Goal: Task Accomplishment & Management: Use online tool/utility

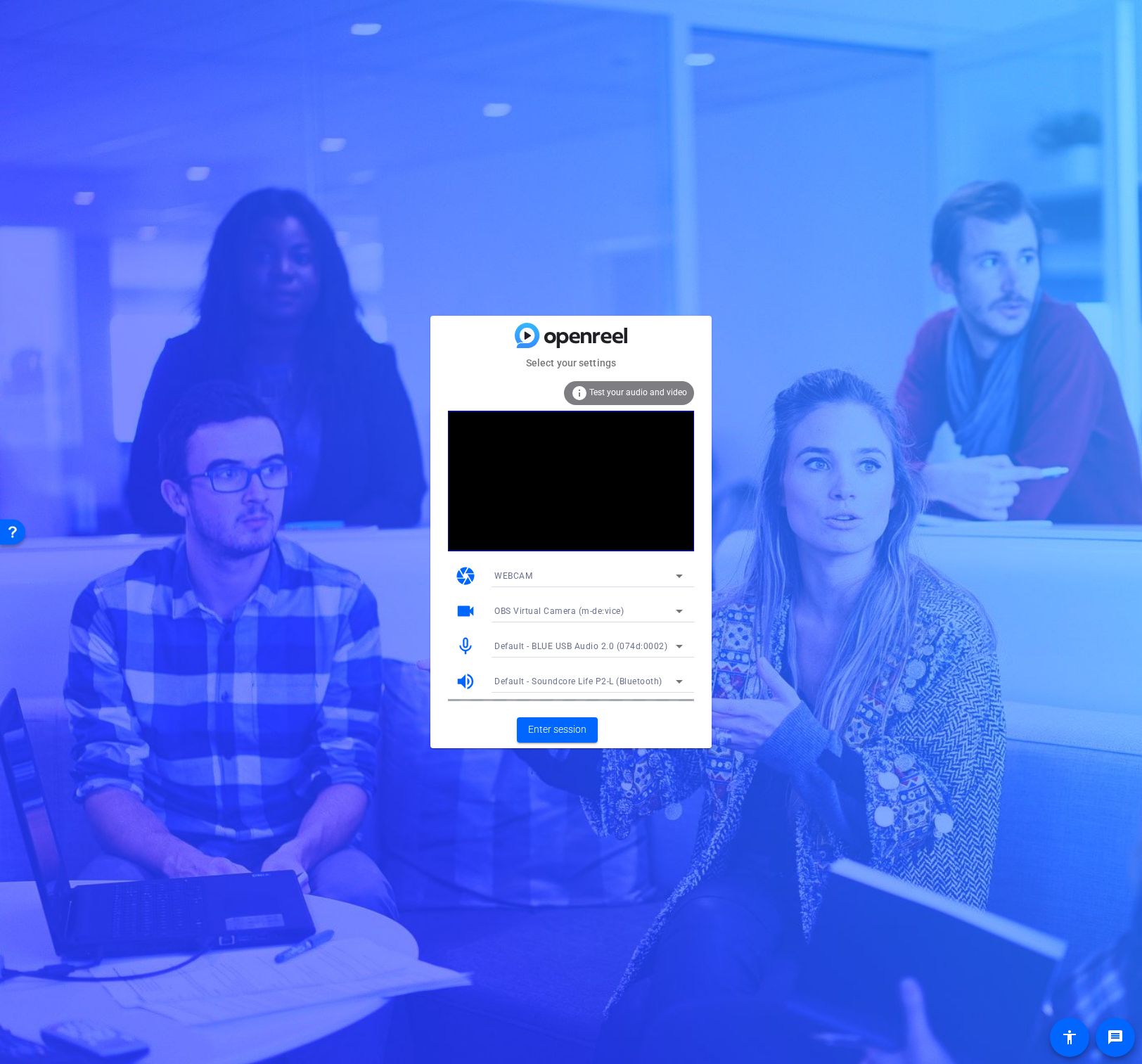
click at [613, 613] on span "OBS Virtual Camera (m-de:vice)" at bounding box center [559, 611] width 130 height 10
click at [555, 678] on span "ZV-E10 (054c:0de3)" at bounding box center [534, 684] width 80 height 17
click at [564, 731] on span "Enter session" at bounding box center [556, 730] width 58 height 15
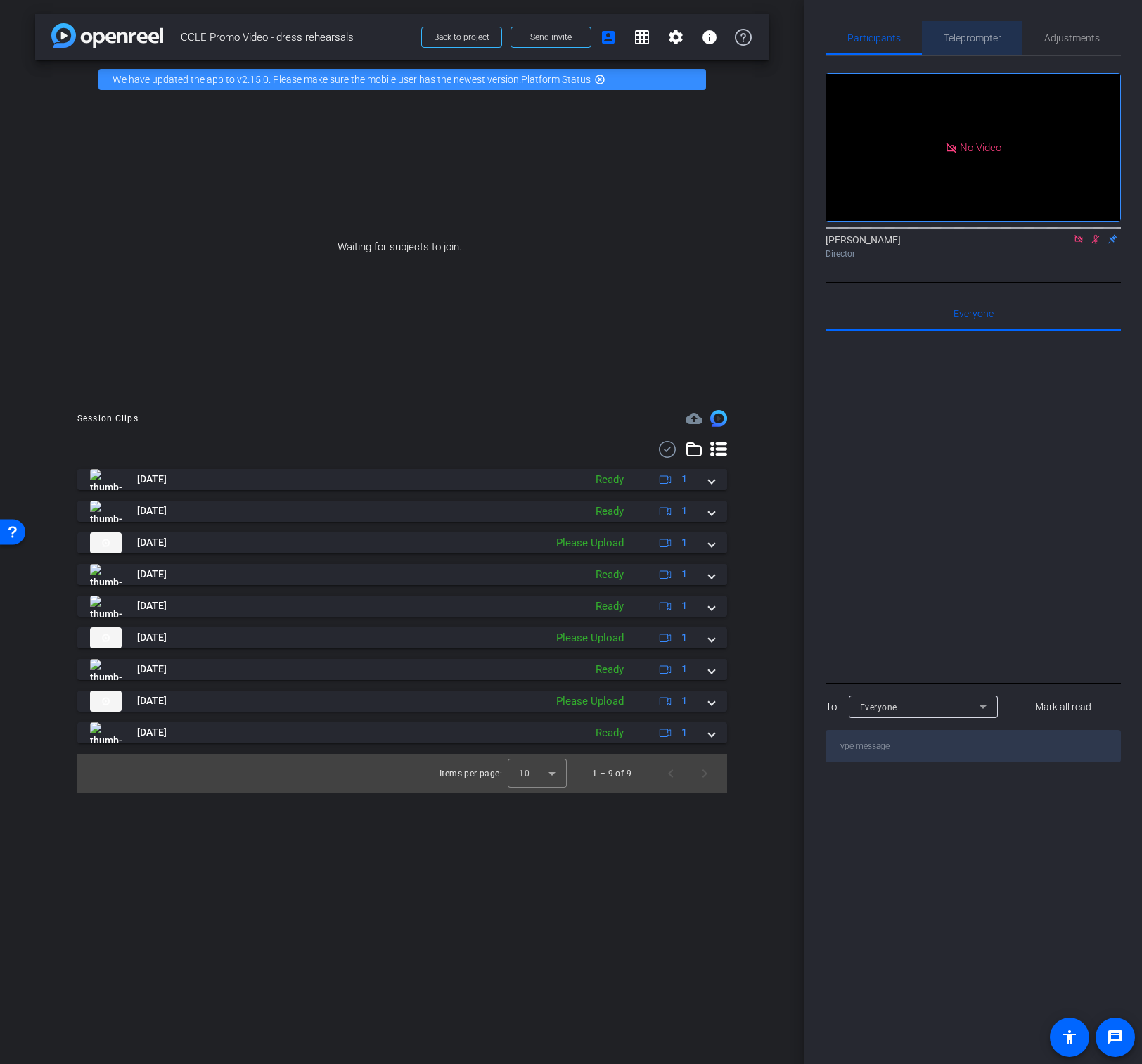
click at [975, 45] on span "Teleprompter" at bounding box center [972, 38] width 58 height 34
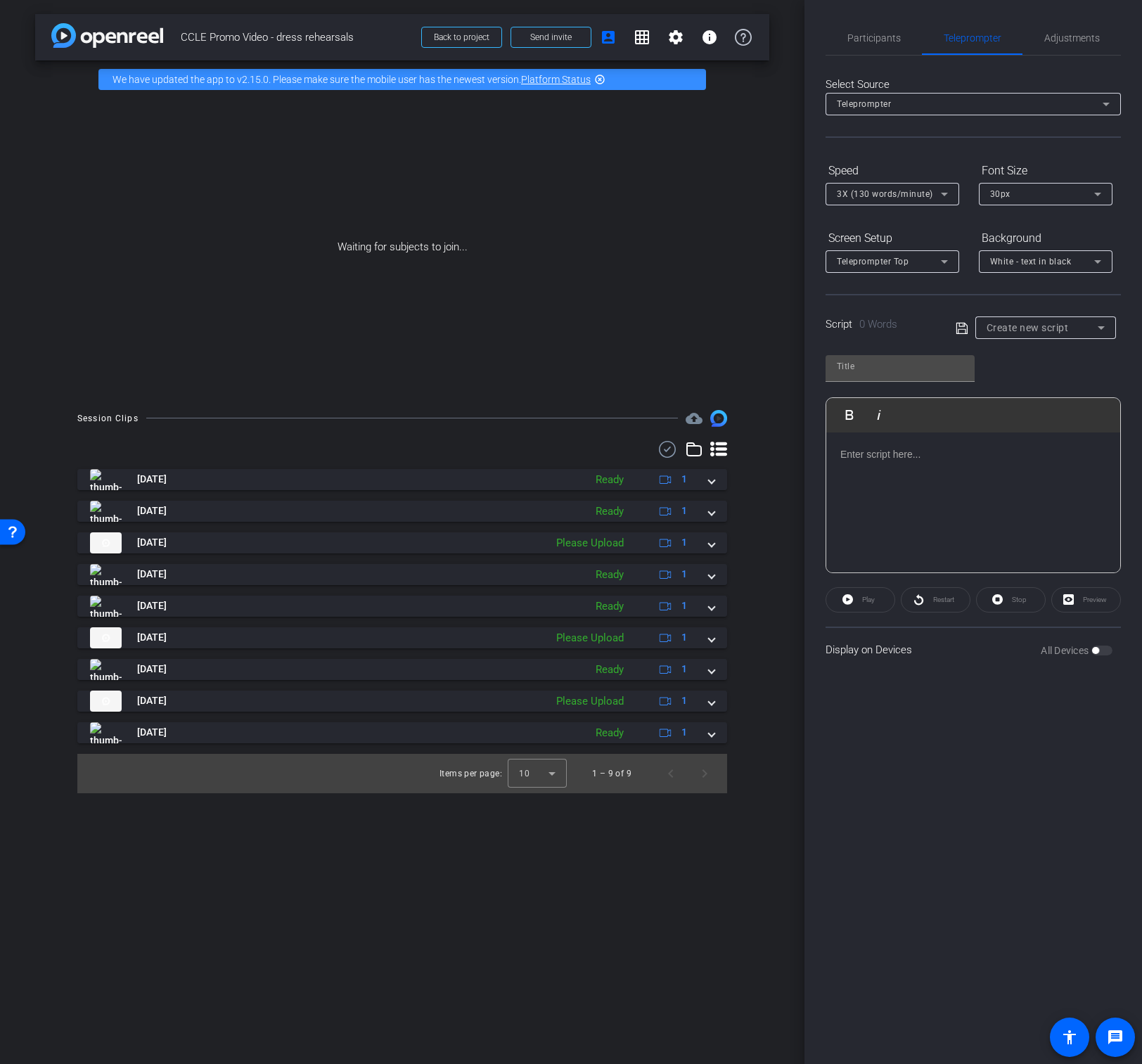
click at [550, 116] on div "Waiting for subjects to join..." at bounding box center [402, 247] width 734 height 297
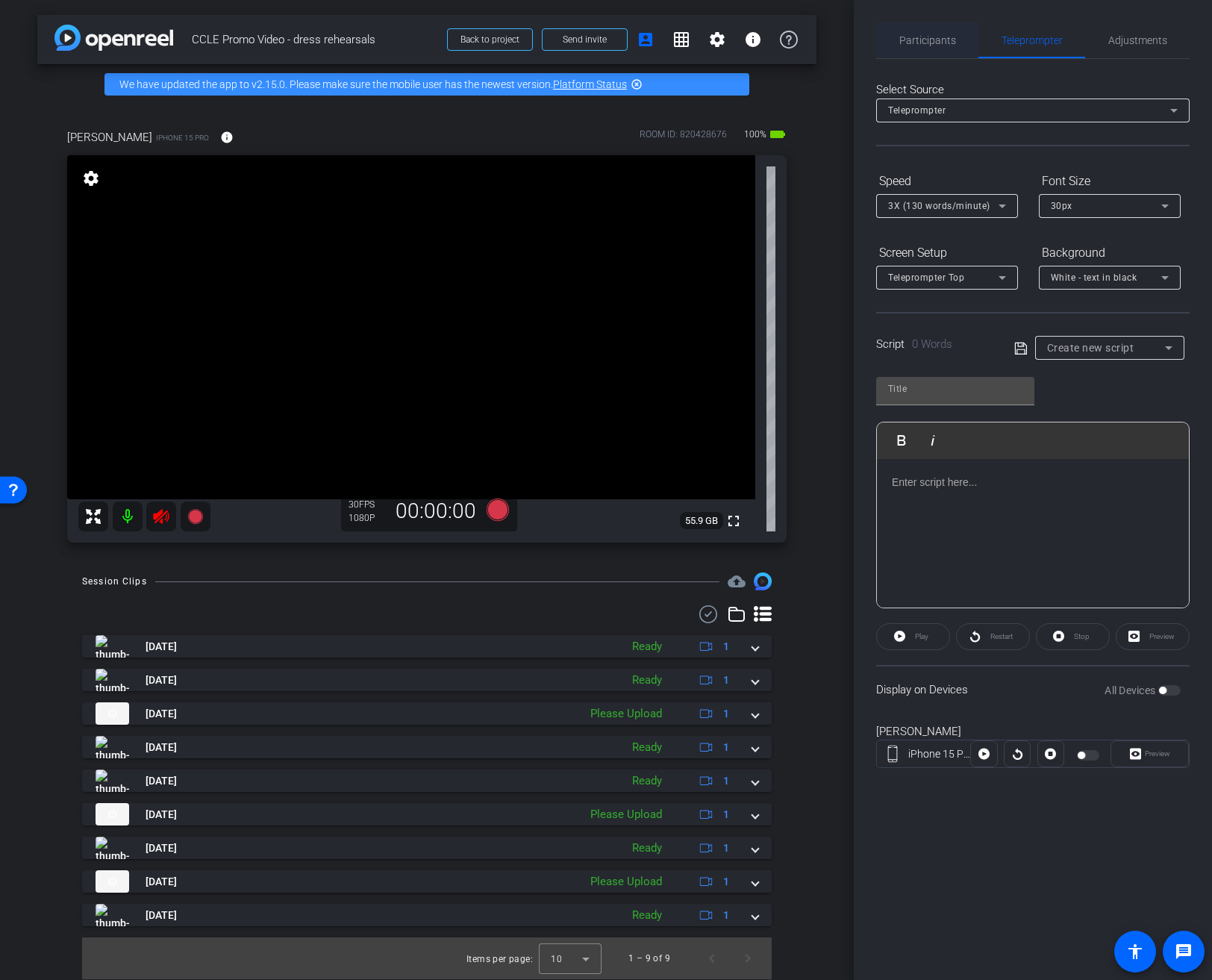
click at [938, 42] on span "Participants" at bounding box center [927, 40] width 56 height 11
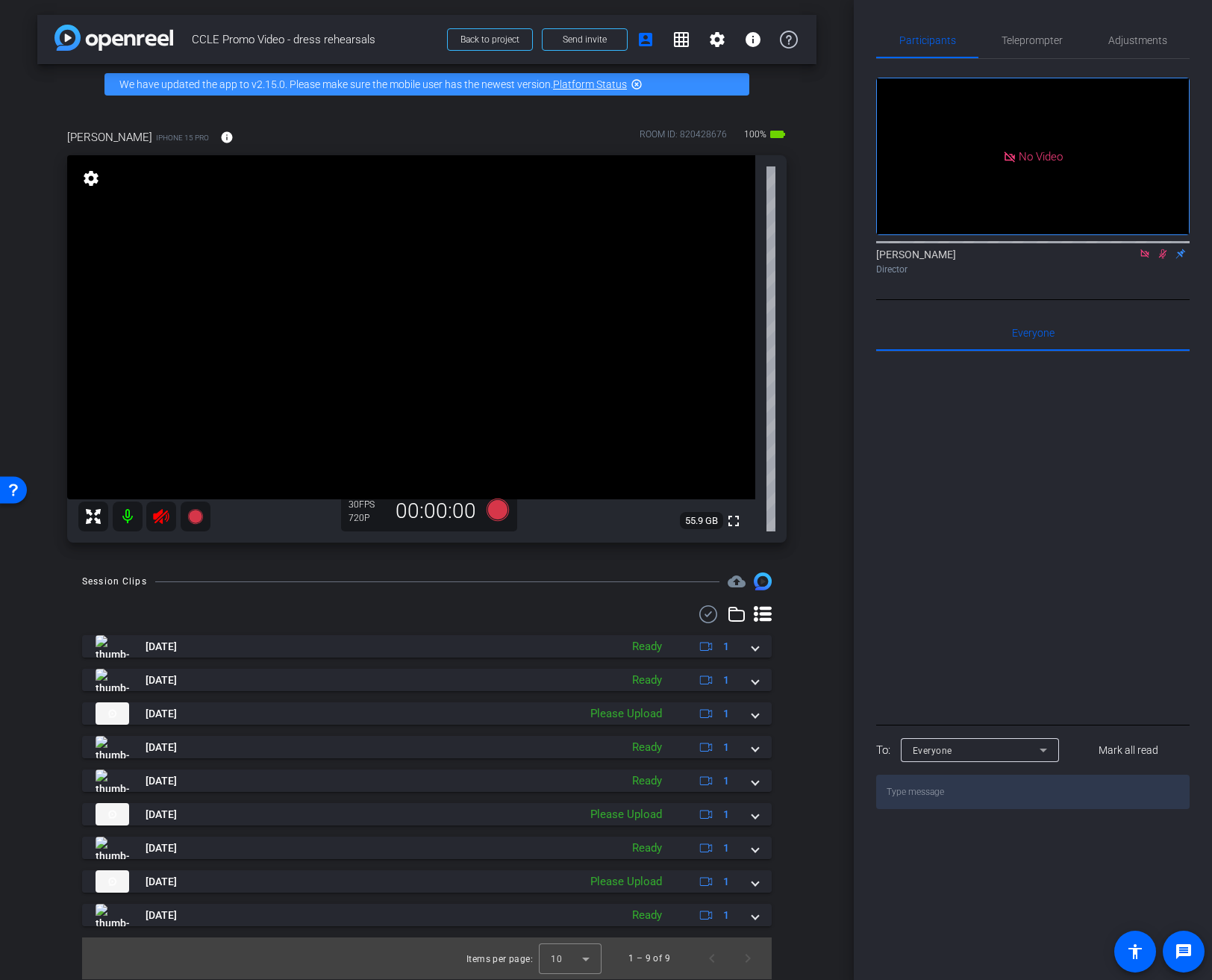
click at [1141, 249] on icon at bounding box center [1144, 253] width 8 height 8
click at [1147, 259] on icon at bounding box center [1144, 254] width 12 height 11
click at [166, 519] on icon at bounding box center [161, 516] width 18 height 18
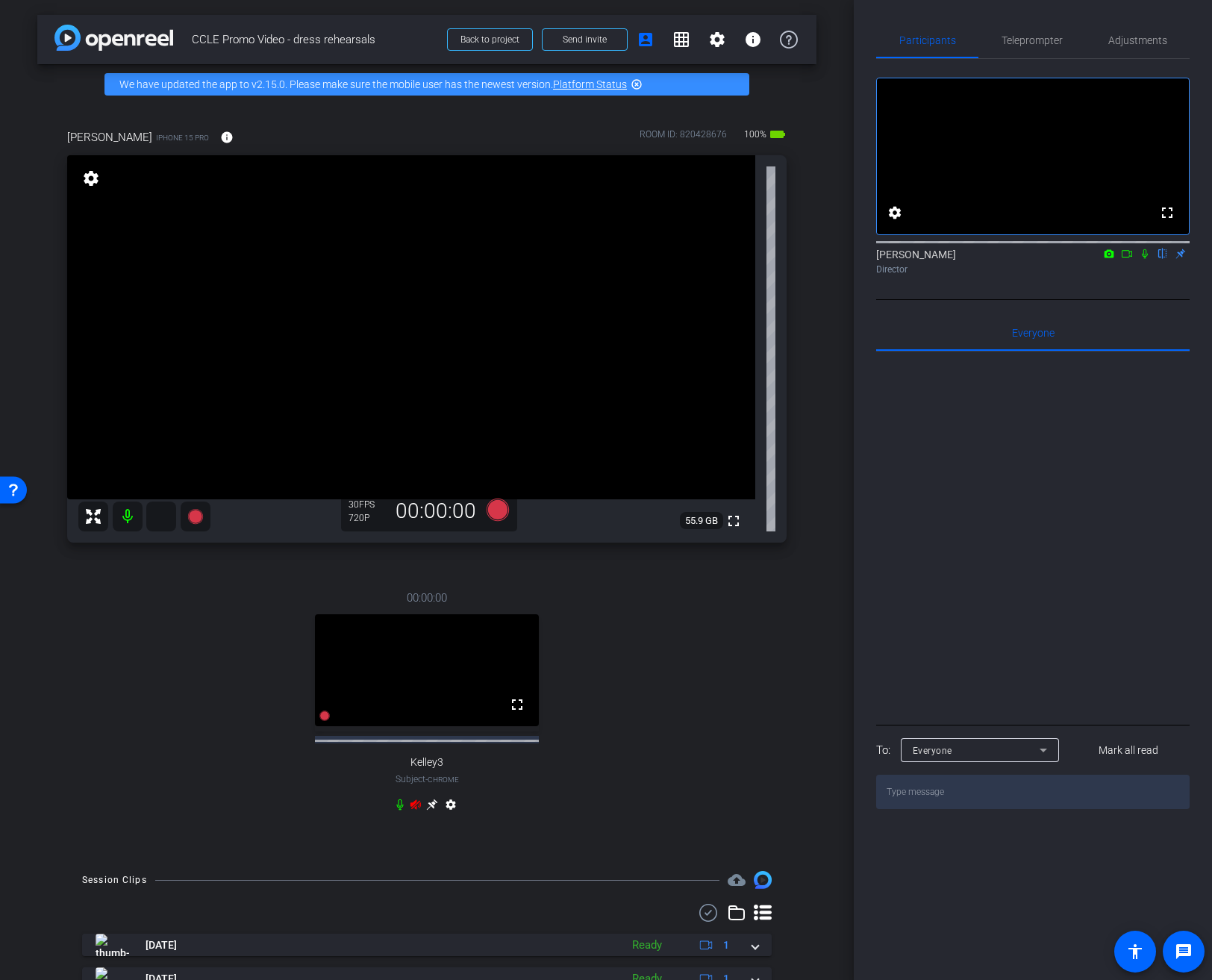
click at [161, 519] on mat-icon at bounding box center [161, 515] width 29 height 29
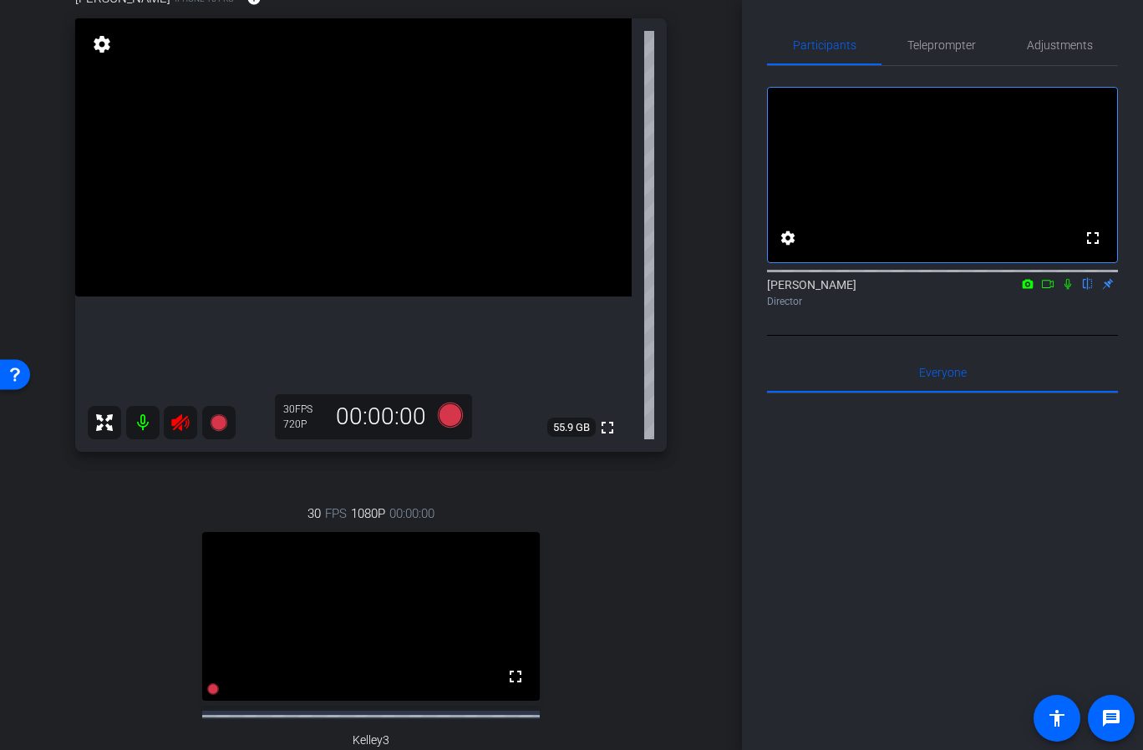
scroll to position [171, 0]
click at [948, 57] on span "Teleprompter" at bounding box center [941, 45] width 69 height 40
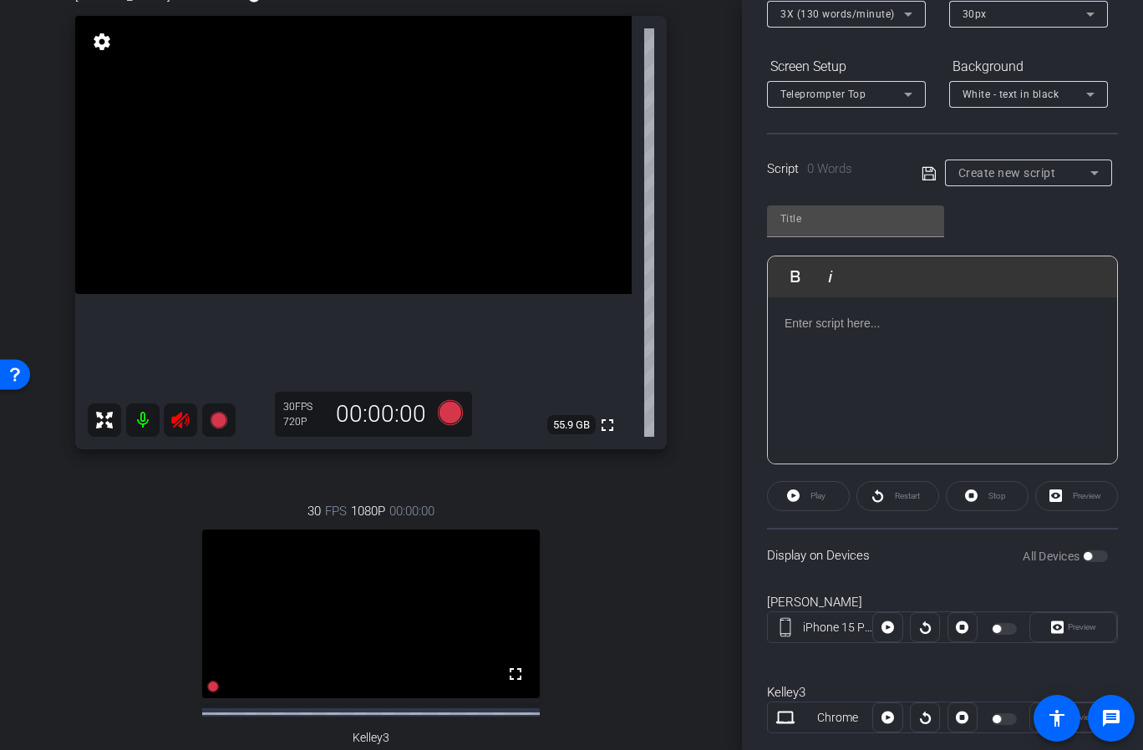
scroll to position [253, 0]
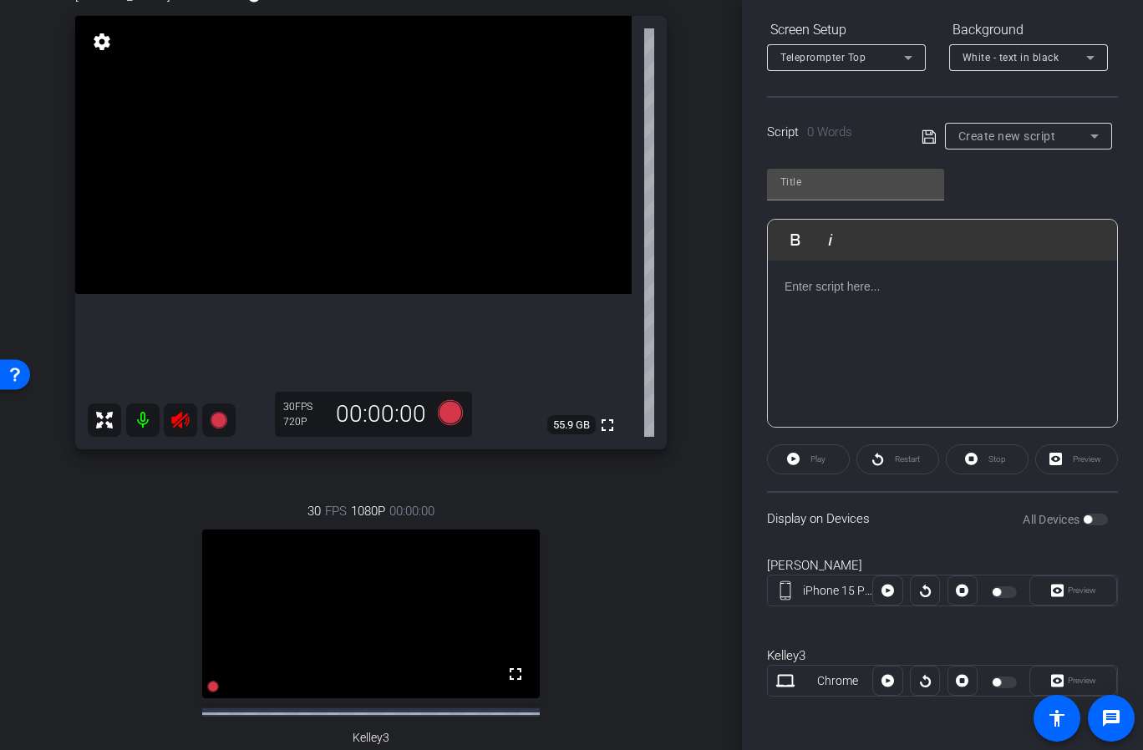
click at [957, 292] on p at bounding box center [942, 286] width 316 height 18
click at [179, 422] on icon at bounding box center [180, 420] width 18 height 17
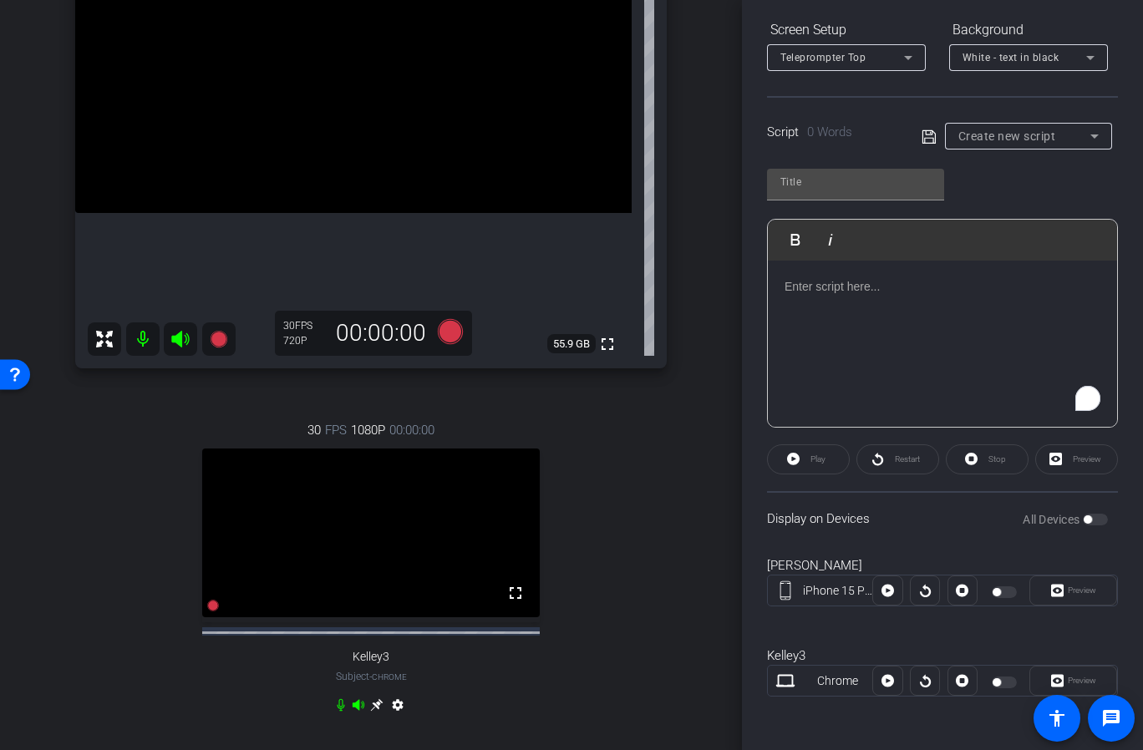
scroll to position [249, 0]
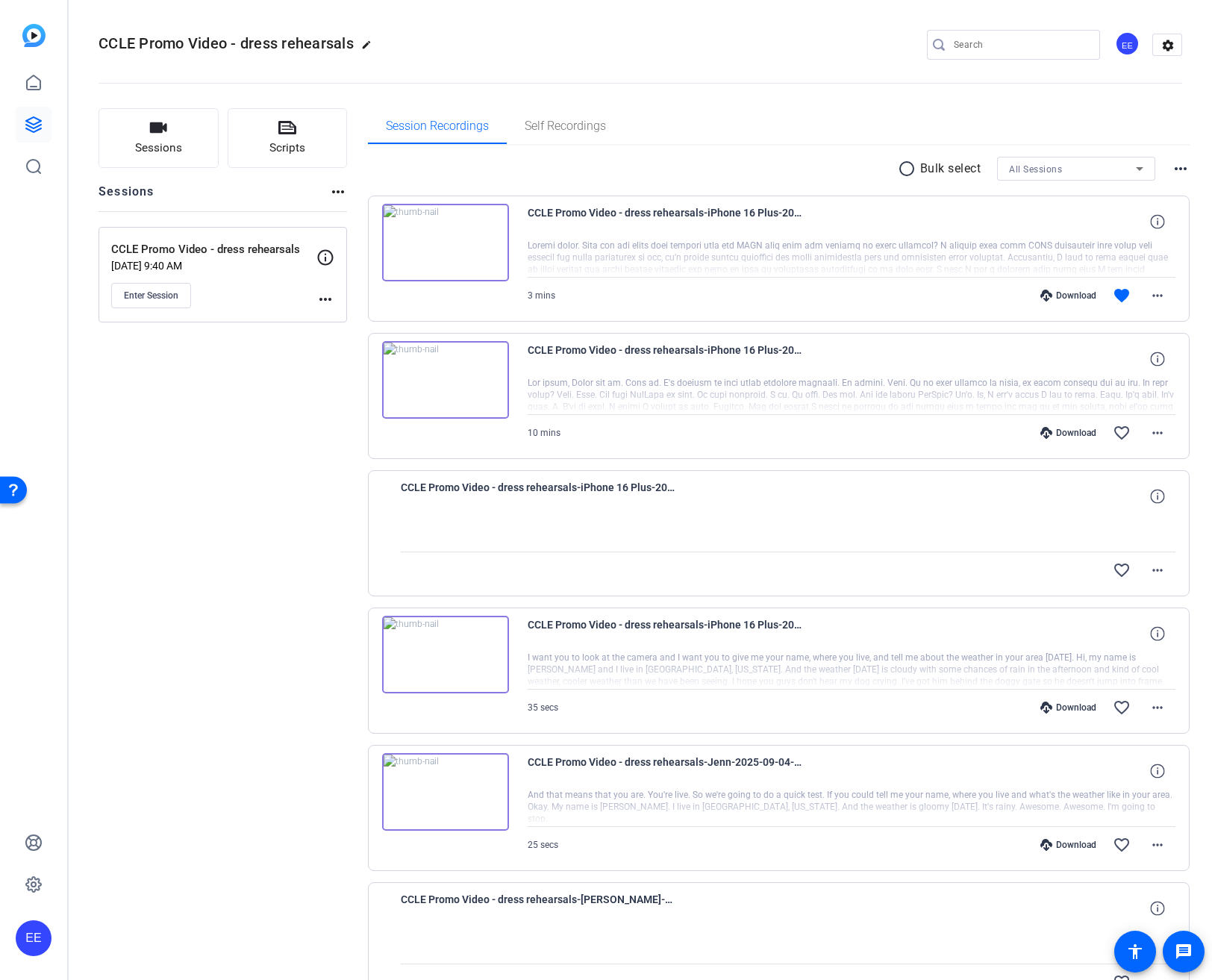
click at [798, 498] on div "CCLE Promo Video - dress rehearsals-iPhone 16 Plus-2025-09-05-13-23-44-871-1" at bounding box center [789, 497] width 775 height 36
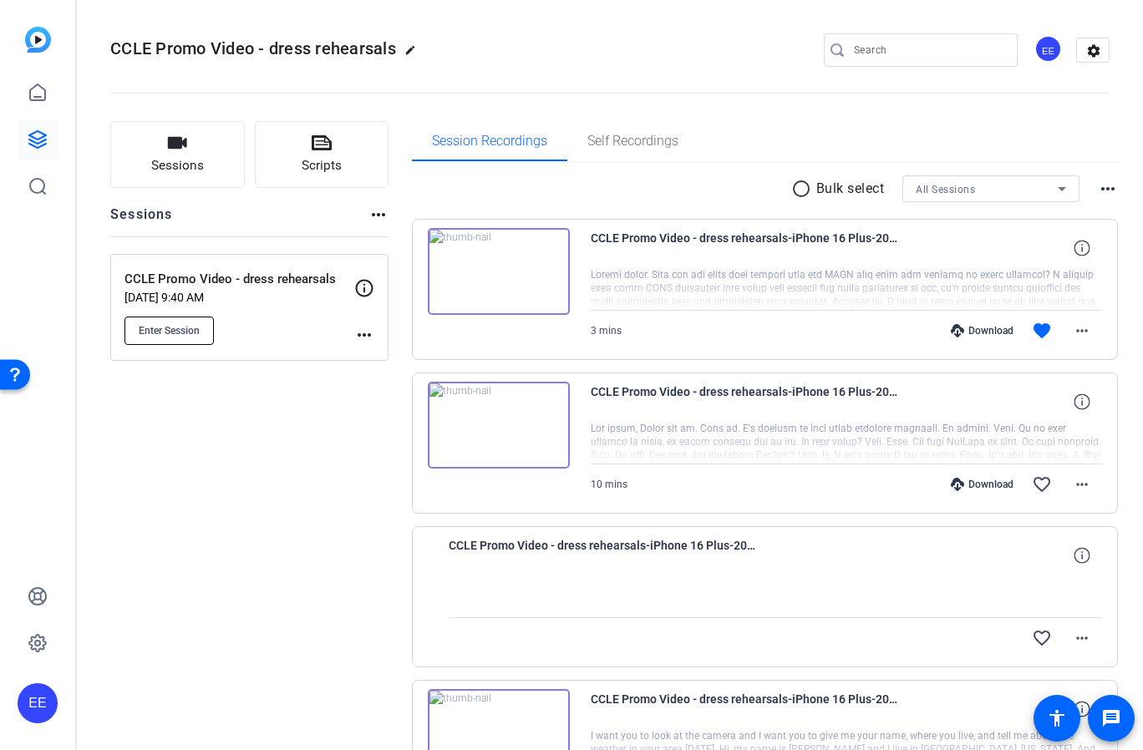
click at [193, 333] on span "Enter Session" at bounding box center [169, 330] width 61 height 13
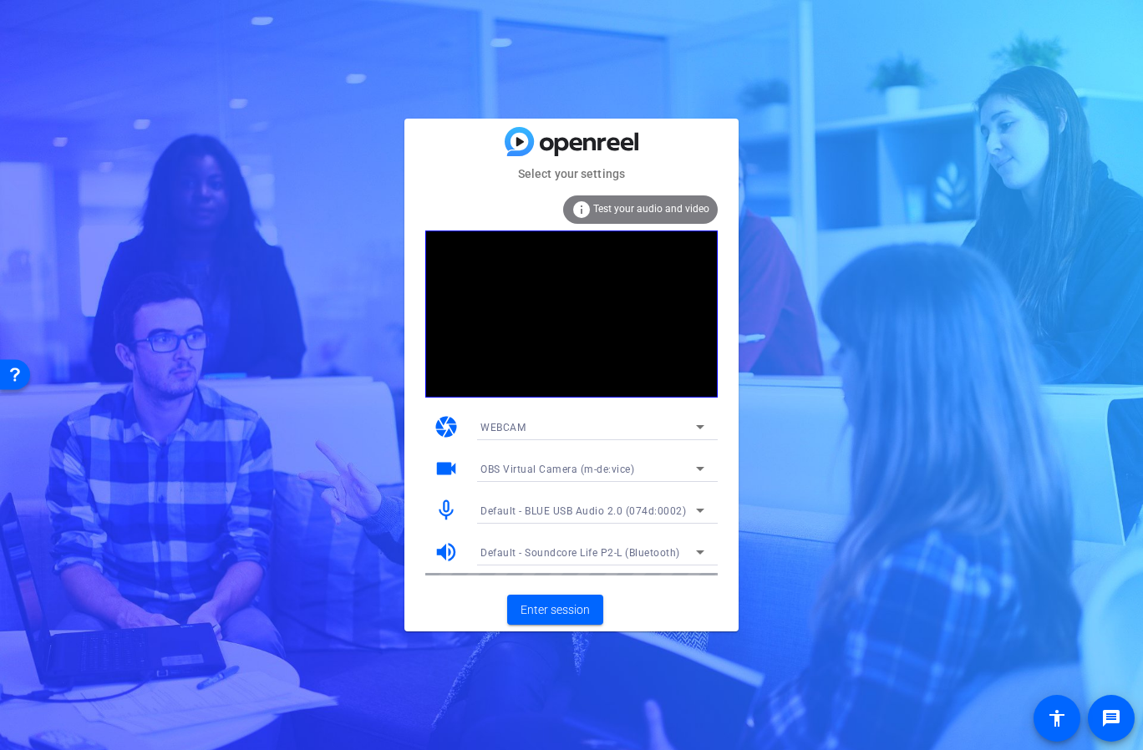
click at [586, 474] on span "OBS Virtual Camera (m-de:vice)" at bounding box center [557, 470] width 154 height 12
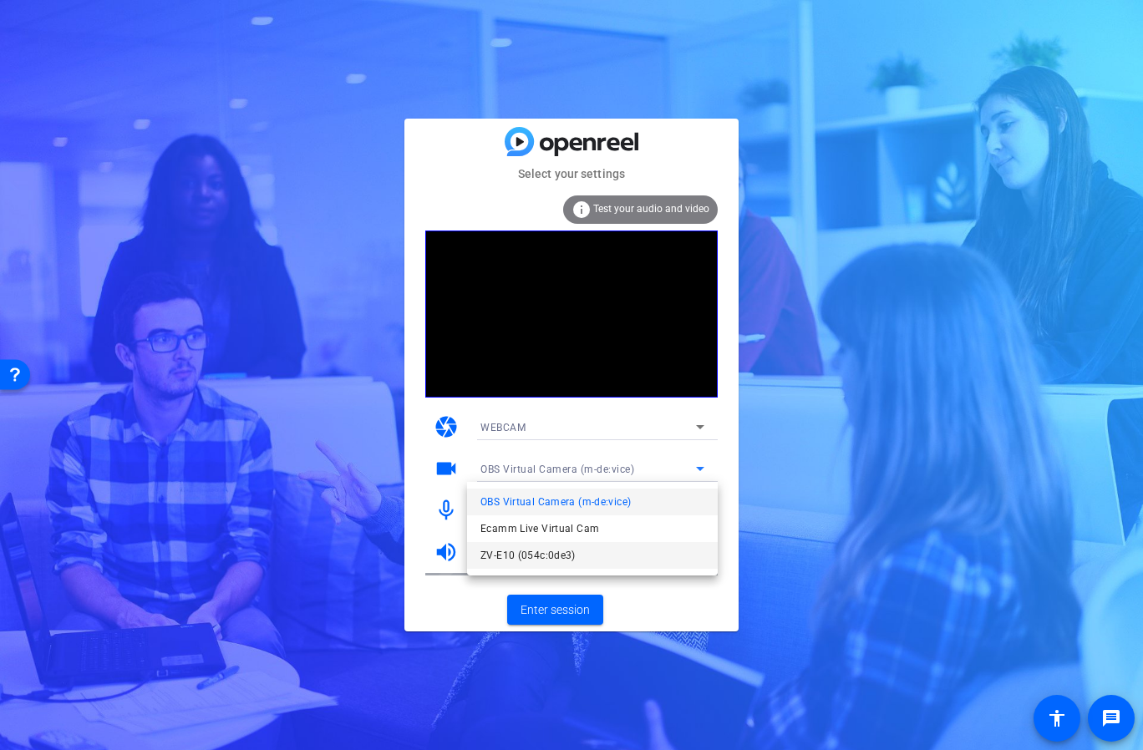
click at [548, 552] on span "ZV-E10 (054c:0de3)" at bounding box center [527, 556] width 95 height 20
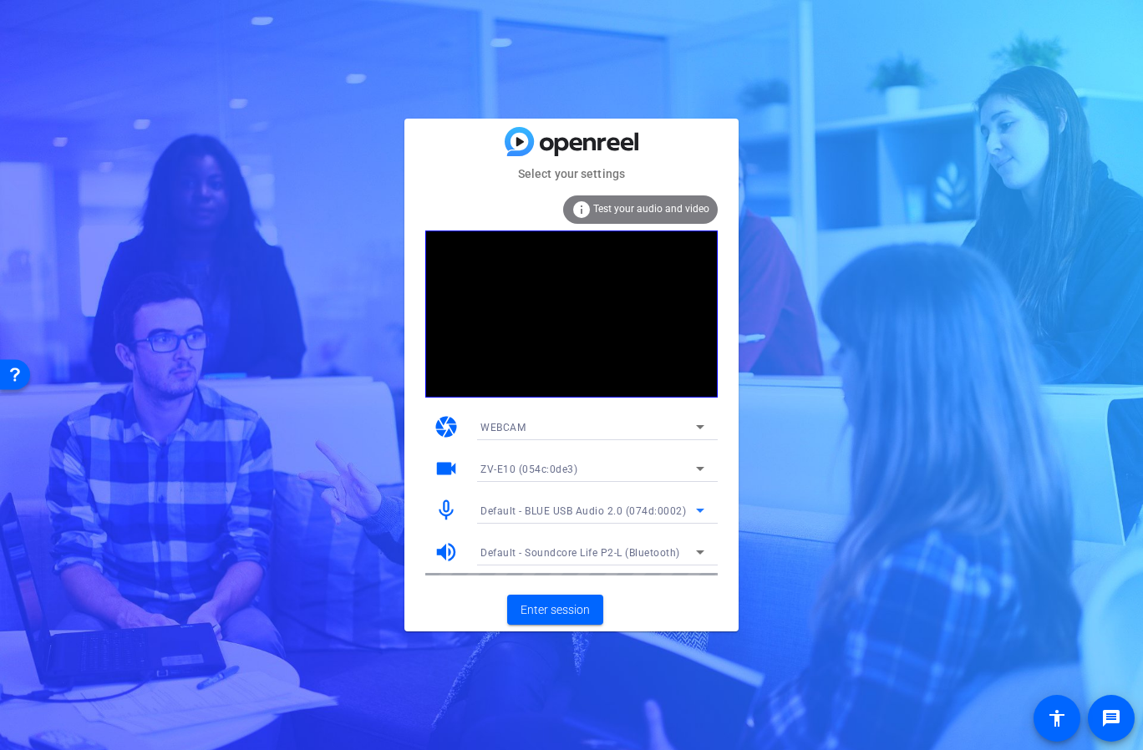
click at [574, 515] on span "Default - BLUE USB Audio 2.0 (074d:0002)" at bounding box center [583, 511] width 206 height 12
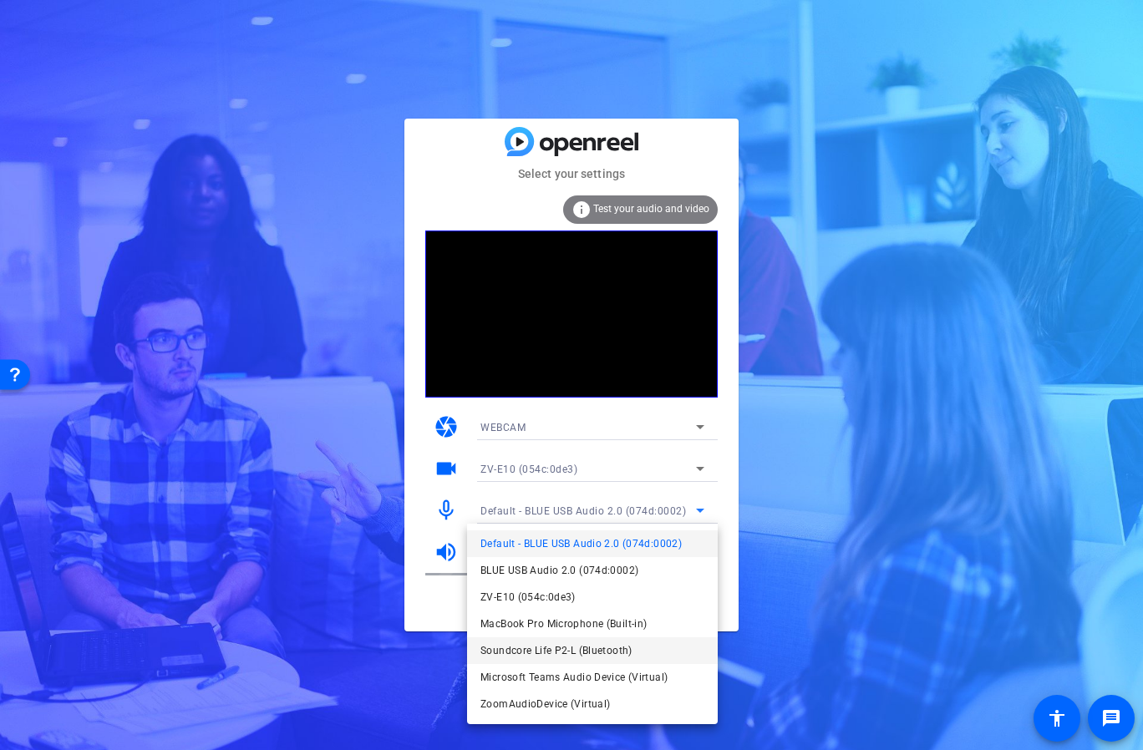
click at [272, 281] on span "Soundcore Life P2-L (Bluetooth)" at bounding box center [162, 275] width 221 height 11
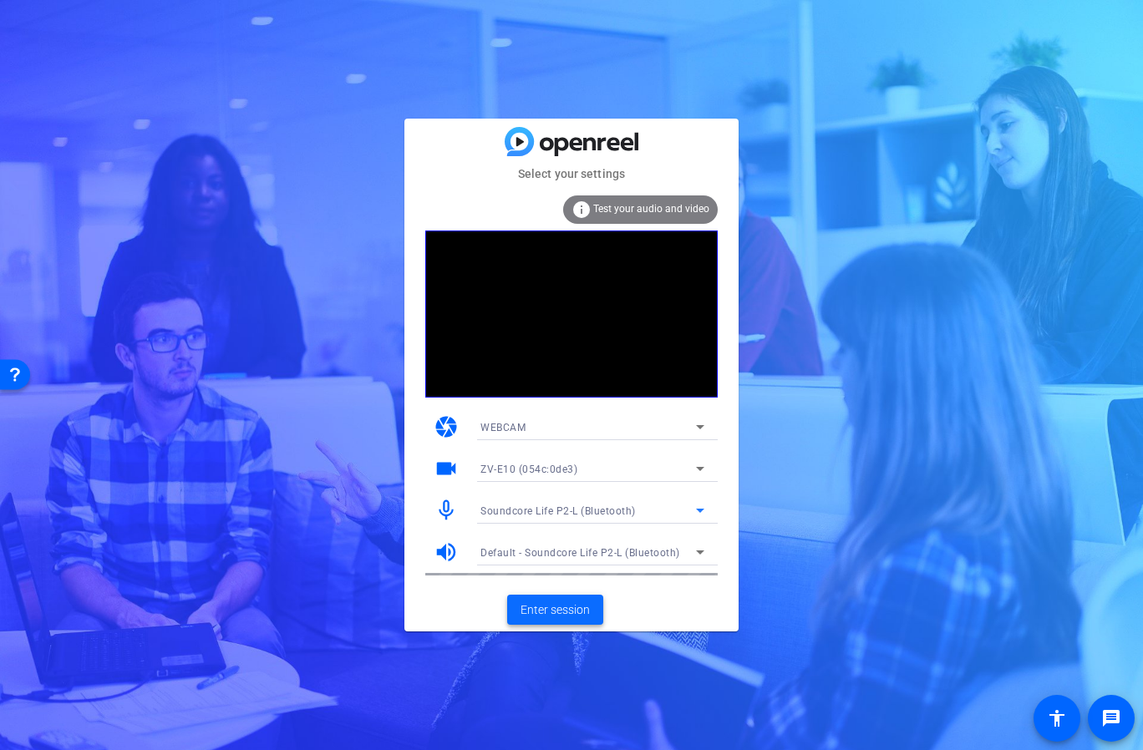
click at [574, 612] on span "Enter session" at bounding box center [554, 611] width 69 height 18
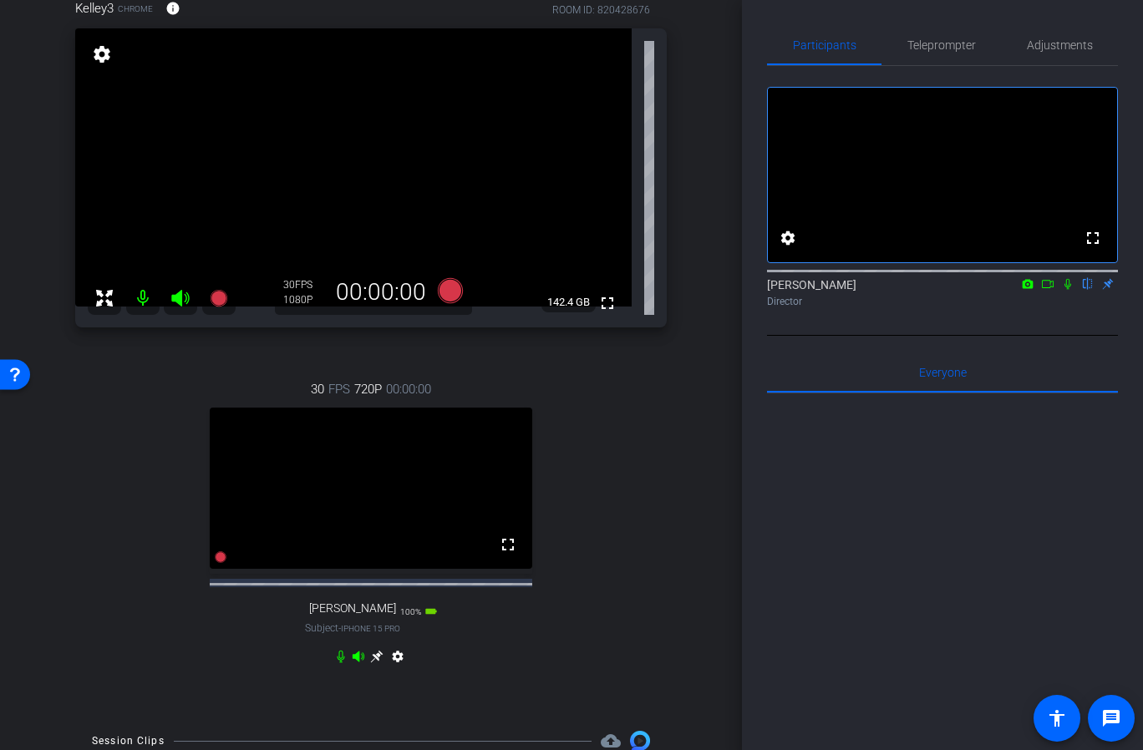
scroll to position [161, 0]
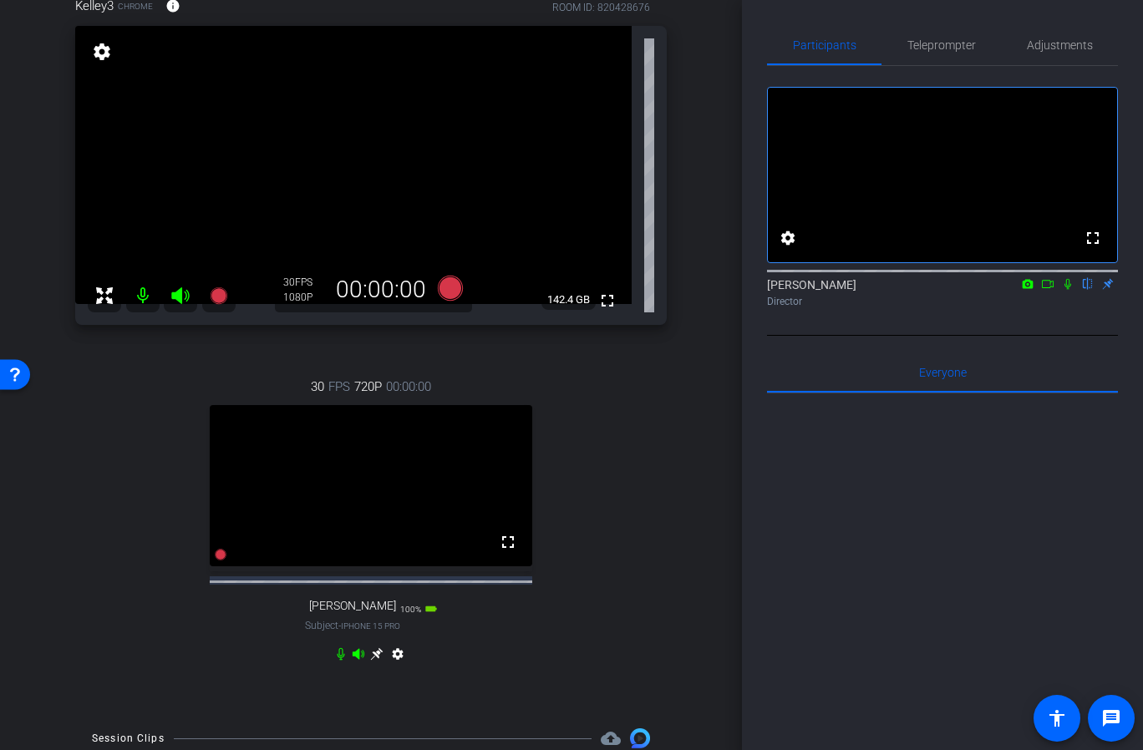
click at [376, 661] on icon at bounding box center [376, 653] width 13 height 13
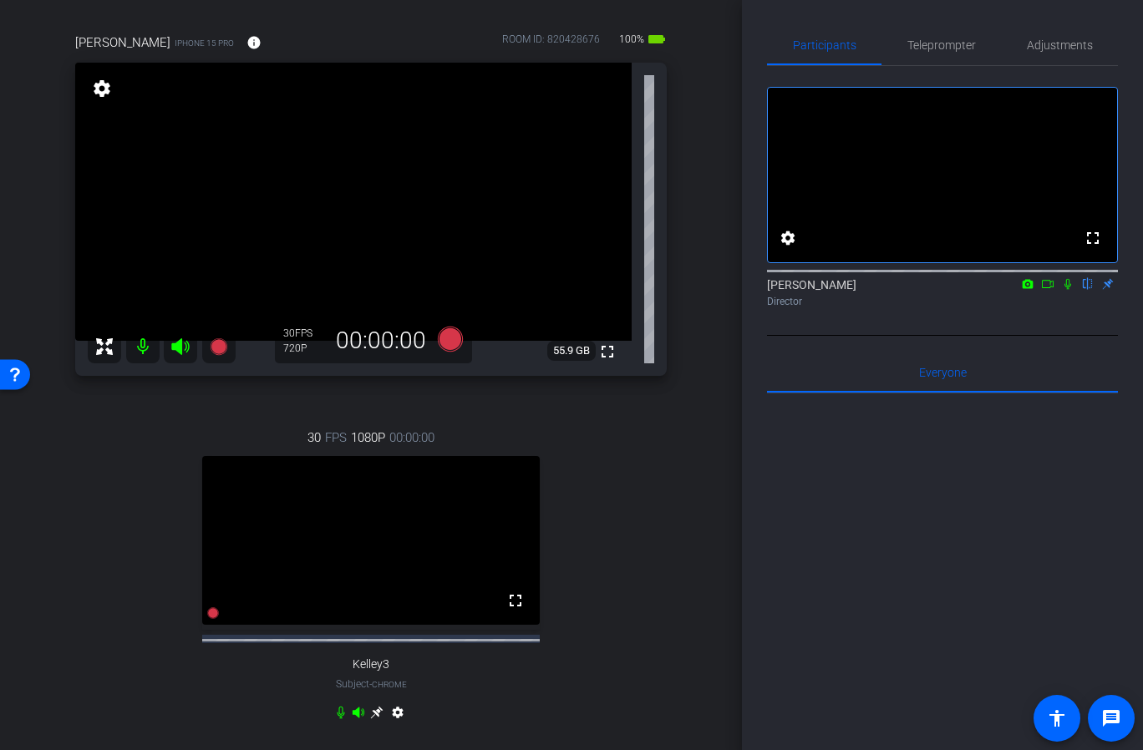
scroll to position [115, 0]
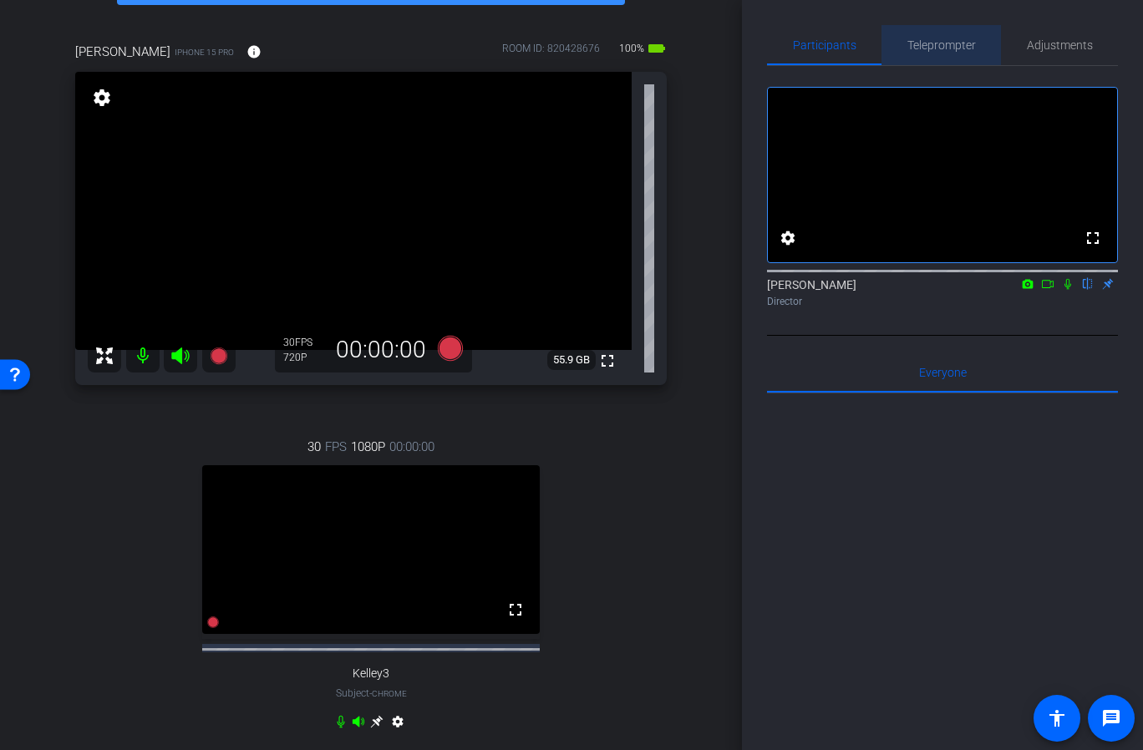
click at [934, 59] on span "Teleprompter" at bounding box center [941, 45] width 69 height 40
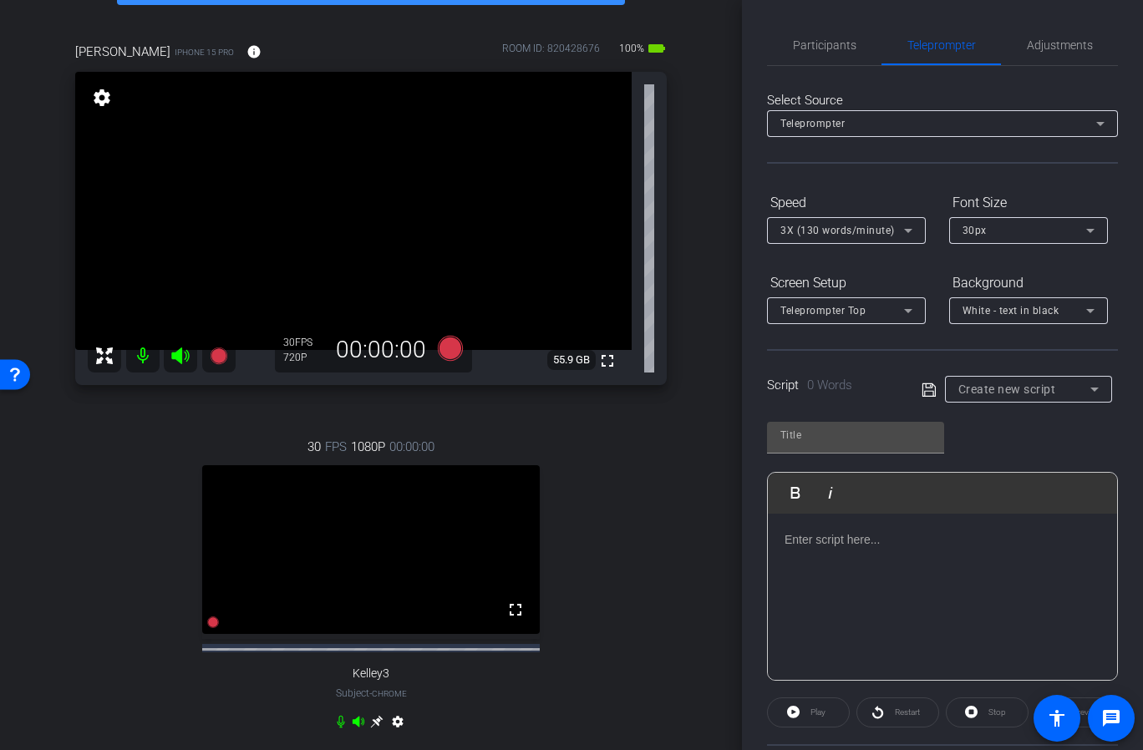
click at [659, 454] on div "30 FPS 1080P 00:00:00 fullscreen Kelley3 Subject - Chrome settings" at bounding box center [370, 586] width 591 height 353
click at [619, 532] on div "30 FPS 1080P 00:00:00 fullscreen Kelley3 Subject - Chrome settings" at bounding box center [370, 586] width 591 height 353
click at [1052, 54] on span "Adjustments" at bounding box center [1060, 45] width 66 height 40
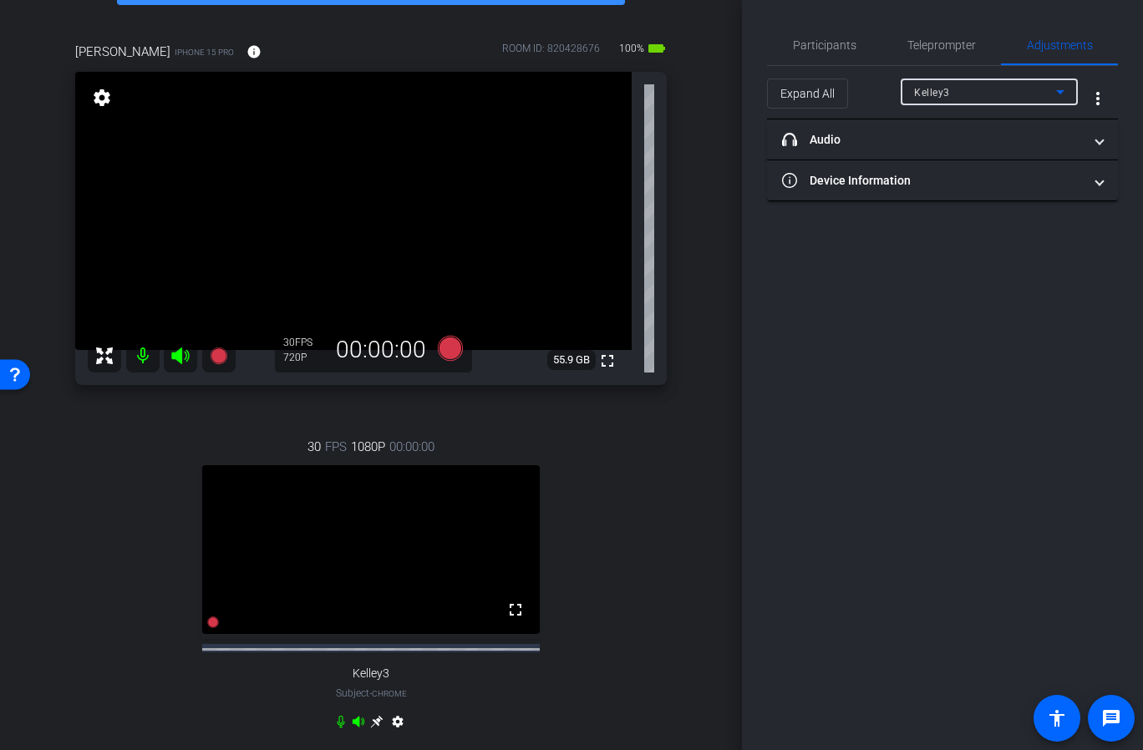
click at [972, 95] on div "Kelley3" at bounding box center [985, 92] width 142 height 21
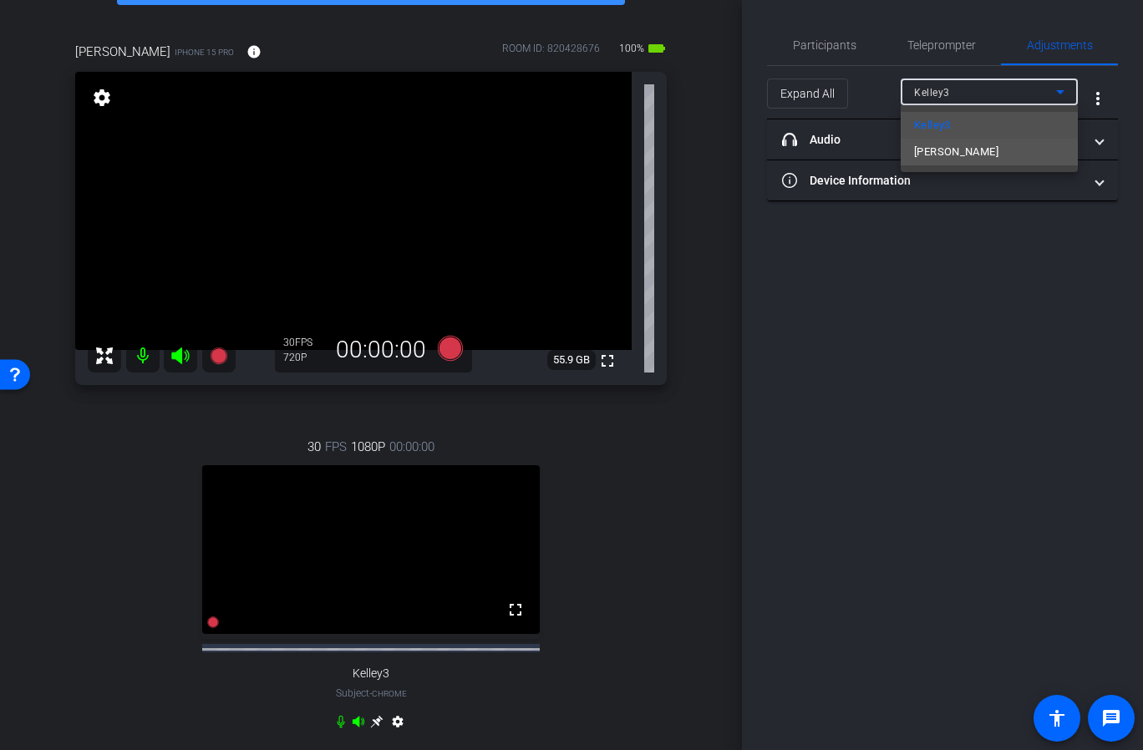
click at [970, 153] on span "Catie Holton" at bounding box center [956, 152] width 84 height 20
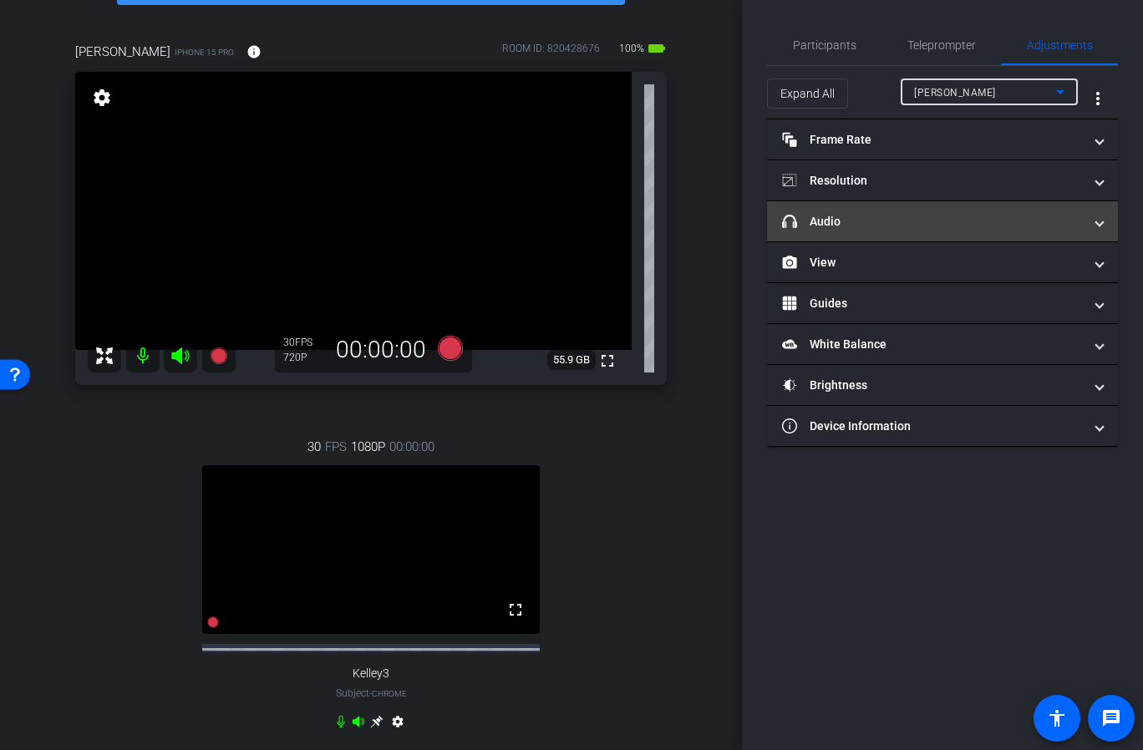
click at [896, 216] on mat-panel-title "headphone icon Audio" at bounding box center [932, 222] width 301 height 18
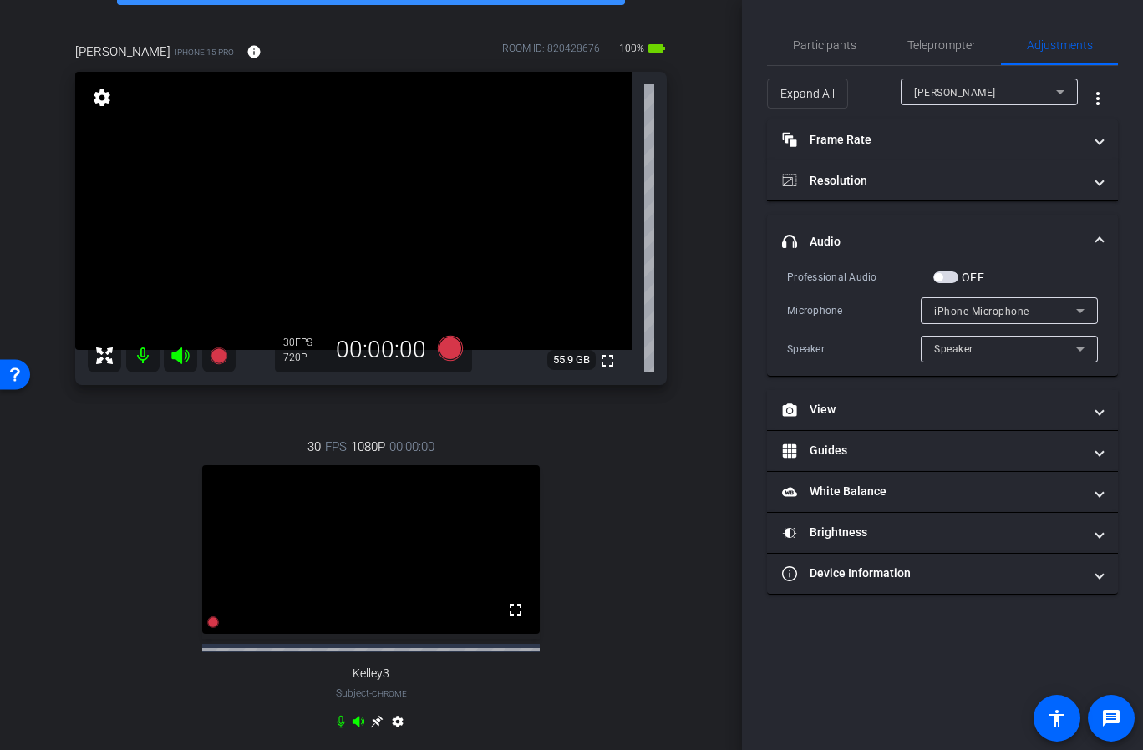
click at [1004, 307] on span "iPhone Microphone" at bounding box center [981, 312] width 95 height 12
click at [950, 277] on div at bounding box center [571, 375] width 1143 height 750
click at [951, 277] on span "button" at bounding box center [945, 278] width 25 height 12
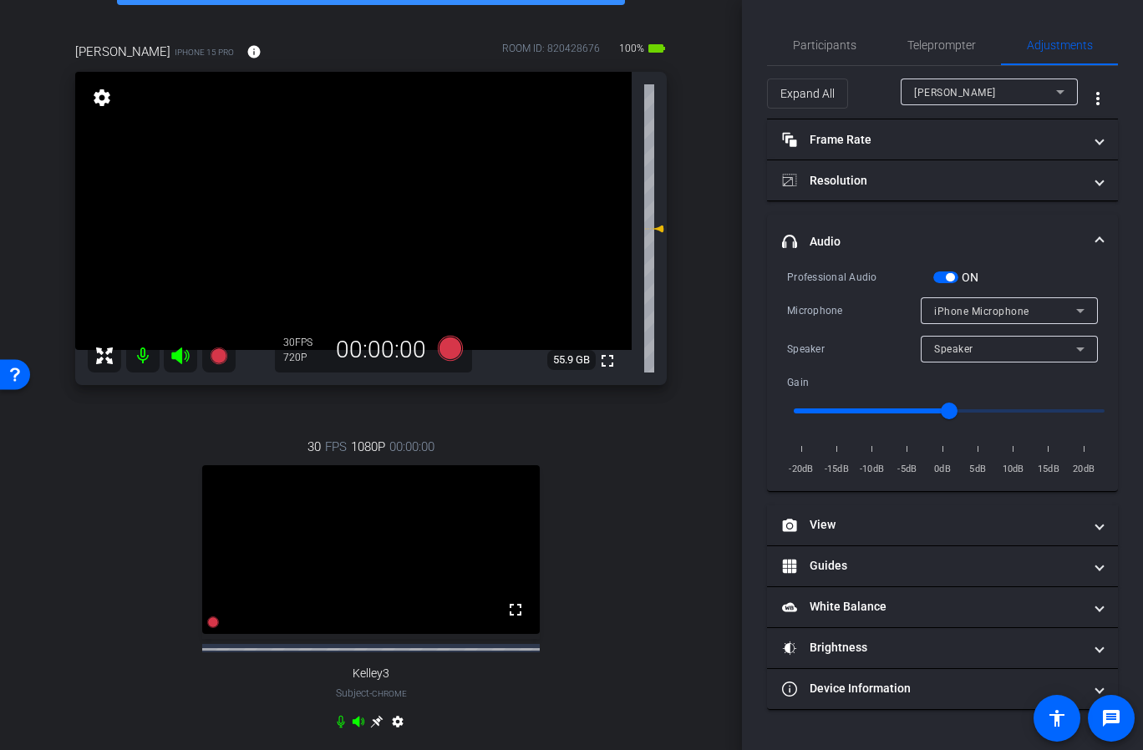
click at [995, 308] on span "iPhone Microphone" at bounding box center [981, 312] width 95 height 12
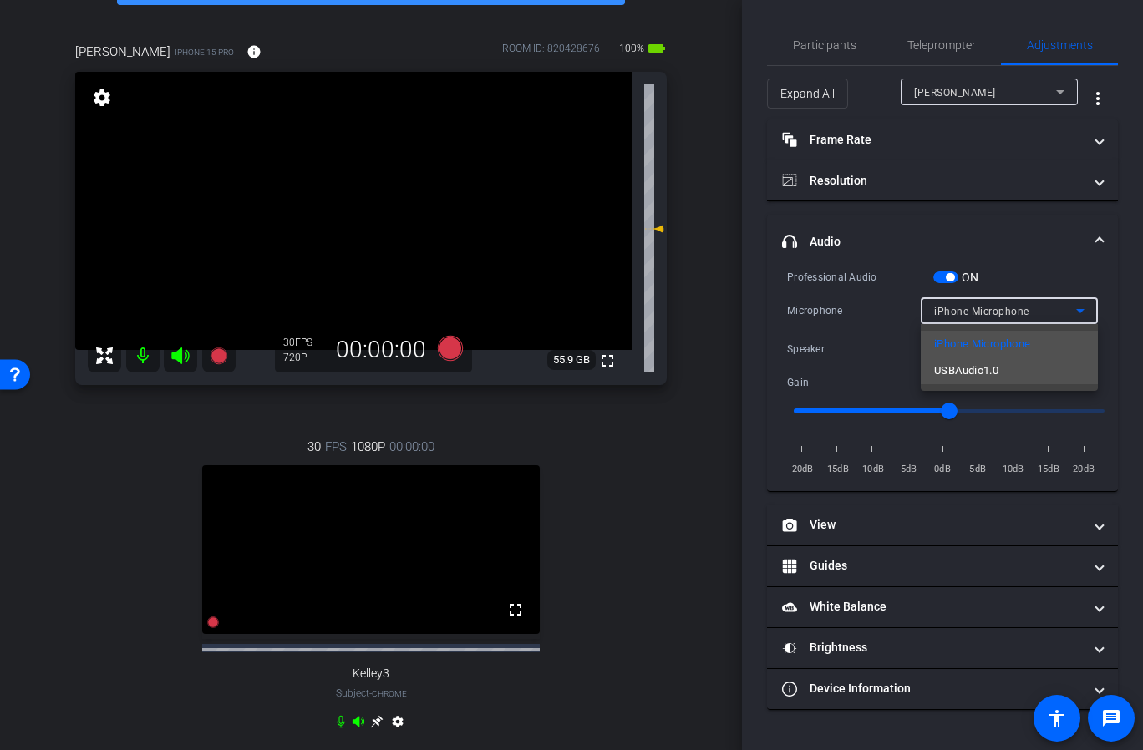
click at [991, 372] on span "USBAudio1.0" at bounding box center [966, 371] width 64 height 20
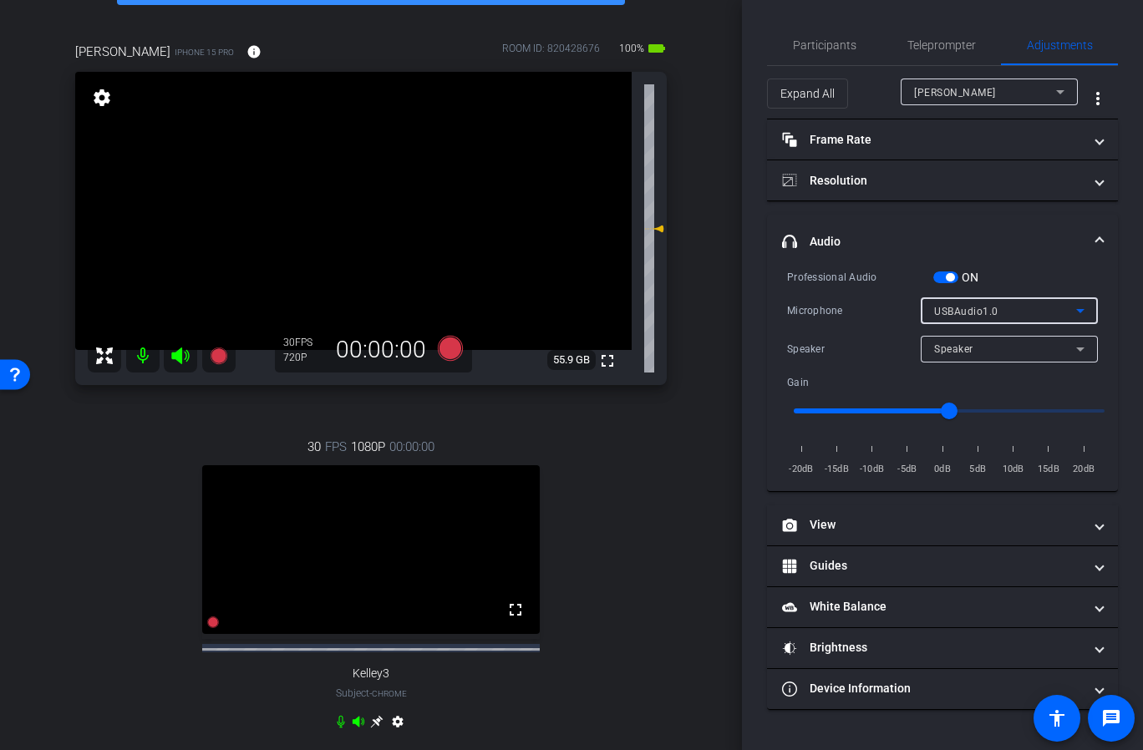
click at [539, 424] on div "30 FPS 1080P 00:00:00 fullscreen Kelley3 Subject - Chrome settings" at bounding box center [370, 586] width 591 height 353
click at [921, 406] on input "range" at bounding box center [949, 411] width 346 height 37
type input "3"
click at [972, 406] on input "range" at bounding box center [949, 411] width 346 height 37
click at [830, 45] on span "Participants" at bounding box center [824, 45] width 63 height 12
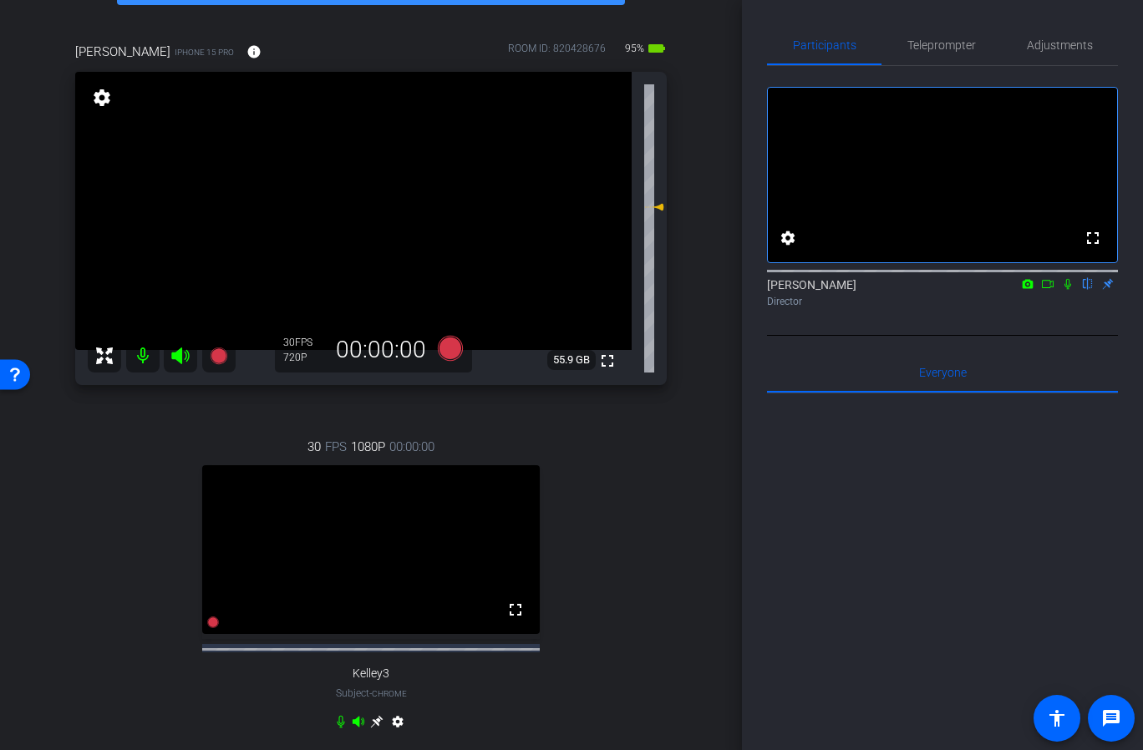
click at [1051, 74] on div "fullscreen settings Elvis Evans flip Director" at bounding box center [942, 190] width 351 height 248
click at [1056, 58] on span "Adjustments" at bounding box center [1060, 45] width 66 height 40
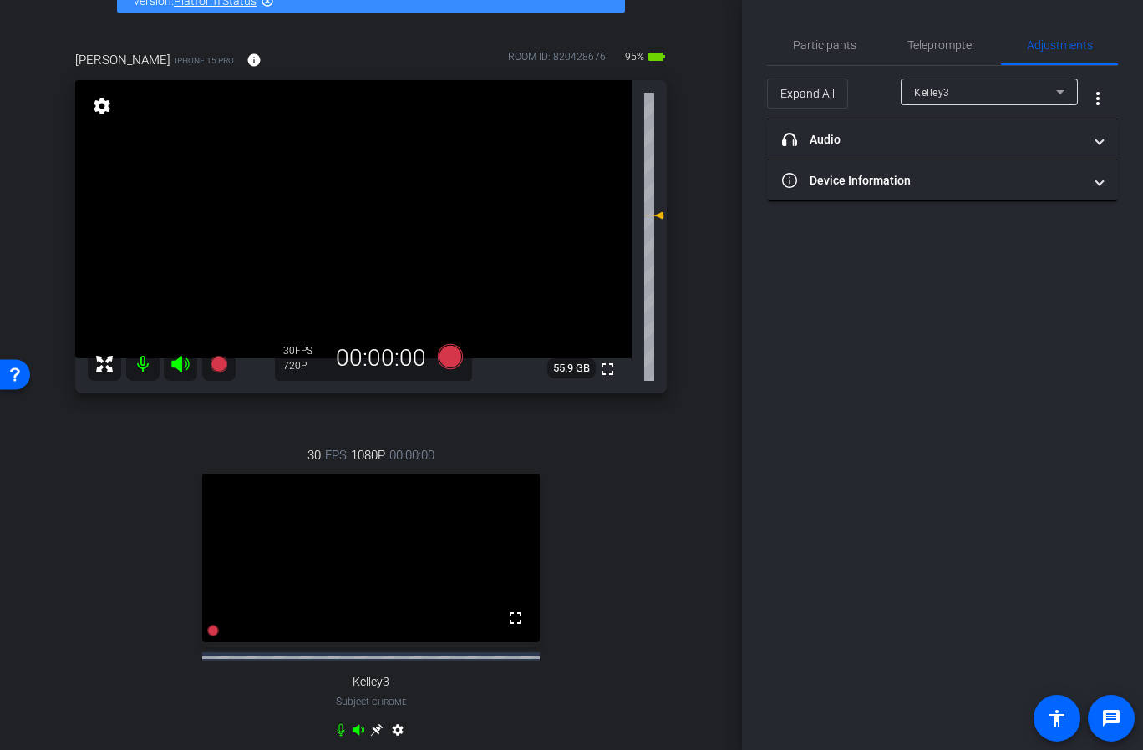
scroll to position [98, 0]
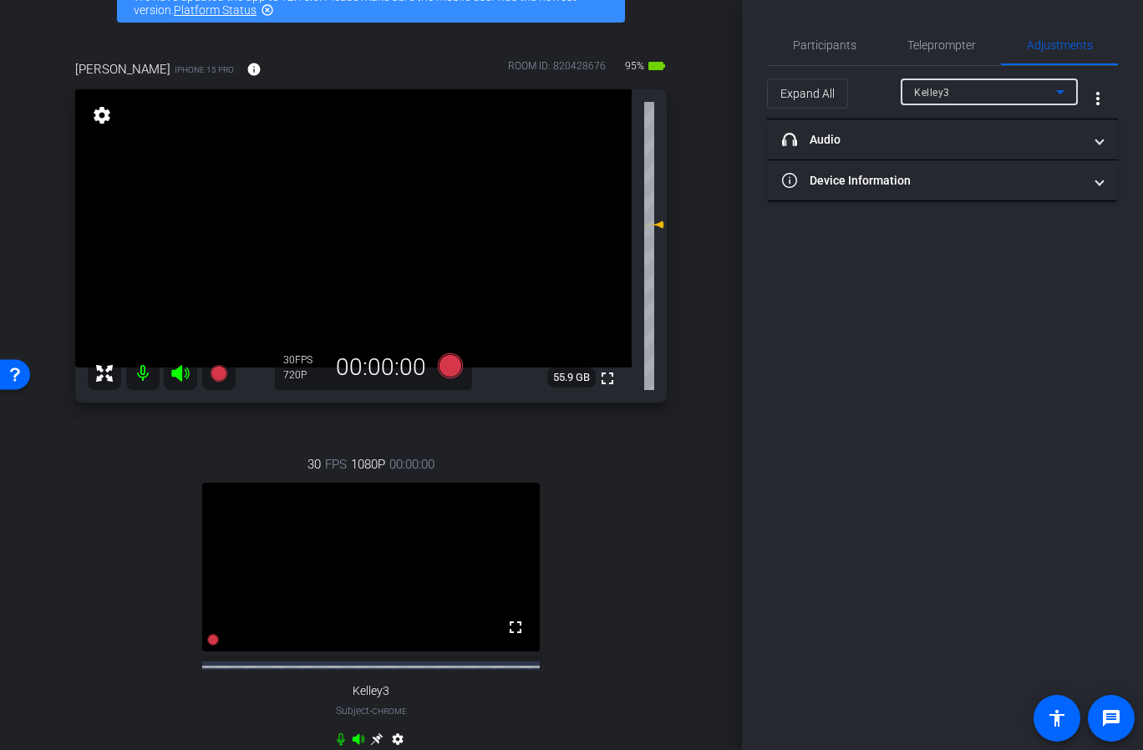
click at [966, 90] on div "Kelley3" at bounding box center [985, 92] width 142 height 21
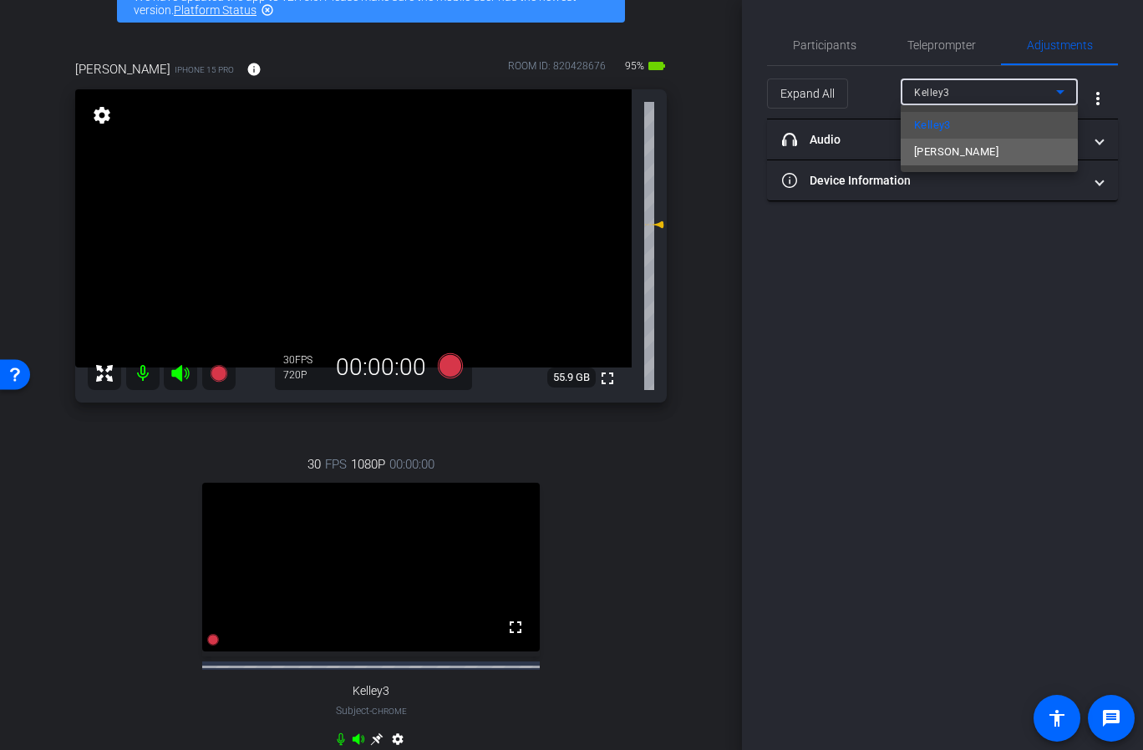
click at [967, 155] on span "Catie Holton" at bounding box center [956, 152] width 84 height 20
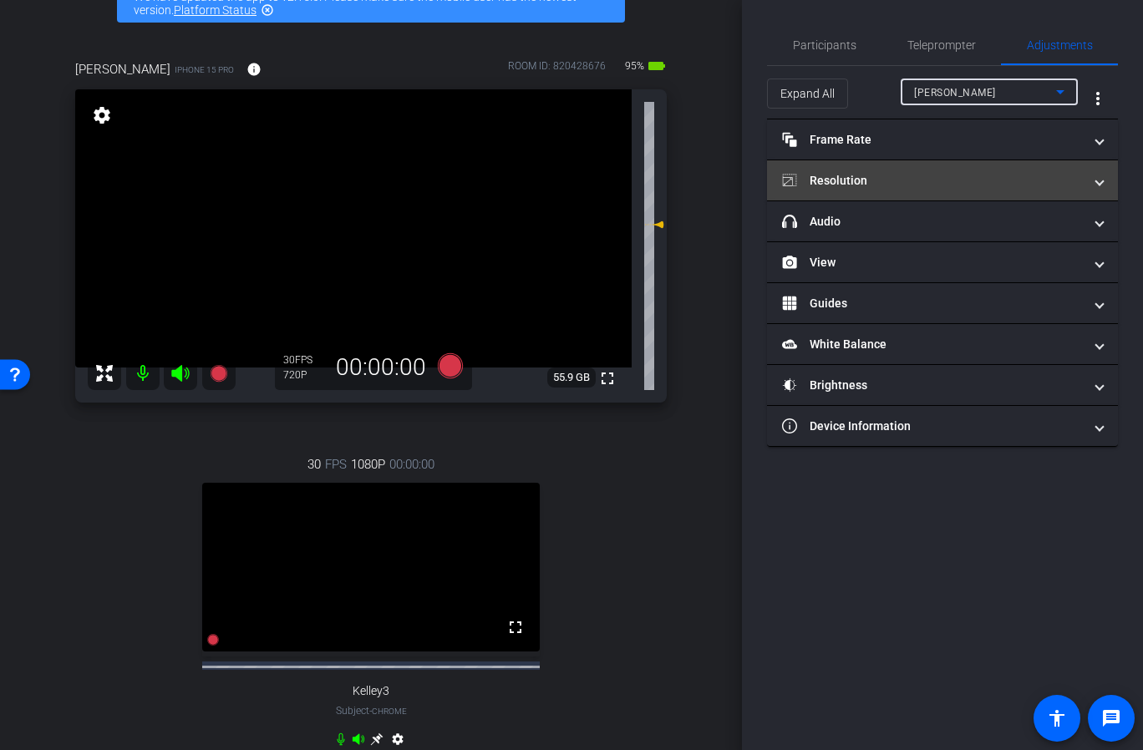
click at [906, 178] on mat-panel-title "Resolution" at bounding box center [932, 181] width 301 height 18
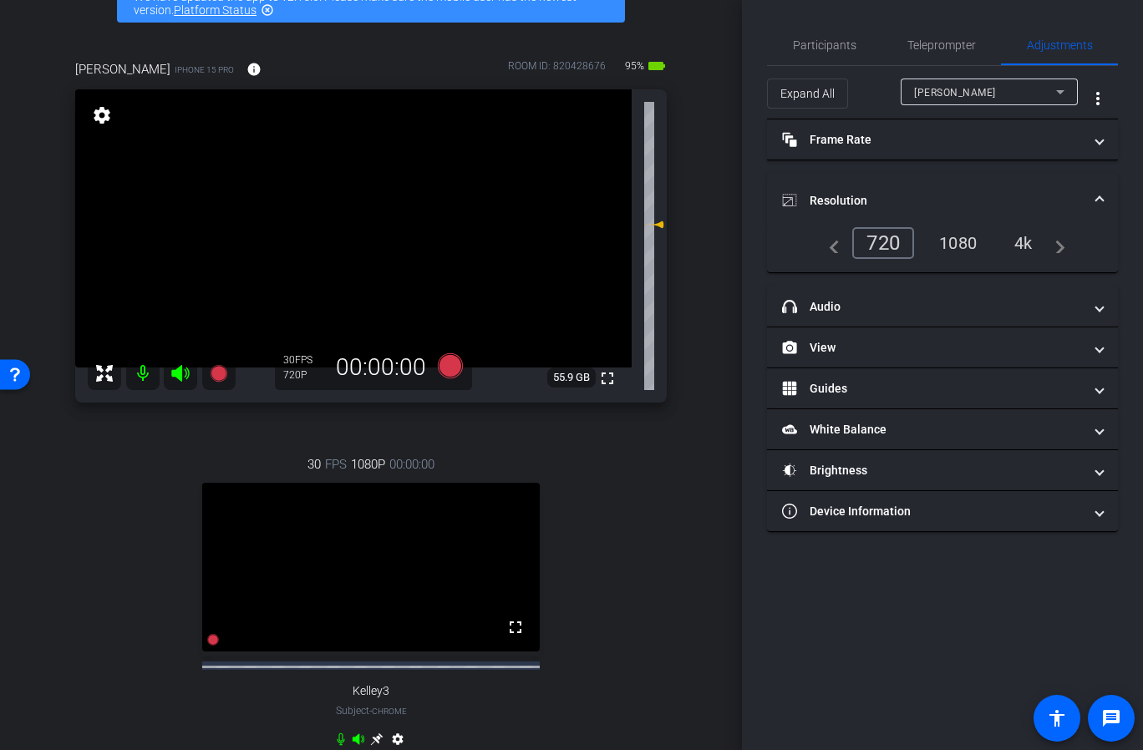
click at [955, 237] on div "1080" at bounding box center [957, 243] width 63 height 28
click at [1018, 247] on div "4k" at bounding box center [1024, 243] width 43 height 28
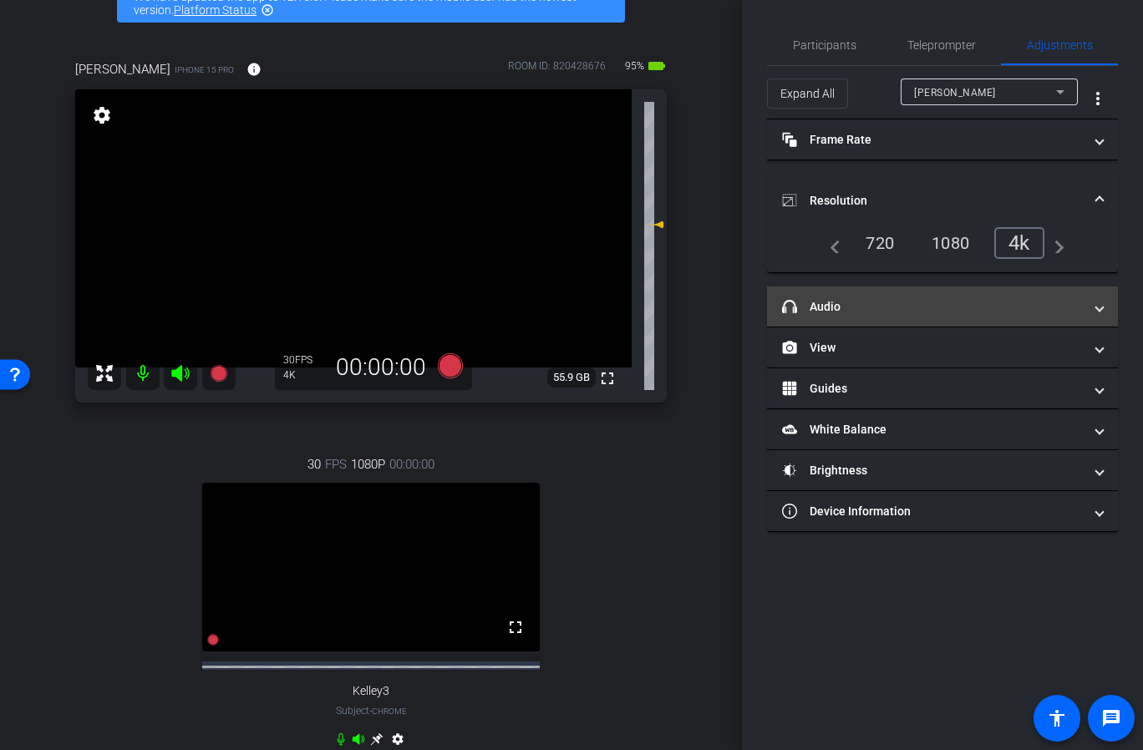
click at [901, 303] on mat-panel-title "headphone icon Audio" at bounding box center [932, 307] width 301 height 18
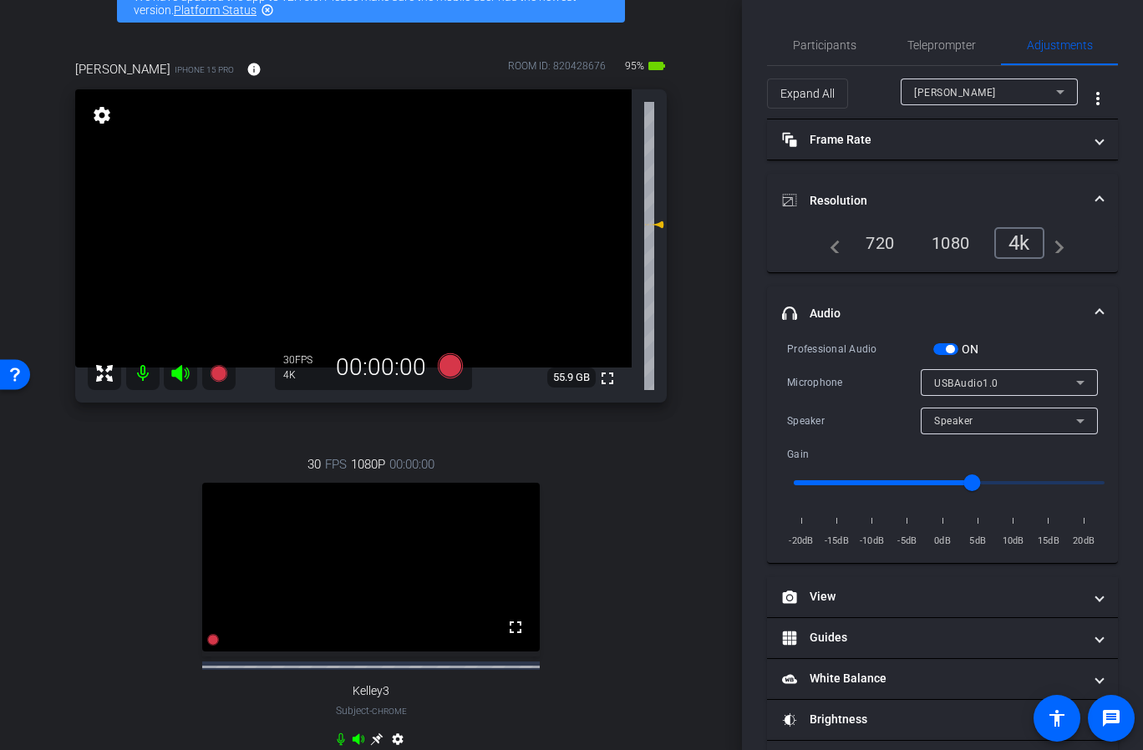
click at [906, 533] on span "-5dB" at bounding box center [907, 541] width 28 height 17
drag, startPoint x: 966, startPoint y: 483, endPoint x: 906, endPoint y: 485, distance: 59.3
click at [906, 485] on input "range" at bounding box center [949, 483] width 346 height 37
click at [980, 528] on div "-20dB -15dB -10dB -5dB 0dB 5dB 10dB 15dB 20dB" at bounding box center [942, 526] width 311 height 47
click at [979, 533] on span "5dB" at bounding box center [977, 541] width 28 height 17
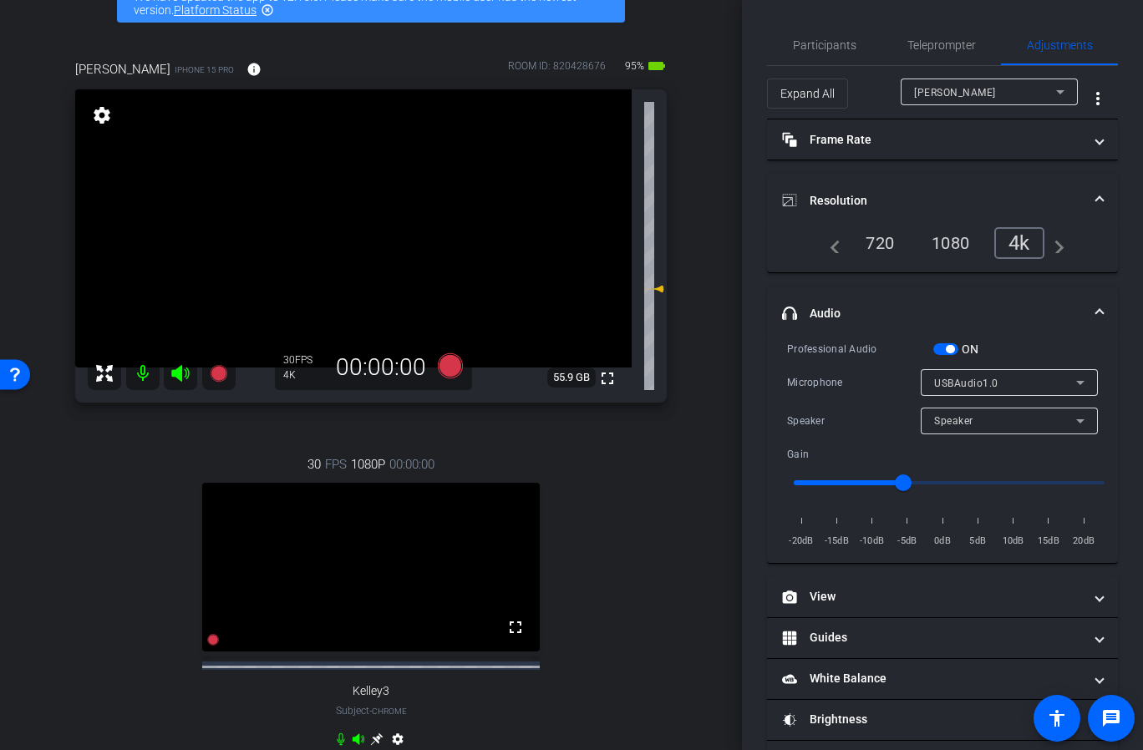
click at [979, 526] on div "-20dB -15dB -10dB -5dB 0dB 5dB 10dB 15dB 20dB" at bounding box center [942, 526] width 311 height 47
click at [972, 478] on input "range" at bounding box center [949, 483] width 346 height 37
click at [1007, 478] on input "range" at bounding box center [949, 483] width 346 height 37
click at [990, 484] on input "range" at bounding box center [949, 483] width 346 height 37
type input "4"
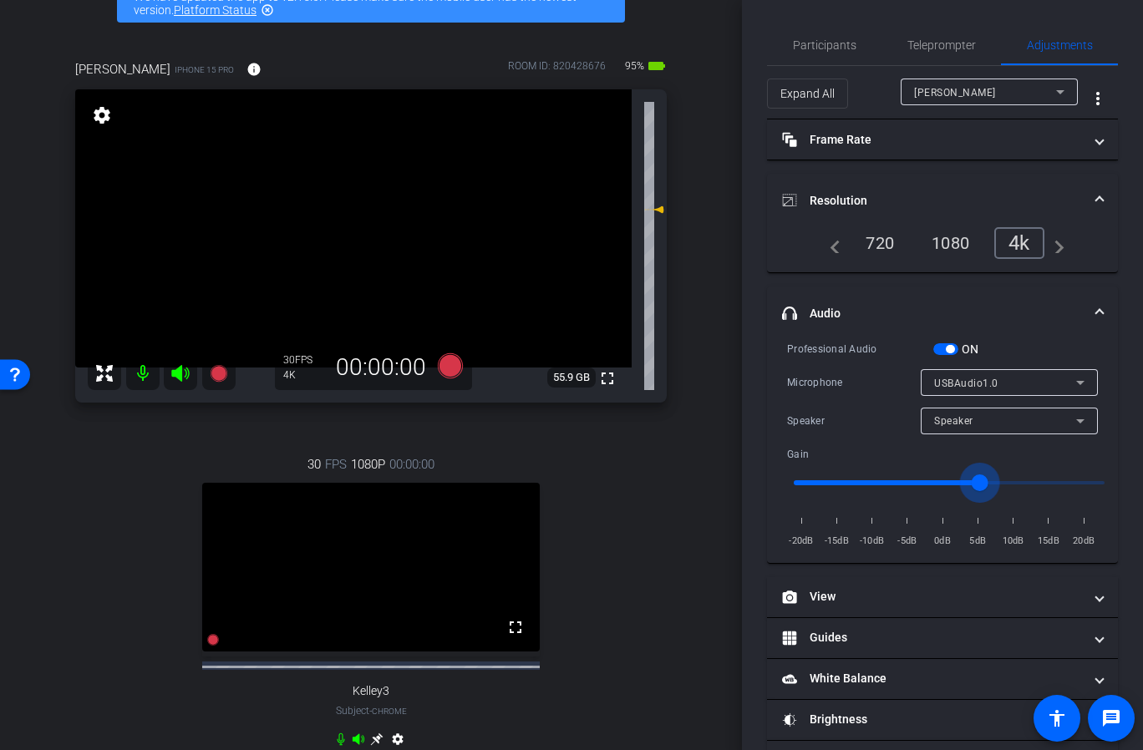
click at [977, 483] on input "range" at bounding box center [949, 483] width 346 height 37
click at [449, 376] on icon at bounding box center [450, 365] width 25 height 25
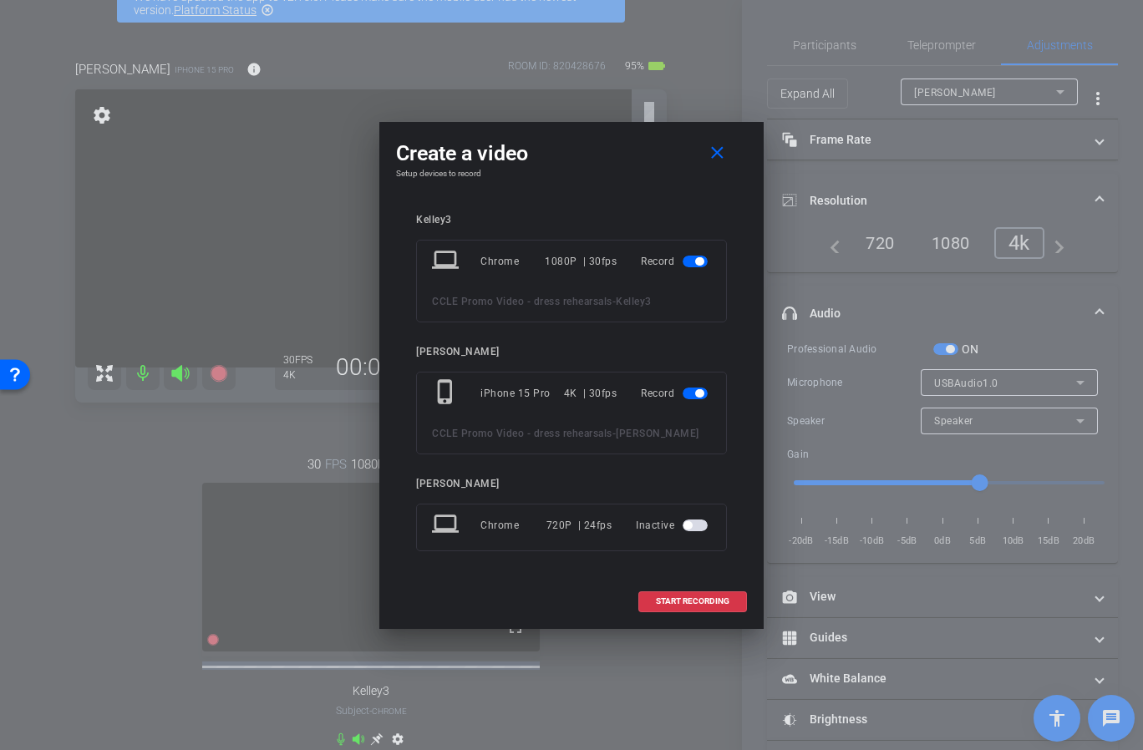
click at [695, 261] on span "button" at bounding box center [699, 261] width 8 height 8
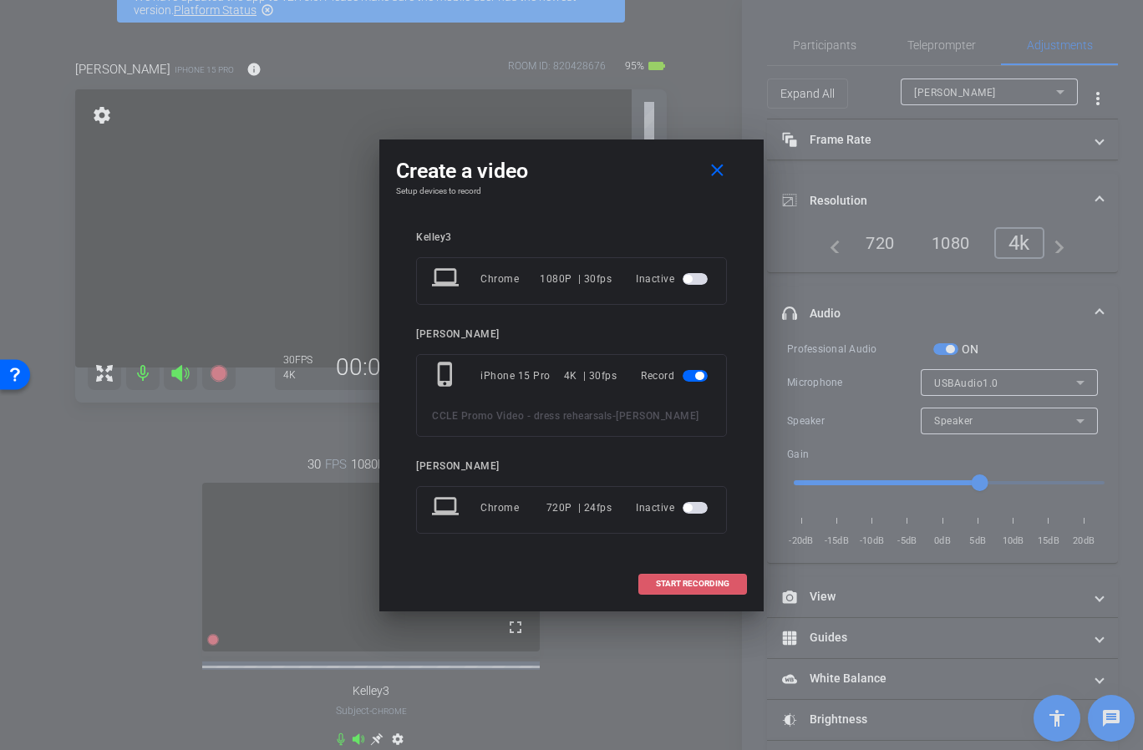
click at [702, 587] on span "START RECORDING" at bounding box center [693, 584] width 74 height 8
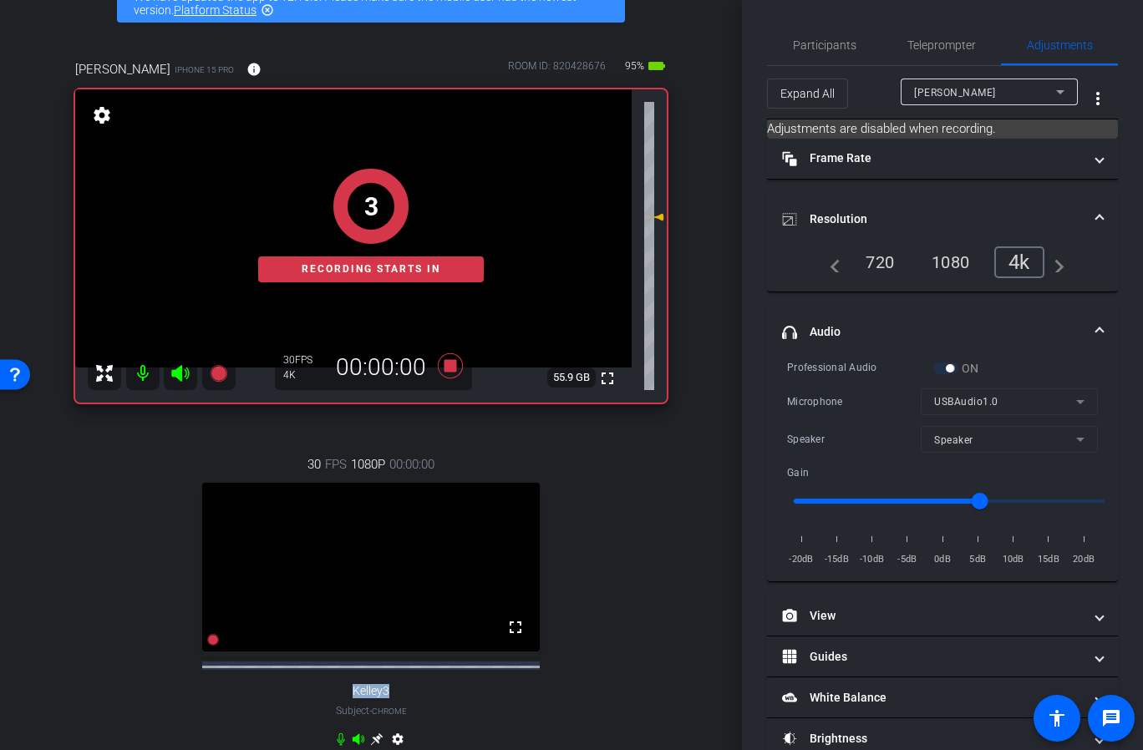
click at [702, 587] on div "arrow_back CCLE Promo Video - dress rehearsals Back to project Send invite acco…" at bounding box center [371, 277] width 742 height 750
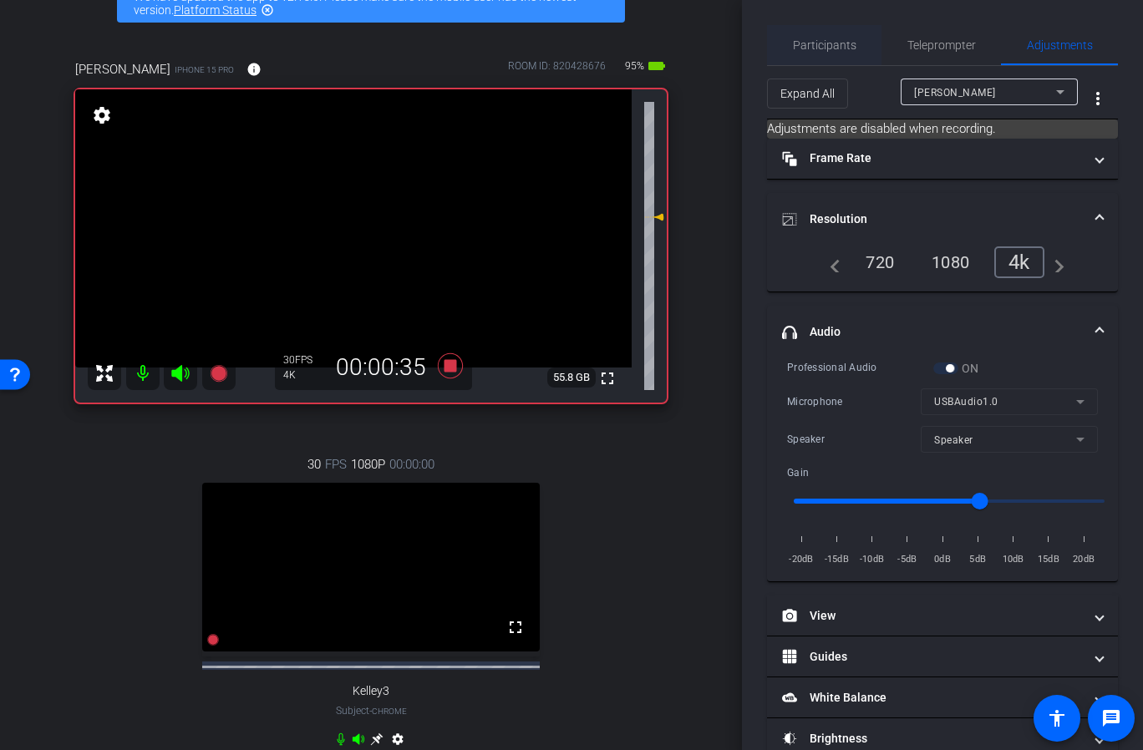
click at [827, 49] on span "Participants" at bounding box center [824, 45] width 63 height 12
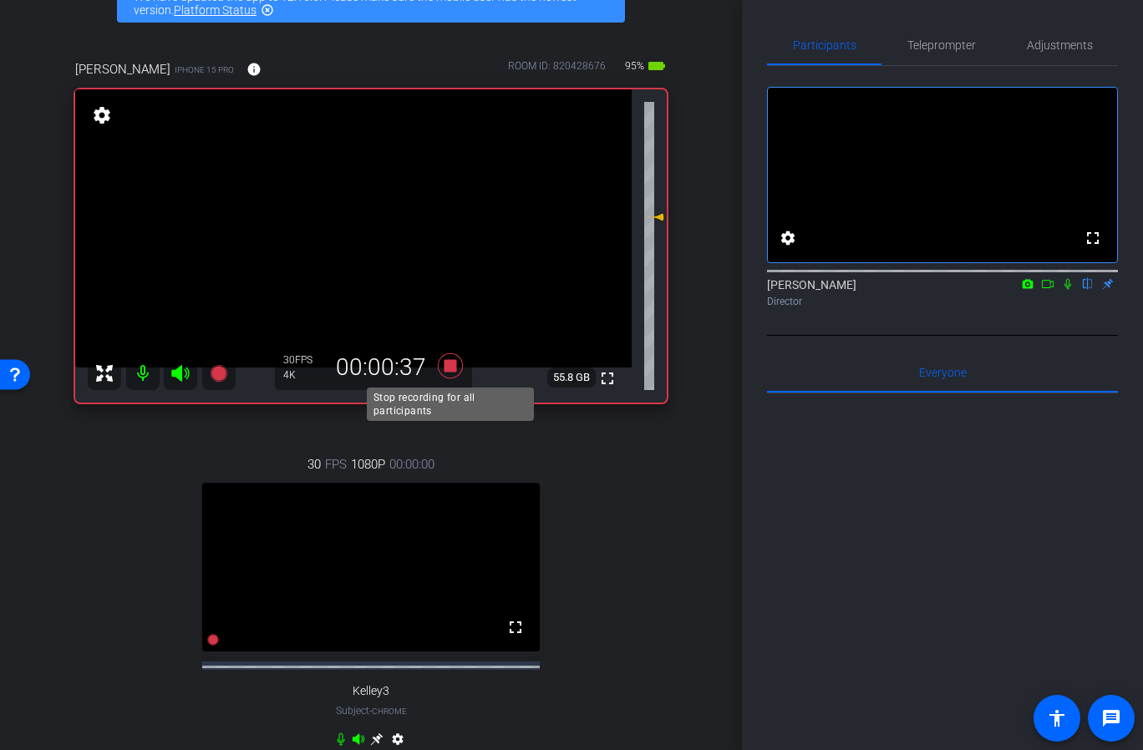
click at [450, 367] on icon at bounding box center [450, 365] width 25 height 25
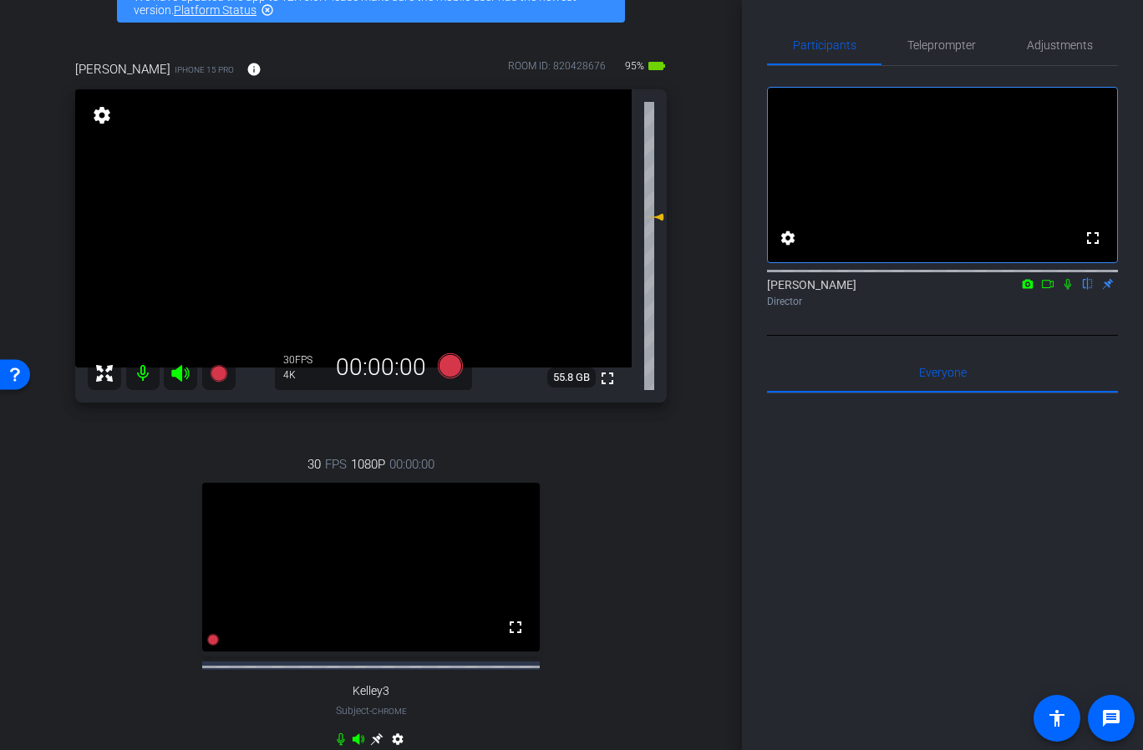
click at [1069, 290] on icon at bounding box center [1067, 284] width 13 height 12
click at [1045, 290] on icon at bounding box center [1047, 284] width 13 height 12
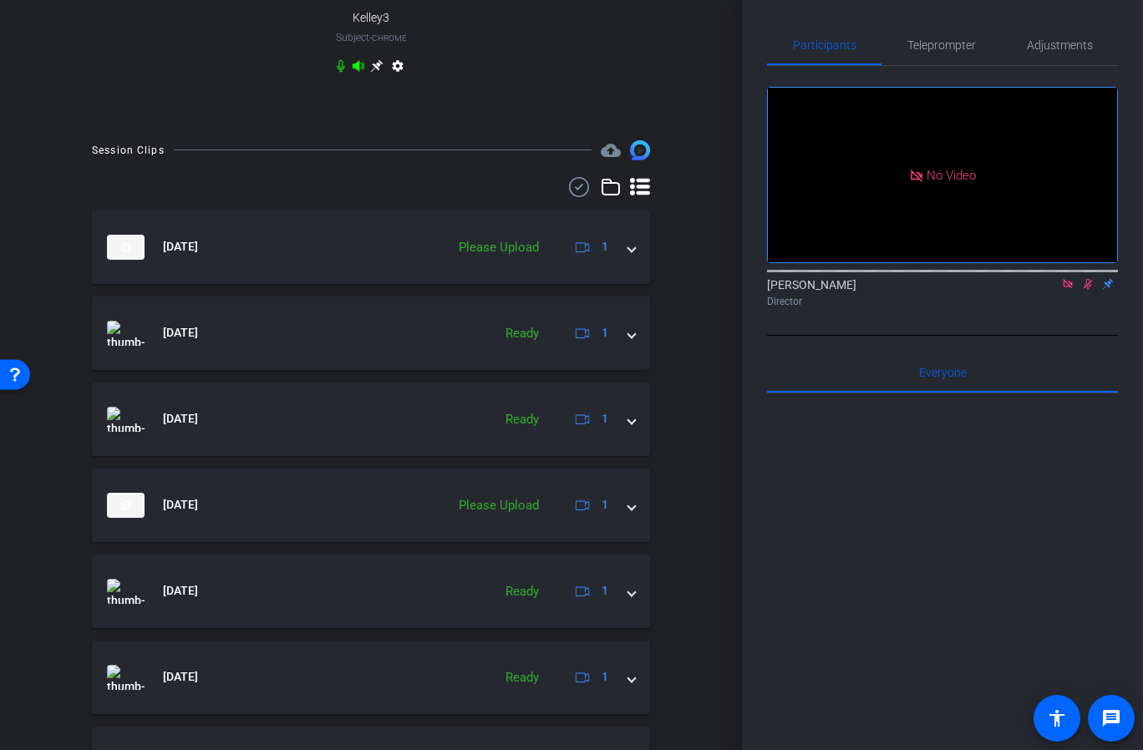
scroll to position [767, 0]
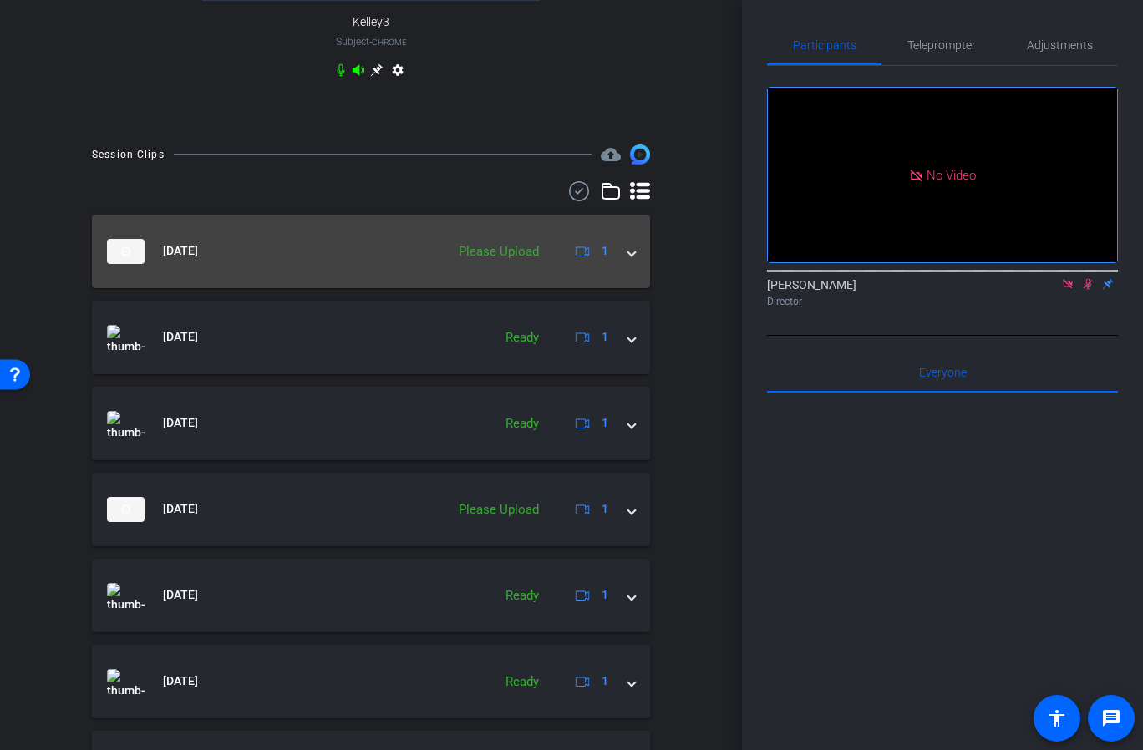
click at [627, 271] on mat-expansion-panel-header "Sep 8, 2025 Please Upload 1" at bounding box center [371, 252] width 558 height 74
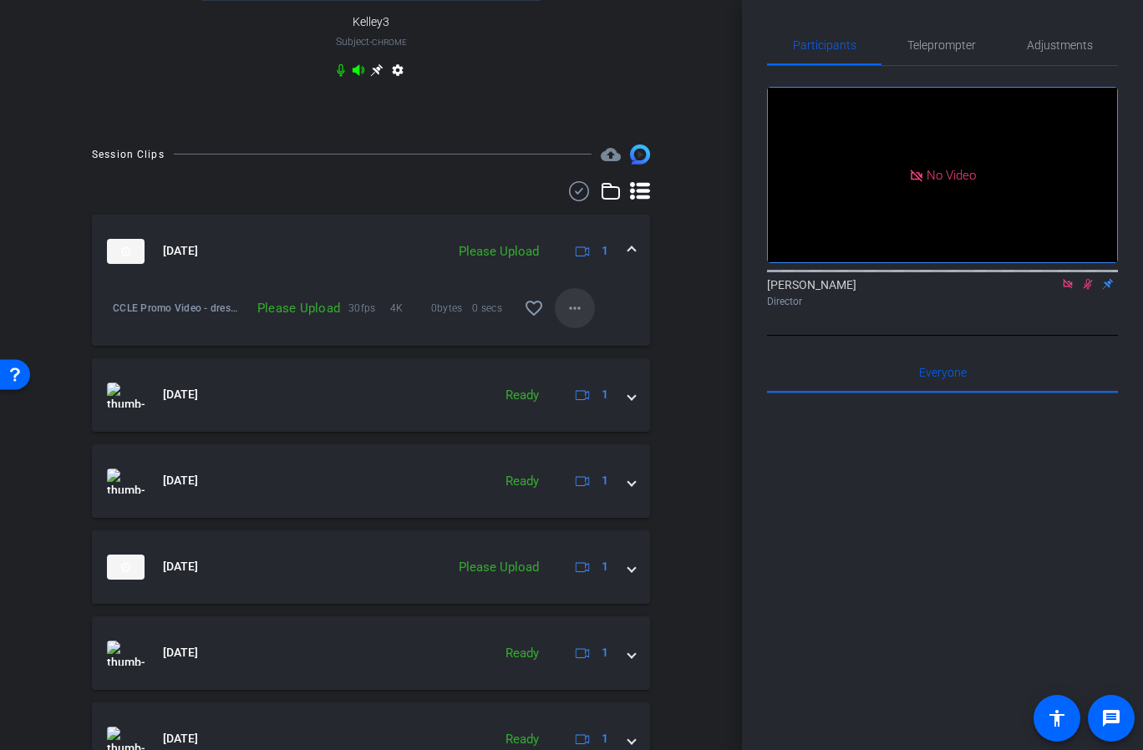
click at [586, 327] on span at bounding box center [575, 308] width 40 height 40
click at [602, 350] on span "Upload" at bounding box center [601, 350] width 67 height 20
click at [602, 346] on div "CCLE Promo Video - dress rehearsals-Catie Holton-2025-09-08-10-14-17-159-1 Uplo…" at bounding box center [371, 317] width 558 height 58
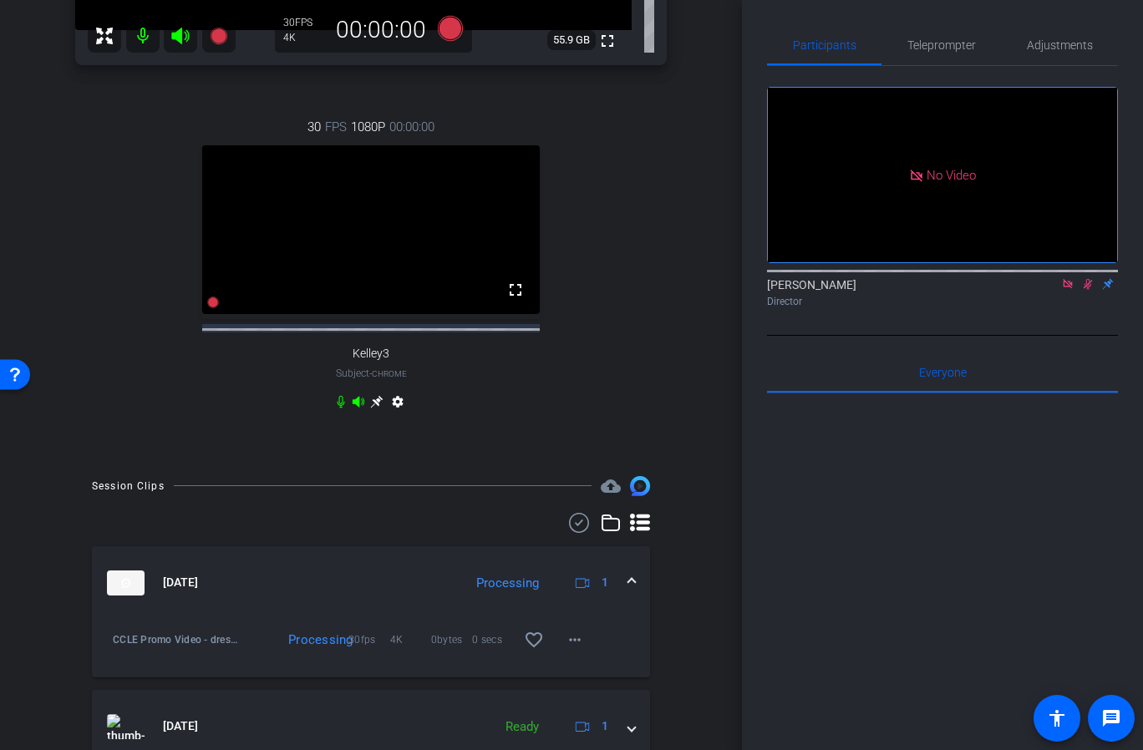
scroll to position [436, 0]
click at [581, 649] on mat-icon "more_horiz" at bounding box center [575, 639] width 20 height 20
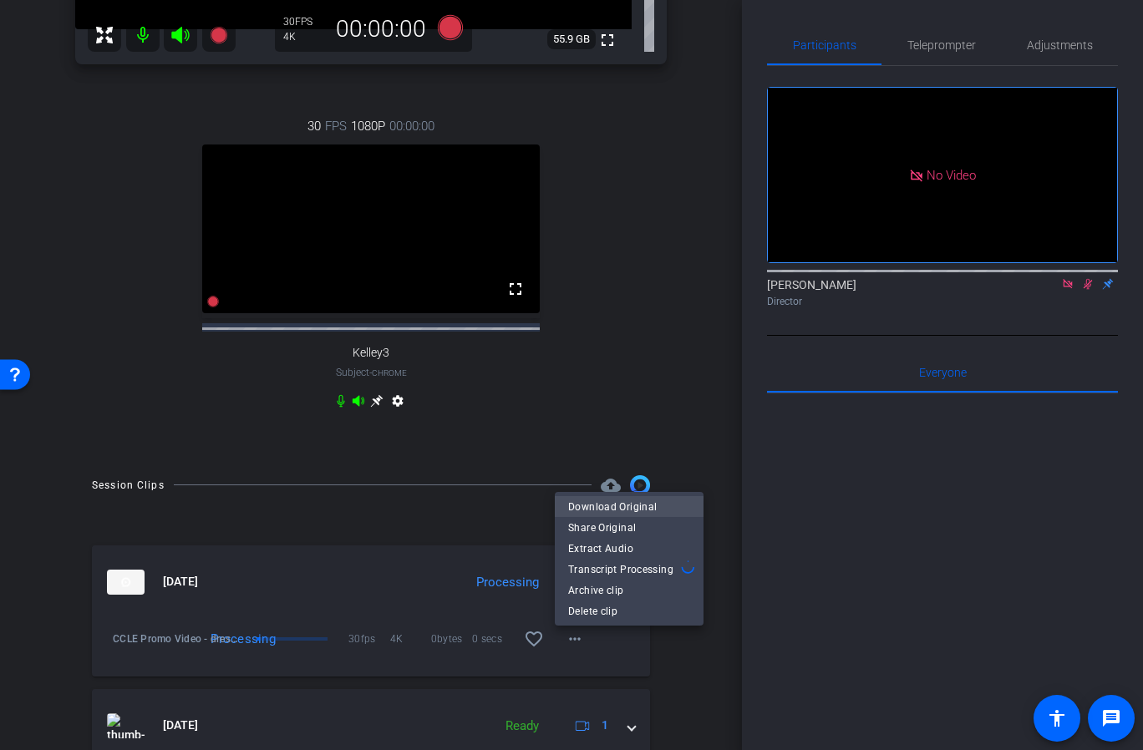
click at [646, 508] on span "Download Original" at bounding box center [629, 507] width 122 height 20
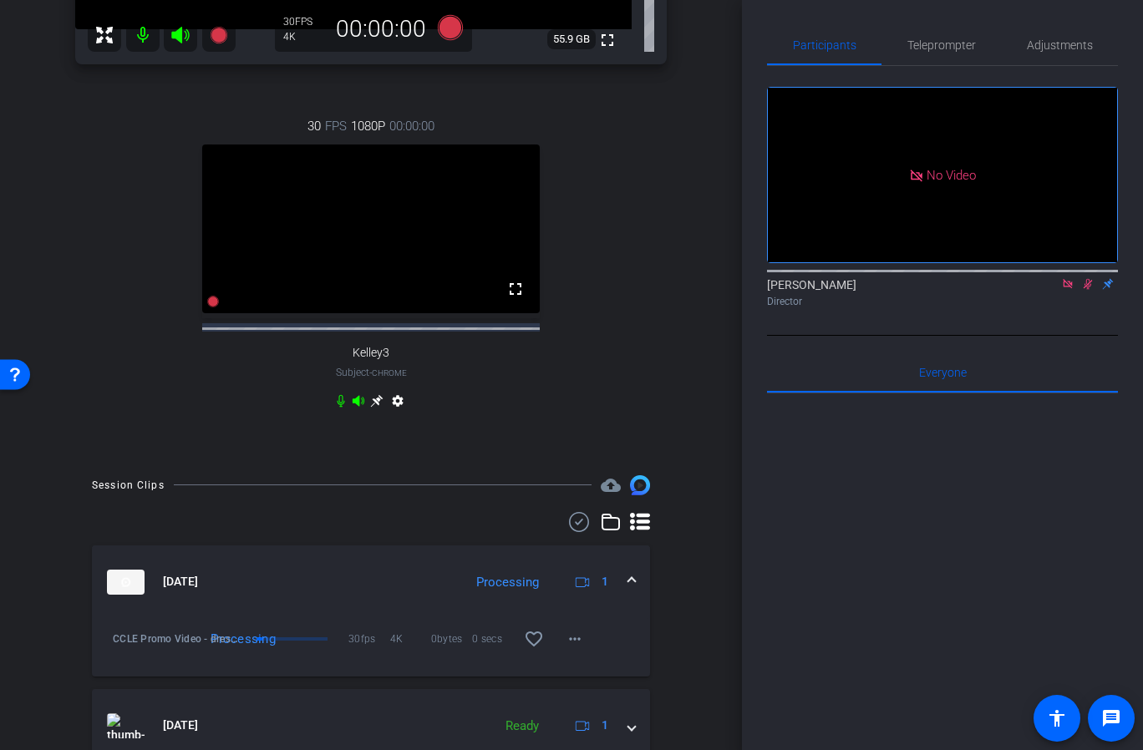
click at [668, 413] on div "Catie Holton iPhone 15 Pro info ROOM ID: 820428676 95% battery_std fullscreen s…" at bounding box center [371, 76] width 658 height 764
click at [667, 363] on div "Catie Holton iPhone 15 Pro info ROOM ID: 820428676 95% battery_std fullscreen s…" at bounding box center [371, 76] width 658 height 764
click at [607, 531] on icon at bounding box center [611, 522] width 20 height 20
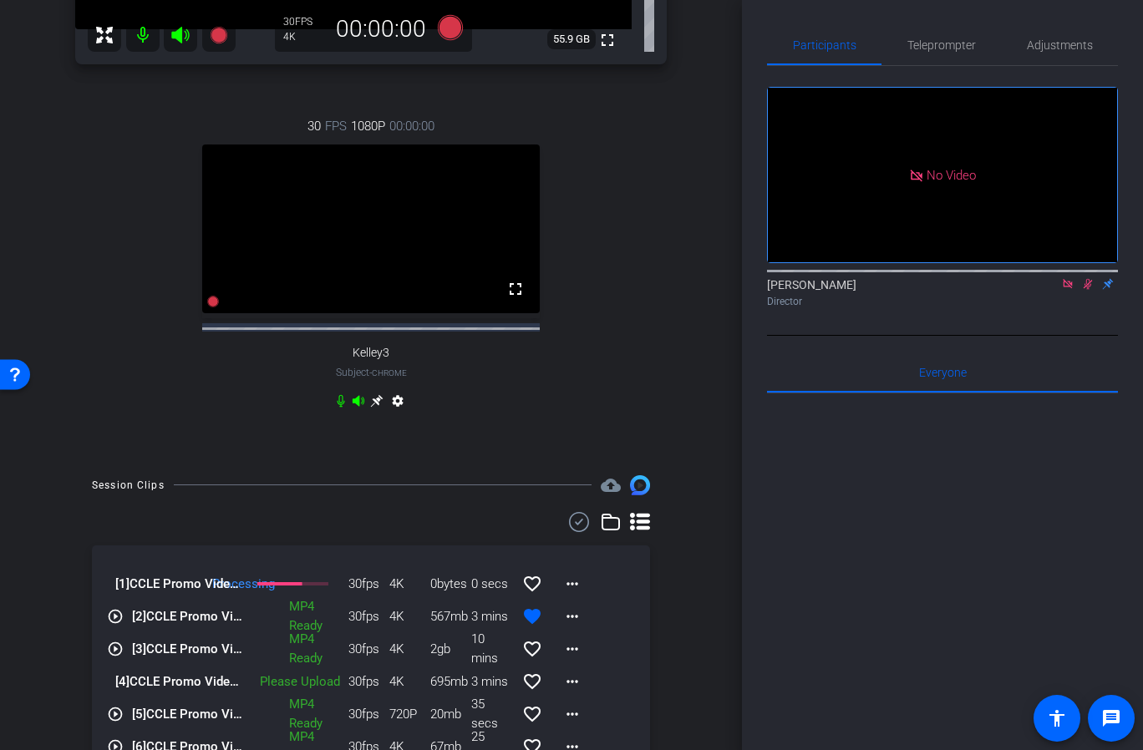
click at [685, 308] on div "Catie Holton iPhone 15 Pro info ROOM ID: 820428676 95% battery_std fullscreen s…" at bounding box center [371, 76] width 658 height 764
click at [586, 644] on span at bounding box center [572, 649] width 40 height 40
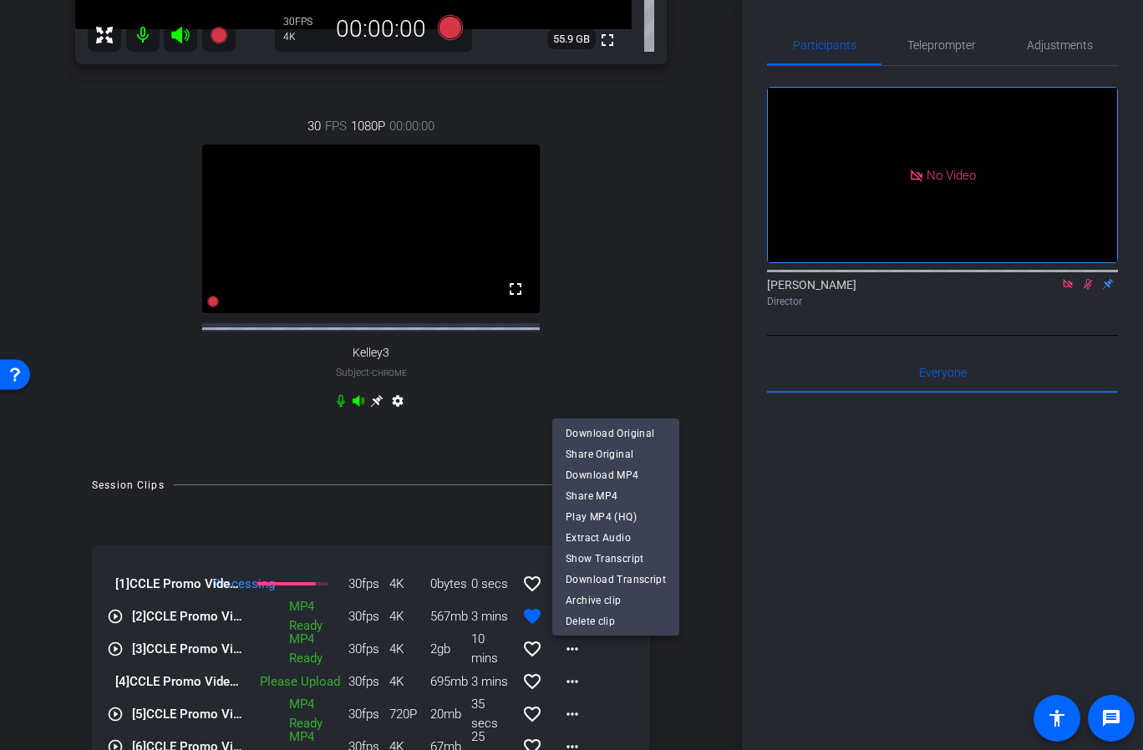
click at [613, 348] on div at bounding box center [571, 375] width 1143 height 750
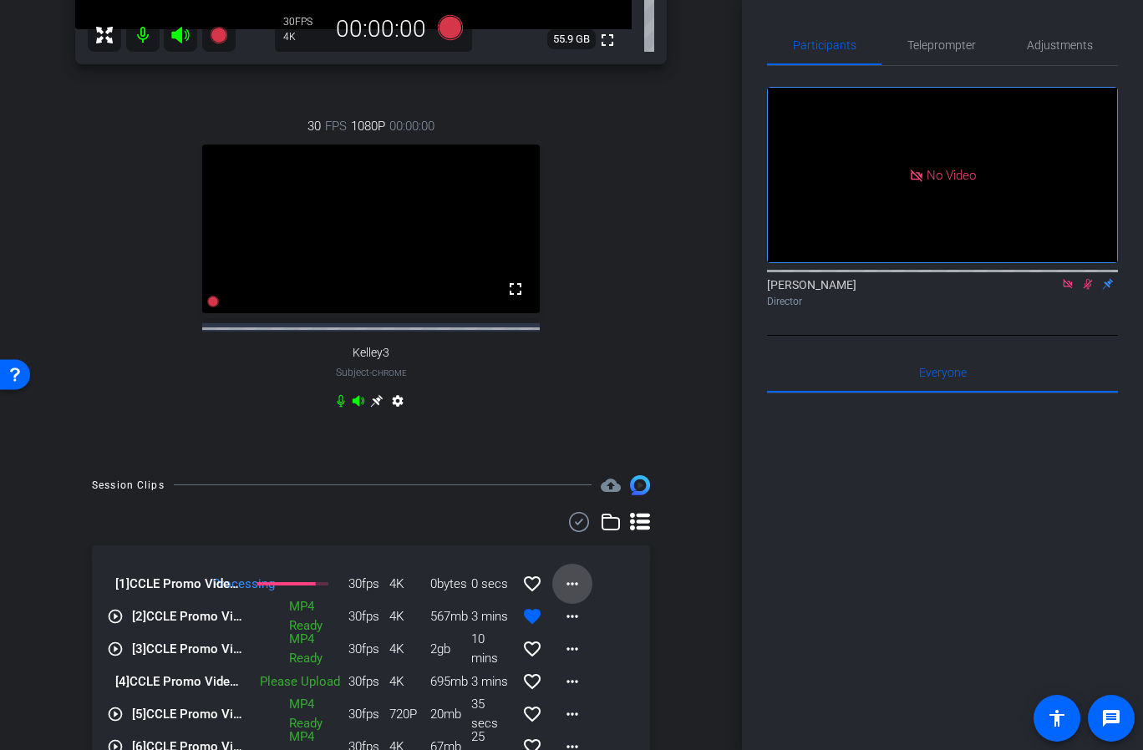
click at [575, 589] on mat-icon "more_horiz" at bounding box center [572, 584] width 20 height 20
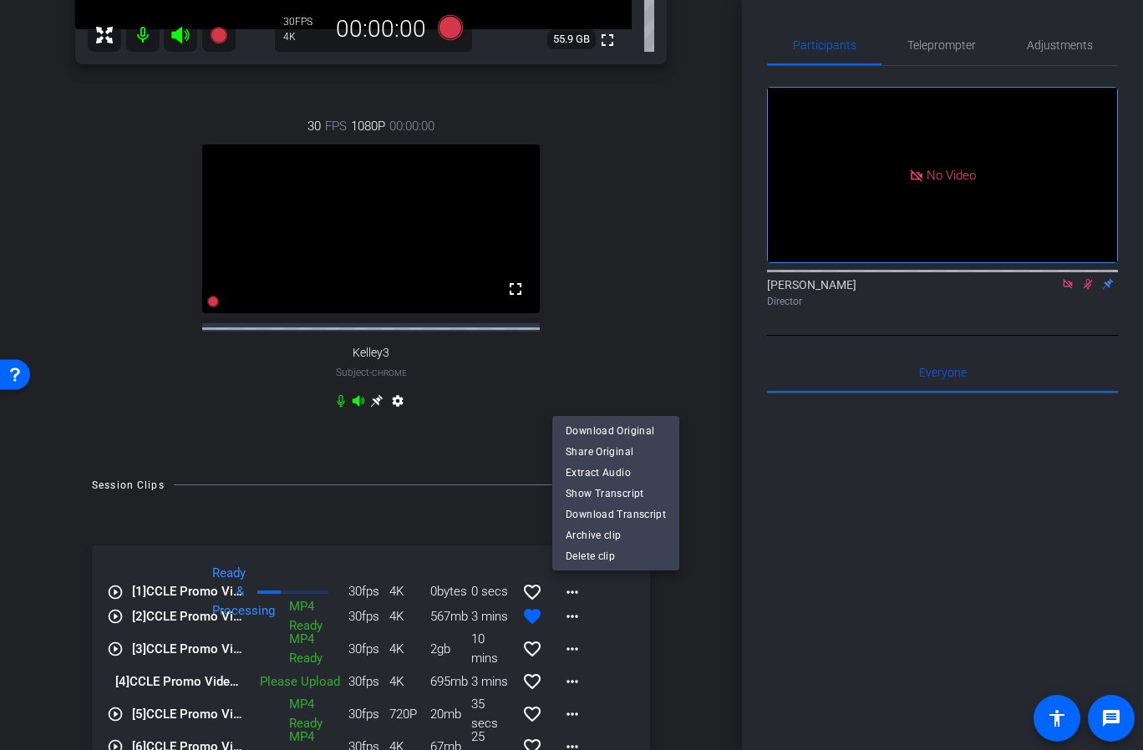
click at [1077, 53] on div at bounding box center [571, 375] width 1143 height 750
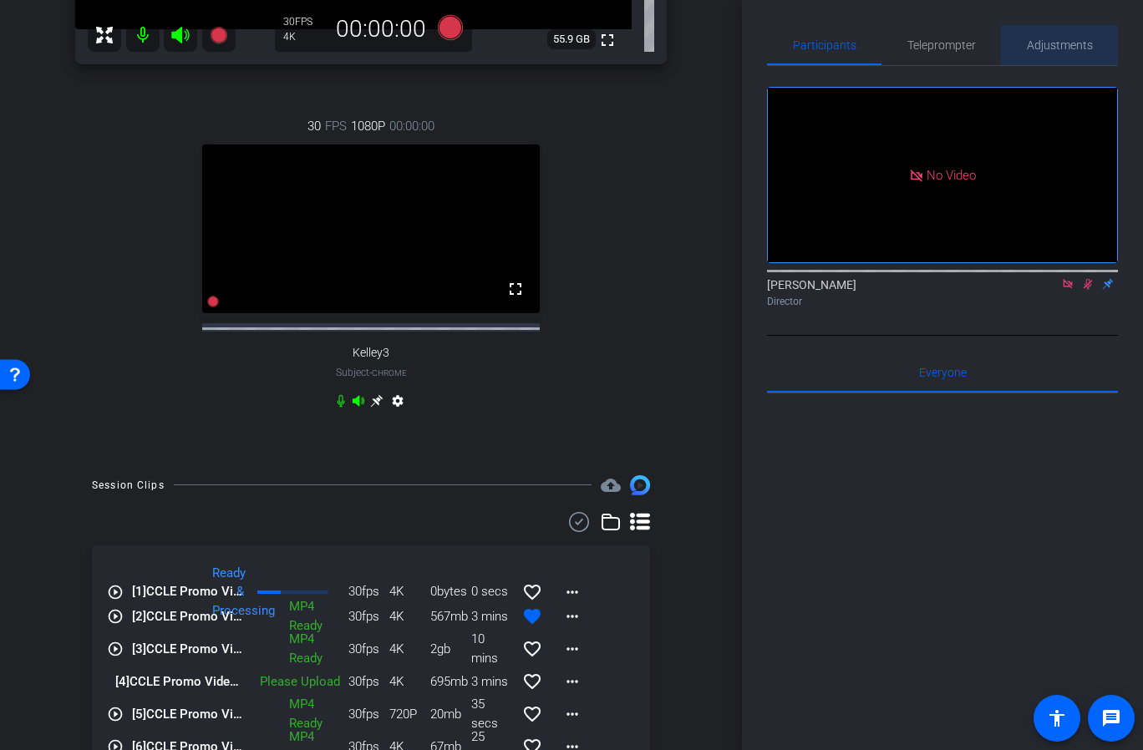
click at [1061, 45] on span "Adjustments" at bounding box center [1060, 45] width 66 height 12
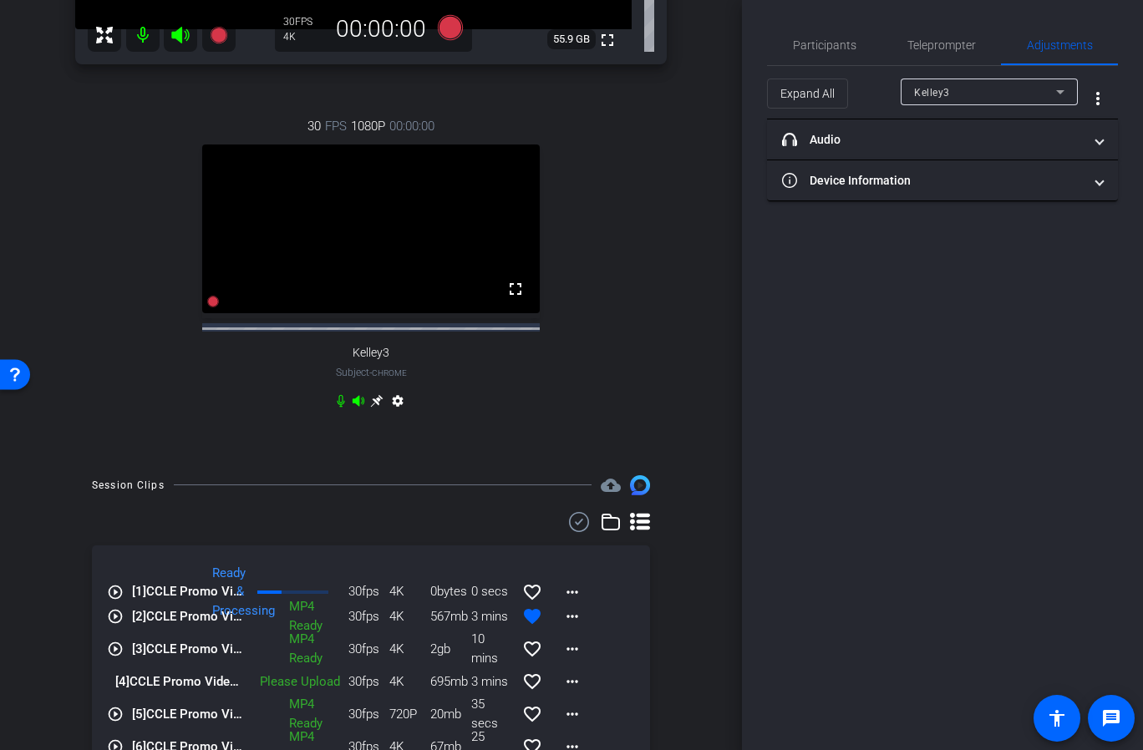
click at [1058, 305] on div "Participants Teleprompter Adjustments Elvis Evans Director Everyone 0 Mark all …" at bounding box center [942, 375] width 401 height 750
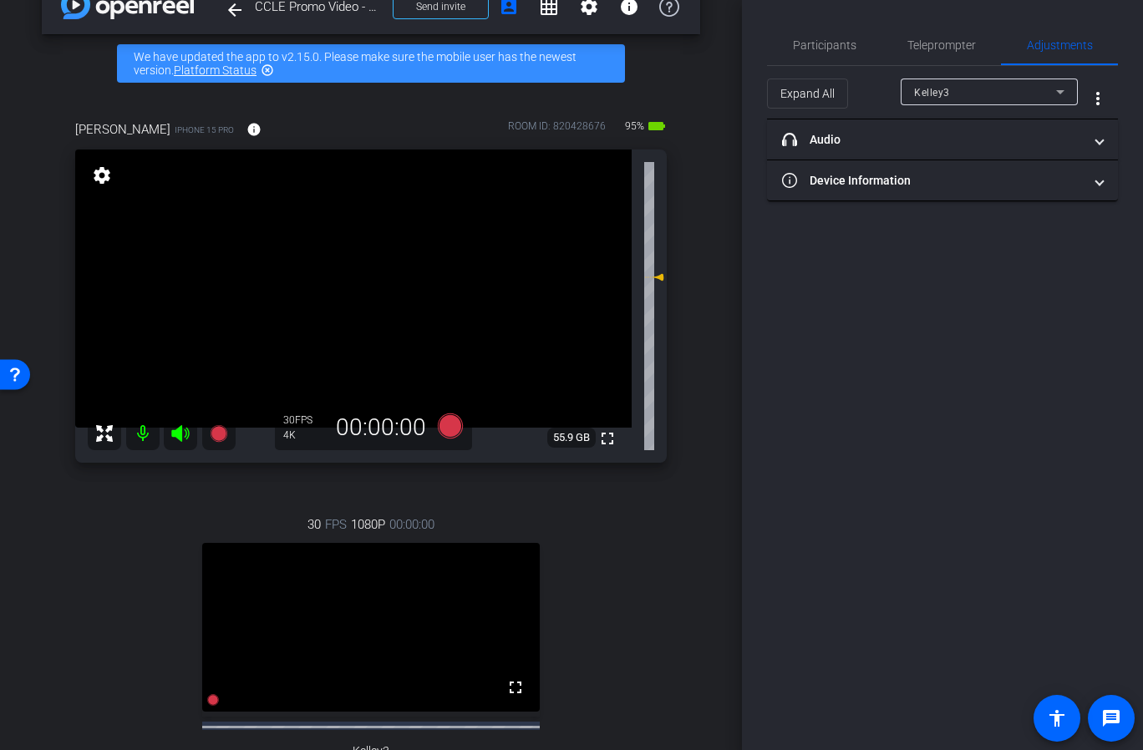
scroll to position [0, 0]
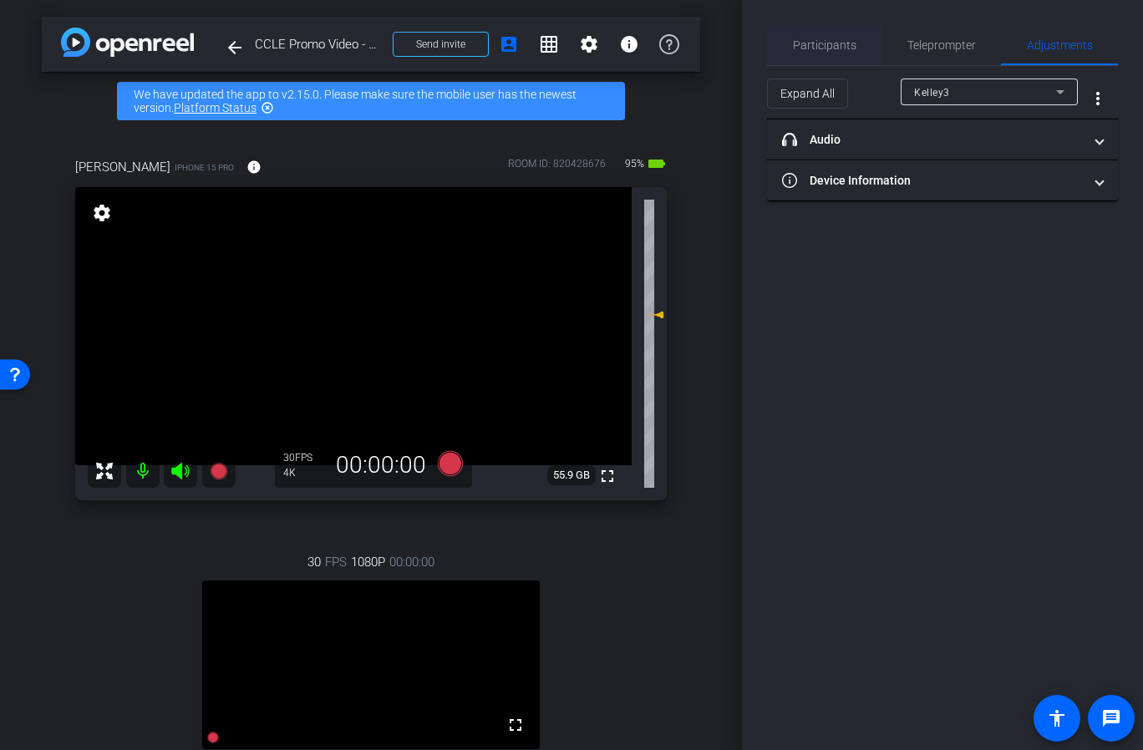
click at [820, 46] on span "Participants" at bounding box center [824, 45] width 63 height 12
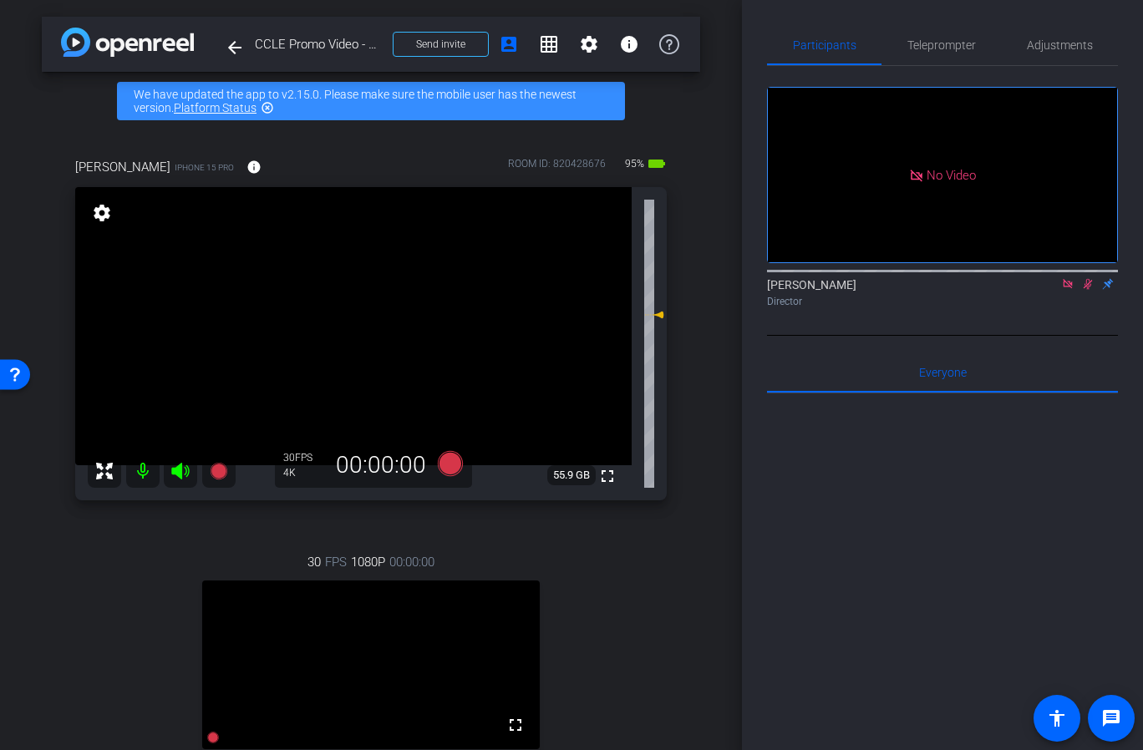
click at [1064, 278] on icon at bounding box center [1067, 284] width 13 height 12
click at [1069, 290] on icon at bounding box center [1067, 284] width 13 height 12
click at [1042, 61] on span "Adjustments" at bounding box center [1060, 45] width 66 height 40
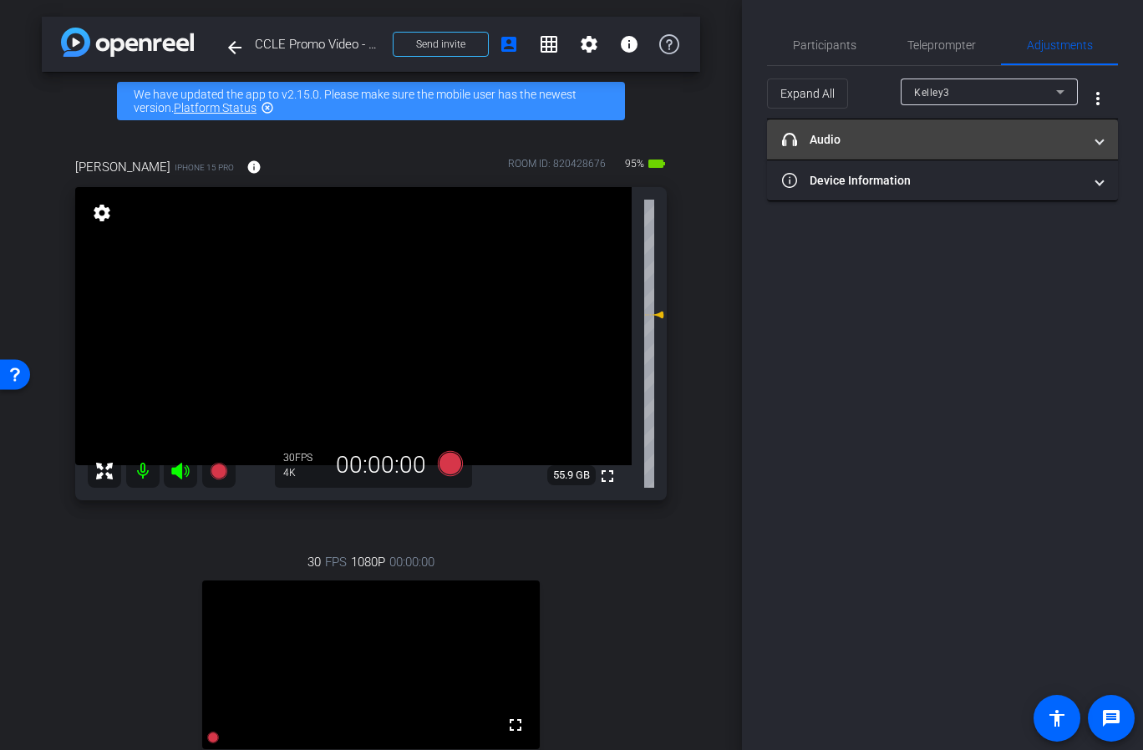
click at [941, 134] on mat-panel-title "headphone icon Audio" at bounding box center [932, 140] width 301 height 18
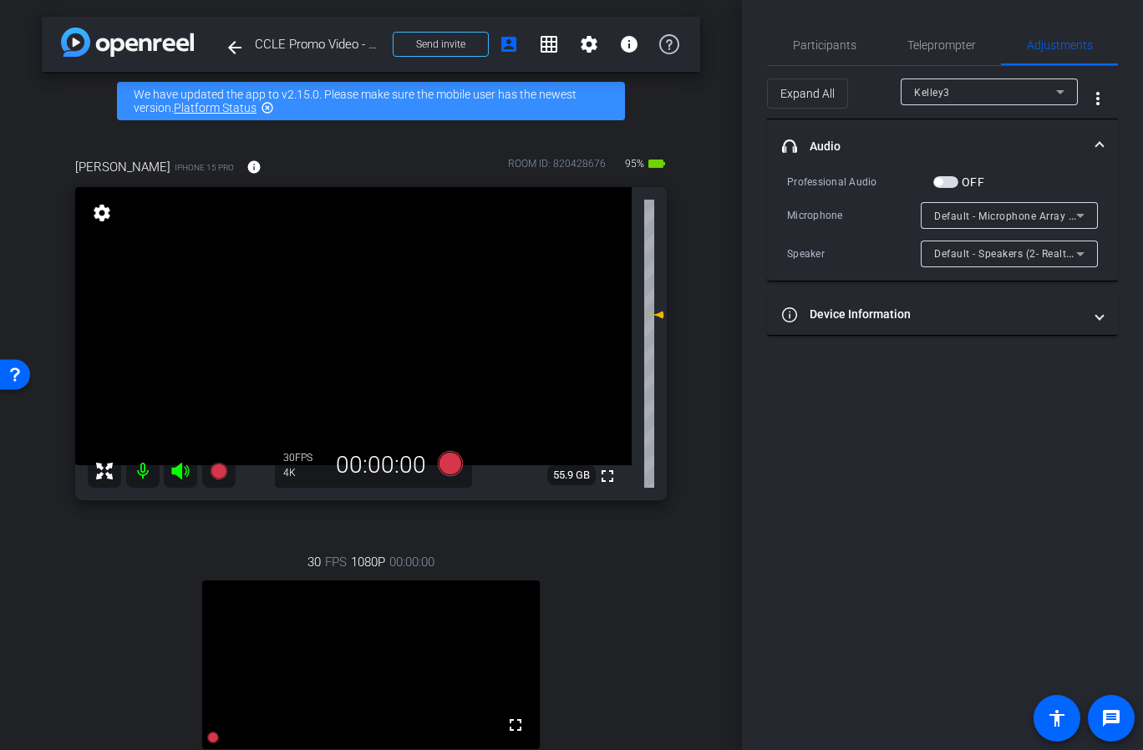
click at [1000, 225] on div "Default - Microphone Array (Intel® Smart Sound Technology (Intel® SST))" at bounding box center [1005, 216] width 142 height 21
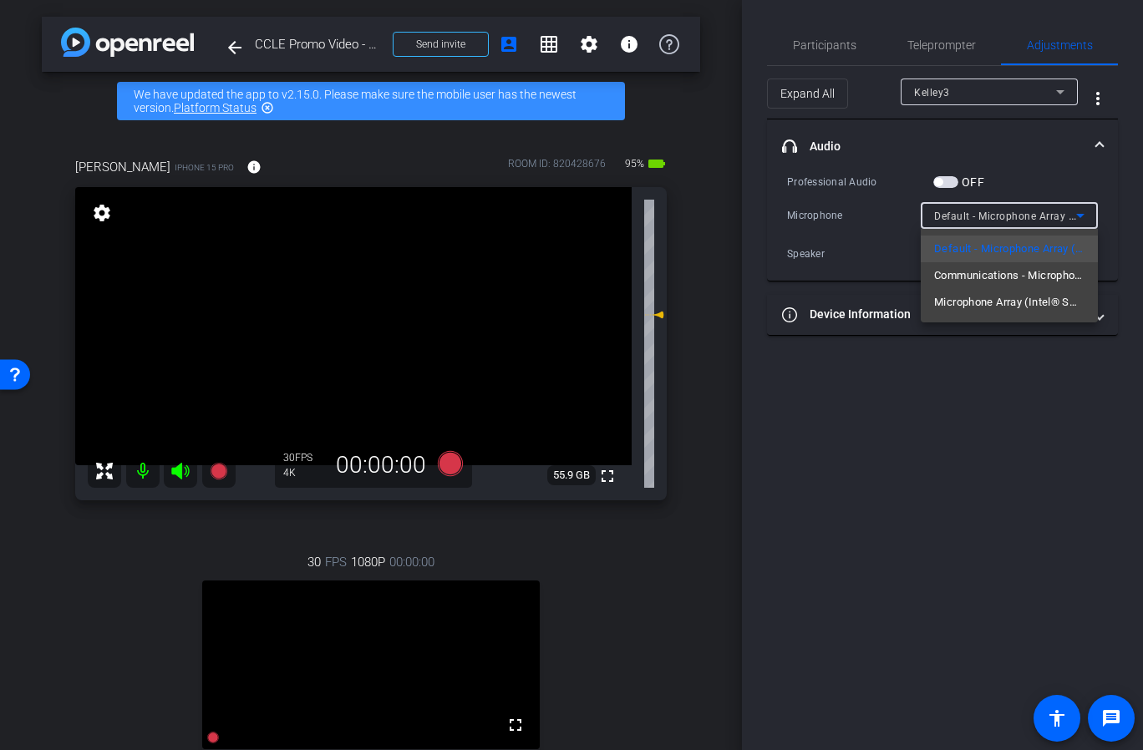
click at [1018, 155] on div at bounding box center [571, 375] width 1143 height 750
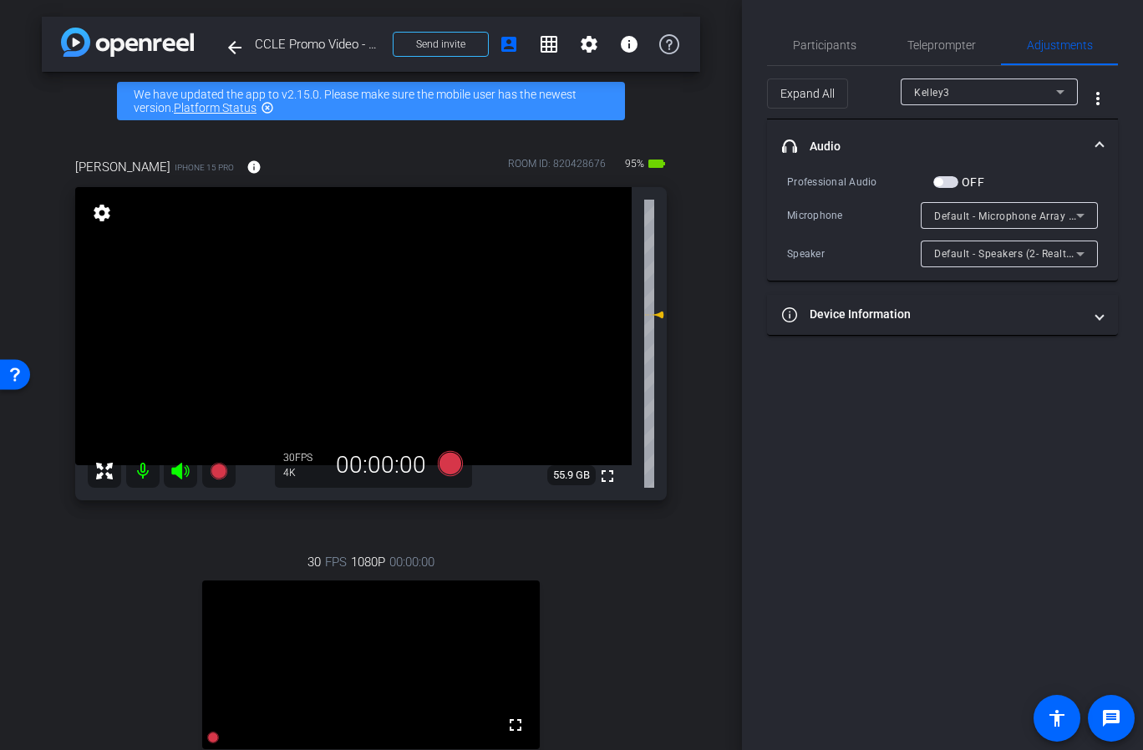
click at [1021, 227] on div "Default - Microphone Array (Intel® Smart Sound Technology (Intel® SST))" at bounding box center [1009, 215] width 150 height 27
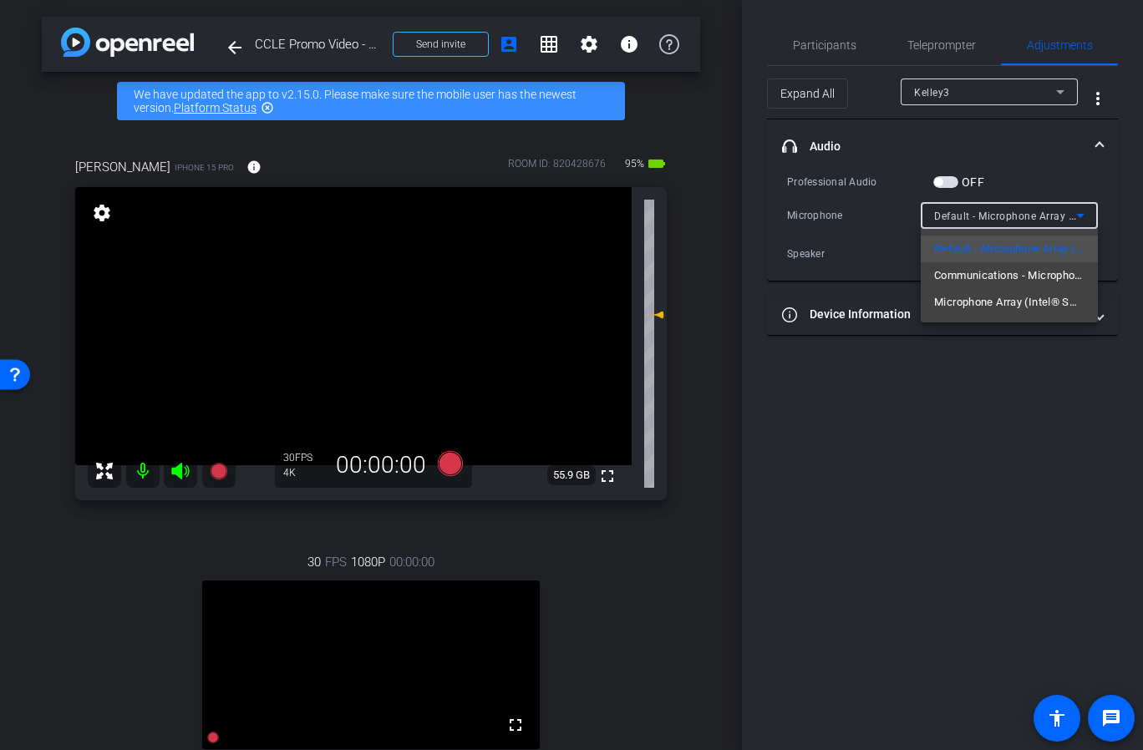
click at [1006, 95] on div at bounding box center [571, 375] width 1143 height 750
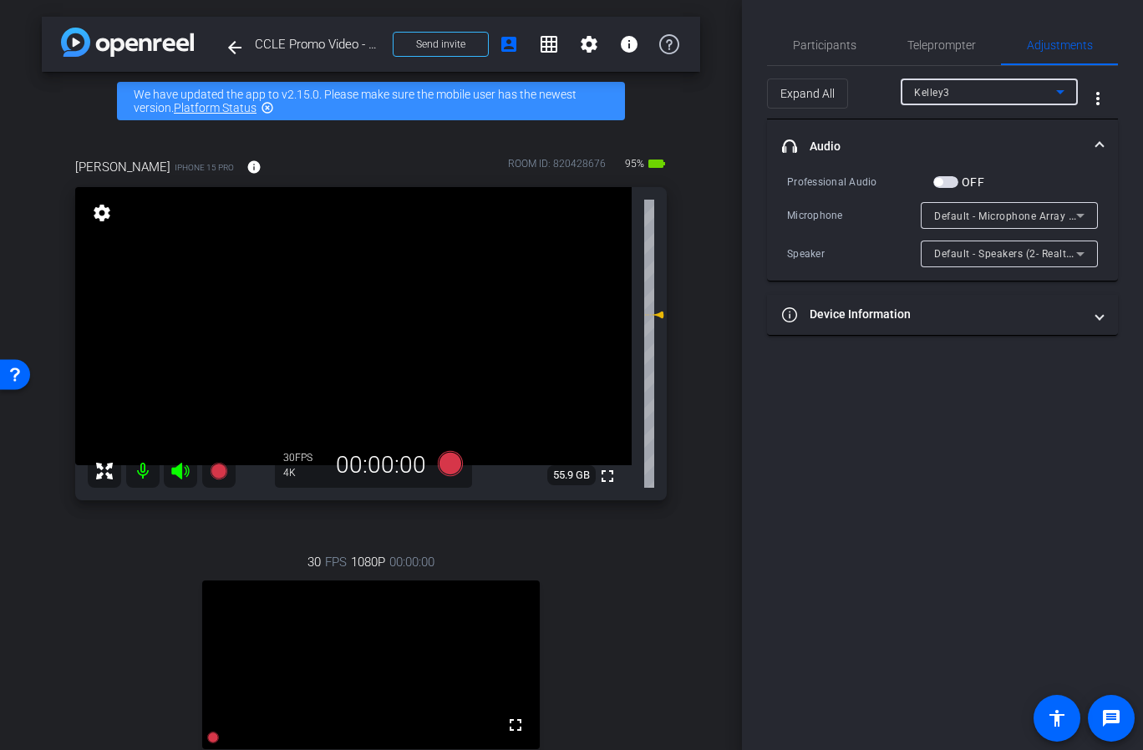
click at [1006, 95] on div "Kelley3" at bounding box center [985, 92] width 142 height 21
click at [987, 147] on mat-option "Catie Holton" at bounding box center [989, 152] width 177 height 27
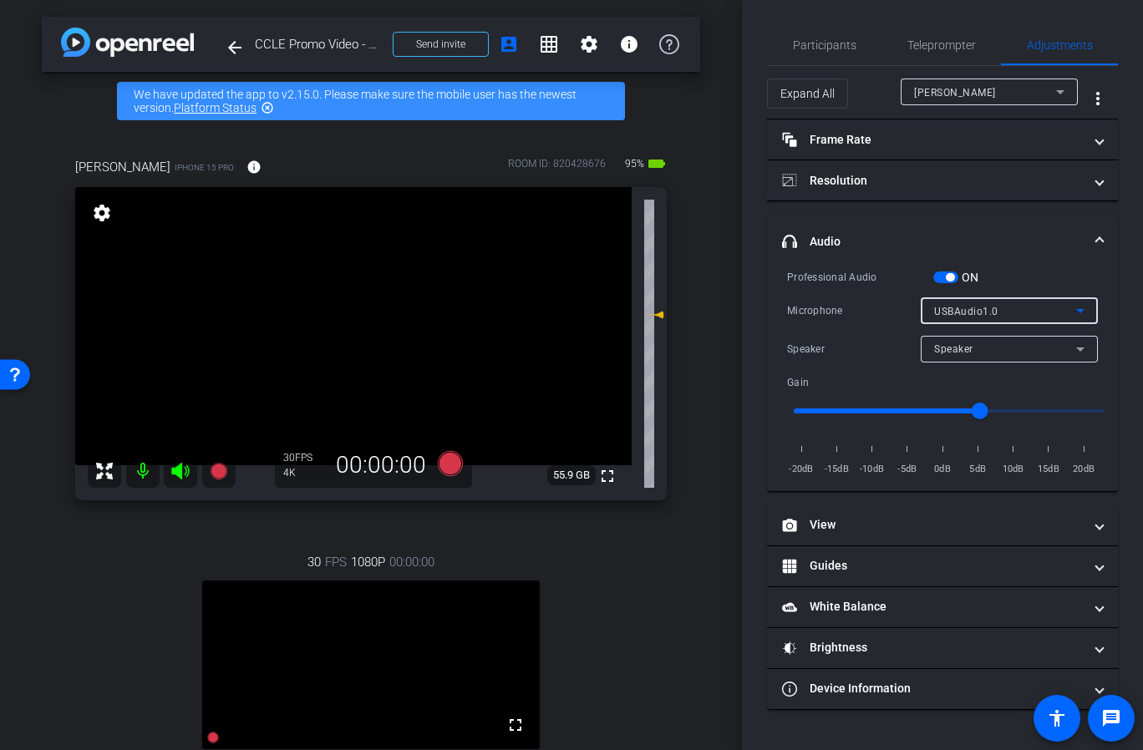
click at [1014, 314] on div "USBAudio1.0" at bounding box center [1005, 311] width 142 height 21
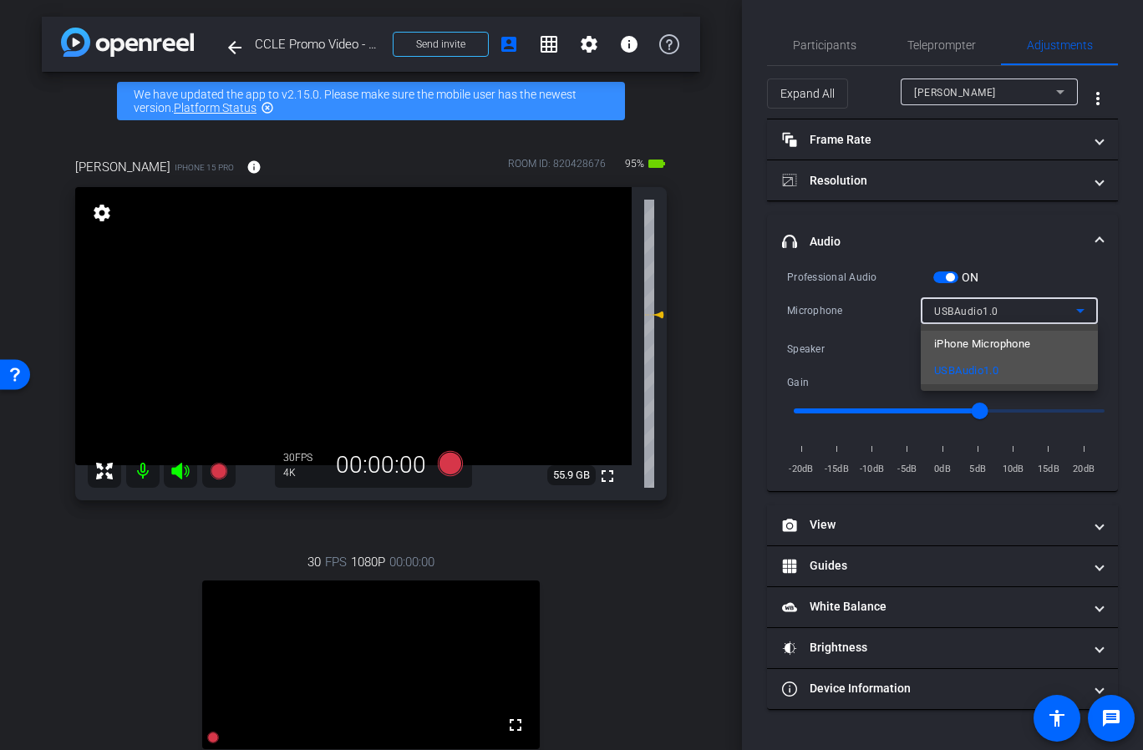
click at [1009, 341] on span "iPhone Microphone" at bounding box center [982, 344] width 96 height 20
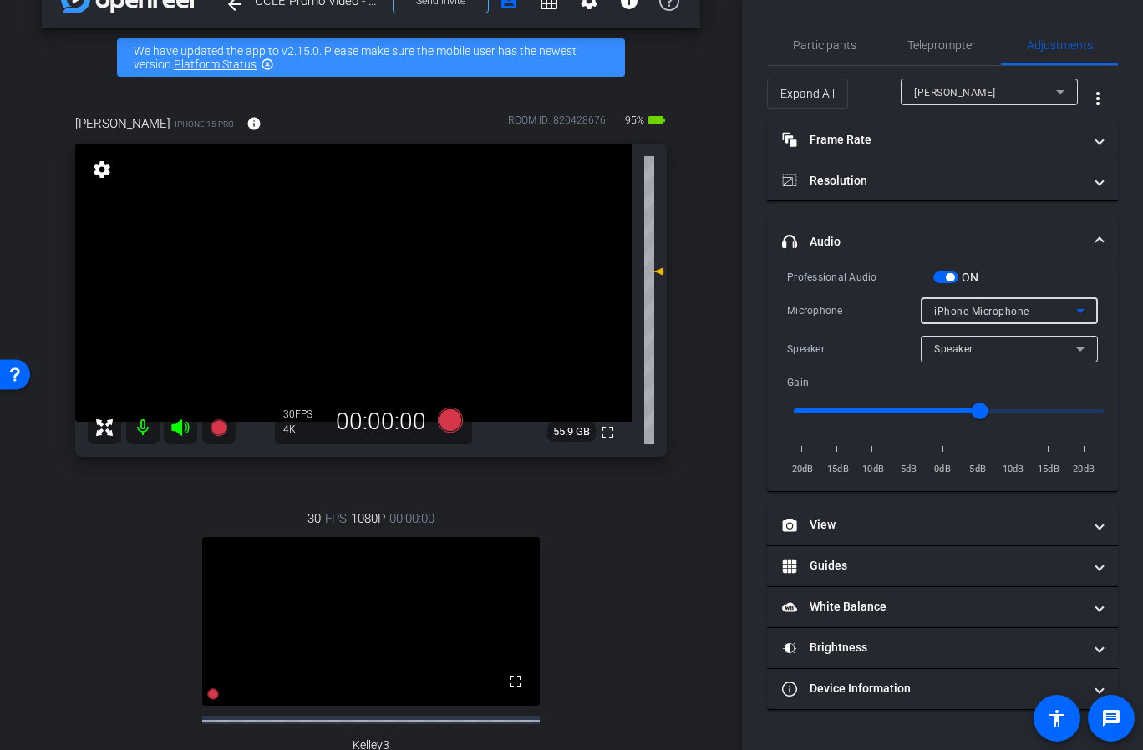
scroll to position [50, 0]
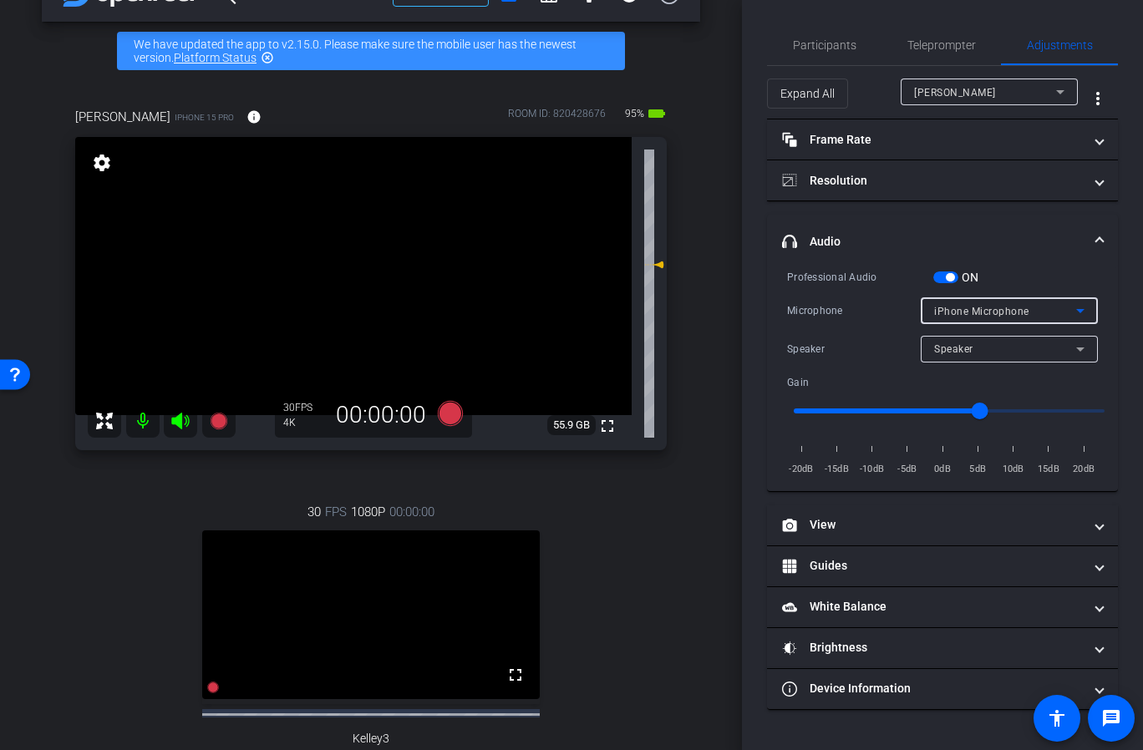
click at [942, 277] on span "button" at bounding box center [945, 278] width 25 height 12
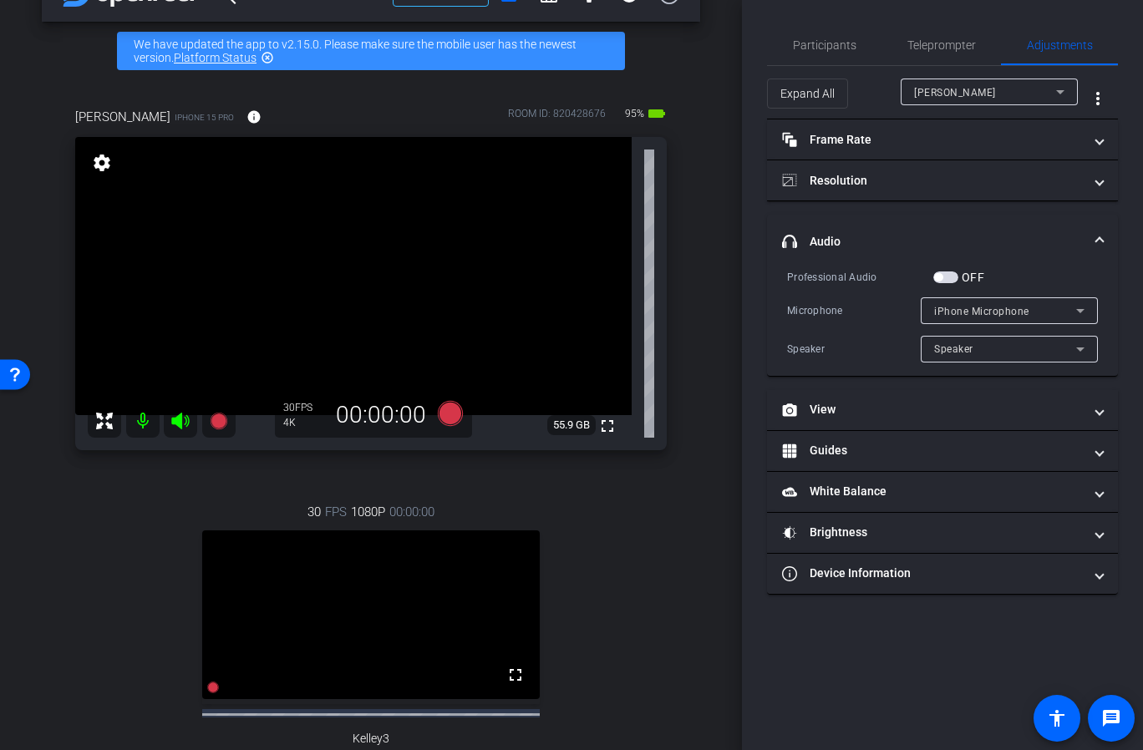
click at [972, 317] on span "iPhone Microphone" at bounding box center [981, 312] width 95 height 12
click at [444, 419] on div at bounding box center [571, 375] width 1143 height 750
click at [454, 419] on icon at bounding box center [450, 412] width 25 height 25
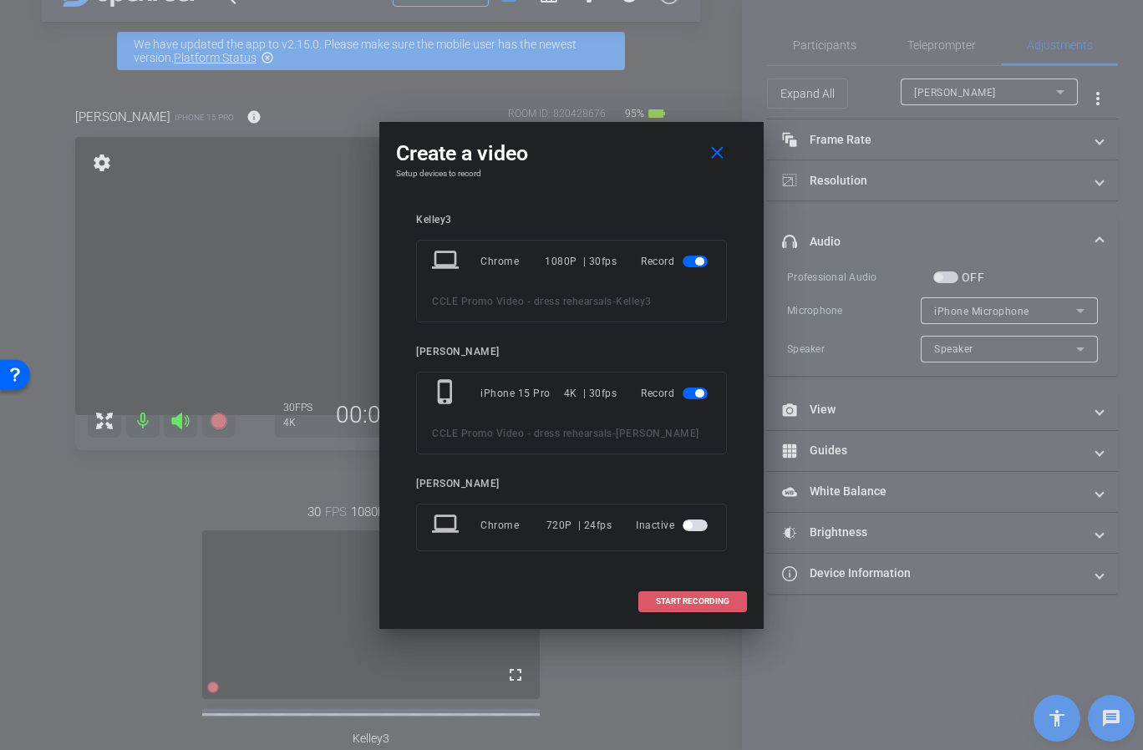
click at [701, 605] on span "START RECORDING" at bounding box center [693, 601] width 74 height 8
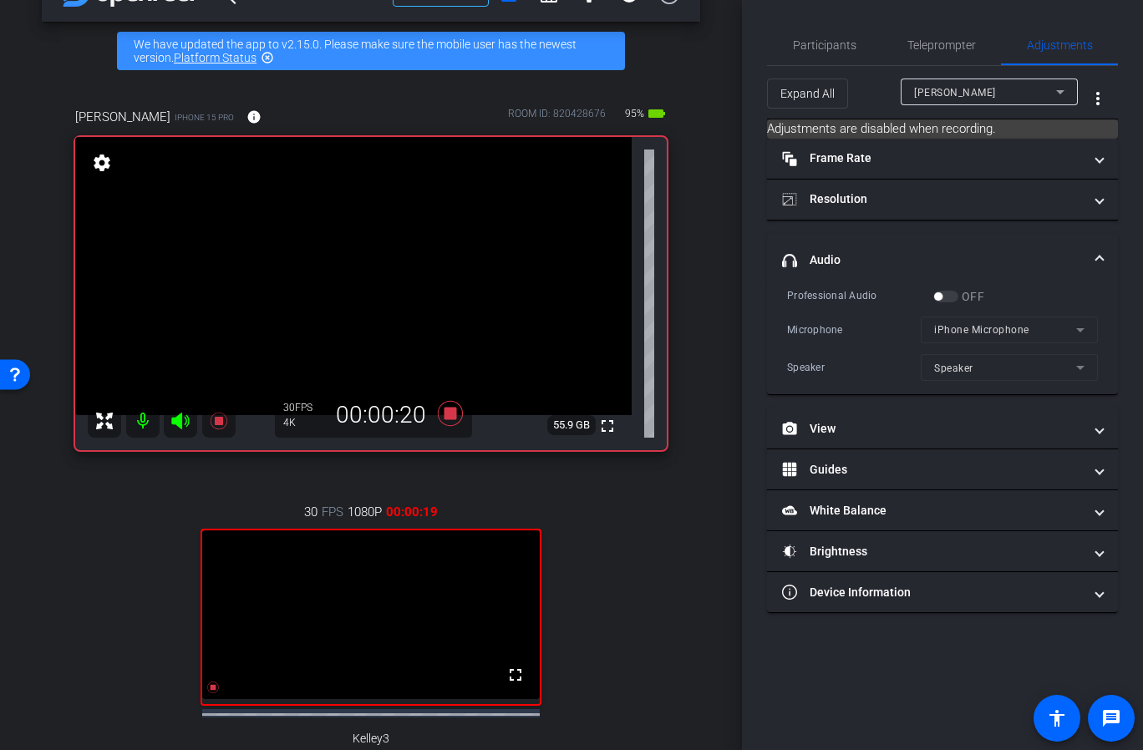
click at [626, 529] on div "30 FPS 1080P 00:00:19 fullscreen Kelley3 Subject - Chrome settings" at bounding box center [370, 651] width 591 height 353
click at [447, 423] on icon at bounding box center [450, 414] width 40 height 30
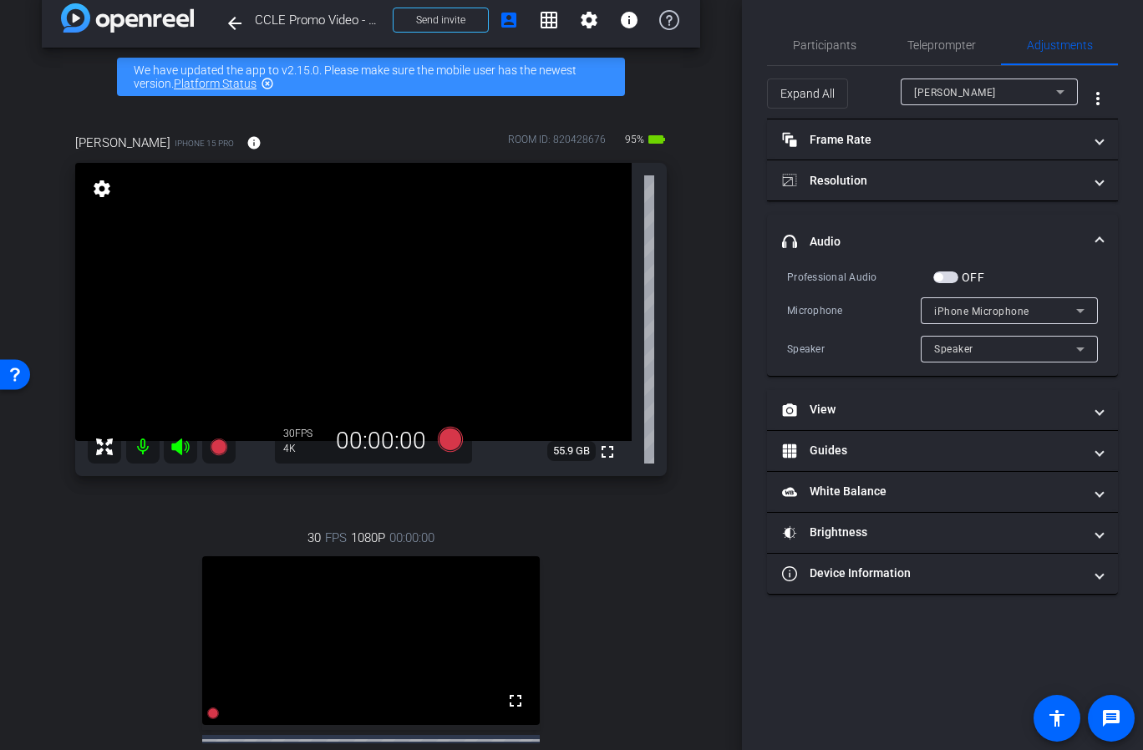
scroll to position [0, 0]
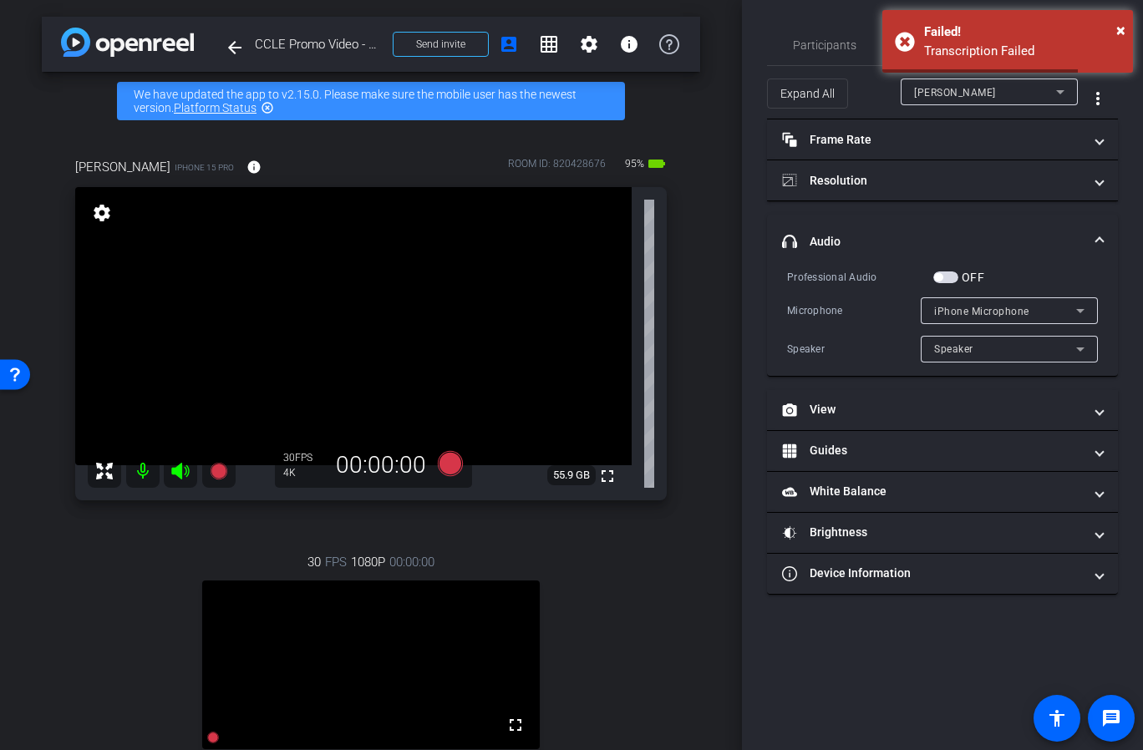
click at [870, 270] on div "Professional Audio" at bounding box center [860, 277] width 146 height 17
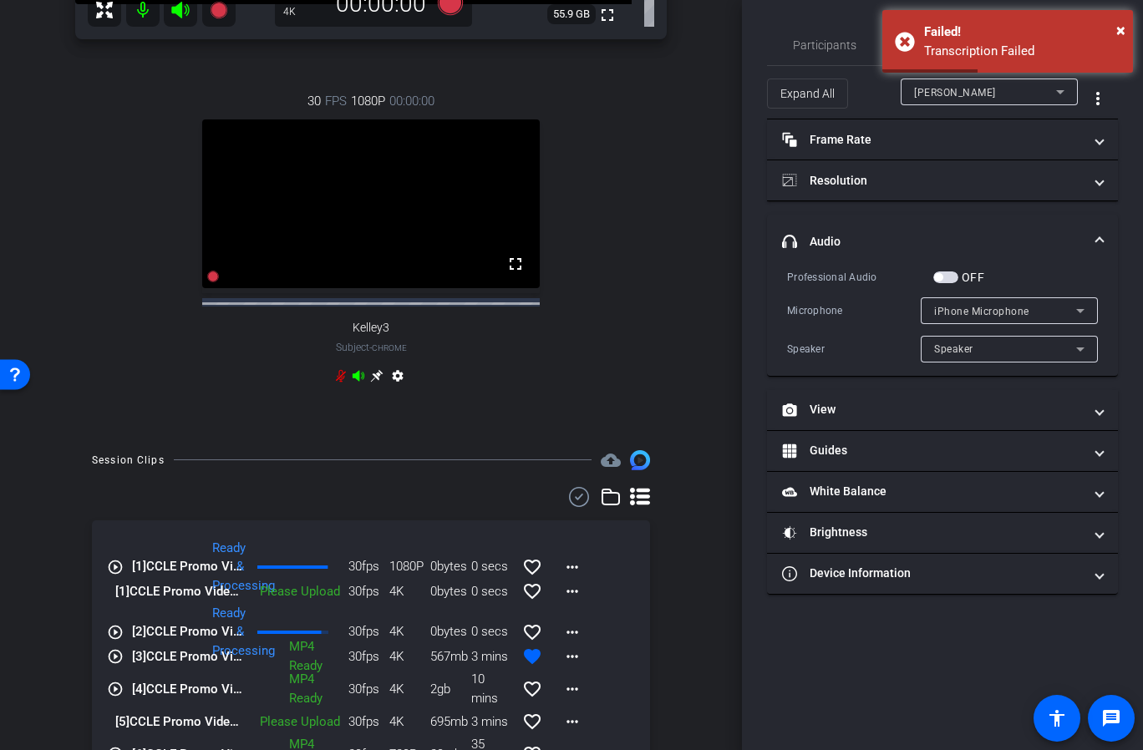
scroll to position [475, 0]
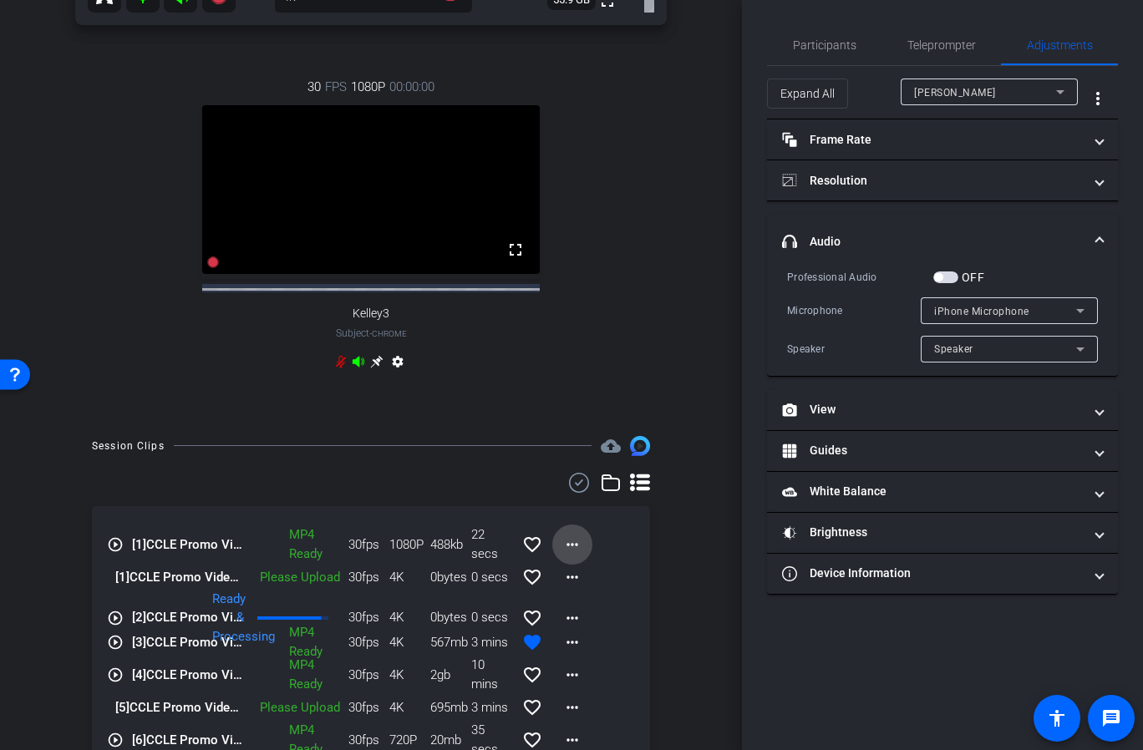
click at [580, 555] on mat-icon "more_horiz" at bounding box center [572, 545] width 20 height 20
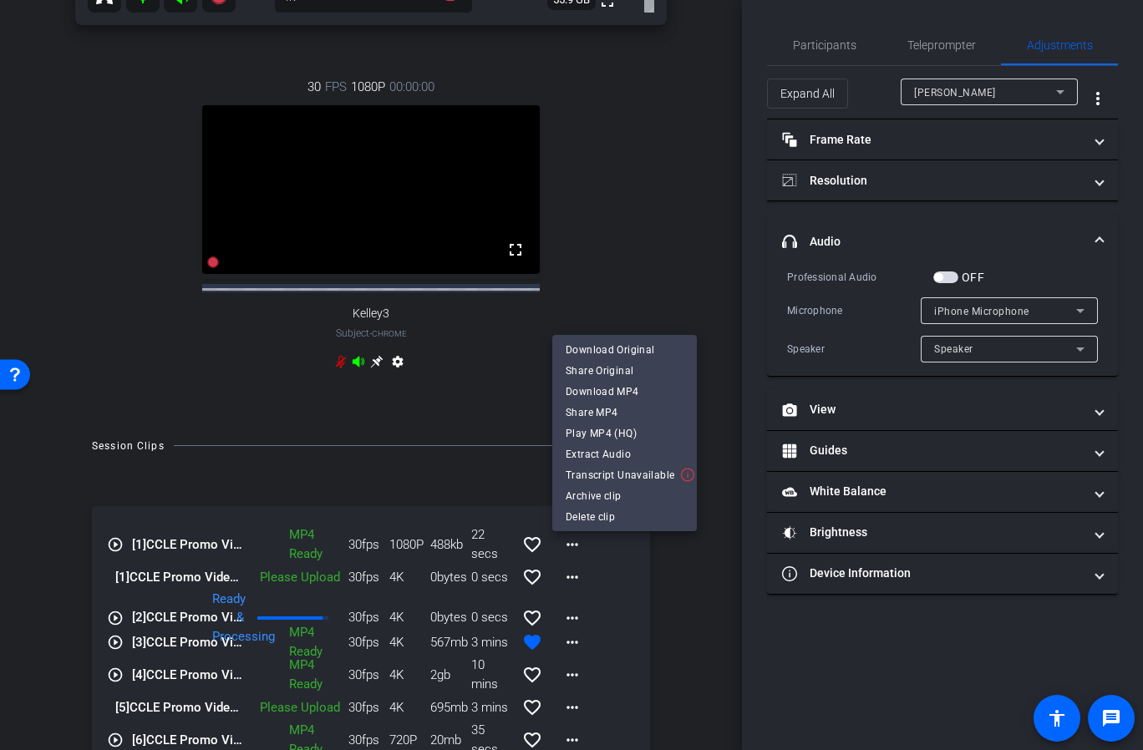
click at [608, 232] on div at bounding box center [571, 375] width 1143 height 750
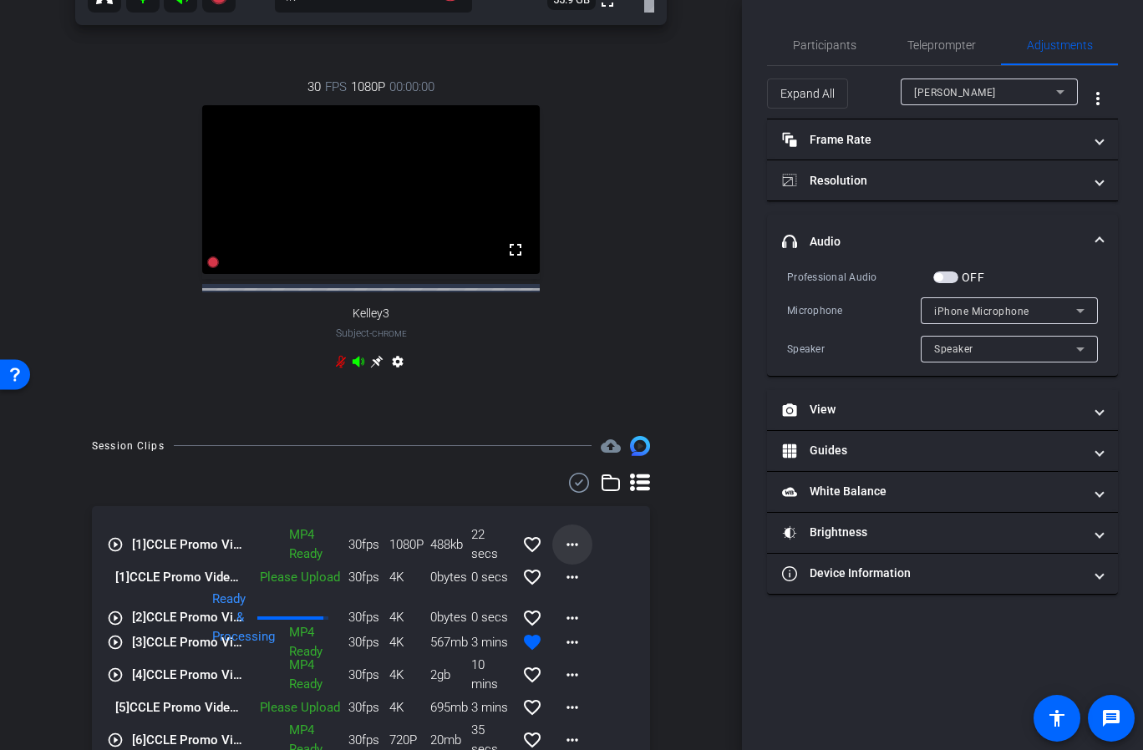
click at [571, 550] on mat-icon "more_horiz" at bounding box center [572, 545] width 20 height 20
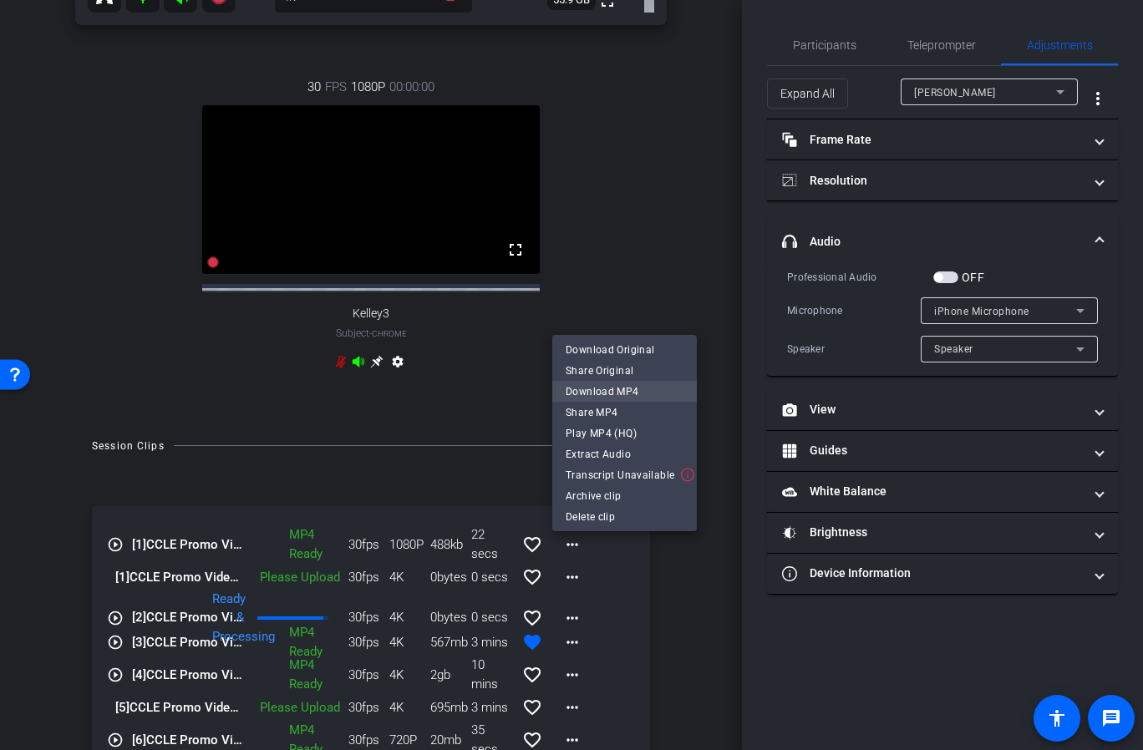
click at [632, 390] on span "Download MP4" at bounding box center [625, 392] width 118 height 20
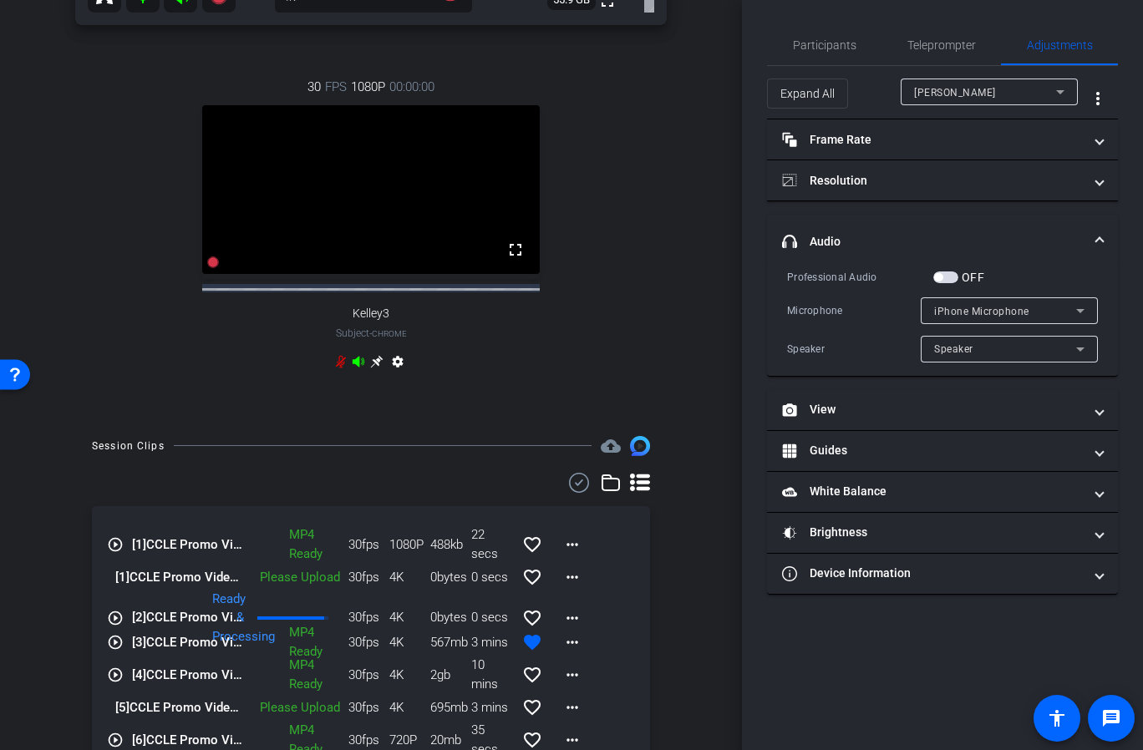
click at [598, 348] on div "30 FPS 1080P 00:00:00 fullscreen Kelley3 Subject - Chrome settings" at bounding box center [370, 226] width 591 height 353
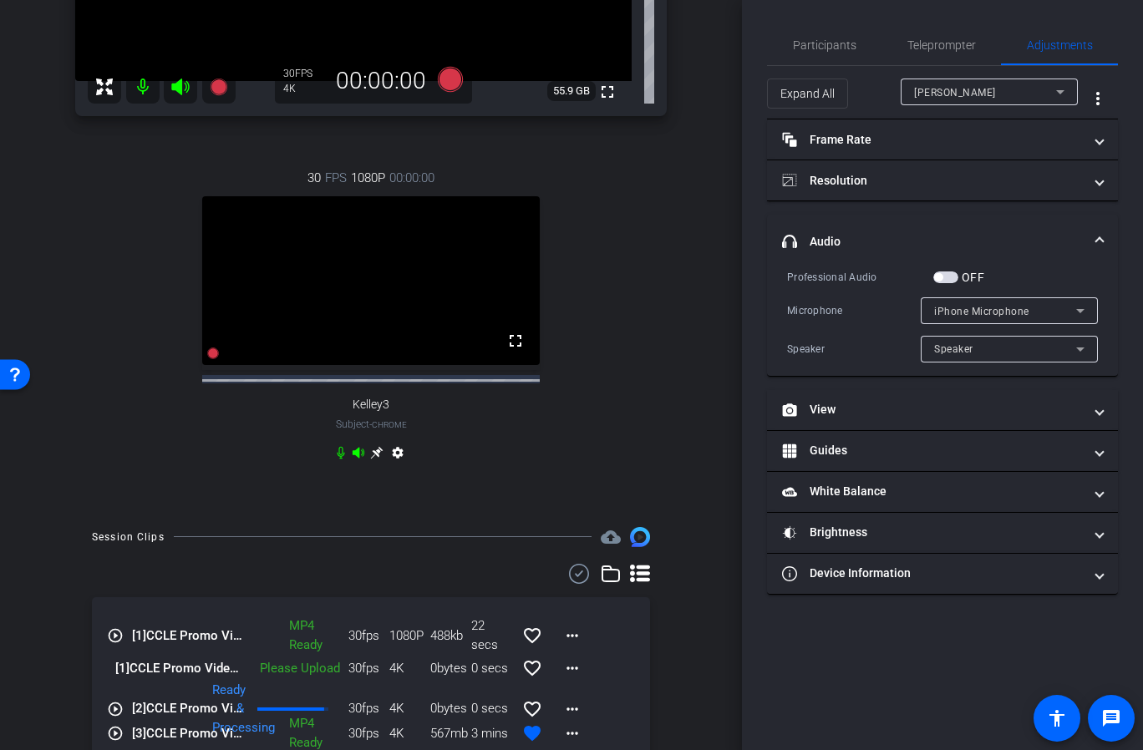
scroll to position [379, 0]
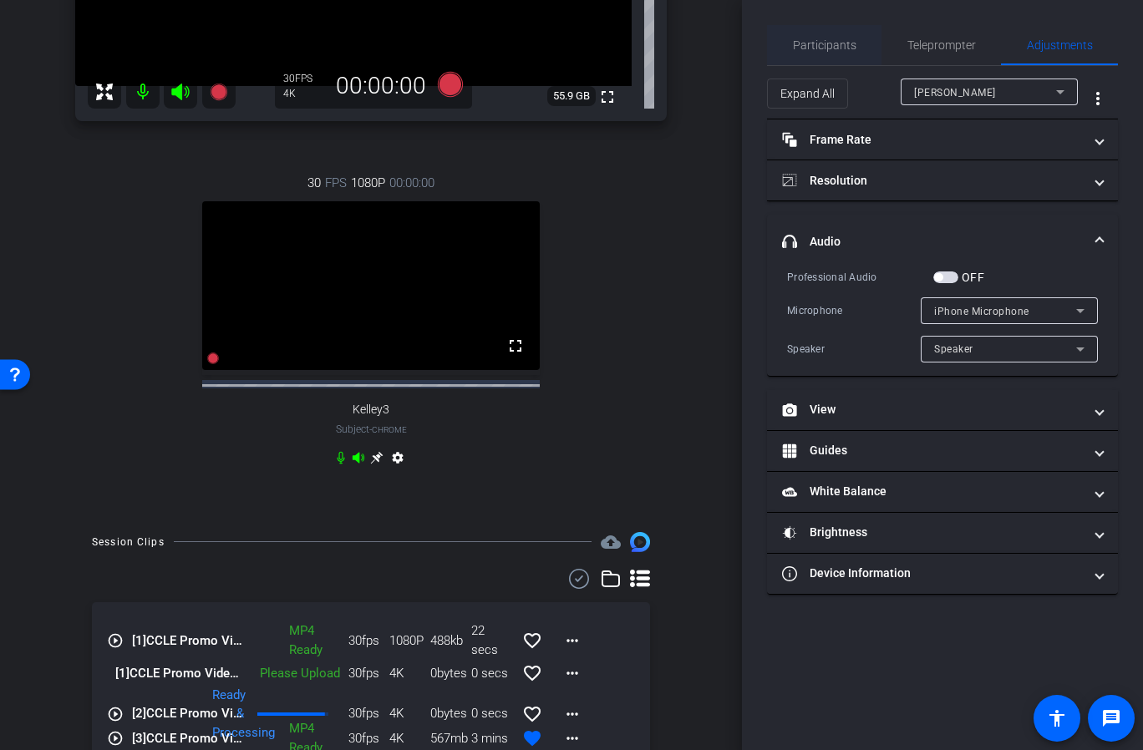
click at [813, 53] on span "Participants" at bounding box center [824, 45] width 63 height 40
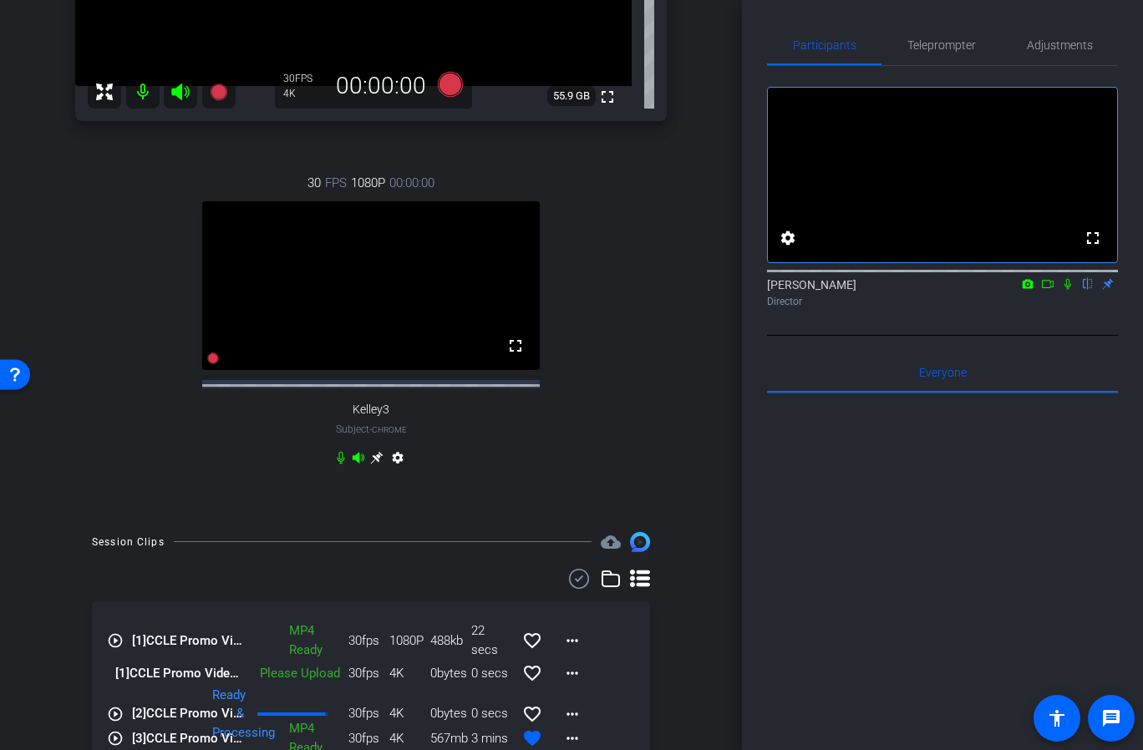
click at [1064, 290] on icon at bounding box center [1067, 284] width 13 height 12
click at [1053, 290] on icon at bounding box center [1047, 284] width 13 height 12
click at [151, 454] on div "30 FPS 1080P 00:00:00 fullscreen Kelley3 Subject - Chrome settings" at bounding box center [370, 322] width 591 height 353
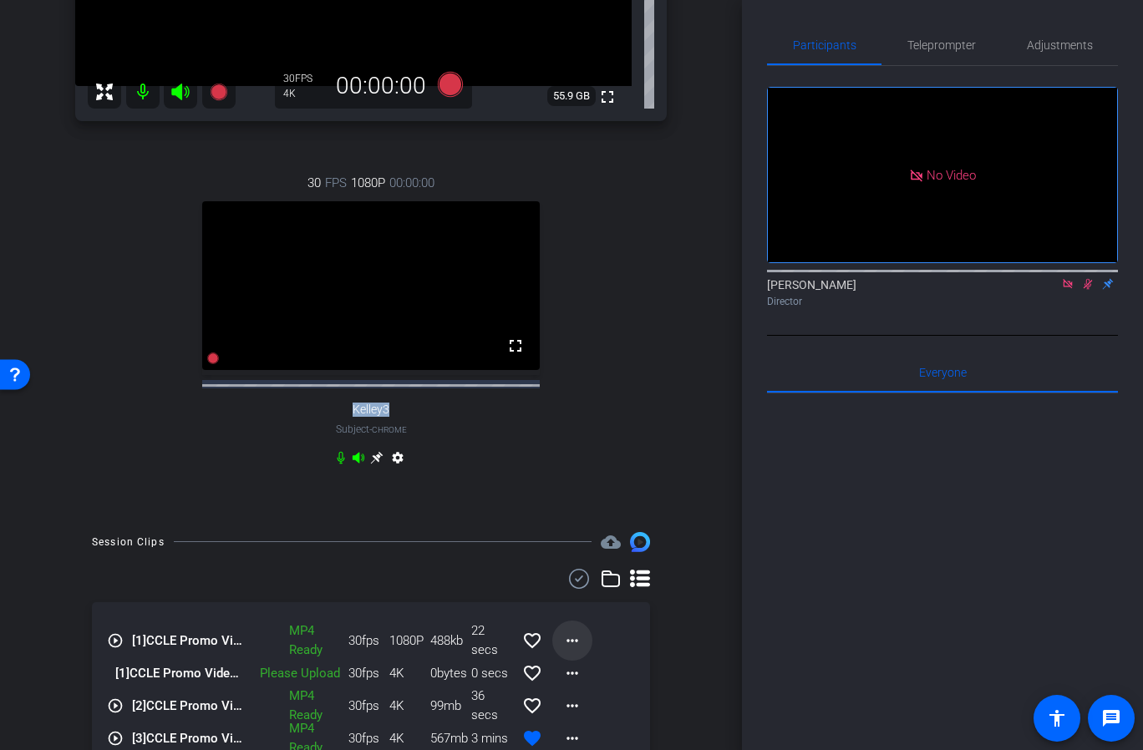
click at [582, 649] on mat-icon "more_horiz" at bounding box center [572, 641] width 20 height 20
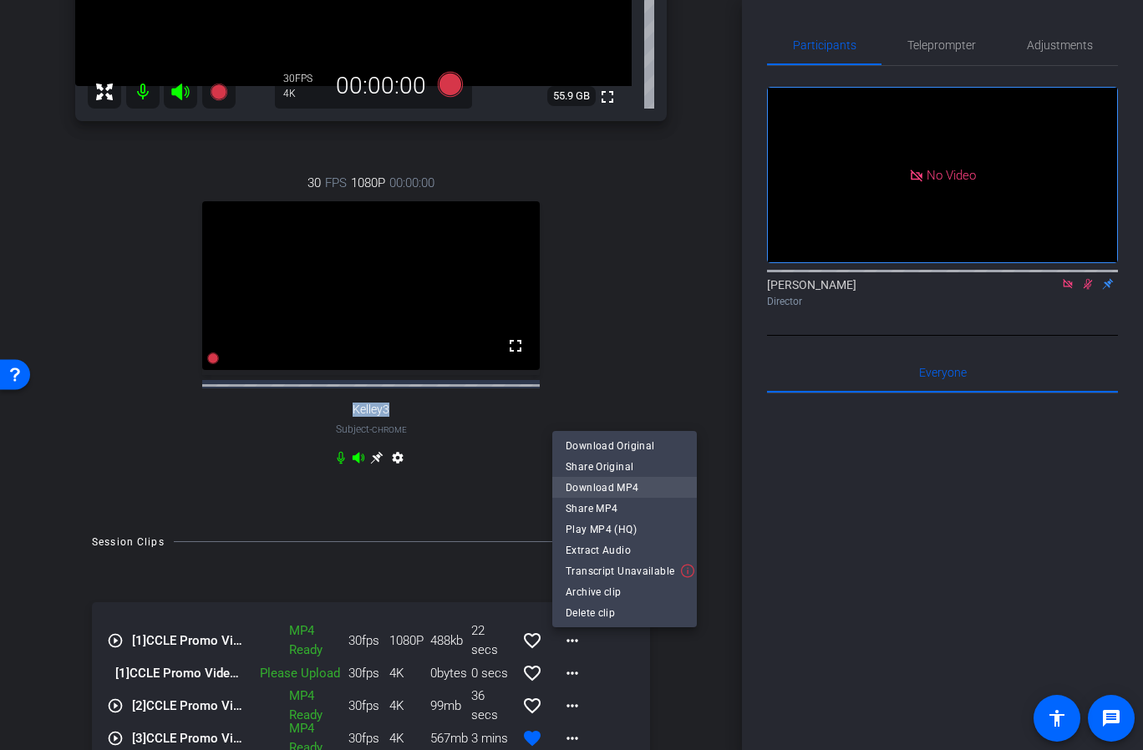
click at [637, 495] on span "Download MP4" at bounding box center [625, 488] width 118 height 20
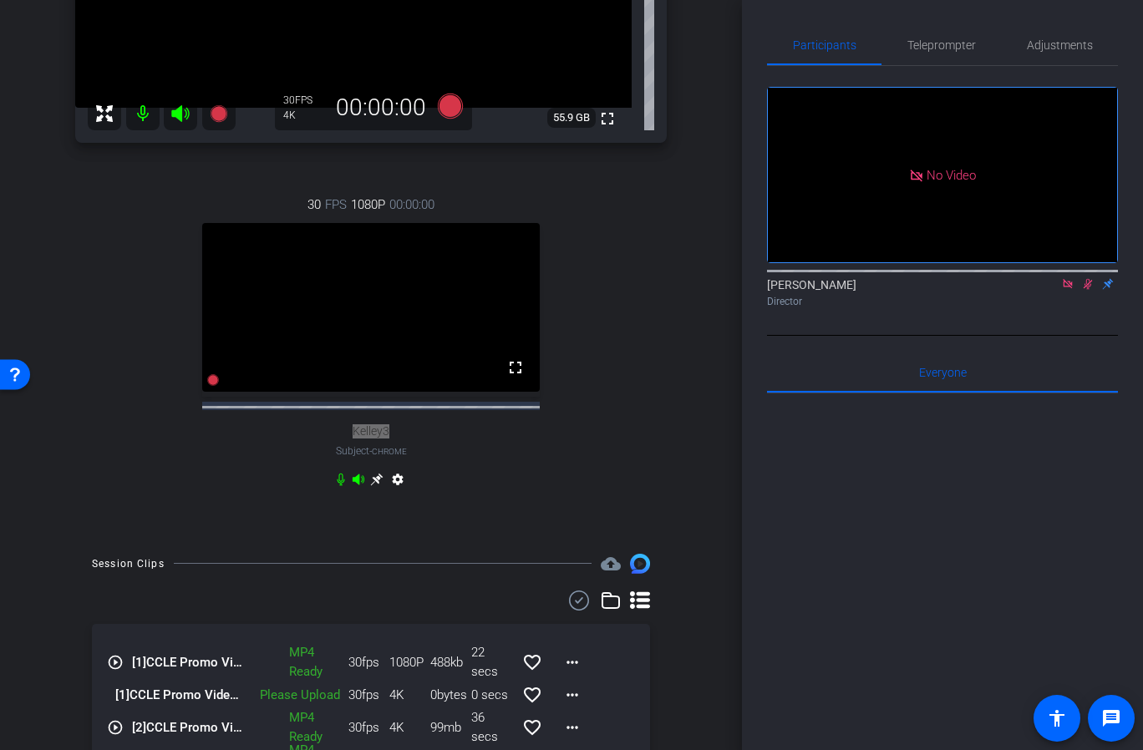
scroll to position [356, 0]
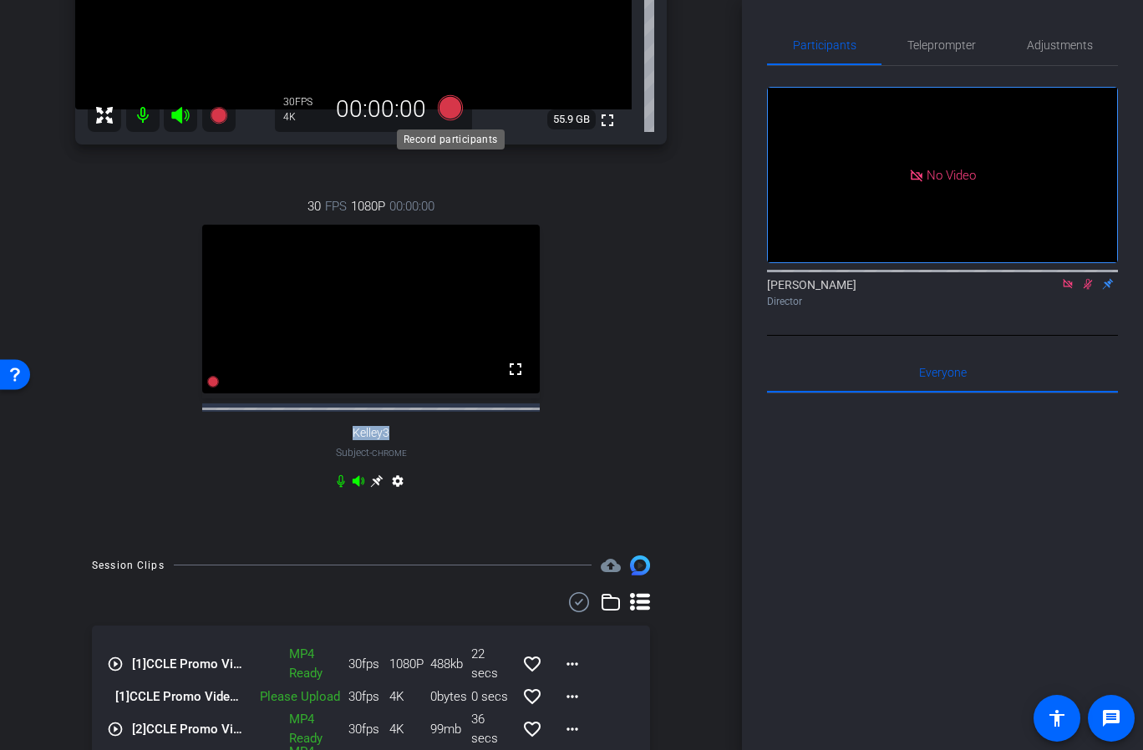
click at [447, 113] on icon at bounding box center [450, 106] width 25 height 25
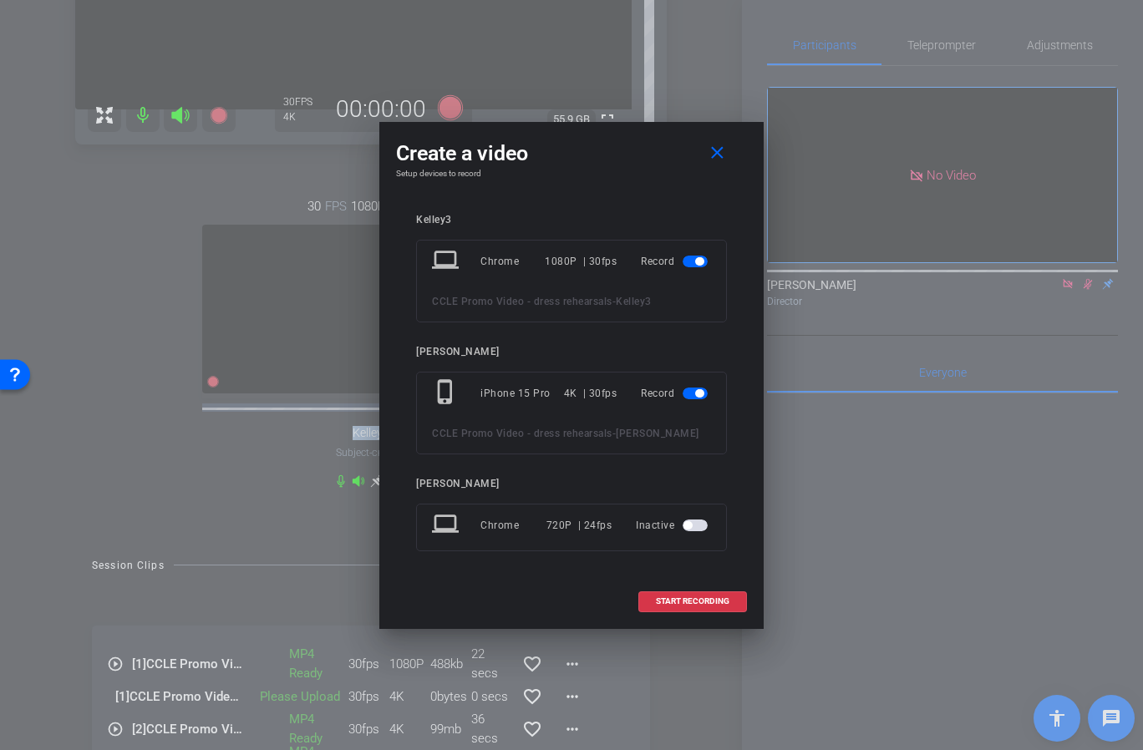
click at [702, 264] on span "button" at bounding box center [699, 261] width 8 height 8
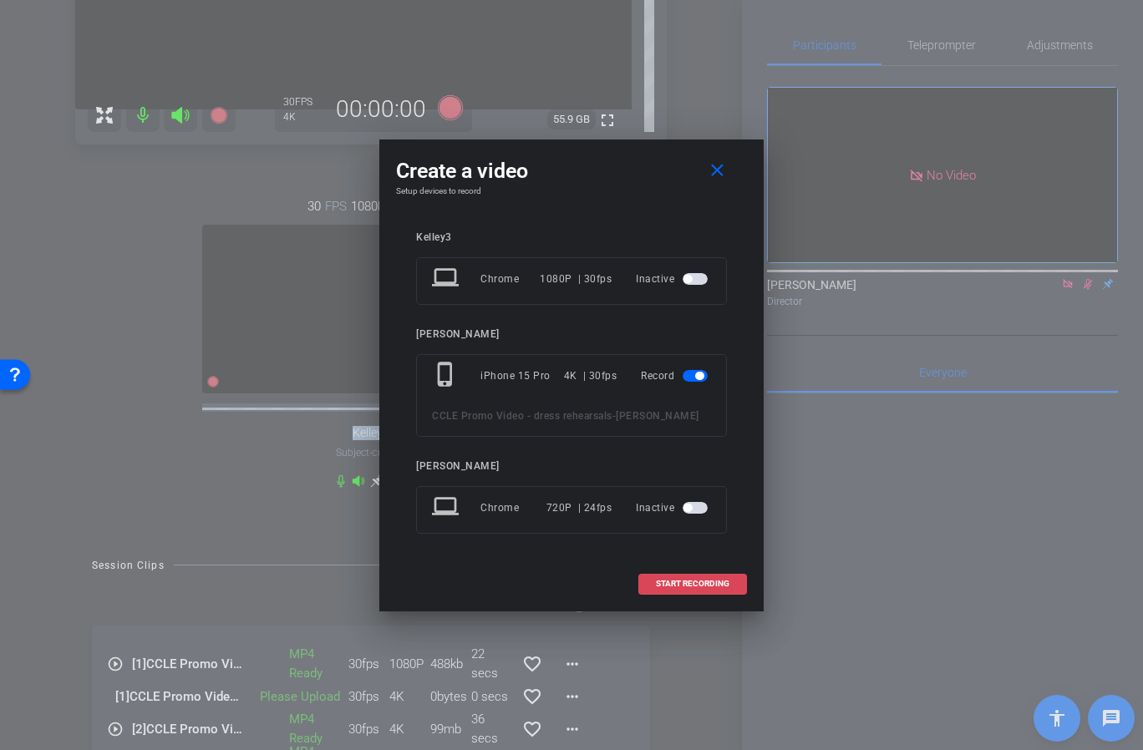
click at [703, 581] on span "START RECORDING" at bounding box center [693, 584] width 74 height 8
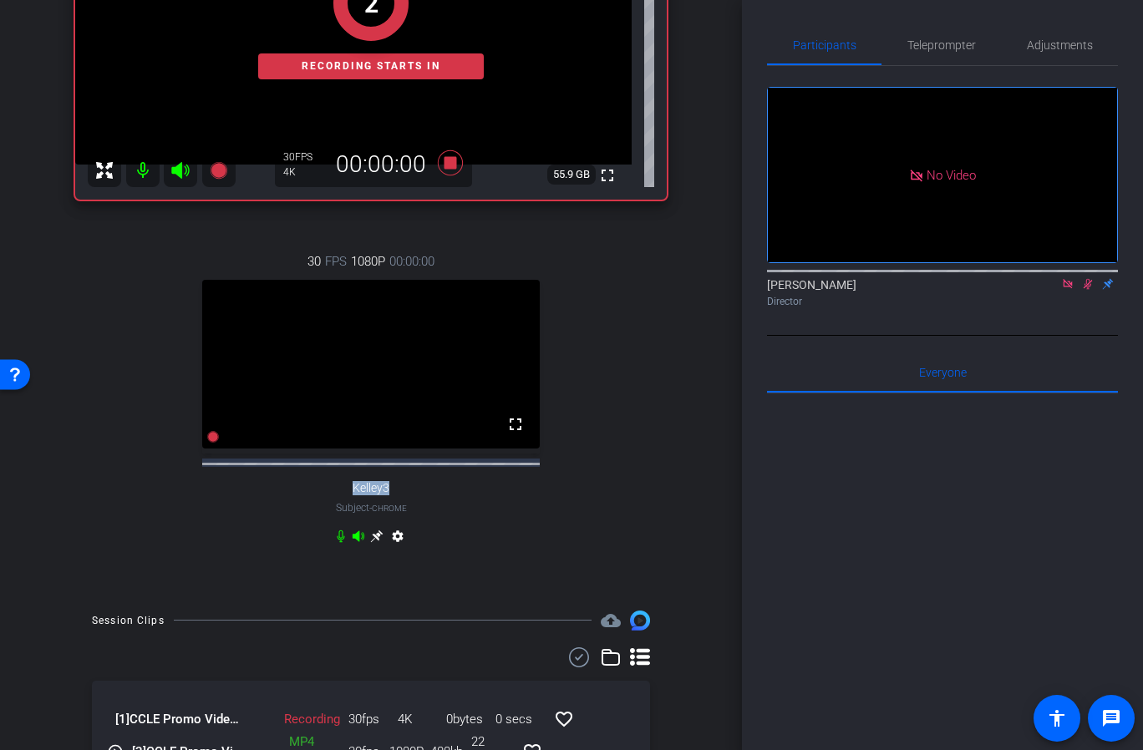
scroll to position [299, 0]
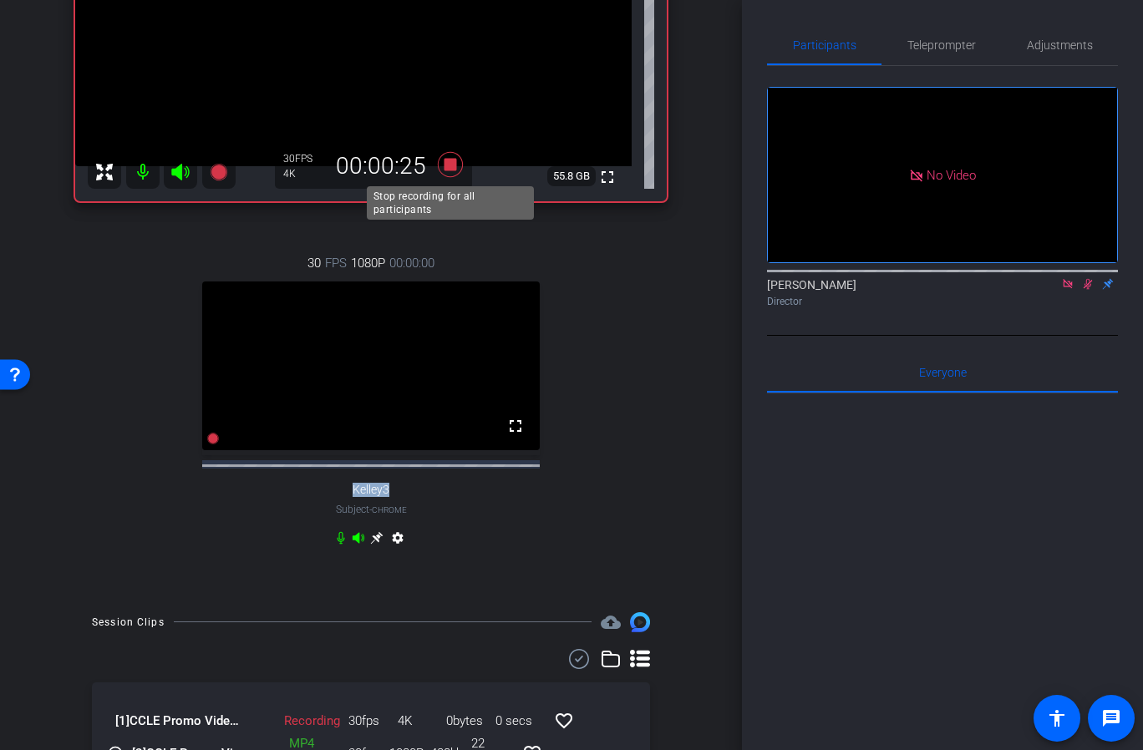
click at [454, 169] on icon at bounding box center [450, 163] width 25 height 25
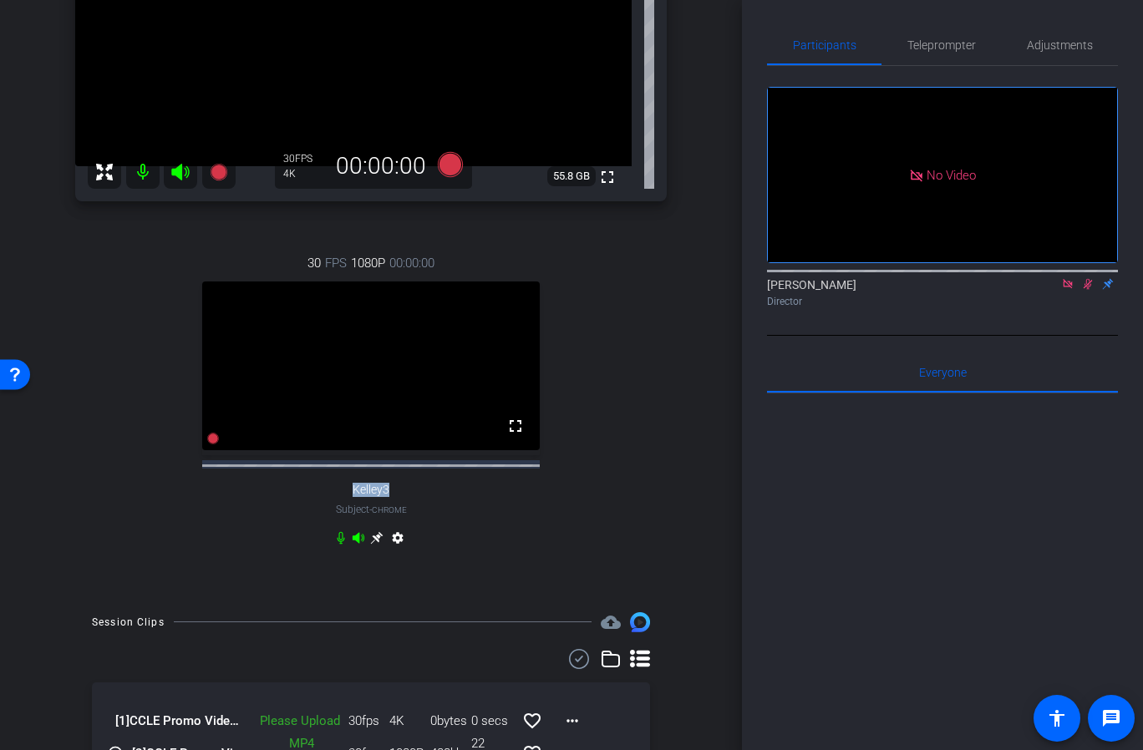
click at [548, 325] on div "30 FPS 1080P 00:00:00 fullscreen Kelley3 Subject - Chrome settings" at bounding box center [370, 402] width 591 height 353
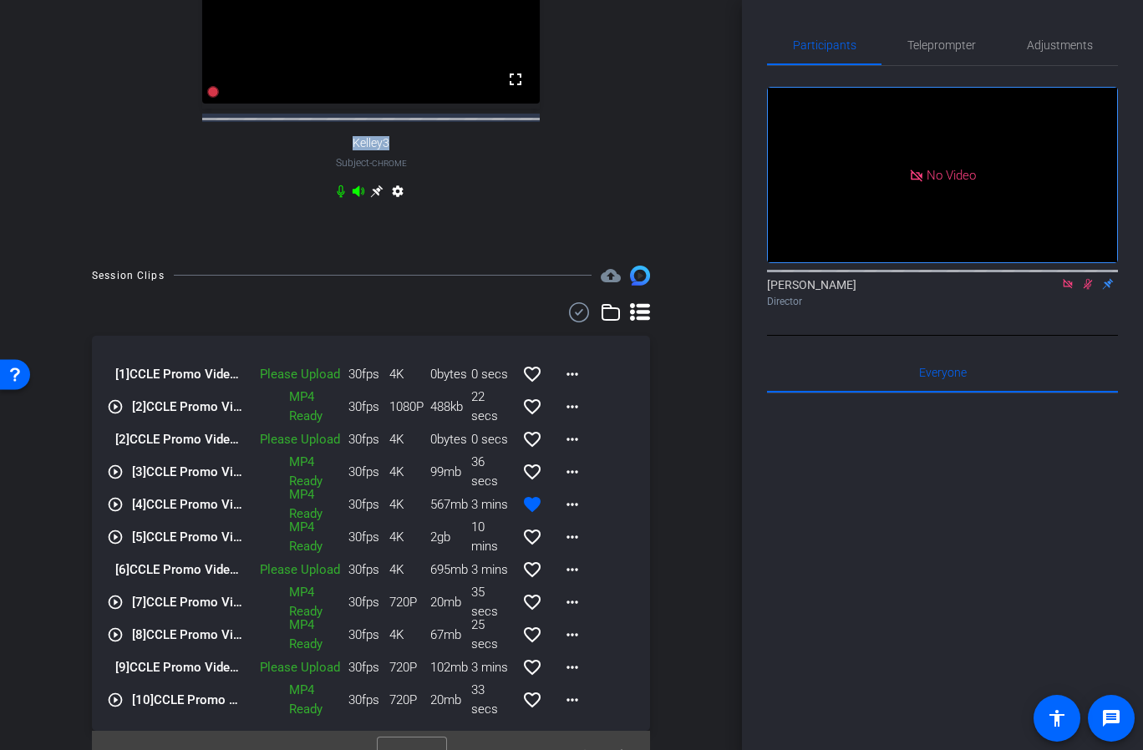
scroll to position [664, 0]
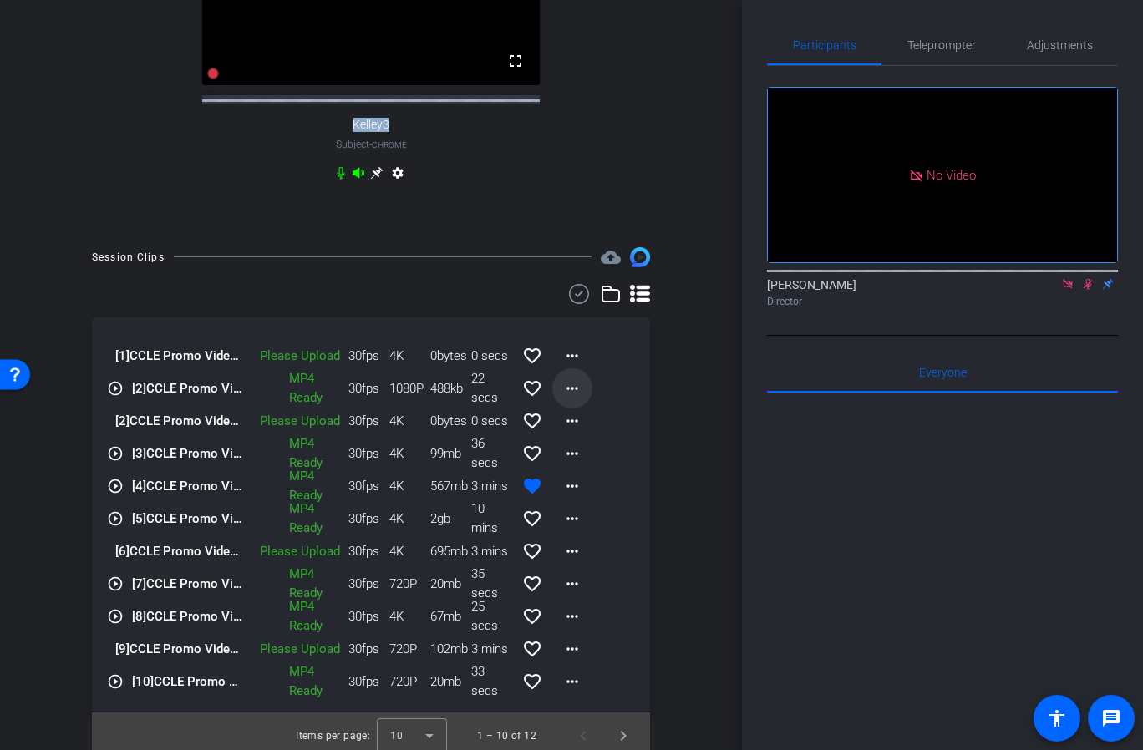
click at [583, 382] on span at bounding box center [572, 388] width 40 height 40
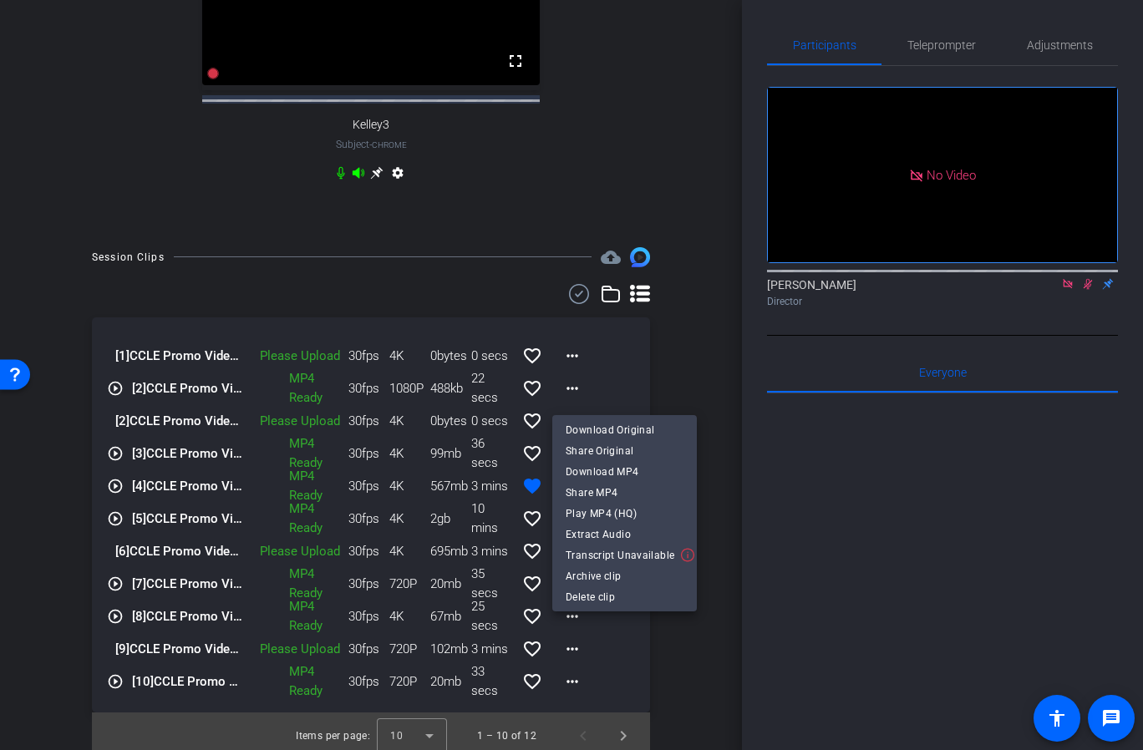
click at [616, 371] on div at bounding box center [571, 375] width 1143 height 750
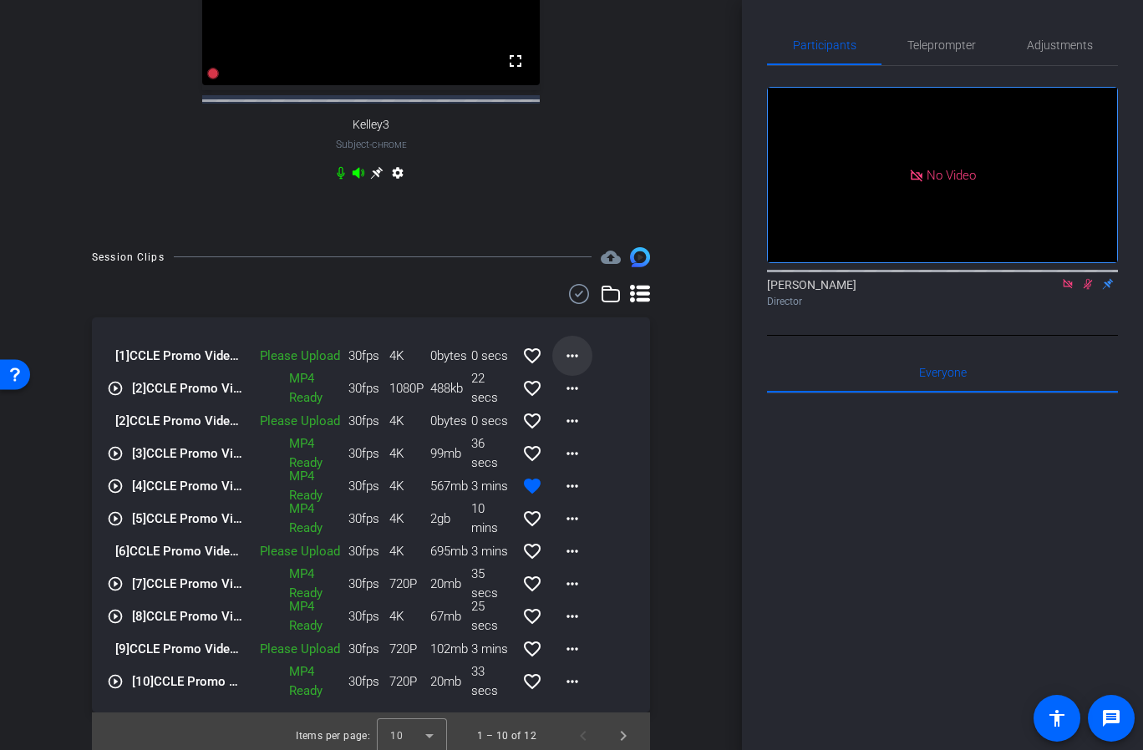
click at [574, 362] on mat-icon "more_horiz" at bounding box center [572, 356] width 20 height 20
click at [662, 375] on div at bounding box center [571, 375] width 1143 height 750
click at [575, 358] on mat-icon "more_horiz" at bounding box center [572, 356] width 20 height 20
click at [598, 399] on span "Upload" at bounding box center [599, 398] width 67 height 20
click at [580, 366] on mat-icon "more_horiz" at bounding box center [572, 356] width 20 height 20
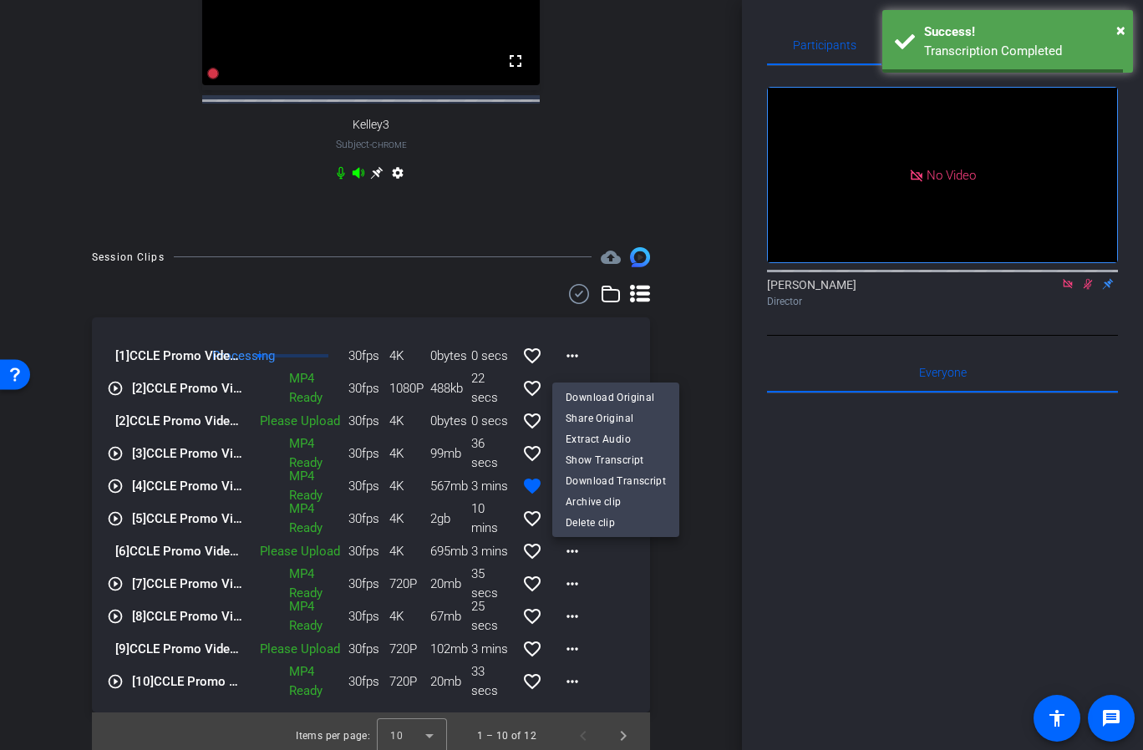
click at [694, 345] on div at bounding box center [571, 375] width 1143 height 750
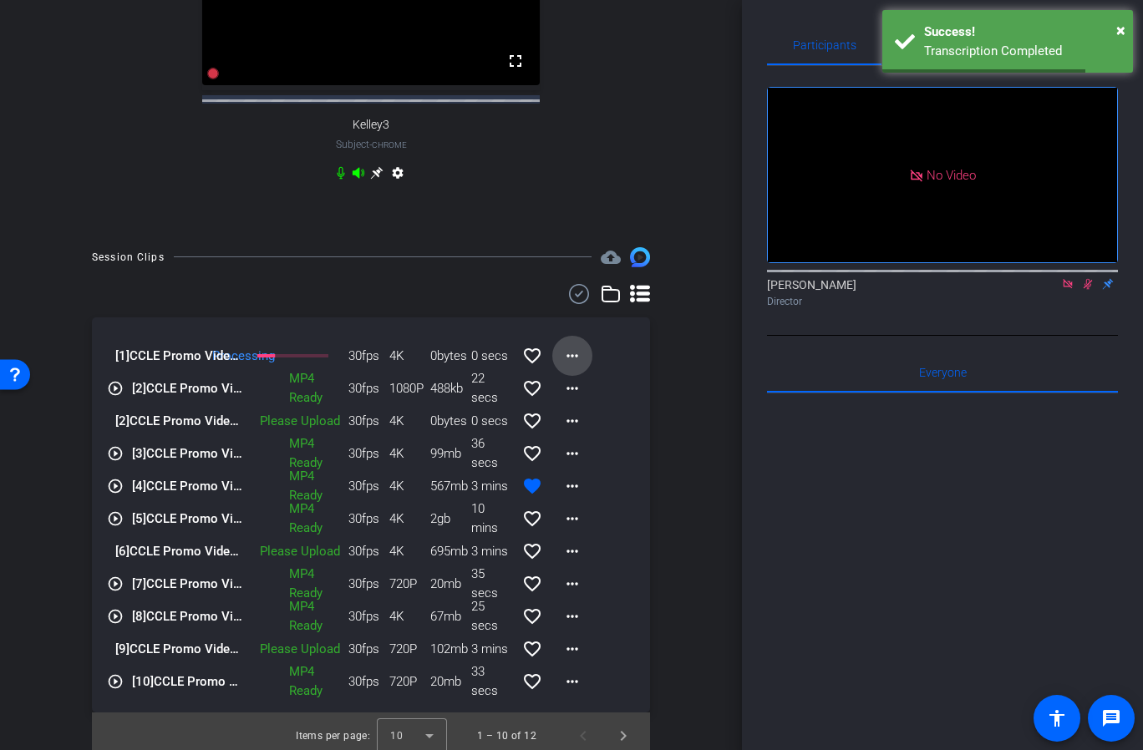
click at [579, 359] on mat-icon "more_horiz" at bounding box center [572, 356] width 20 height 20
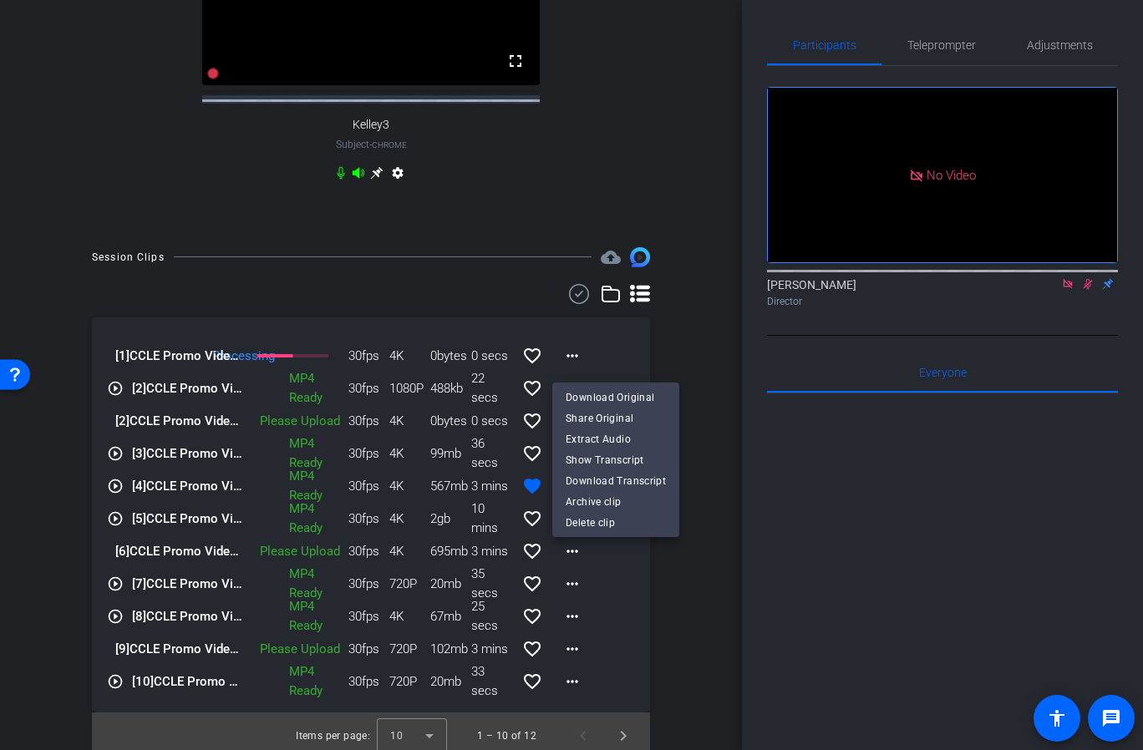
click at [693, 314] on div at bounding box center [571, 375] width 1143 height 750
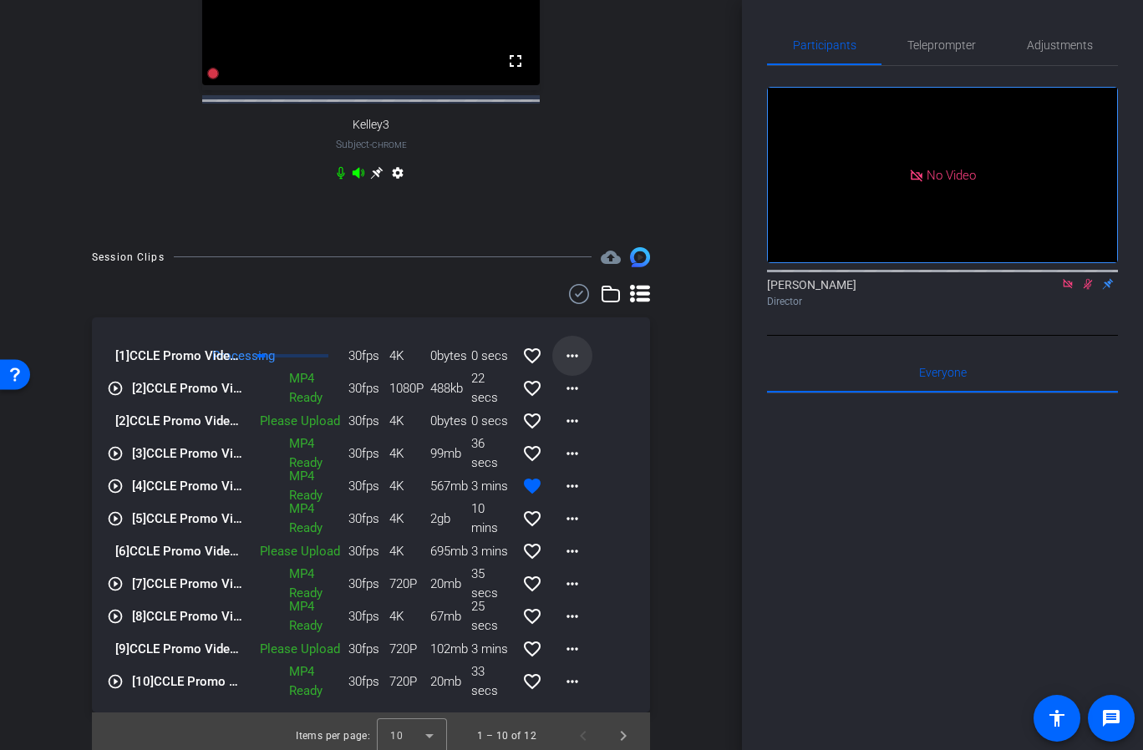
click at [574, 357] on mat-icon "more_horiz" at bounding box center [572, 356] width 20 height 20
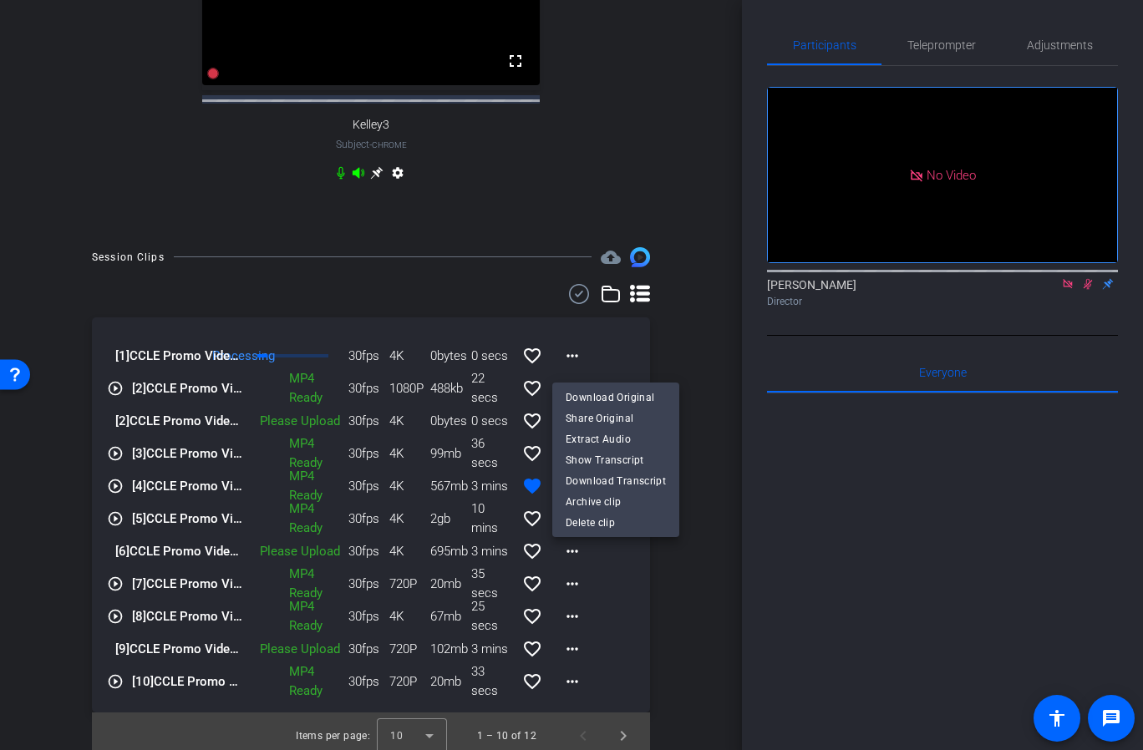
click at [613, 346] on div at bounding box center [571, 375] width 1143 height 750
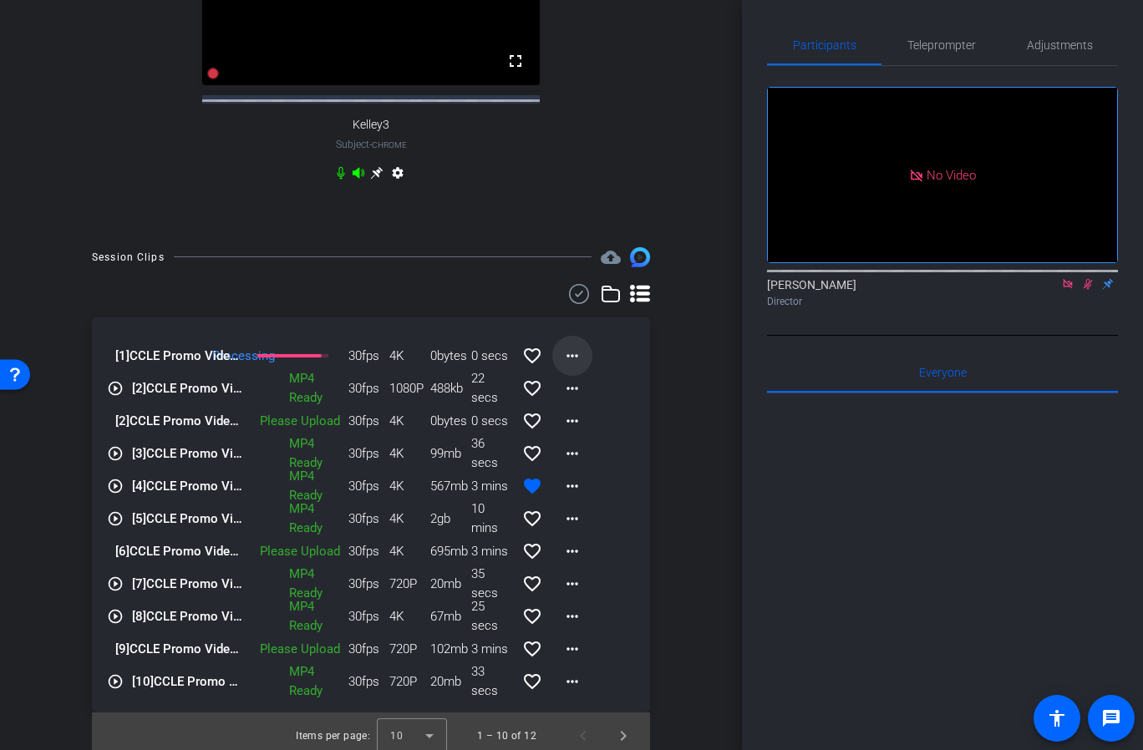
click at [579, 365] on mat-icon "more_horiz" at bounding box center [572, 356] width 20 height 20
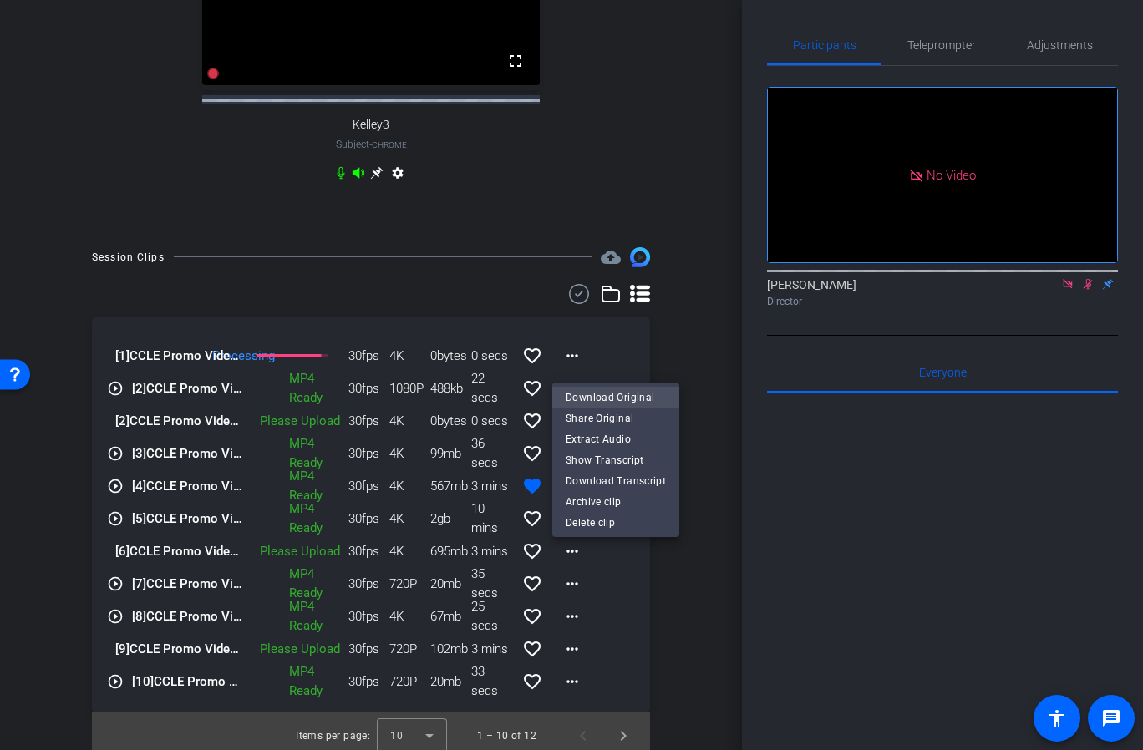
click at [601, 401] on span "Download Original" at bounding box center [616, 398] width 100 height 20
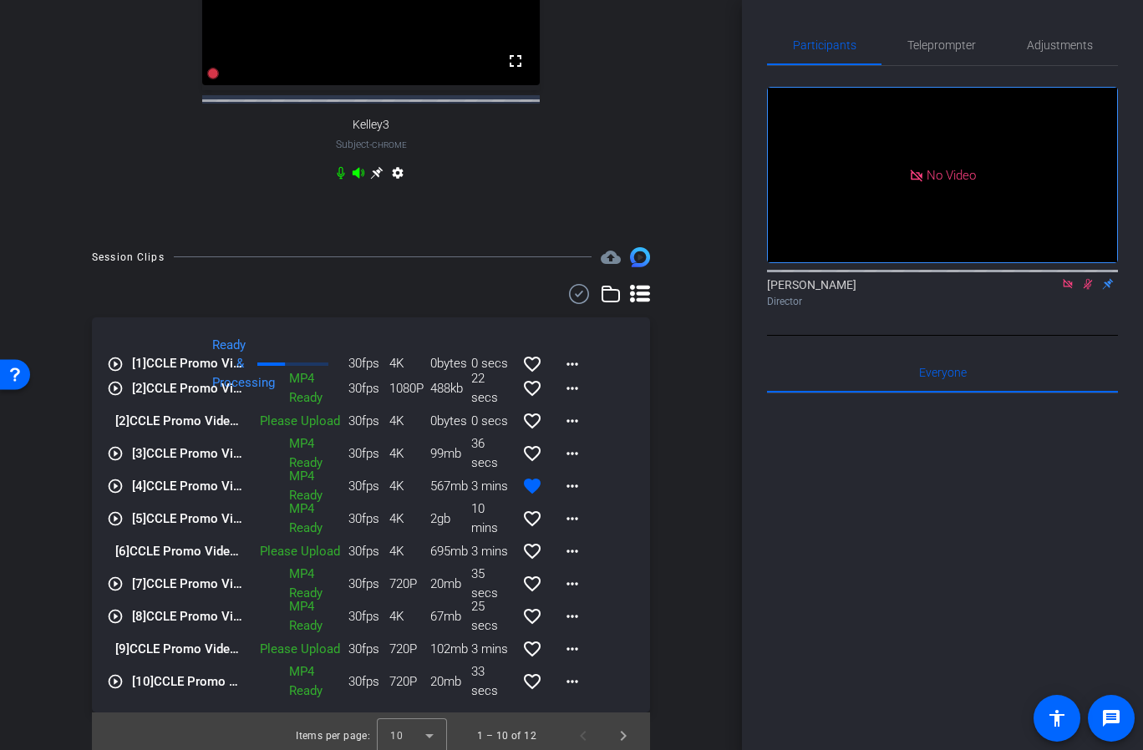
click at [1084, 290] on icon at bounding box center [1088, 284] width 9 height 11
click at [1070, 288] on icon at bounding box center [1067, 283] width 9 height 9
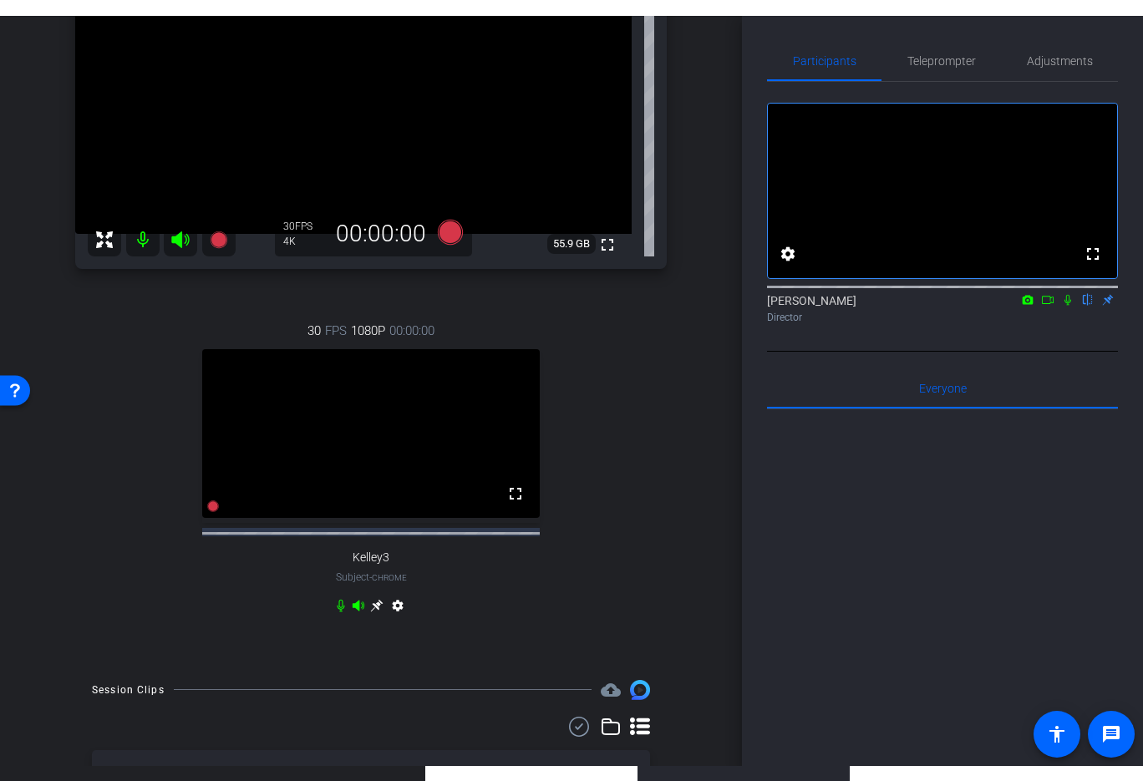
scroll to position [0, 0]
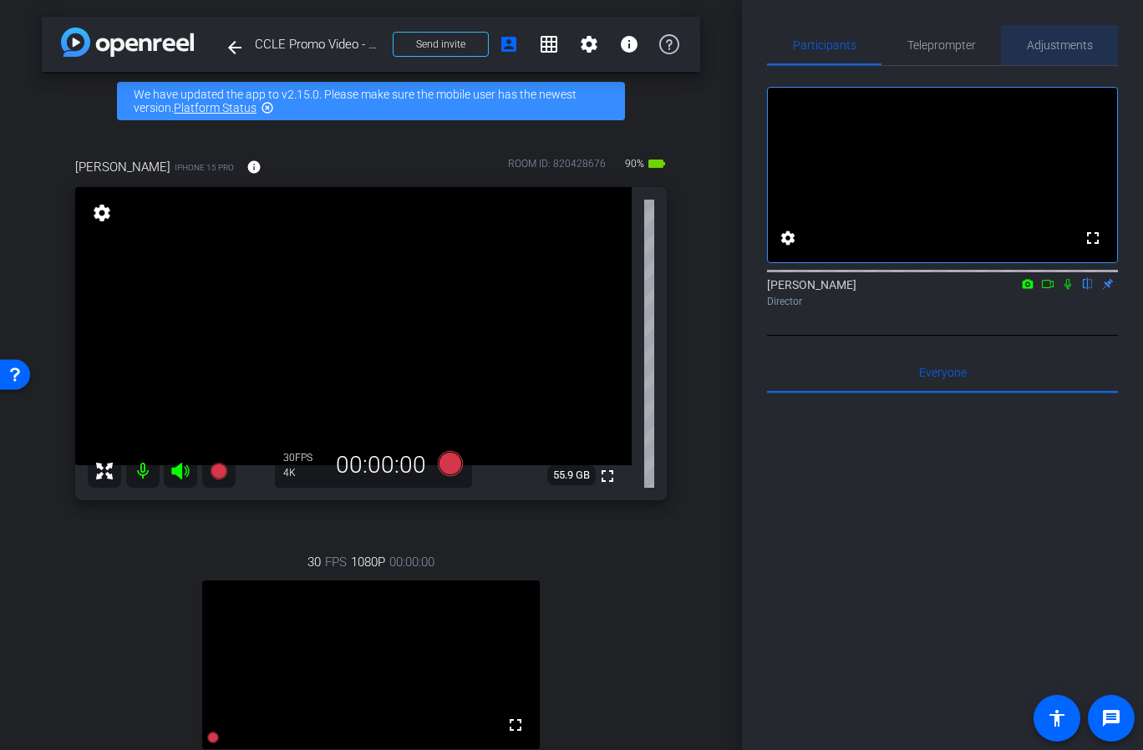
click at [1024, 58] on div "Adjustments" at bounding box center [1059, 45] width 117 height 40
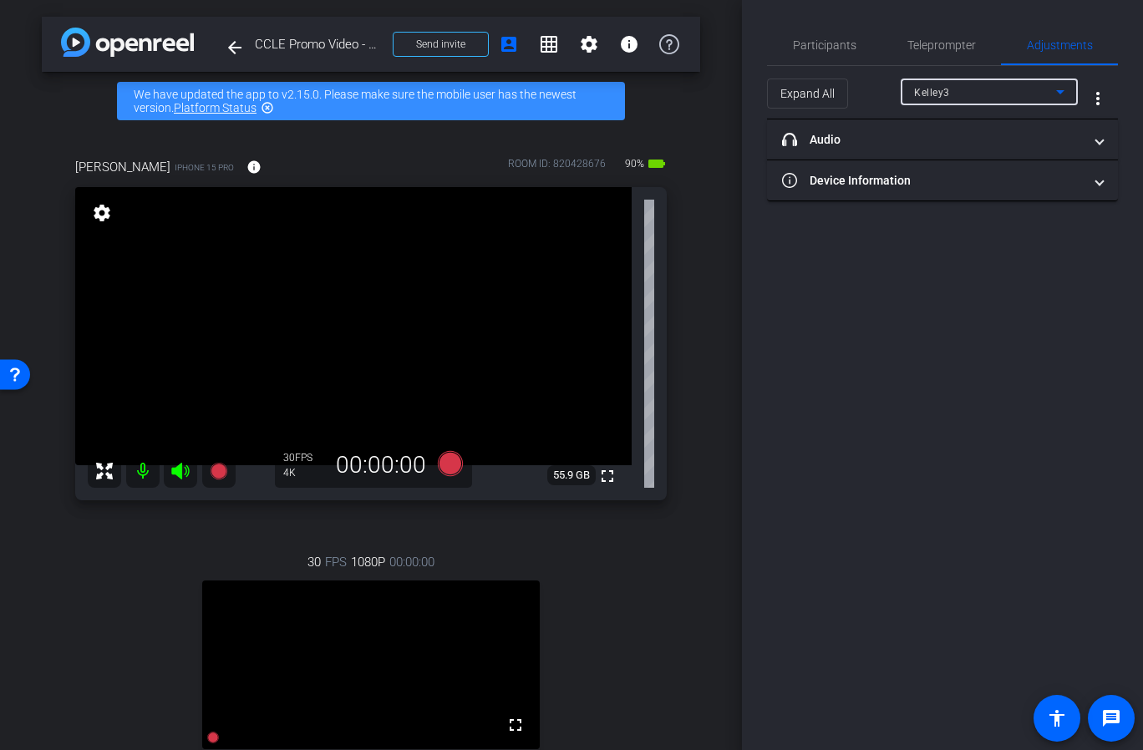
click at [1002, 92] on div "Kelley3" at bounding box center [985, 92] width 142 height 21
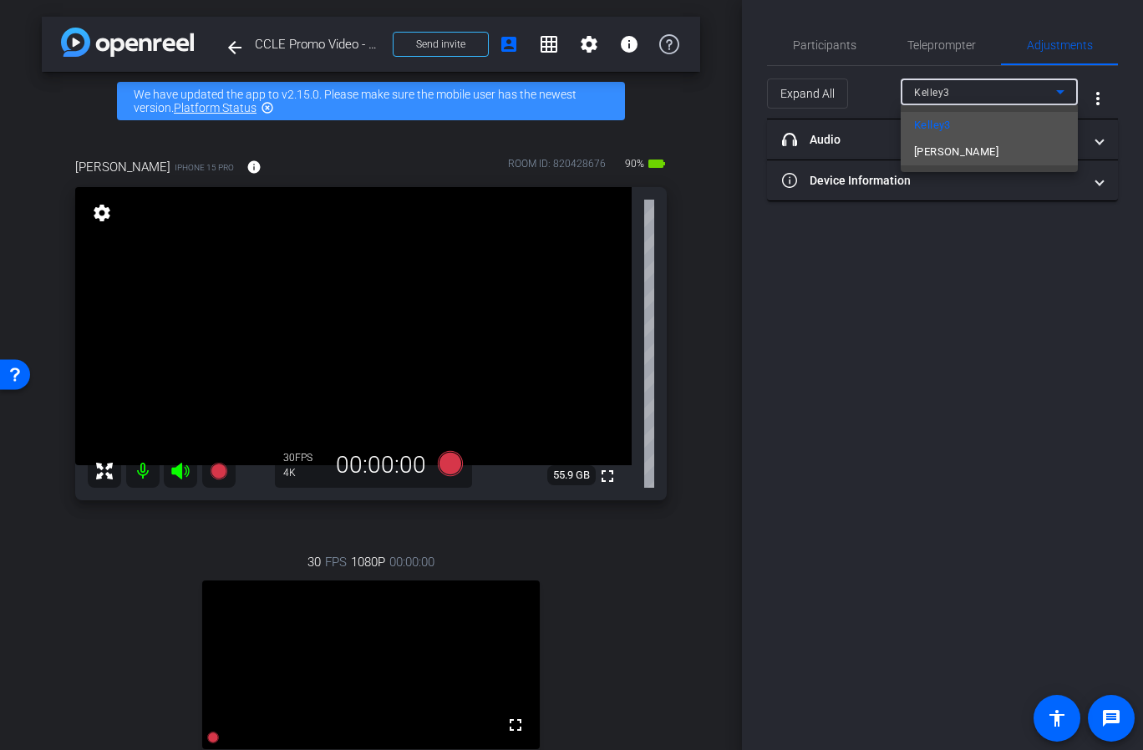
click at [977, 153] on span "Catie Holton" at bounding box center [956, 152] width 84 height 20
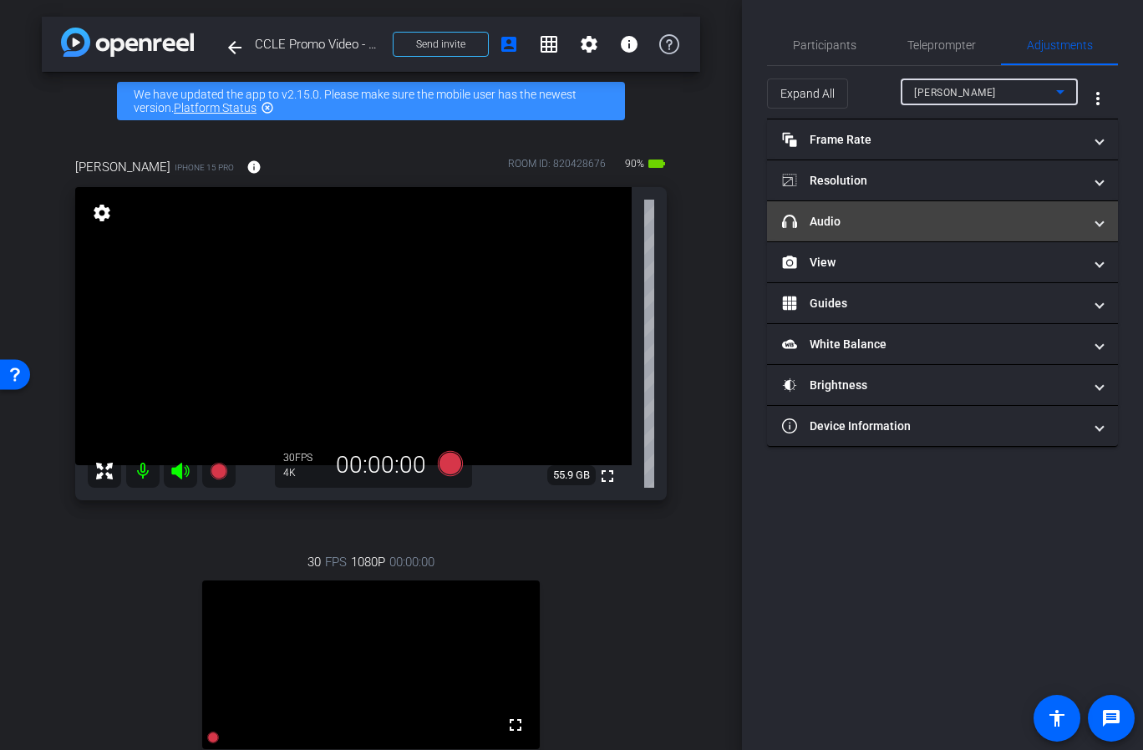
click at [926, 220] on mat-panel-title "headphone icon Audio" at bounding box center [932, 222] width 301 height 18
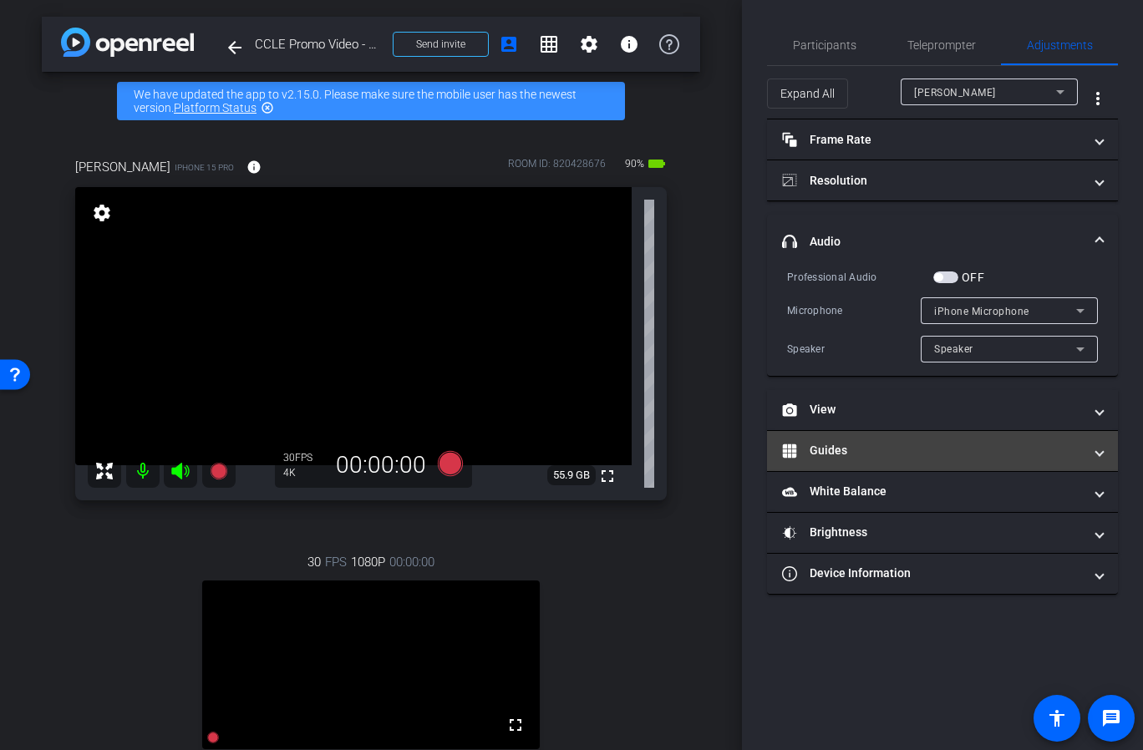
click at [929, 448] on mat-panel-title "Guides" at bounding box center [932, 451] width 301 height 18
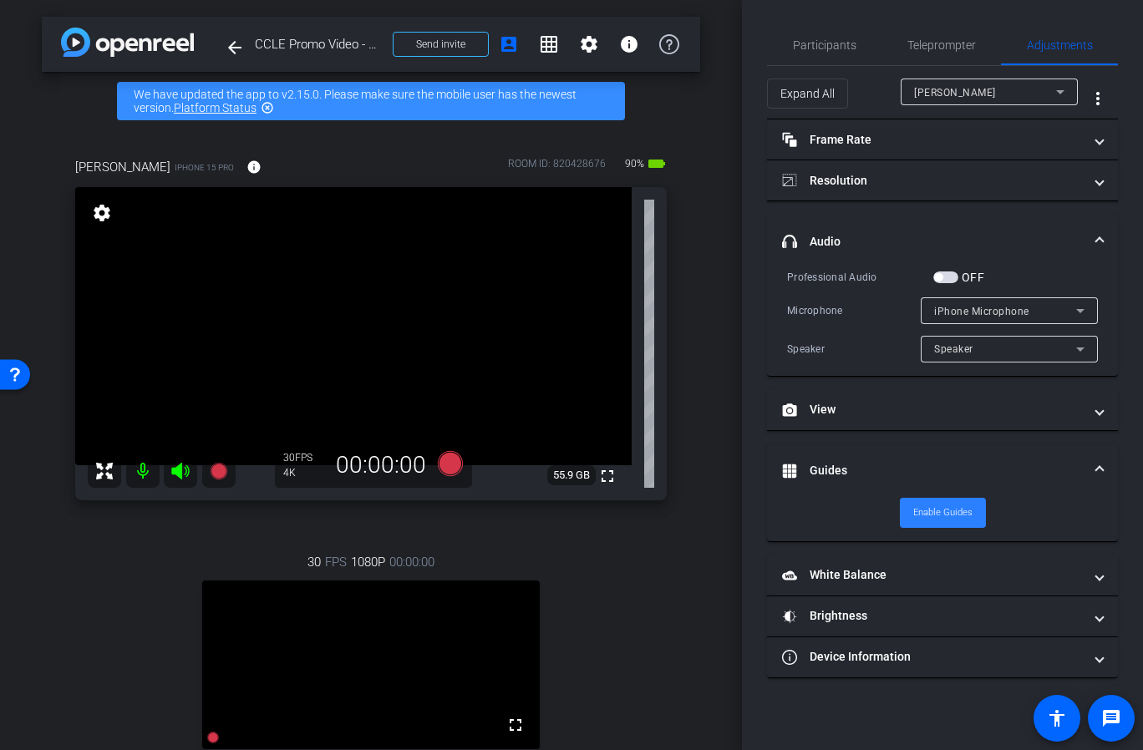
click at [958, 517] on span "Enable Guides" at bounding box center [942, 512] width 59 height 25
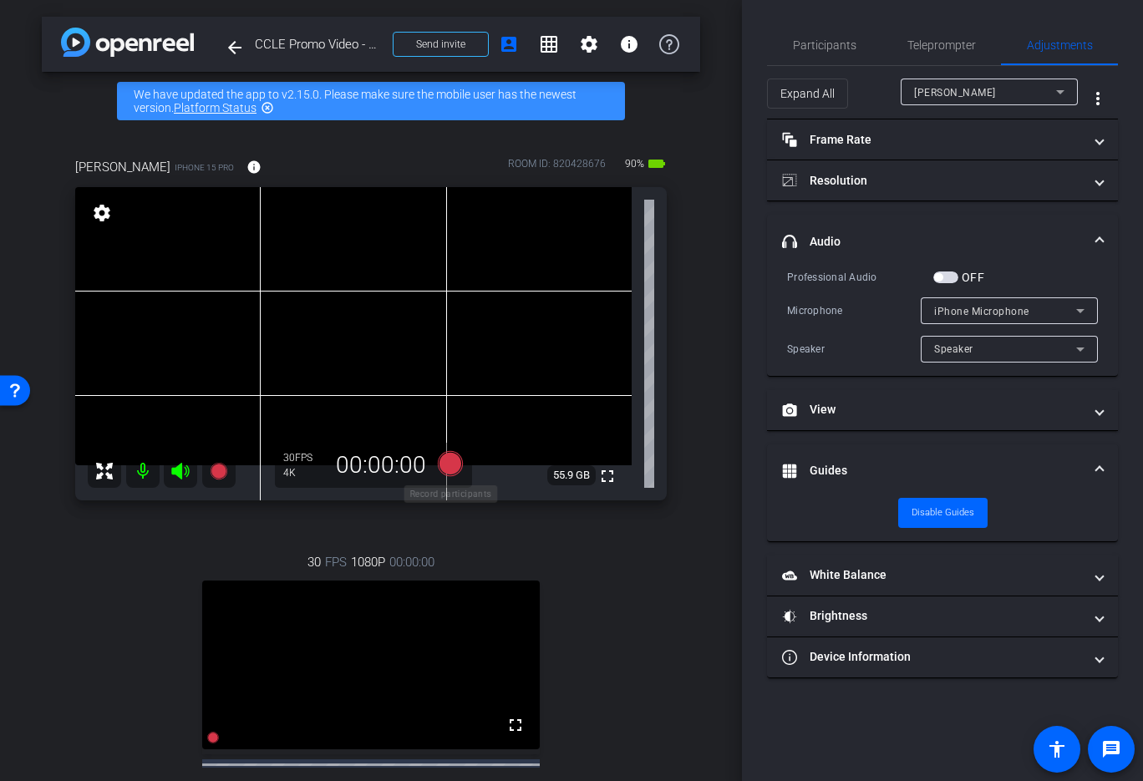
click at [455, 467] on icon at bounding box center [450, 462] width 25 height 25
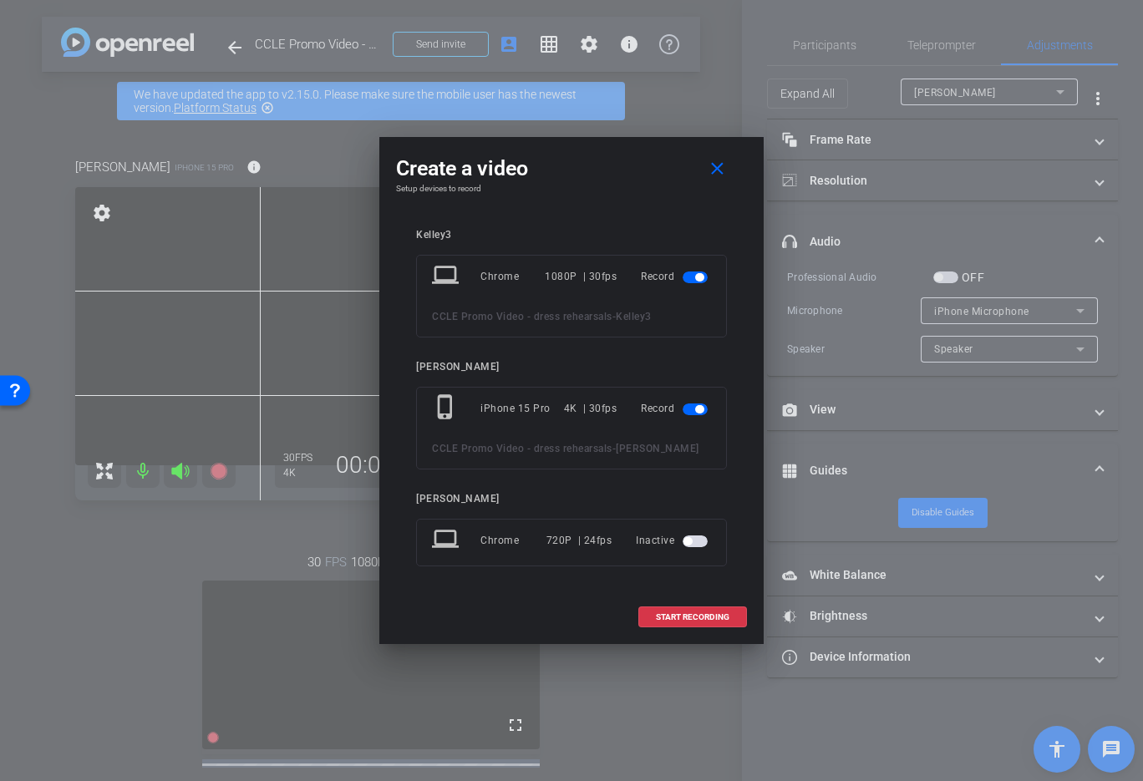
click at [698, 277] on span "button" at bounding box center [699, 277] width 8 height 8
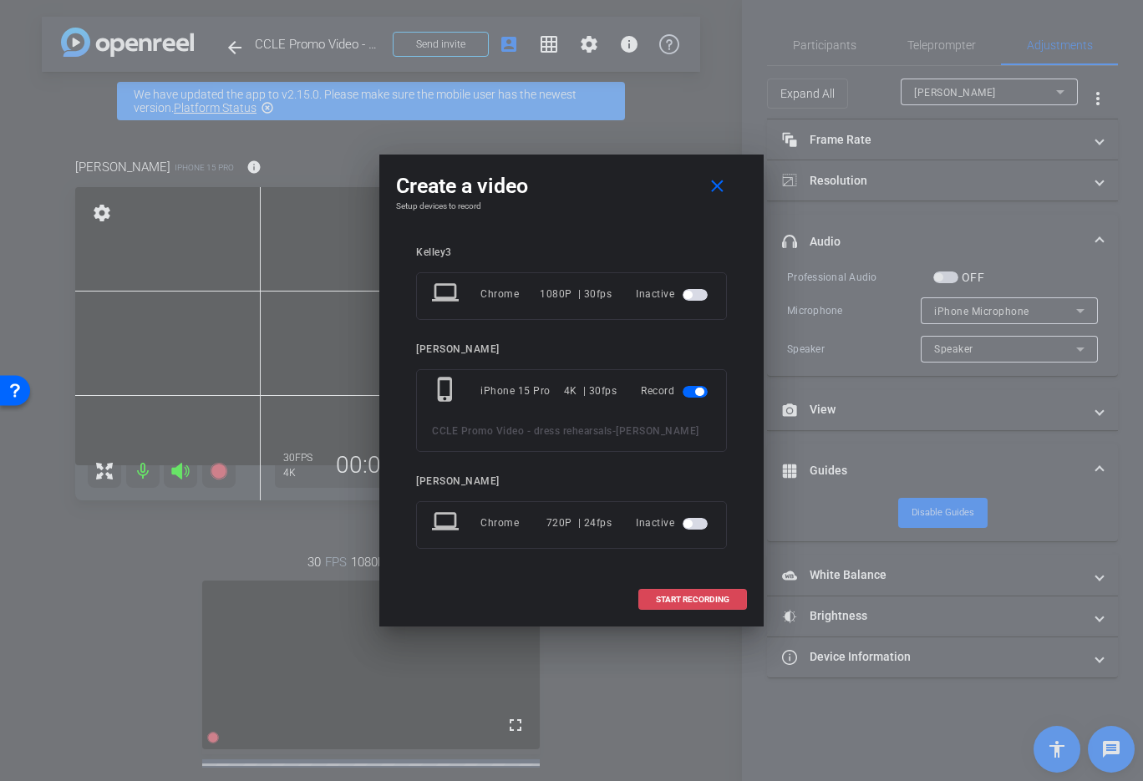
click at [707, 596] on span "START RECORDING" at bounding box center [693, 600] width 74 height 8
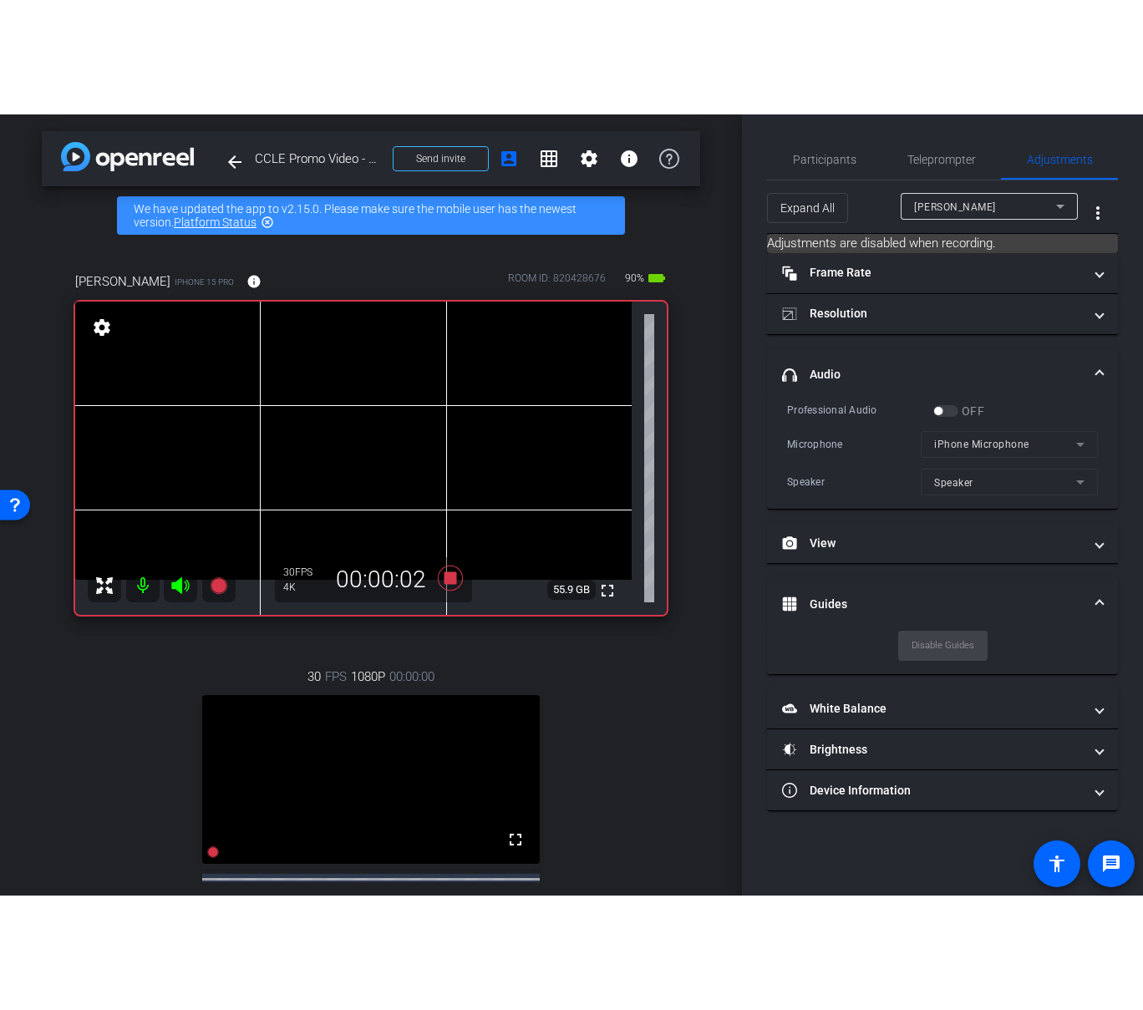
scroll to position [11, 0]
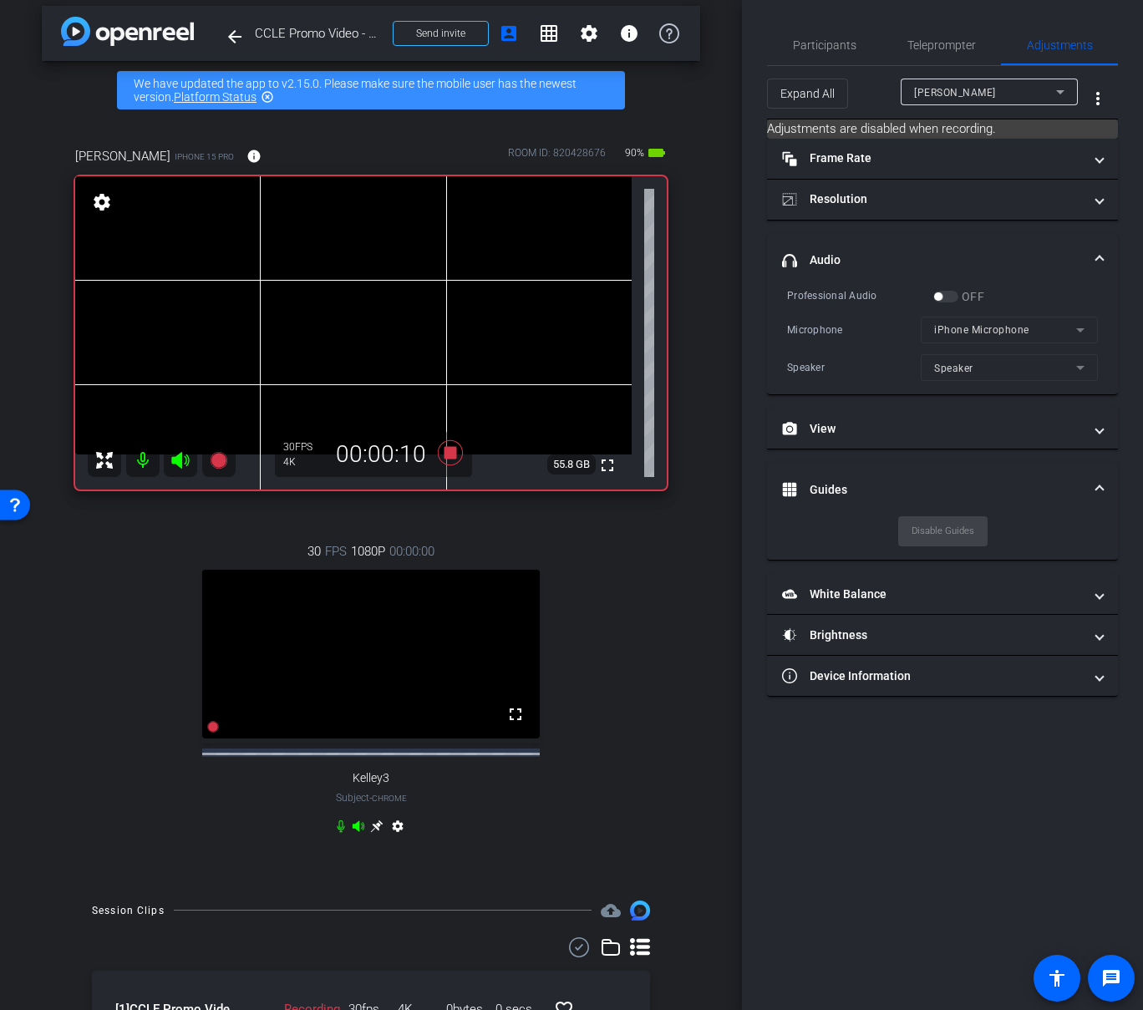
click at [341, 749] on icon at bounding box center [340, 826] width 13 height 13
click at [343, 749] on icon at bounding box center [340, 826] width 13 height 13
click at [455, 451] on icon at bounding box center [450, 451] width 25 height 25
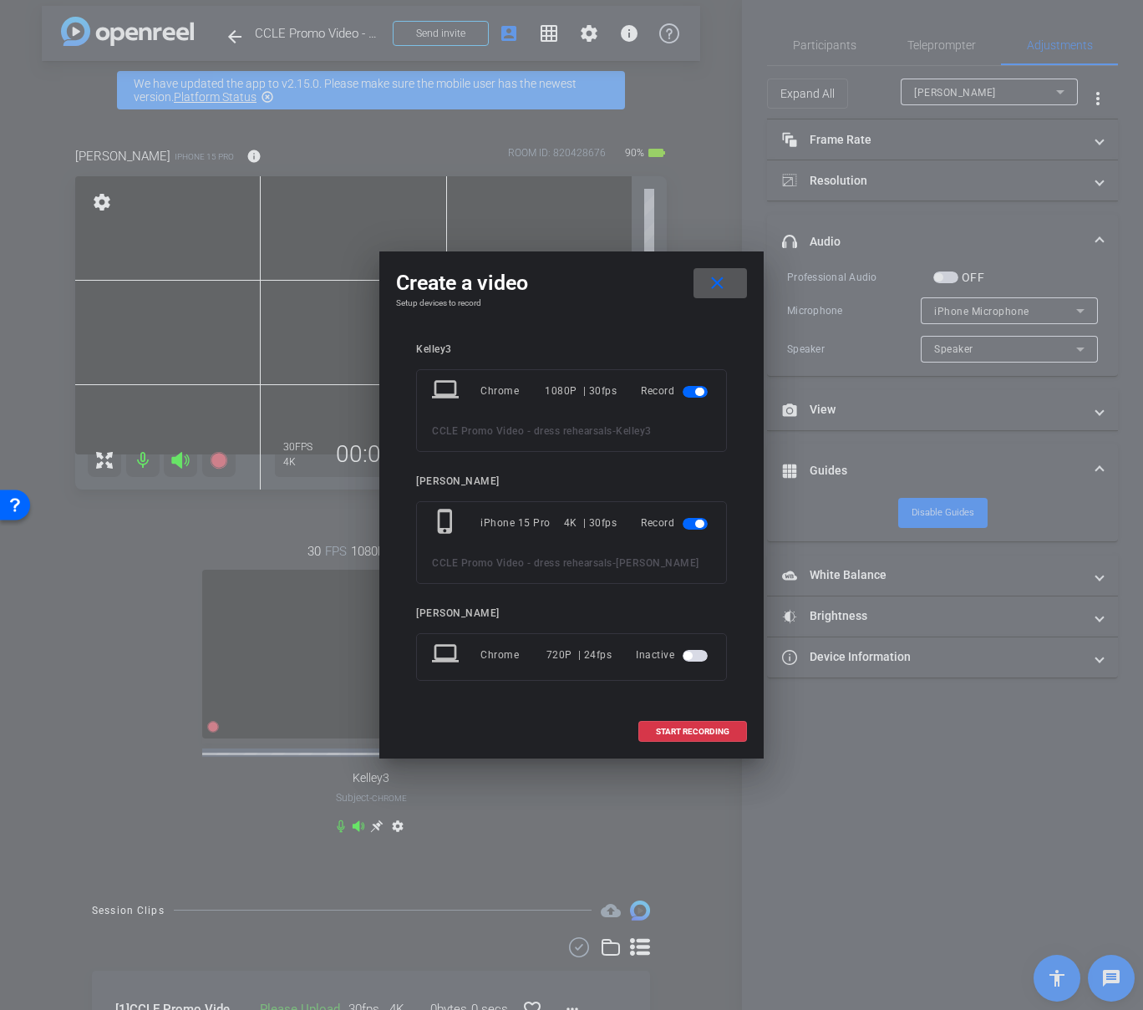
click at [722, 279] on mat-icon "close" at bounding box center [717, 283] width 21 height 21
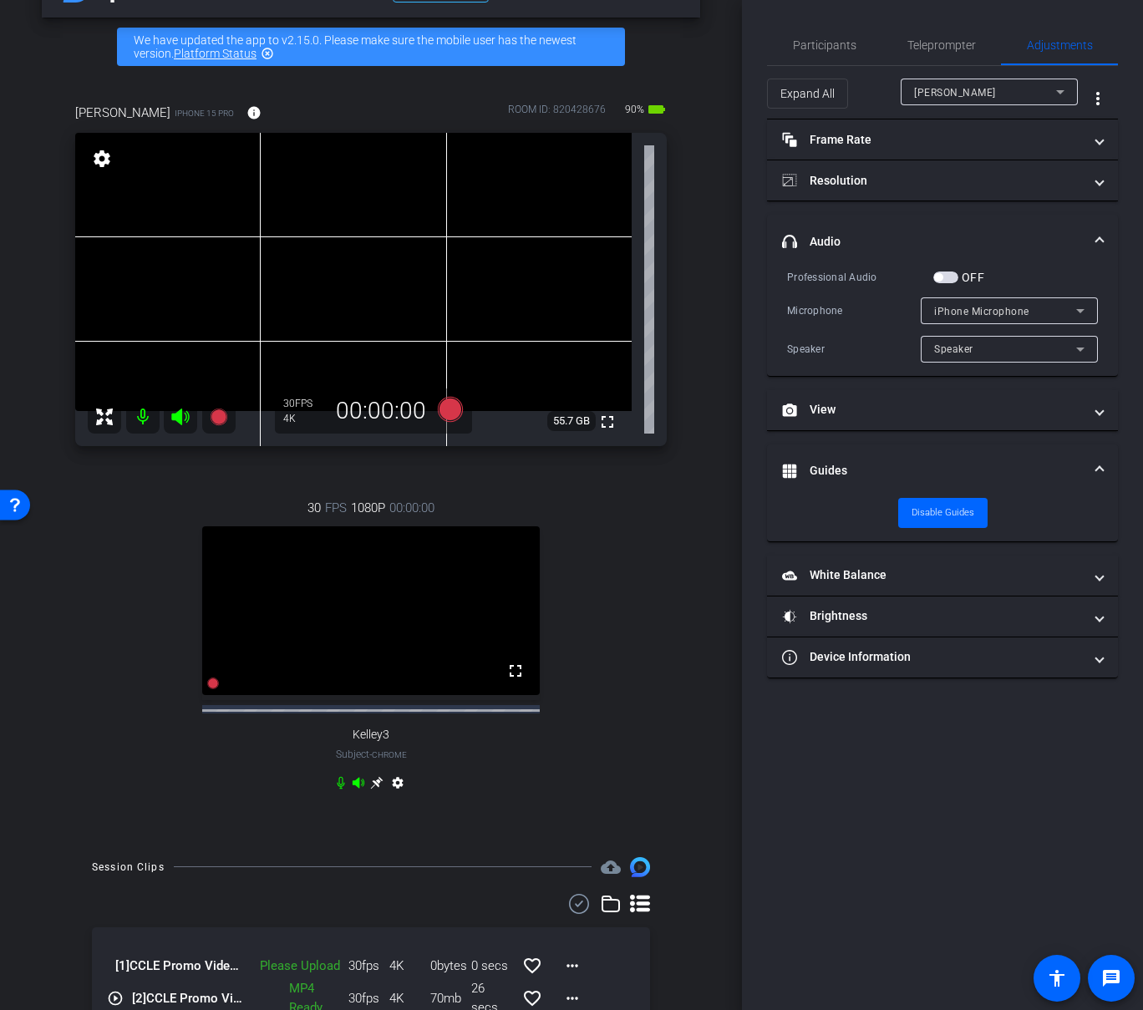
scroll to position [224, 0]
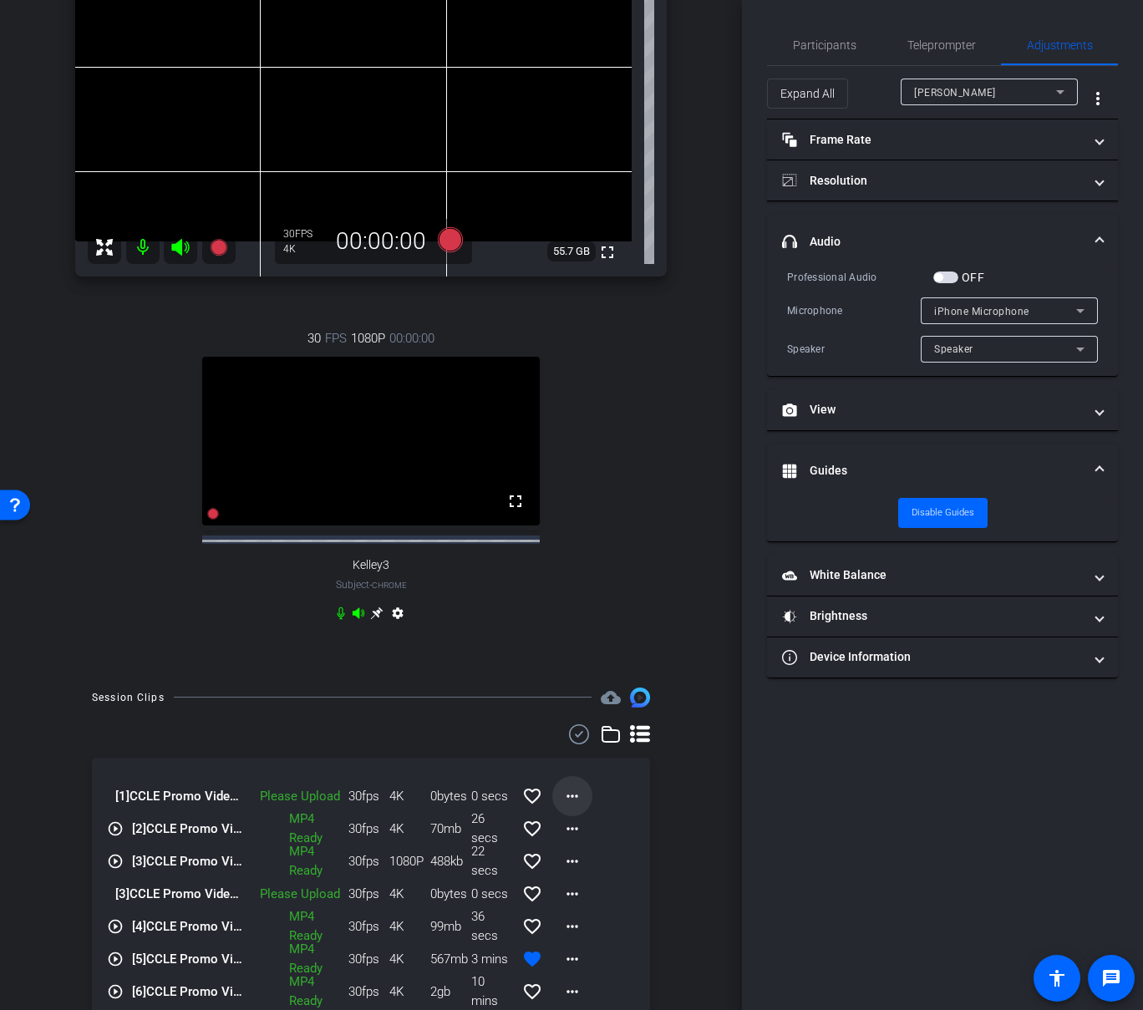
click at [576, 749] on mat-icon "more_horiz" at bounding box center [572, 796] width 20 height 20
click at [599, 749] on span "Upload" at bounding box center [599, 838] width 67 height 20
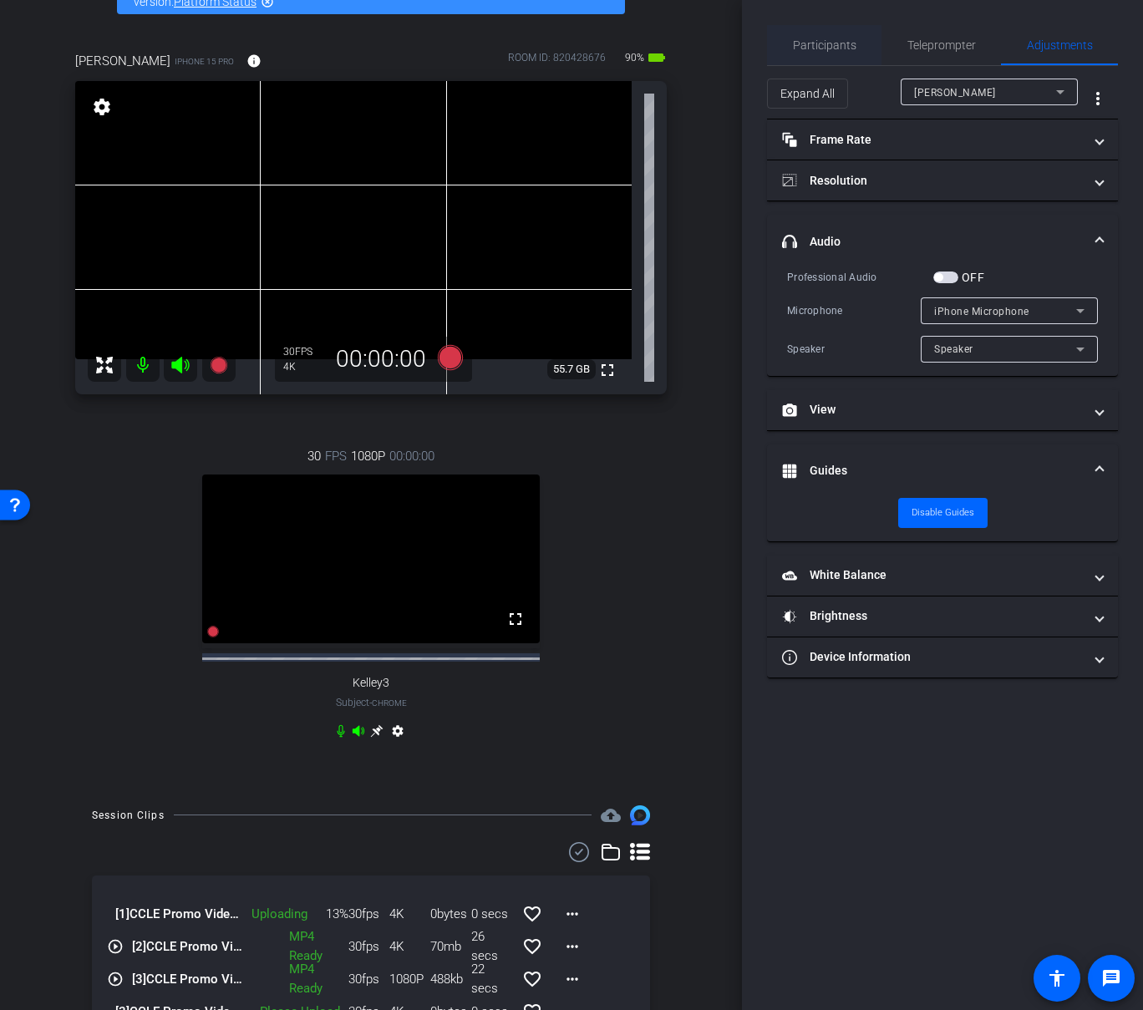
click at [842, 51] on span "Participants" at bounding box center [824, 45] width 63 height 12
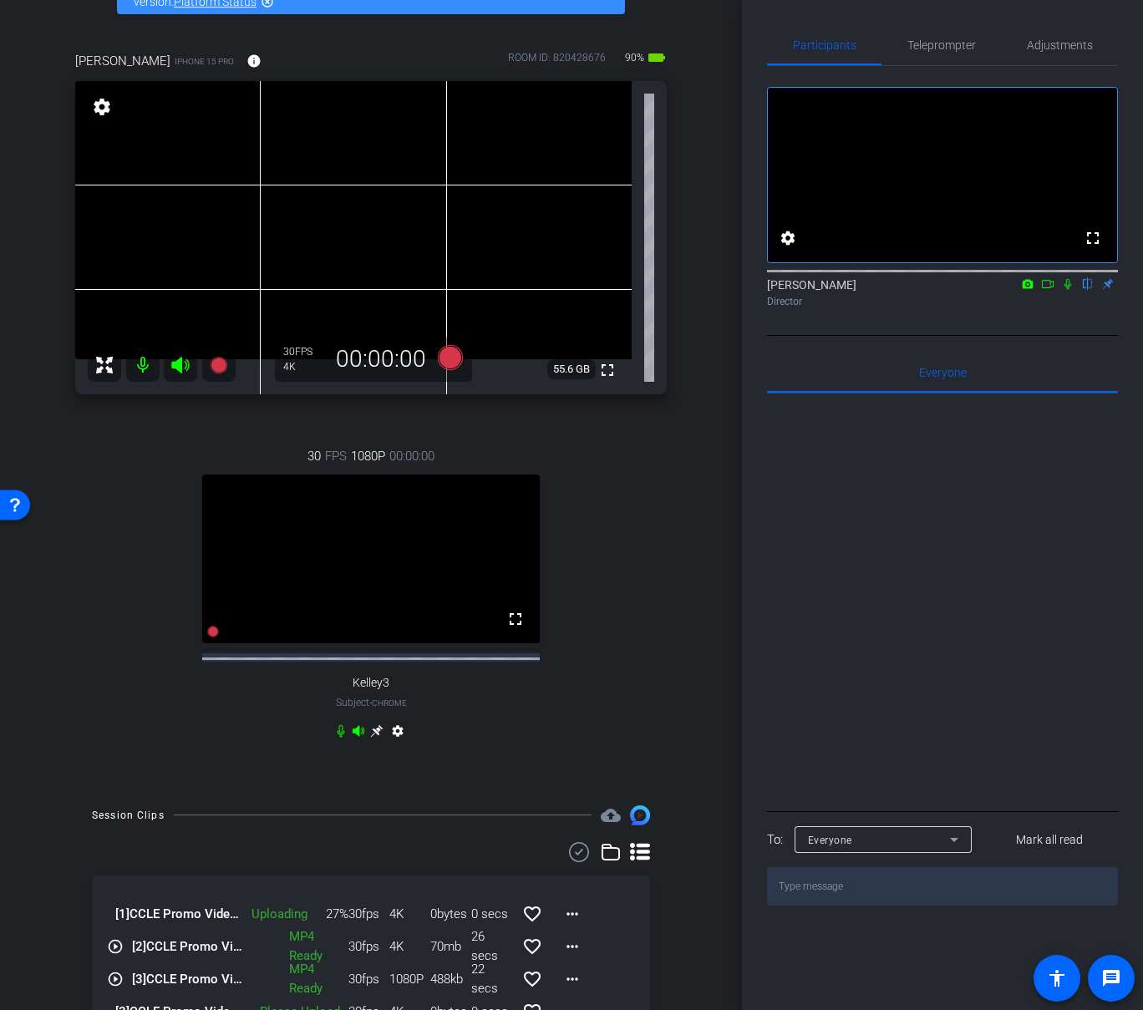
click at [1048, 290] on icon at bounding box center [1047, 284] width 13 height 12
click at [1084, 290] on icon at bounding box center [1087, 284] width 13 height 12
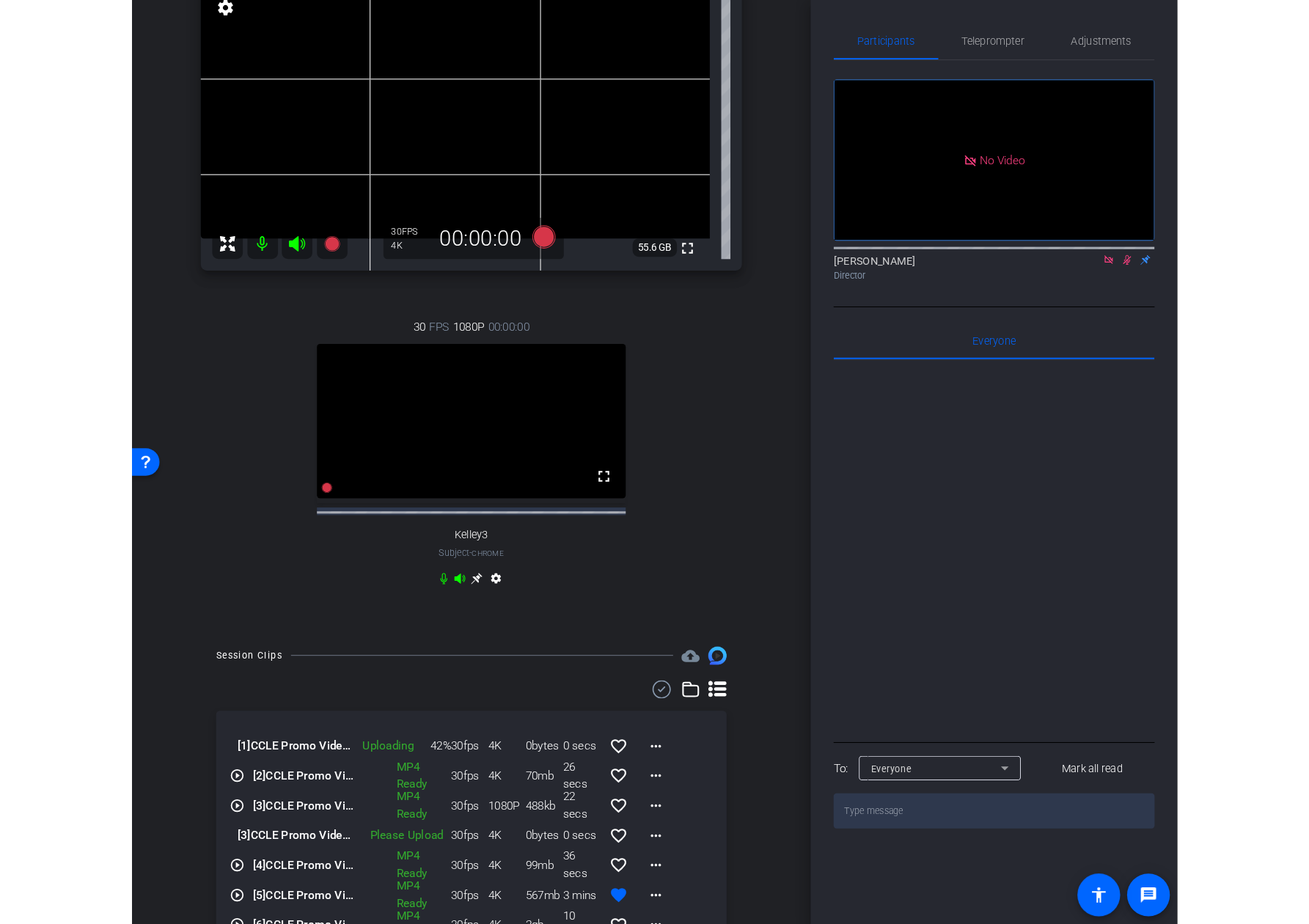
scroll to position [190, 0]
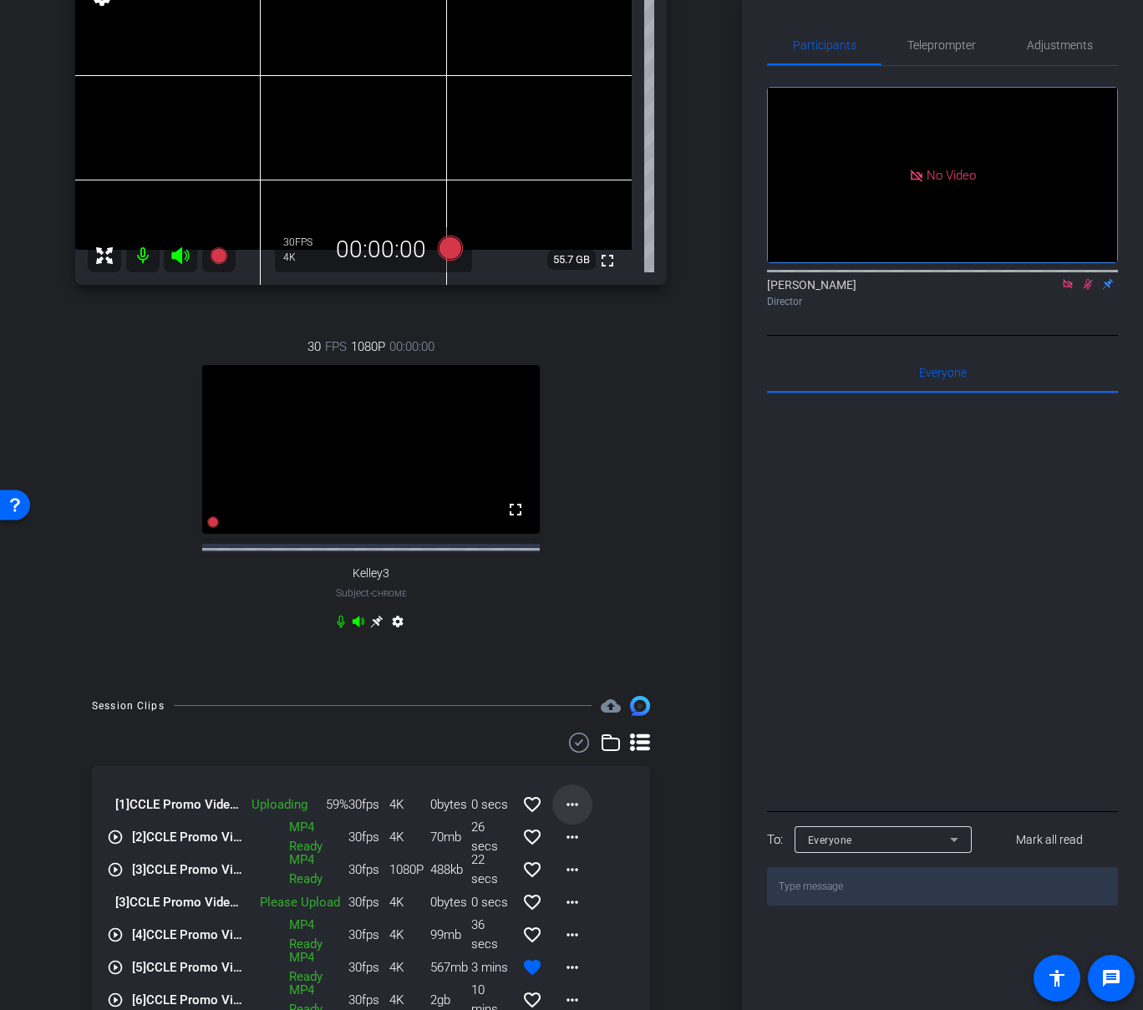
click at [575, 749] on mat-icon "more_horiz" at bounding box center [572, 804] width 20 height 20
click at [626, 576] on div at bounding box center [571, 505] width 1143 height 1010
click at [578, 749] on mat-icon "more_horiz" at bounding box center [572, 804] width 20 height 20
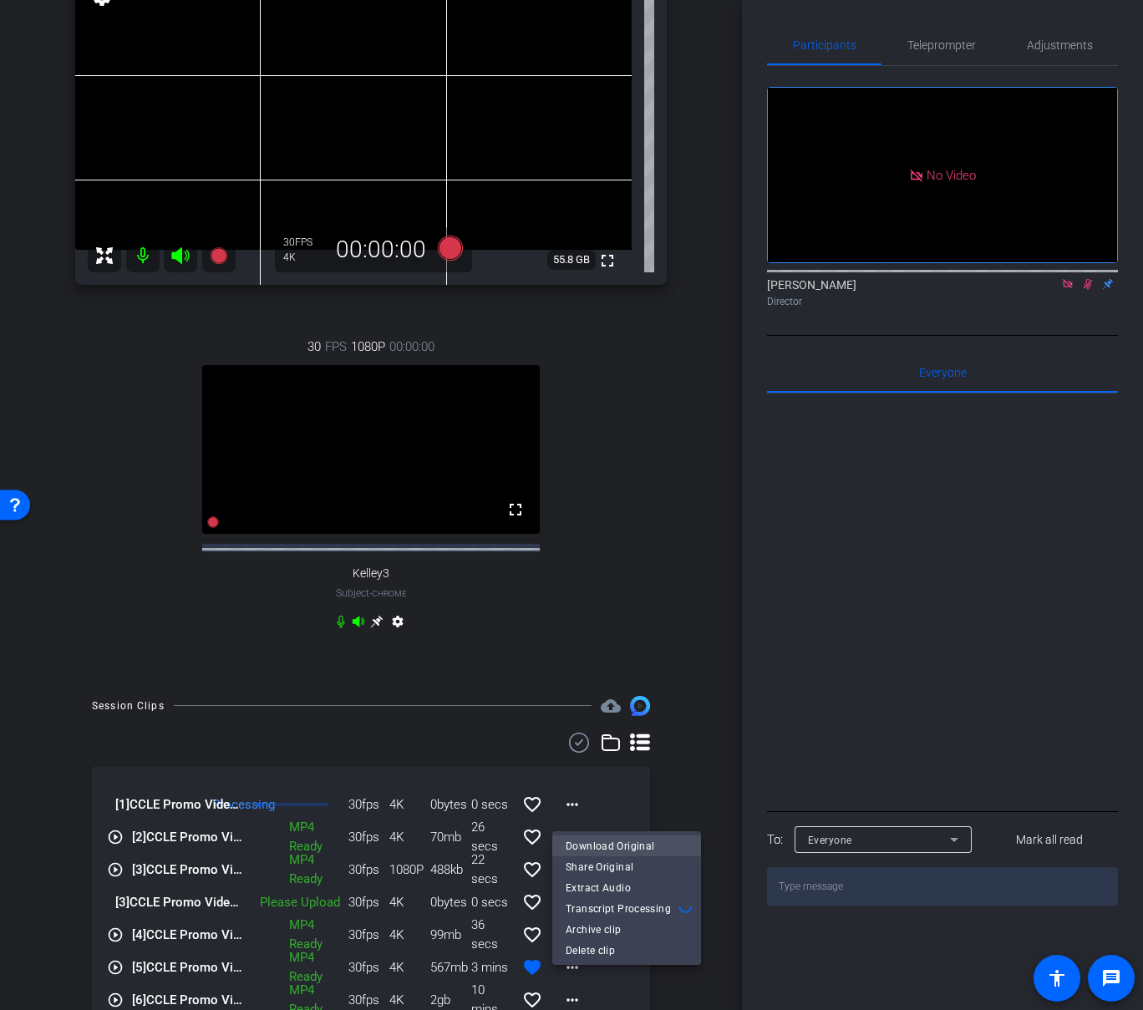
click at [641, 749] on span "Download Original" at bounding box center [627, 846] width 122 height 20
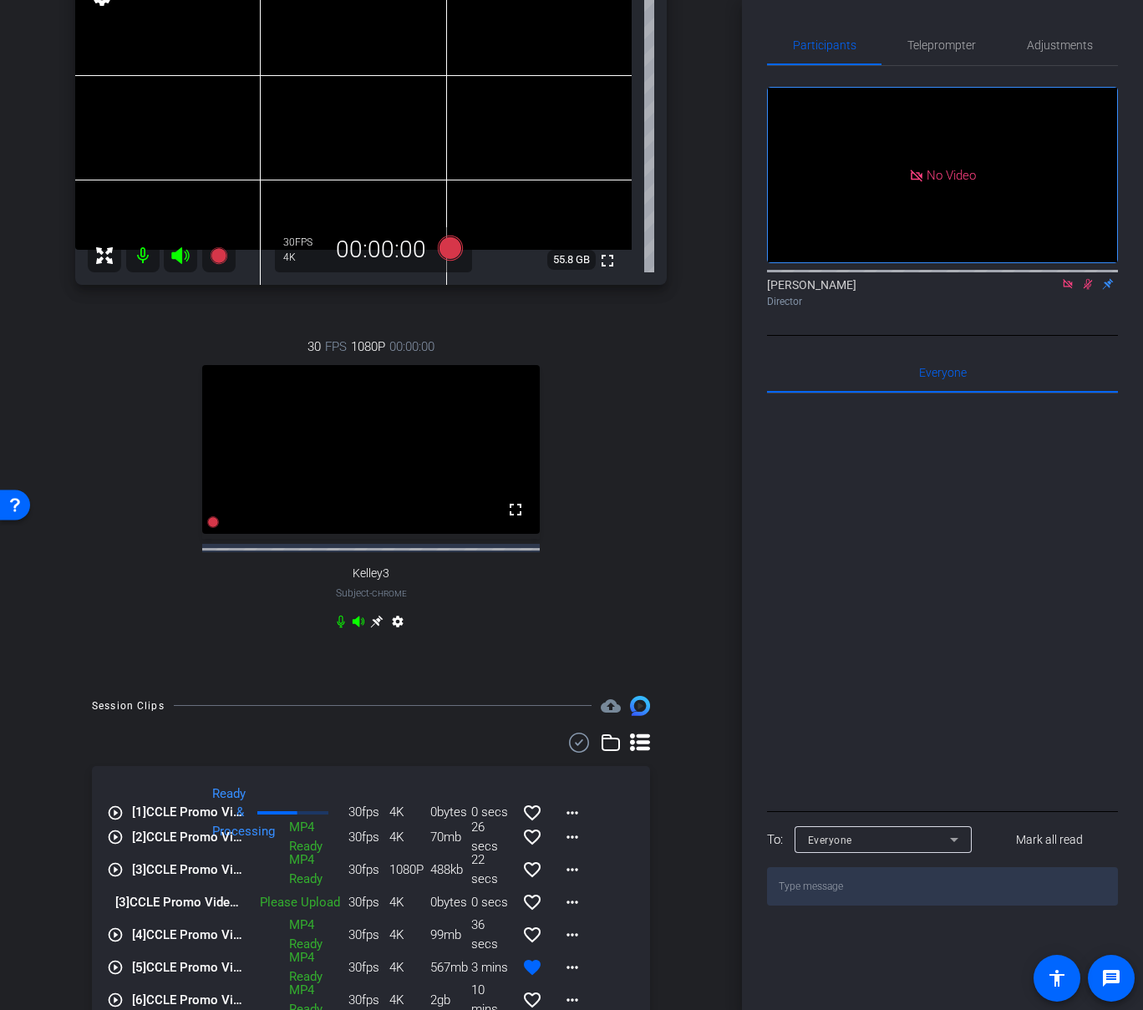
click at [1086, 290] on icon at bounding box center [1088, 284] width 9 height 11
click at [1069, 292] on mat-icon at bounding box center [1068, 284] width 20 height 15
click at [1049, 43] on span "Adjustments" at bounding box center [1060, 45] width 66 height 12
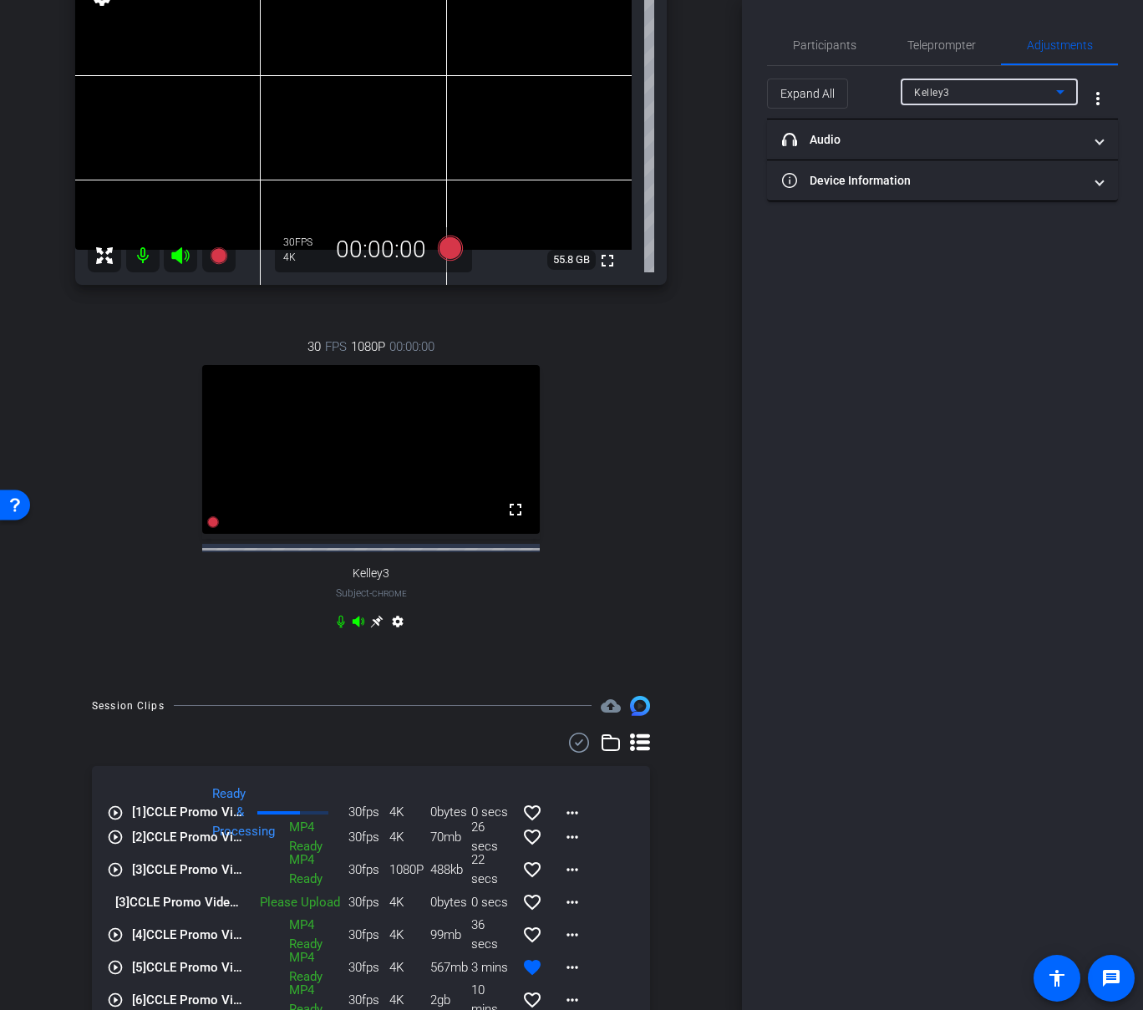
click at [1027, 89] on div "Kelley3" at bounding box center [985, 92] width 142 height 21
click at [947, 48] on div at bounding box center [571, 505] width 1143 height 1010
click at [598, 404] on div "30 FPS 1080P 00:00:00 fullscreen Kelley3 Subject - Chrome settings" at bounding box center [370, 486] width 591 height 353
drag, startPoint x: 814, startPoint y: 49, endPoint x: 840, endPoint y: 79, distance: 39.6
click at [825, 63] on span "Participants" at bounding box center [824, 45] width 63 height 40
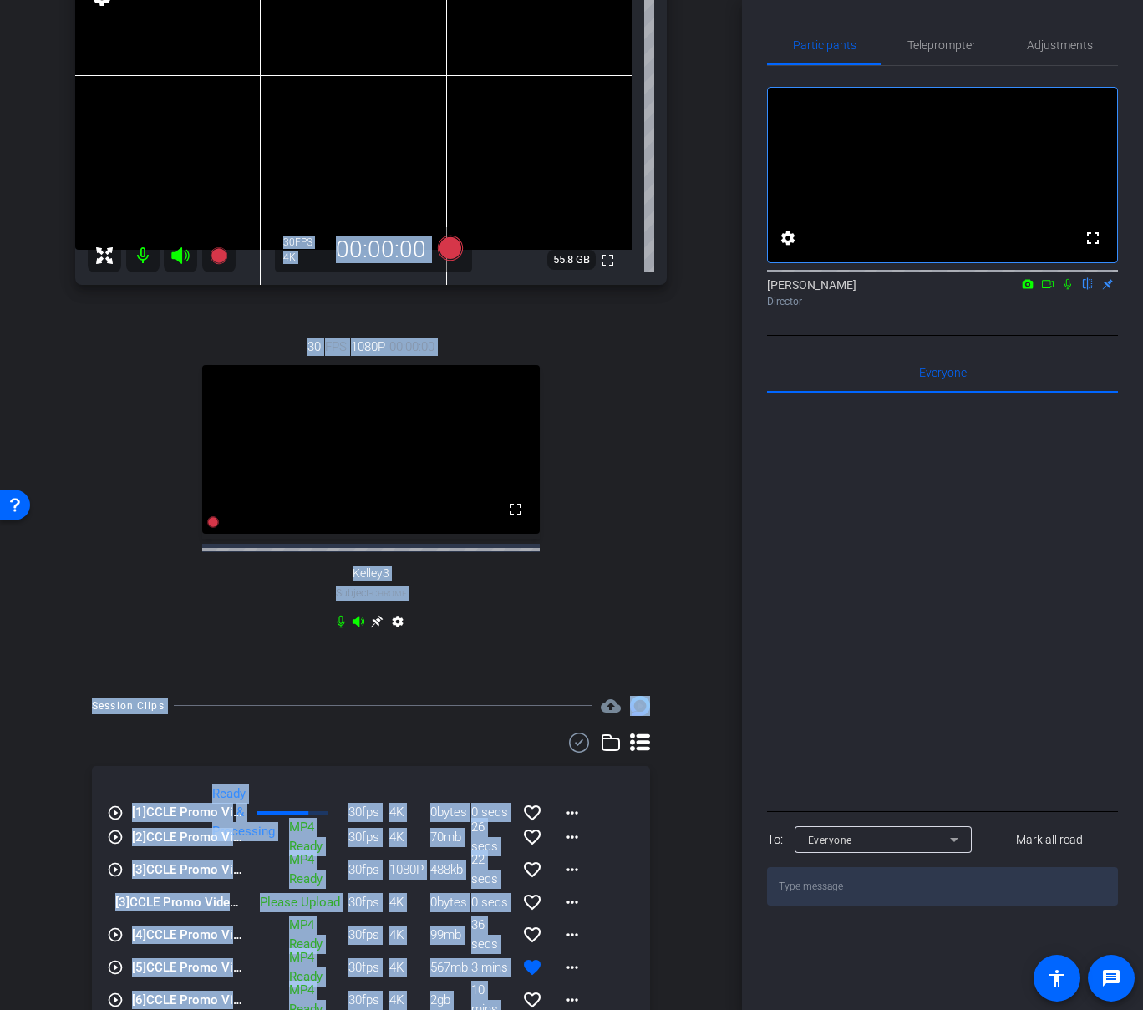
drag, startPoint x: 779, startPoint y: 19, endPoint x: 762, endPoint y: -27, distance: 49.2
click at [762, 0] on html "Accessibility Screen-Reader Guide, Feedback, and Issue Reporting | New window m…" at bounding box center [571, 505] width 1143 height 1010
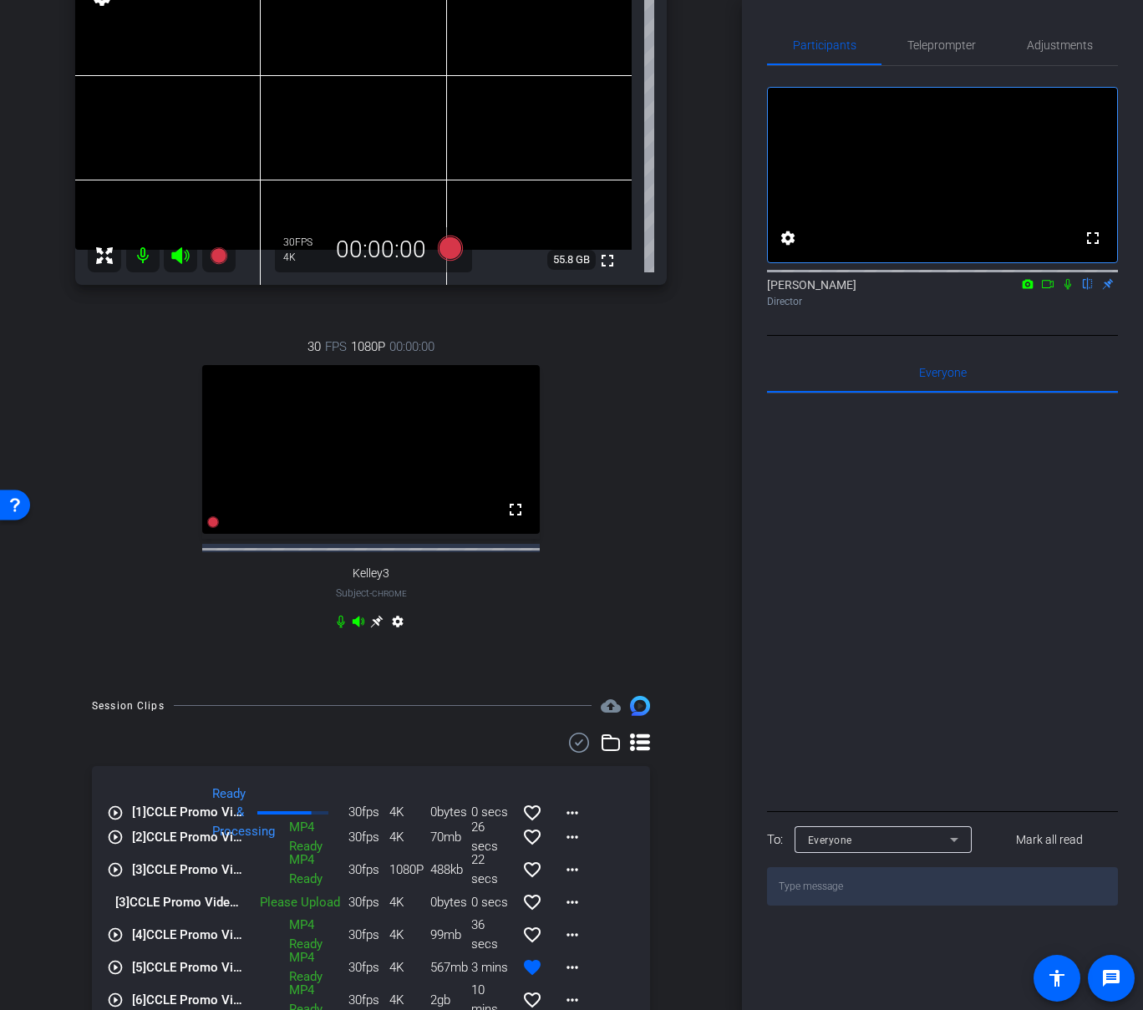
click at [646, 491] on div "30 FPS 1080P 00:00:00 fullscreen Kelley3 Subject - Chrome settings" at bounding box center [370, 486] width 591 height 353
click at [449, 252] on icon at bounding box center [450, 247] width 25 height 25
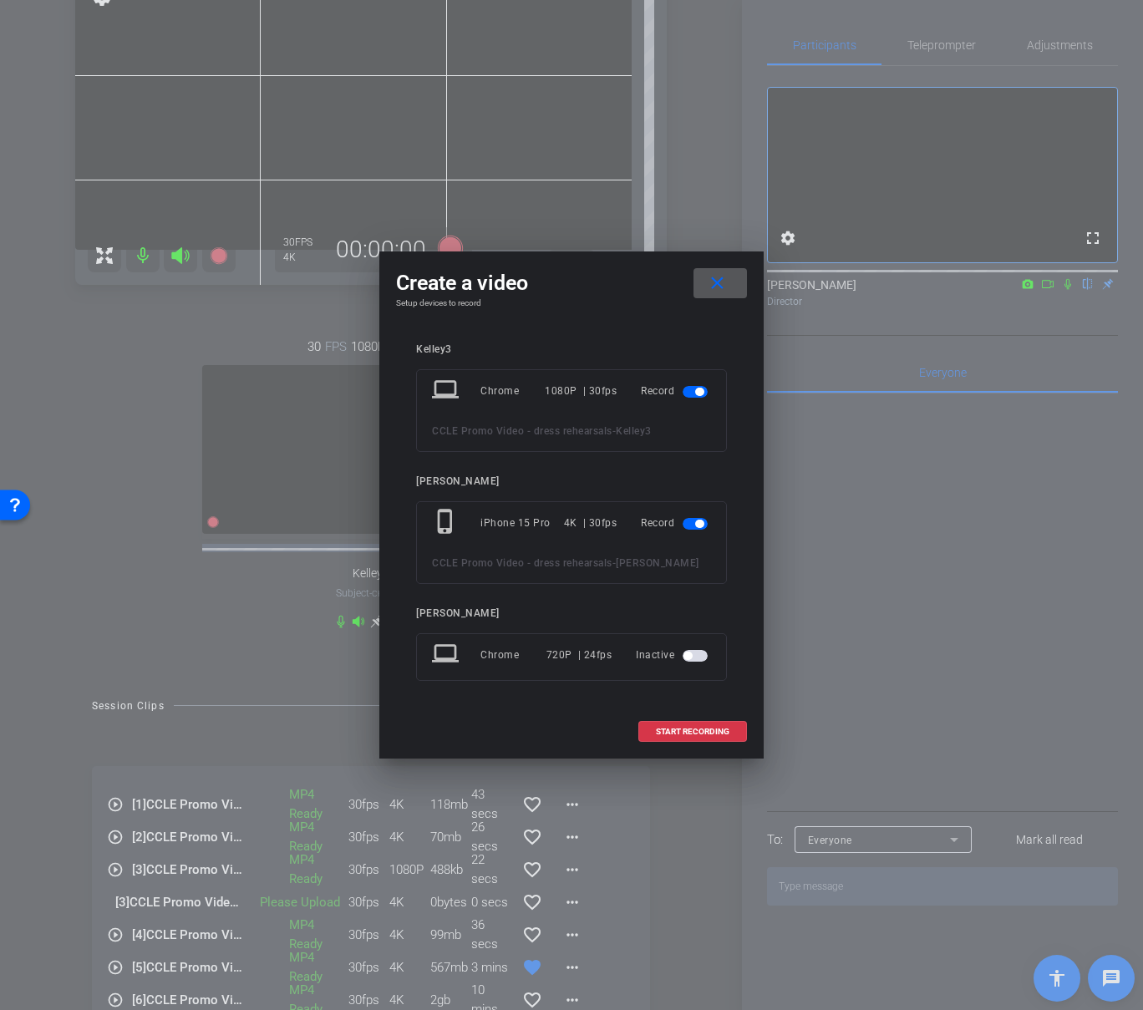
drag, startPoint x: 699, startPoint y: 393, endPoint x: 703, endPoint y: 536, distance: 142.1
click at [699, 395] on span "button" at bounding box center [699, 392] width 8 height 8
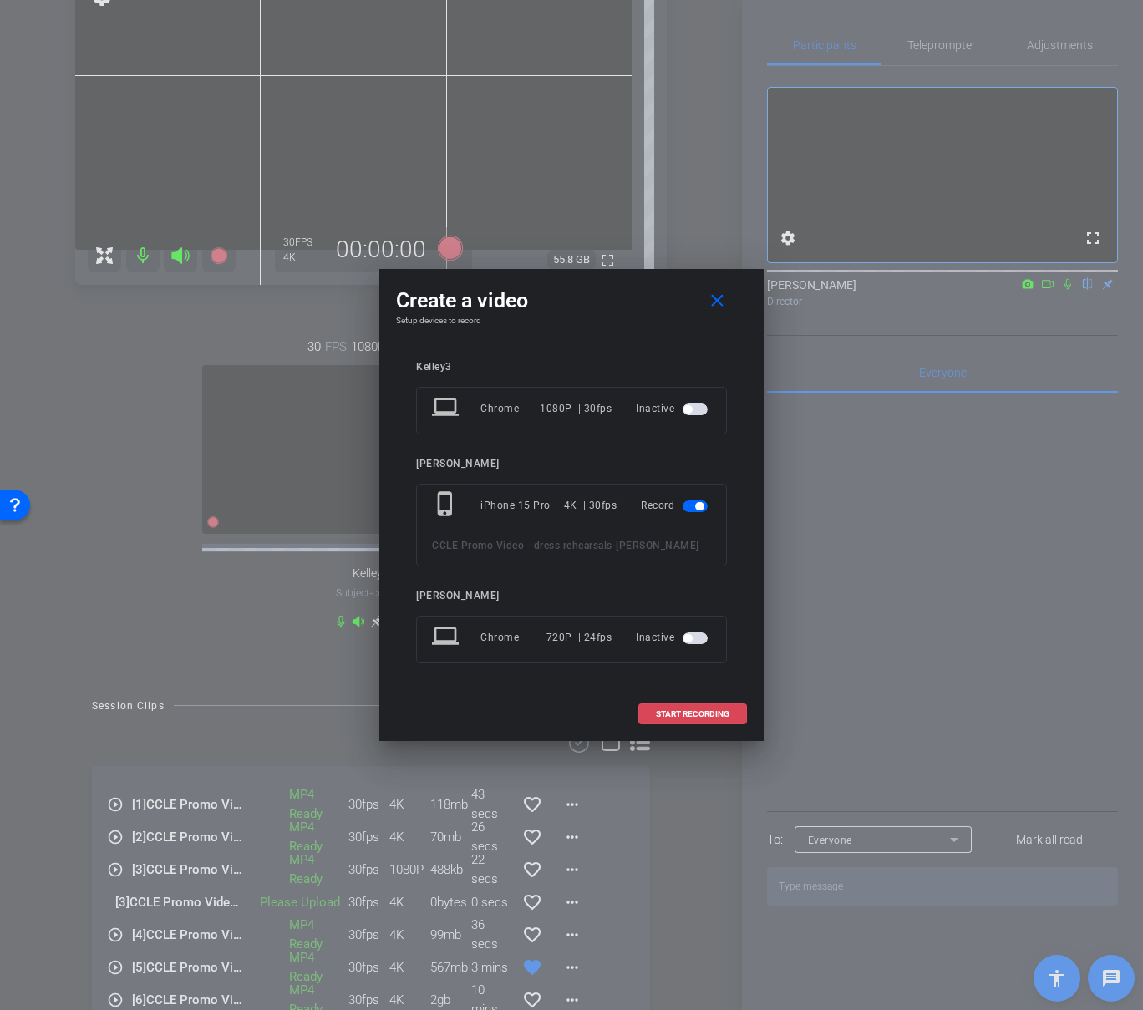
click at [685, 713] on span "START RECORDING" at bounding box center [693, 714] width 74 height 8
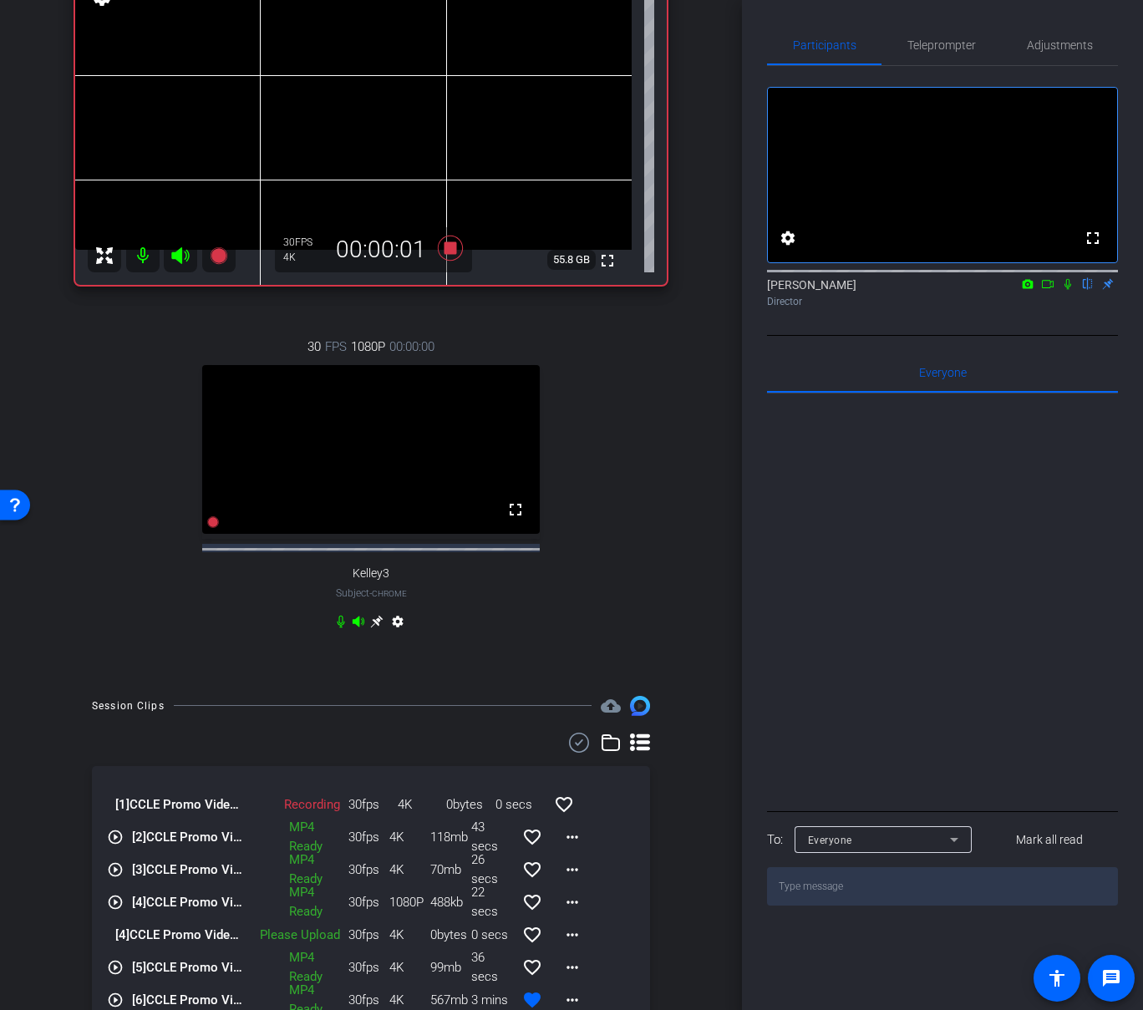
click at [1067, 290] on icon at bounding box center [1067, 284] width 13 height 12
click at [341, 627] on icon at bounding box center [340, 621] width 13 height 13
click at [341, 627] on icon at bounding box center [341, 621] width 10 height 13
click at [343, 628] on icon at bounding box center [340, 621] width 13 height 13
click at [340, 627] on icon at bounding box center [341, 621] width 10 height 13
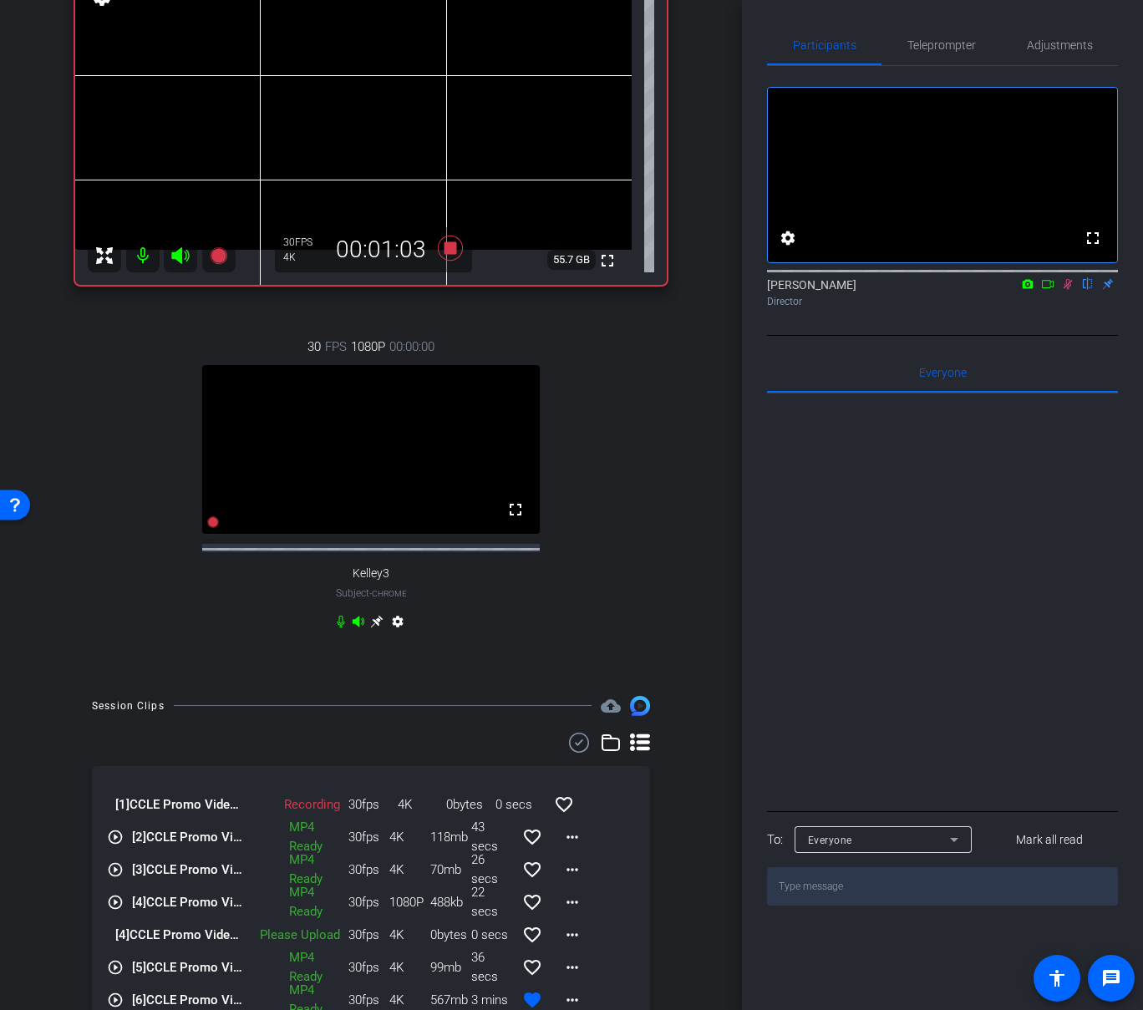
click at [340, 628] on icon at bounding box center [340, 621] width 13 height 13
click at [338, 627] on icon at bounding box center [341, 621] width 10 height 13
click at [340, 628] on icon at bounding box center [340, 621] width 13 height 13
click at [338, 628] on icon at bounding box center [340, 621] width 13 height 13
click at [341, 627] on icon at bounding box center [341, 621] width 8 height 13
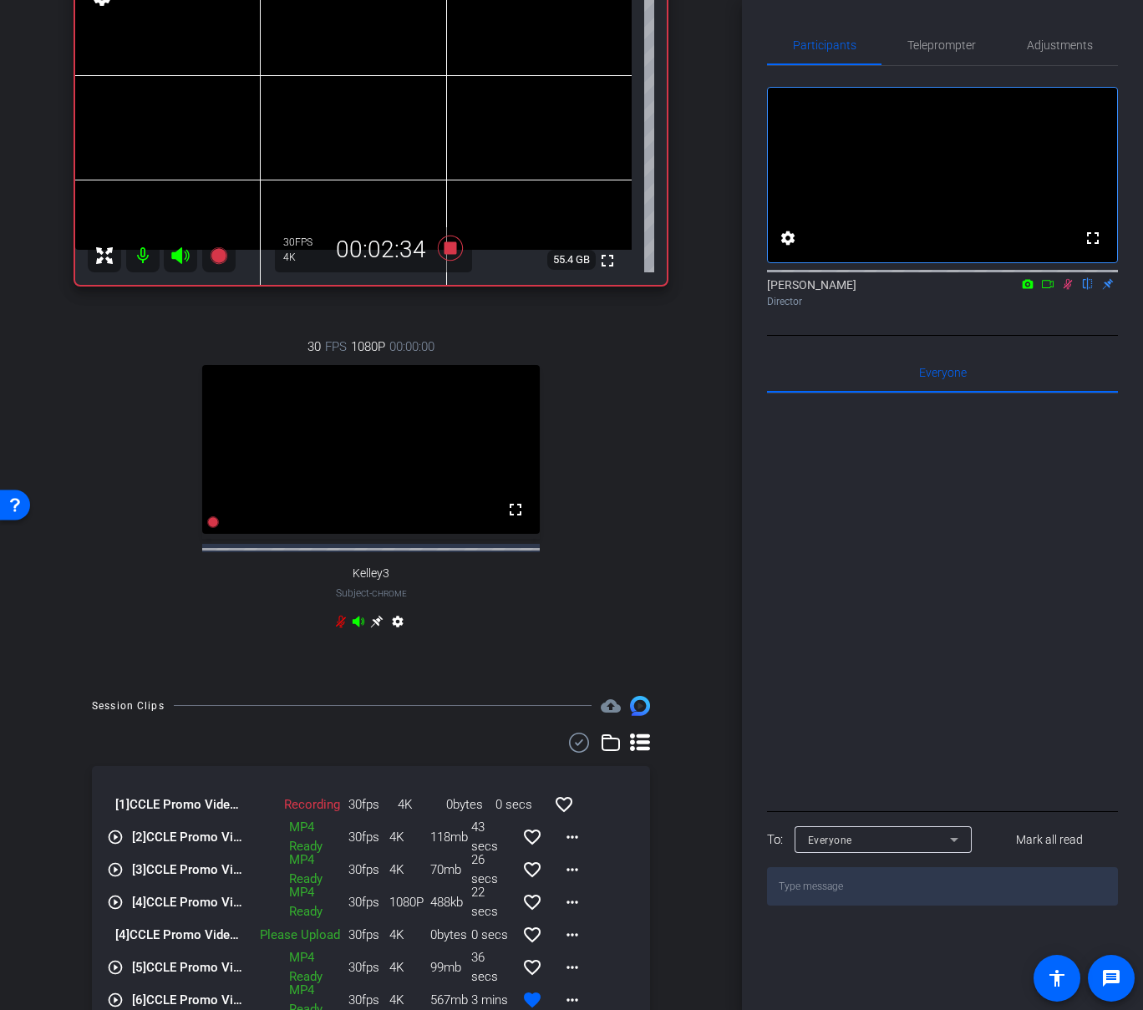
click at [341, 627] on icon at bounding box center [341, 621] width 10 height 13
click at [341, 628] on icon at bounding box center [340, 621] width 13 height 13
click at [338, 627] on icon at bounding box center [341, 621] width 10 height 13
click at [338, 628] on icon at bounding box center [340, 621] width 13 height 13
click at [338, 627] on icon at bounding box center [341, 621] width 10 height 13
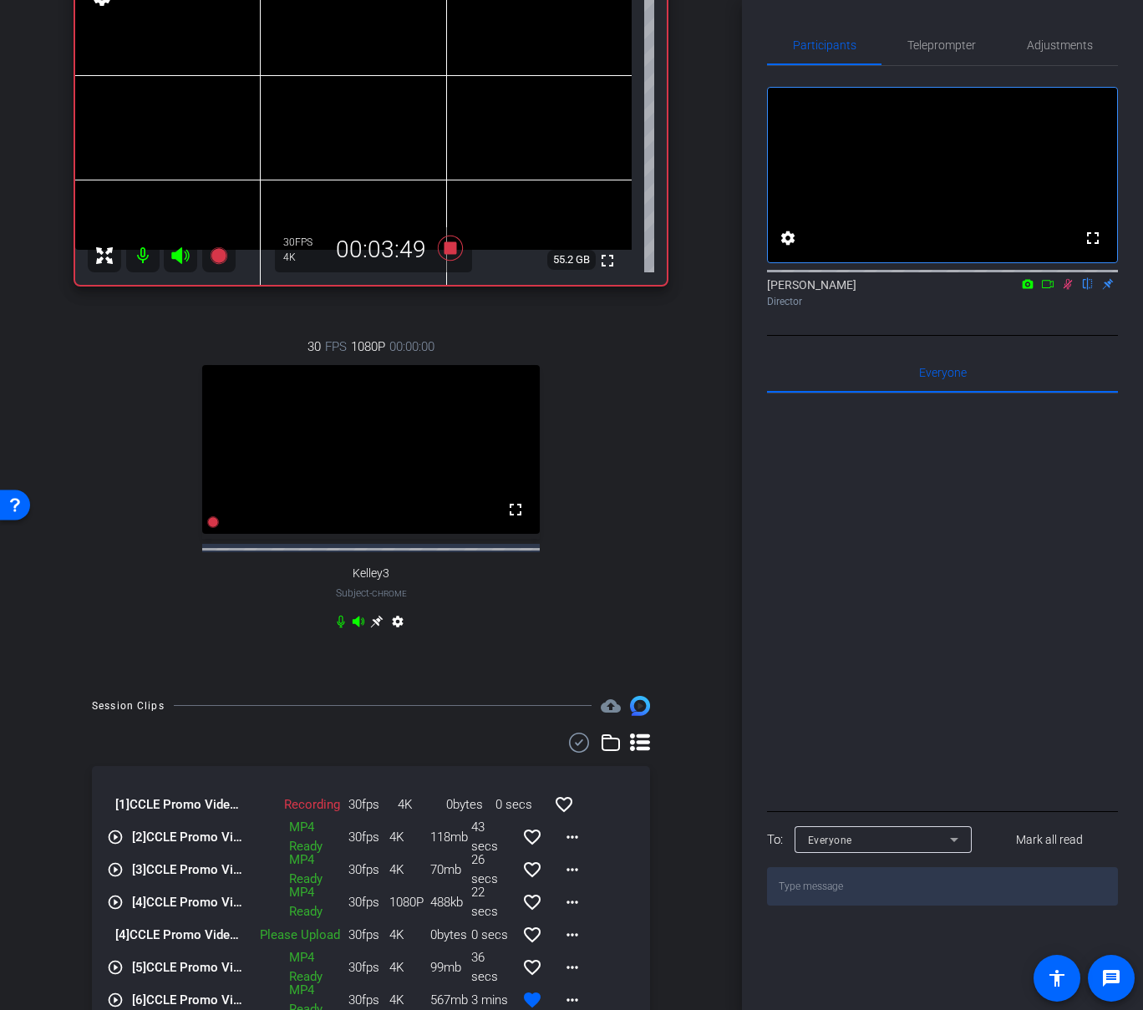
click at [338, 628] on icon at bounding box center [340, 621] width 13 height 13
click at [340, 627] on icon at bounding box center [341, 621] width 10 height 13
click at [346, 627] on icon at bounding box center [340, 621] width 13 height 13
click at [342, 627] on icon at bounding box center [341, 621] width 10 height 13
drag, startPoint x: 342, startPoint y: 627, endPoint x: 342, endPoint y: 637, distance: 10.0
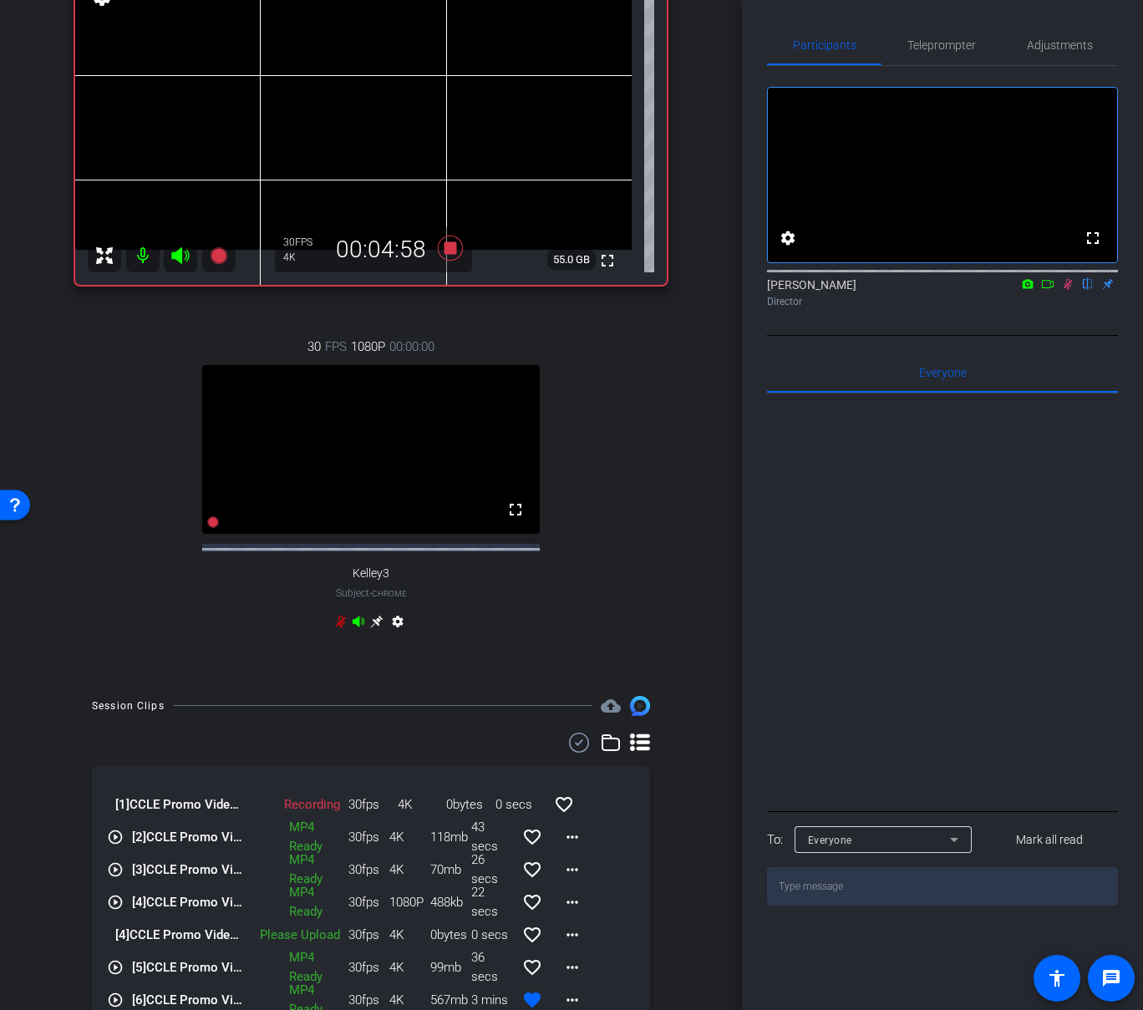
click at [341, 627] on icon at bounding box center [341, 621] width 10 height 13
click at [340, 628] on icon at bounding box center [340, 621] width 13 height 13
click at [337, 627] on icon at bounding box center [340, 621] width 13 height 13
click at [337, 627] on icon at bounding box center [341, 621] width 8 height 13
click at [340, 627] on icon at bounding box center [341, 621] width 10 height 13
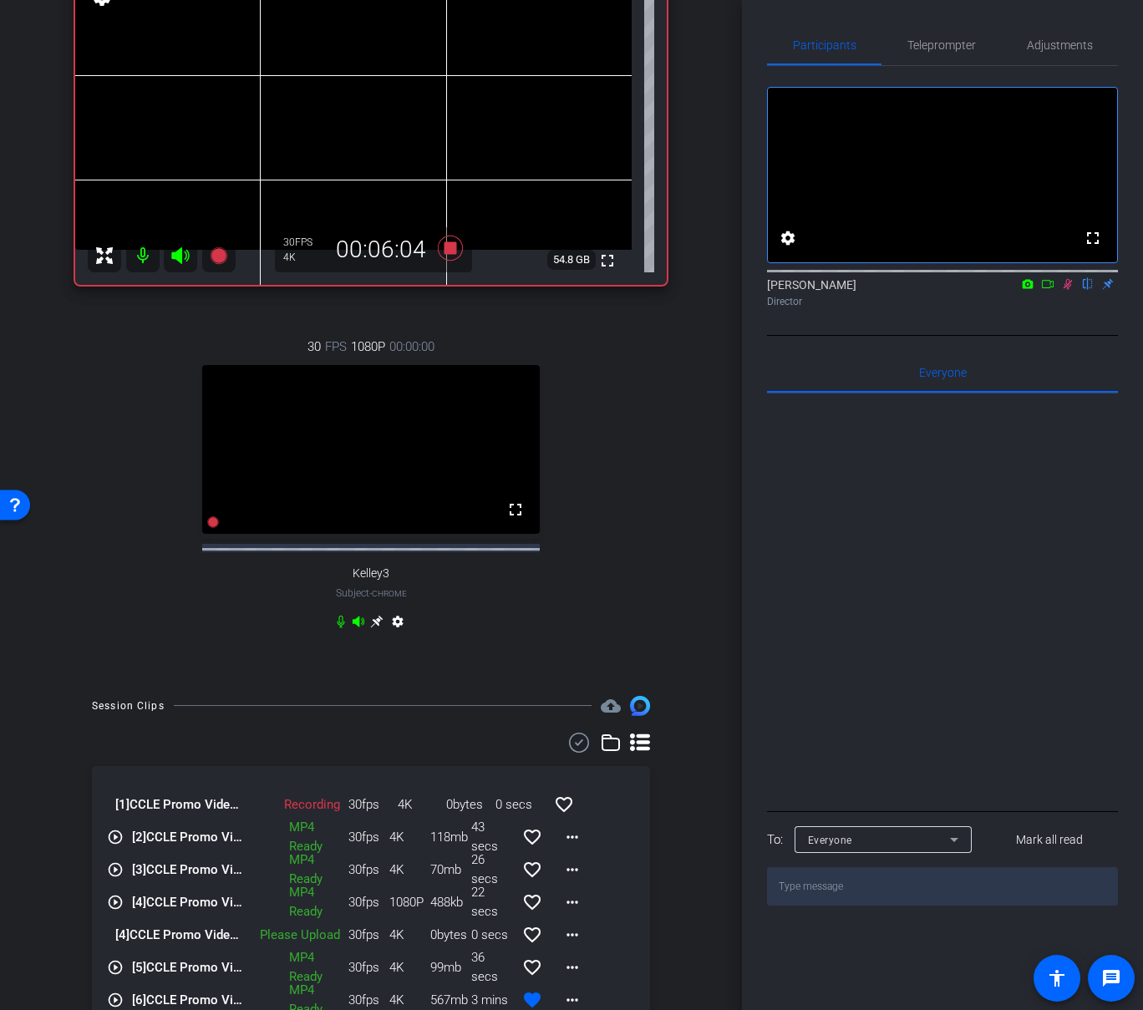
click at [343, 627] on icon at bounding box center [341, 621] width 8 height 13
click at [343, 627] on icon at bounding box center [341, 621] width 10 height 13
click at [337, 627] on icon at bounding box center [341, 621] width 8 height 13
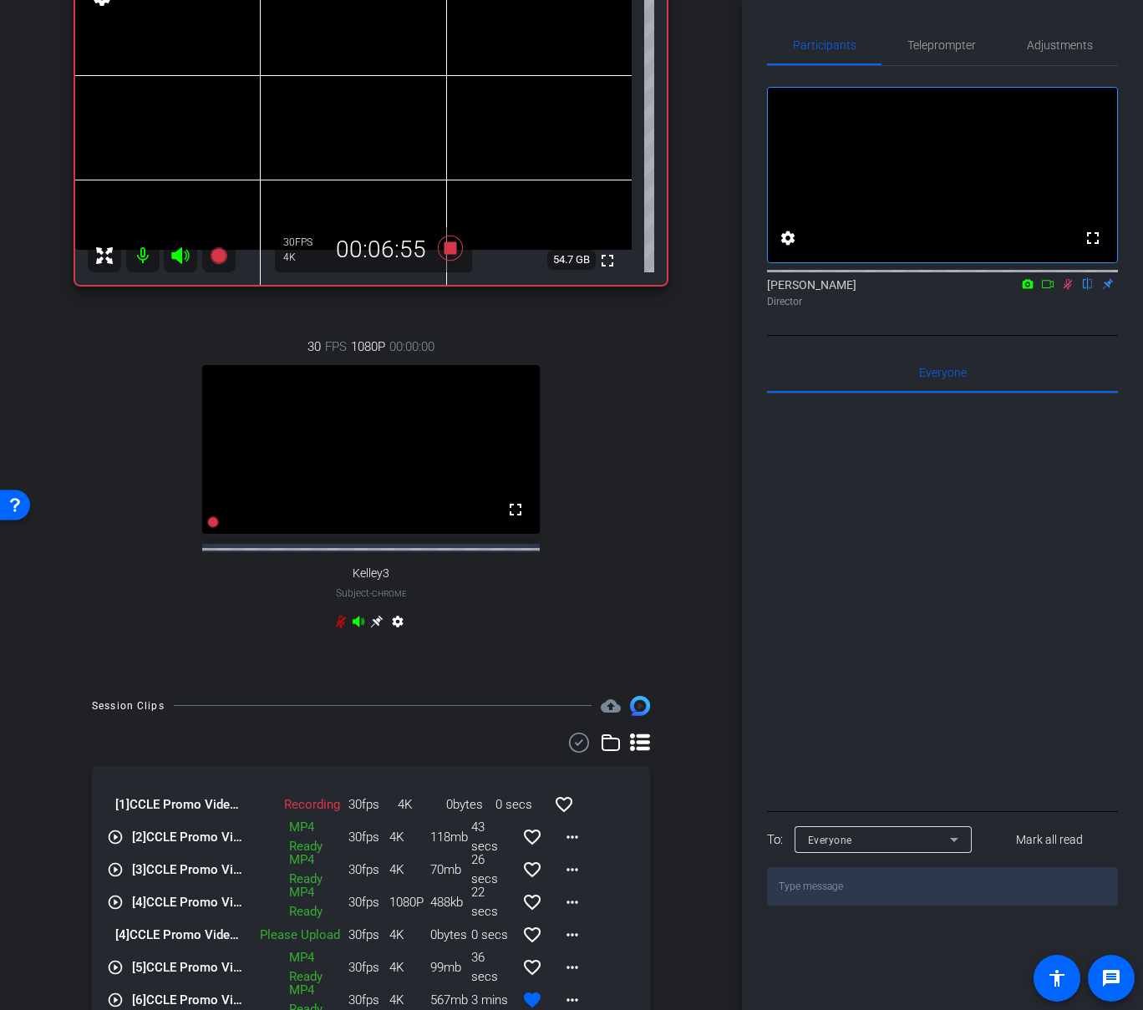
click at [340, 627] on icon at bounding box center [340, 621] width 13 height 13
click at [340, 625] on icon at bounding box center [340, 621] width 13 height 13
click at [343, 627] on icon at bounding box center [341, 621] width 10 height 13
click at [341, 628] on icon at bounding box center [340, 621] width 13 height 13
click at [338, 627] on icon at bounding box center [341, 621] width 10 height 13
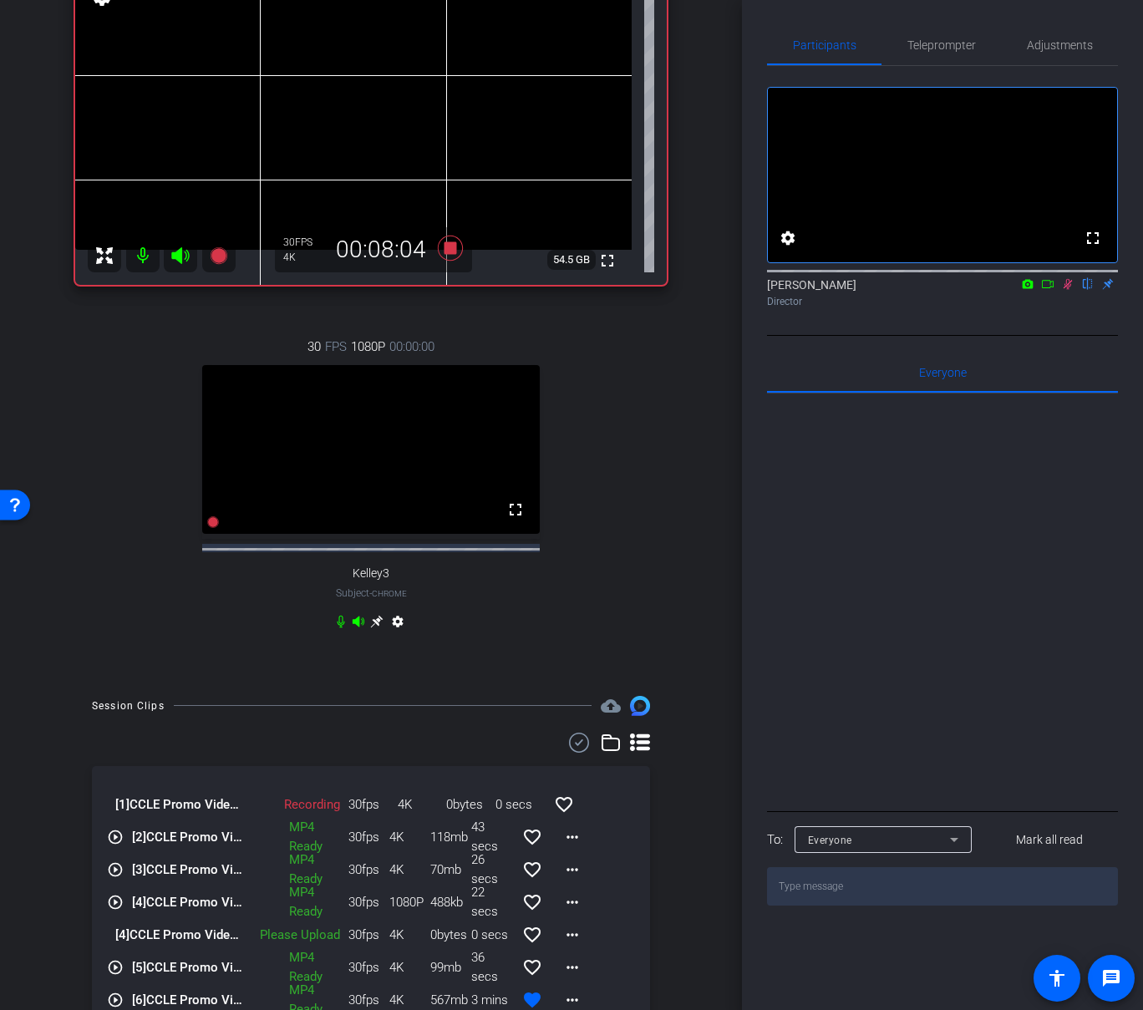
click at [340, 628] on icon at bounding box center [340, 621] width 13 height 13
click at [341, 627] on icon at bounding box center [341, 621] width 10 height 13
click at [339, 628] on icon at bounding box center [340, 621] width 13 height 13
click at [338, 627] on icon at bounding box center [341, 621] width 10 height 13
click at [338, 627] on icon at bounding box center [341, 621] width 8 height 13
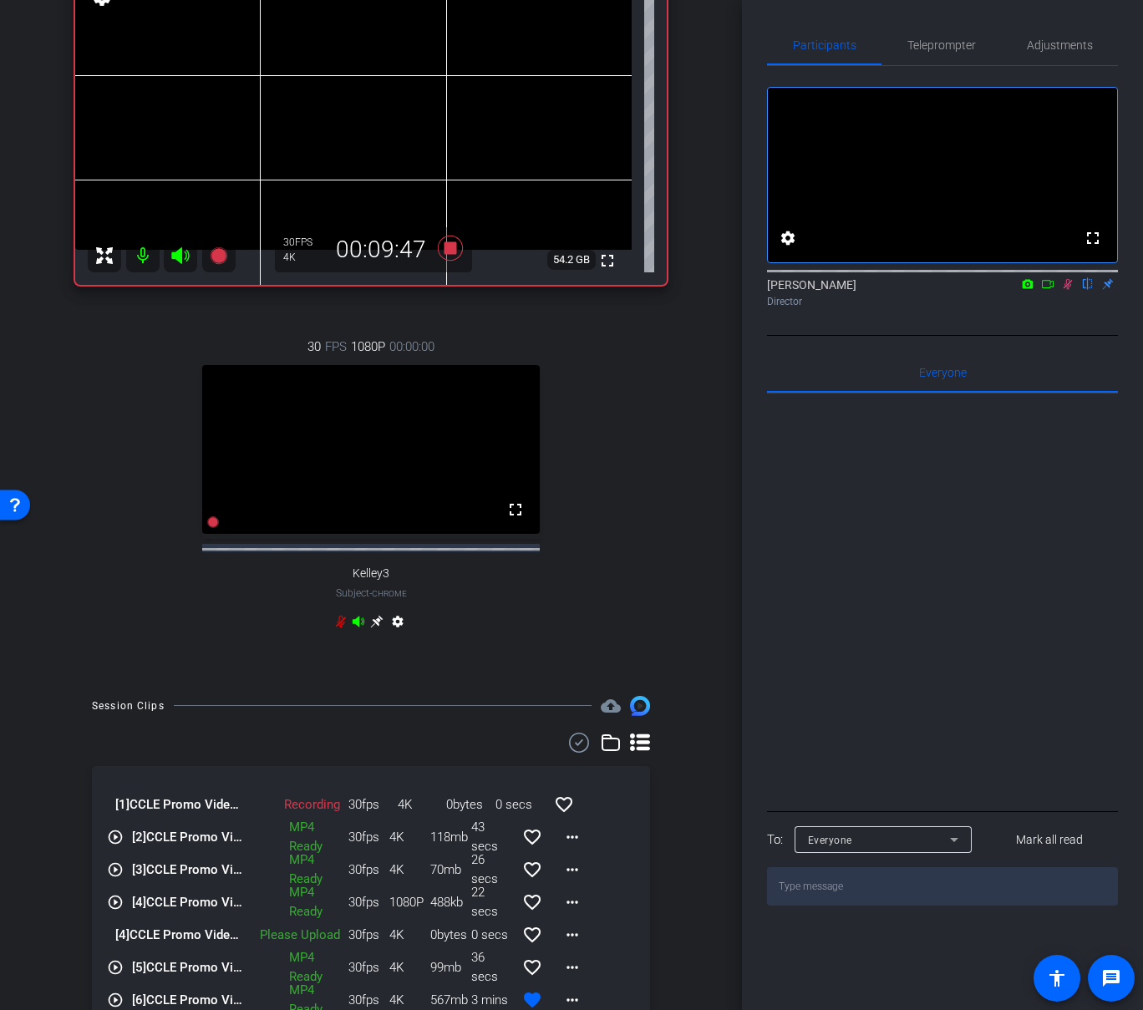
click at [339, 628] on icon at bounding box center [340, 621] width 13 height 13
click at [340, 628] on icon at bounding box center [340, 621] width 13 height 13
click at [269, 618] on div "30 FPS 1080P 00:00:00 fullscreen Kelley3 Subject - Chrome settings" at bounding box center [370, 486] width 591 height 353
click at [340, 628] on icon at bounding box center [340, 621] width 13 height 13
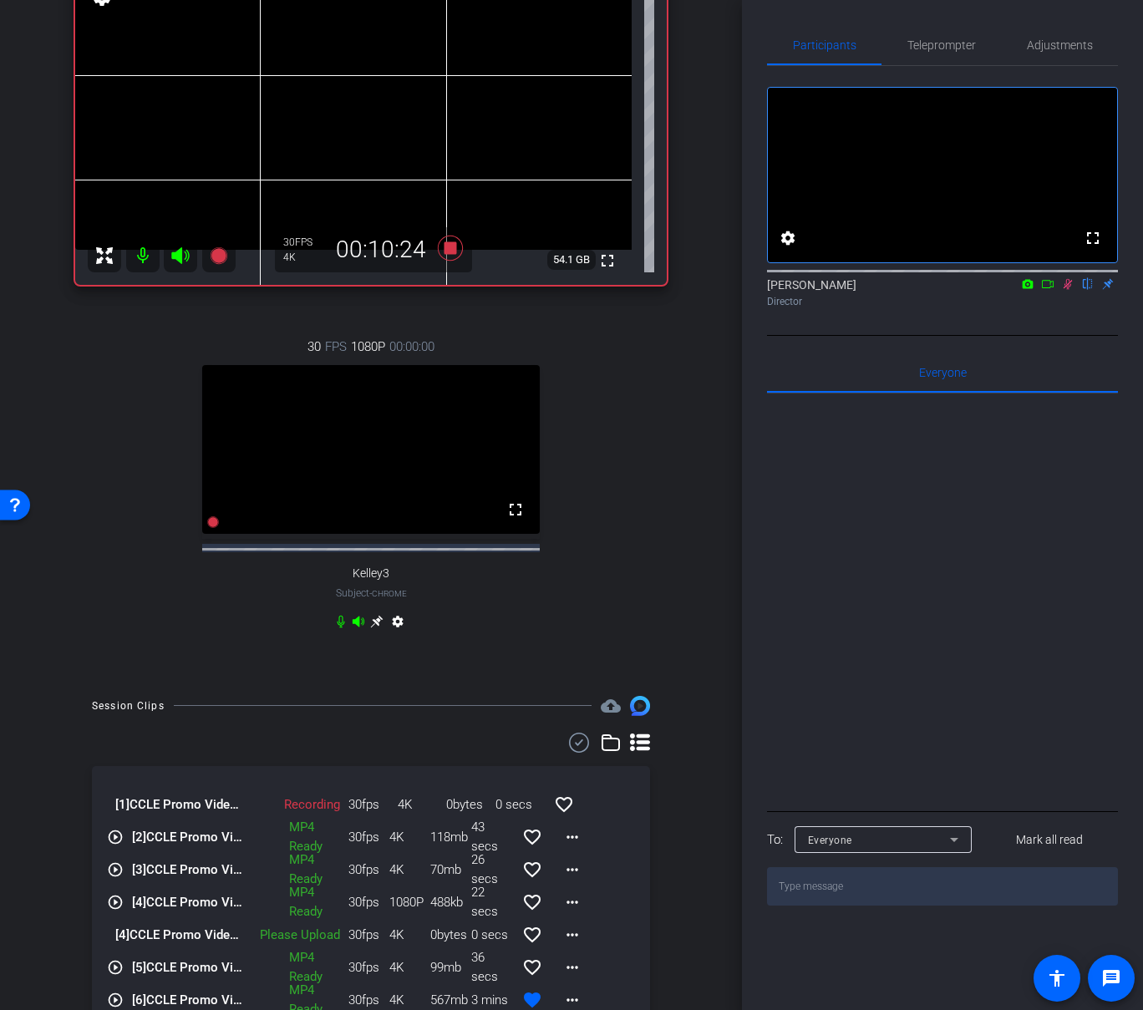
drag, startPoint x: 1063, startPoint y: 307, endPoint x: 1069, endPoint y: 327, distance: 20.9
click at [1066, 292] on mat-icon at bounding box center [1068, 284] width 20 height 15
click at [1064, 290] on icon at bounding box center [1067, 284] width 13 height 12
click at [338, 624] on icon at bounding box center [341, 621] width 8 height 13
click at [334, 628] on icon at bounding box center [340, 621] width 13 height 13
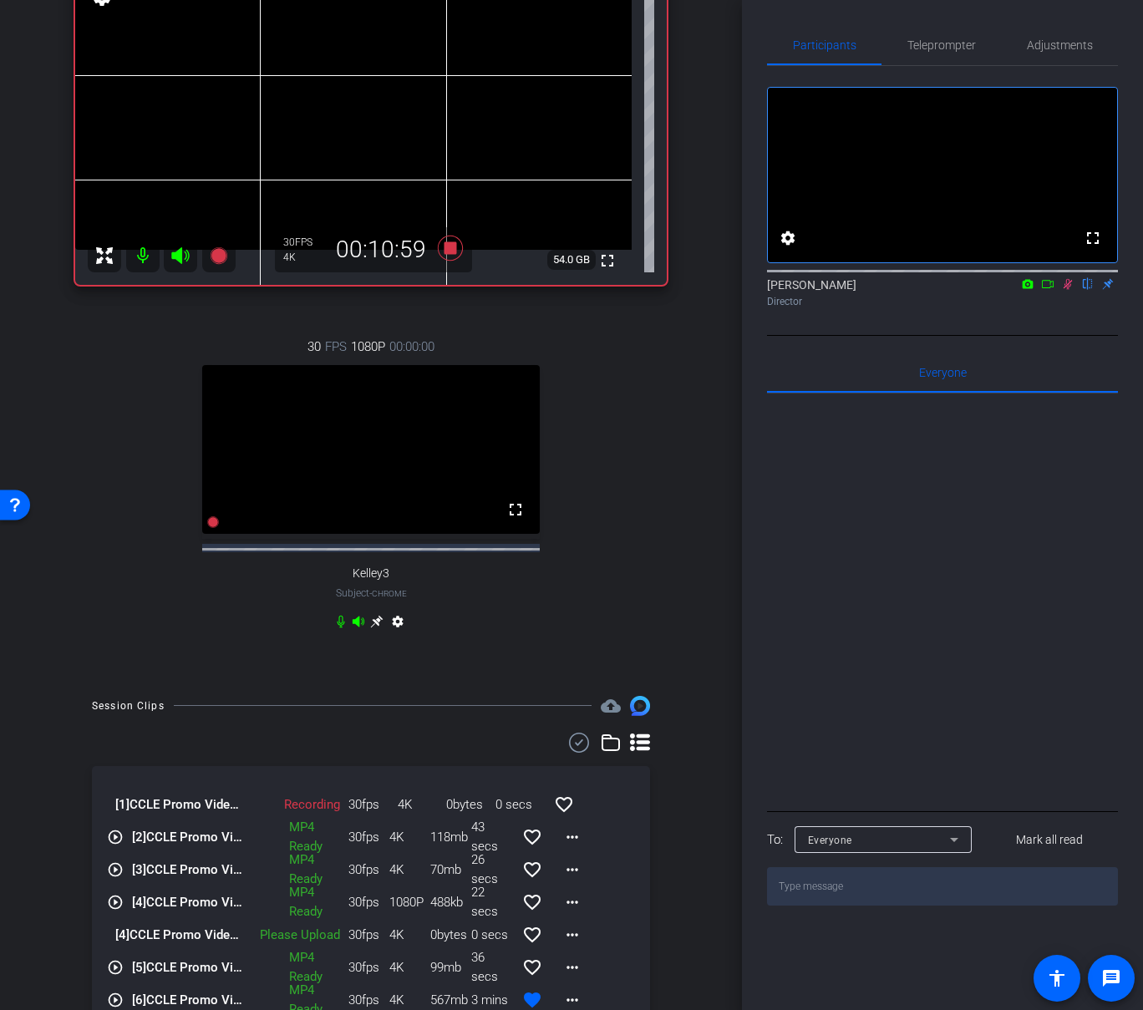
drag, startPoint x: 1064, startPoint y: 306, endPoint x: 1074, endPoint y: 322, distance: 18.8
click at [1064, 290] on icon at bounding box center [1067, 284] width 13 height 12
click at [447, 247] on icon at bounding box center [450, 247] width 25 height 25
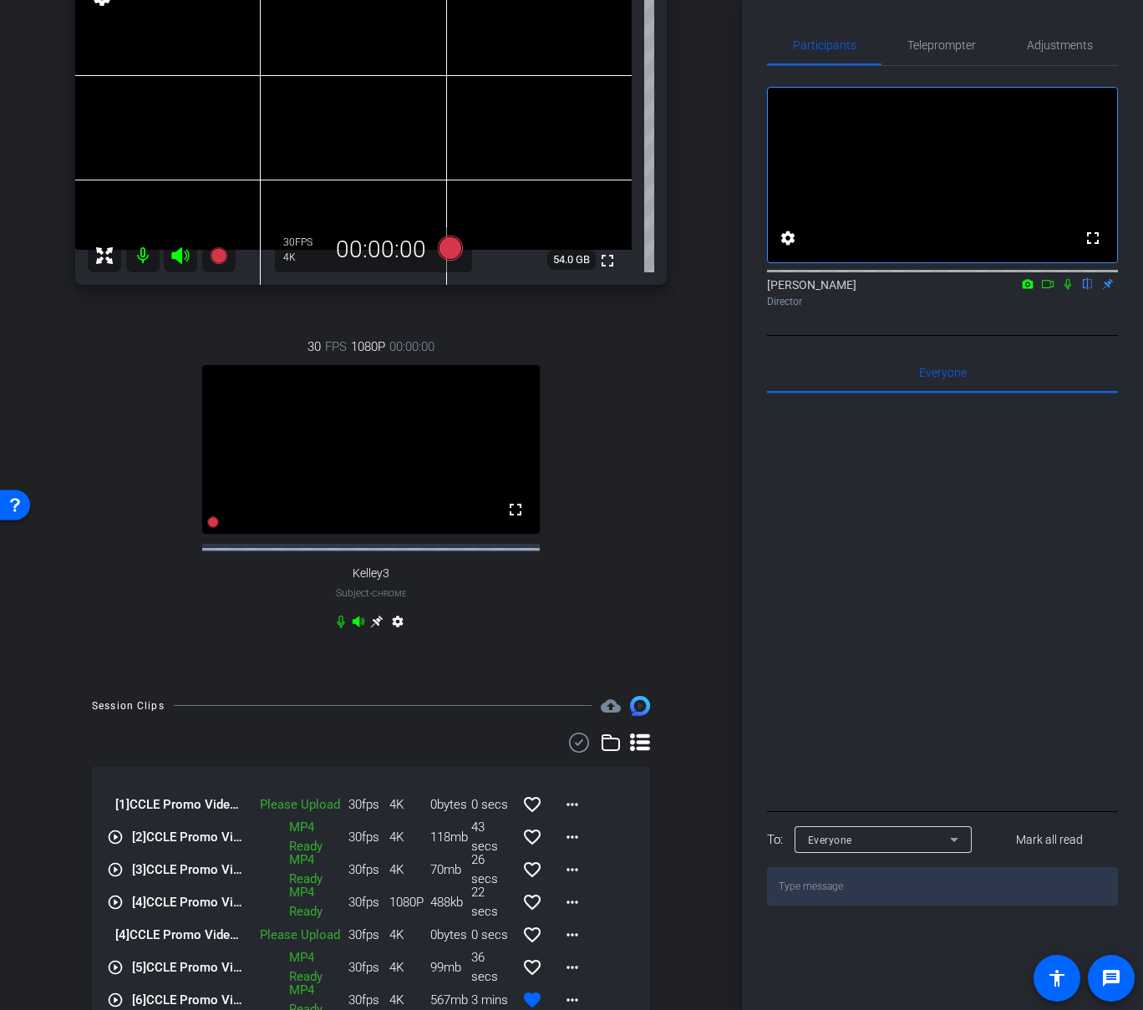
scroll to position [226, 0]
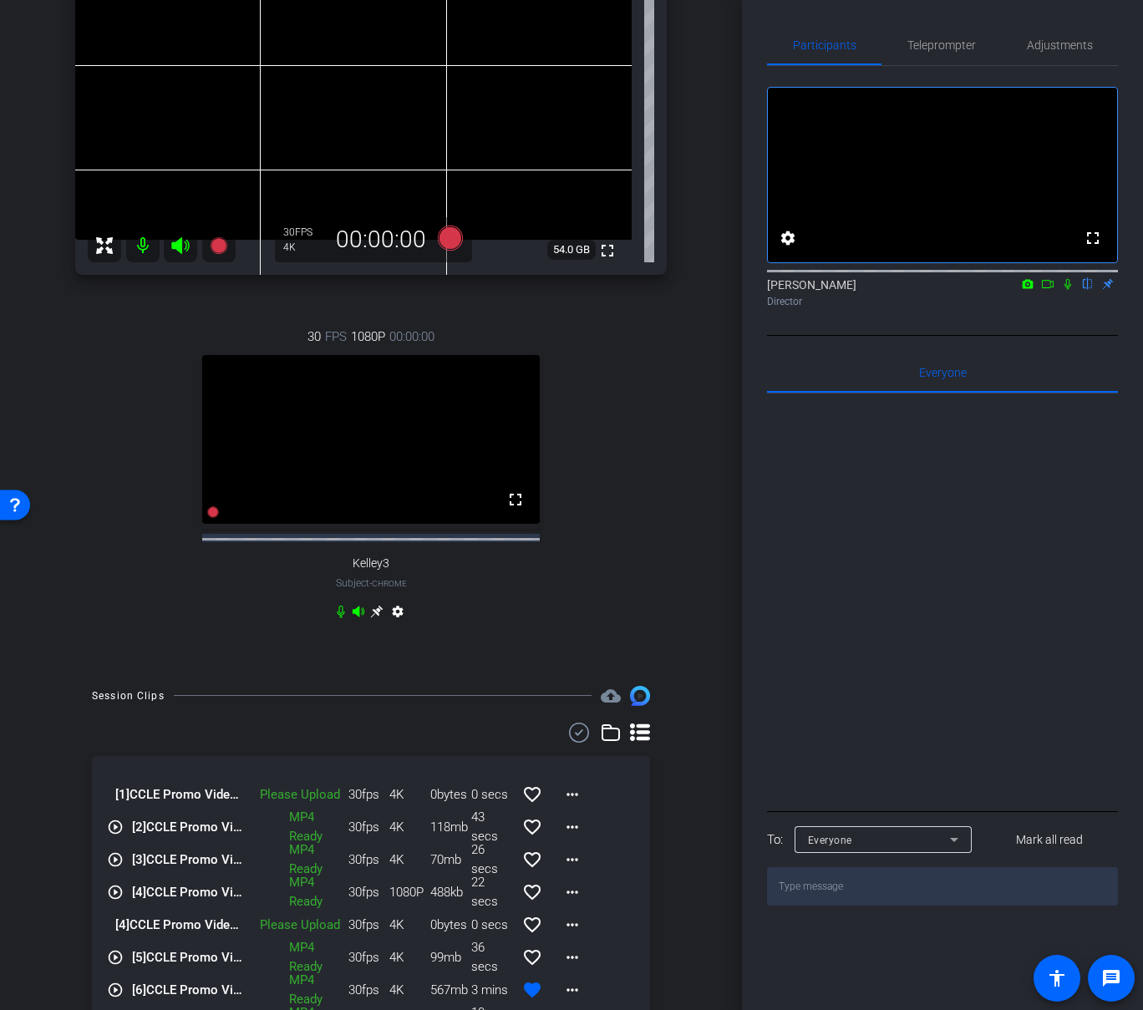
click at [677, 591] on div "Catie Holton iPhone 15 Pro info ROOM ID: 820428676 85% battery_std fullscreen s…" at bounding box center [371, 287] width 658 height 764
click at [579, 749] on mat-icon "more_horiz" at bounding box center [572, 794] width 20 height 20
click at [606, 749] on span "Upload" at bounding box center [599, 836] width 67 height 20
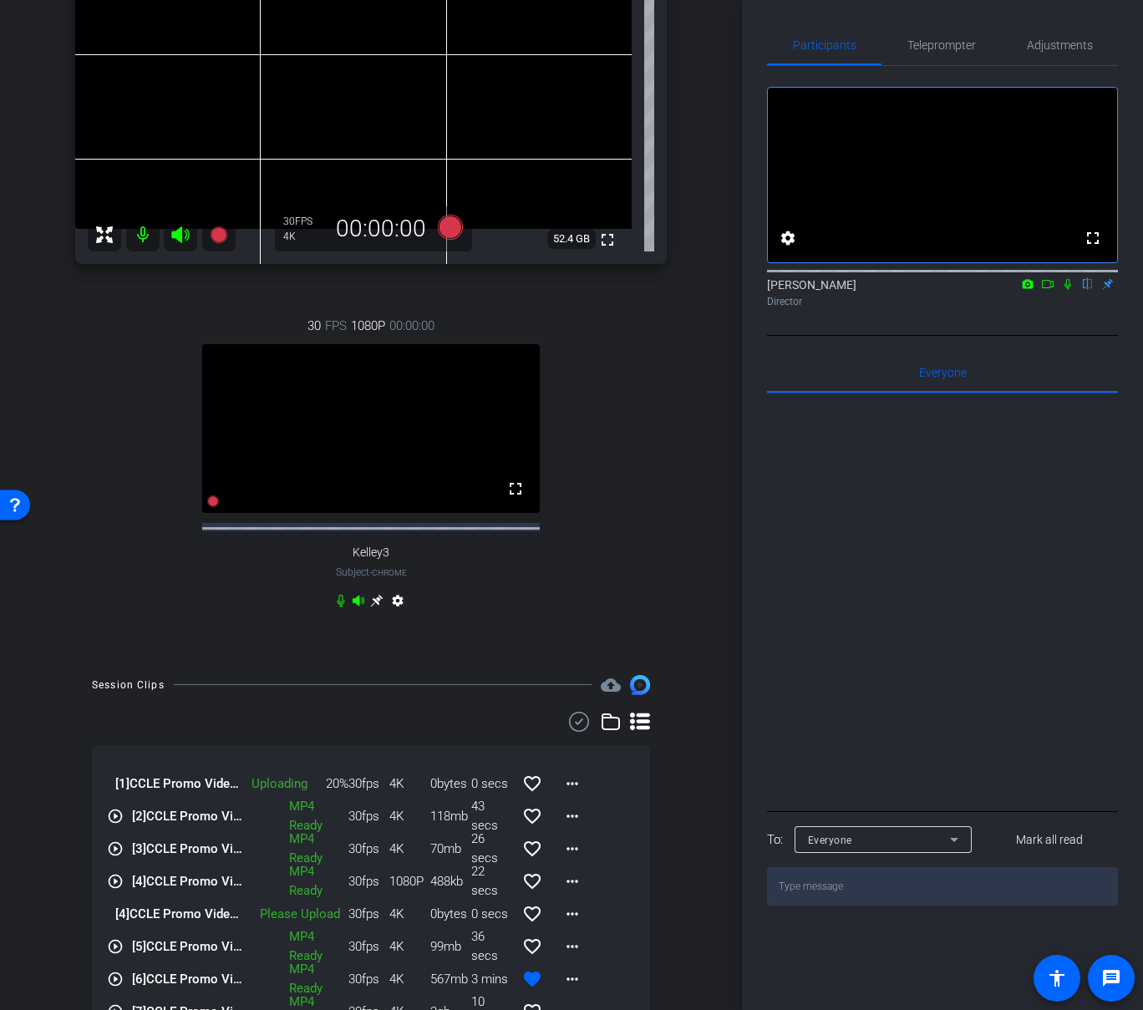
click at [1050, 290] on icon at bounding box center [1047, 284] width 13 height 12
click at [1064, 288] on icon at bounding box center [1067, 283] width 9 height 9
click at [571, 749] on mat-icon "more_horiz" at bounding box center [572, 784] width 20 height 20
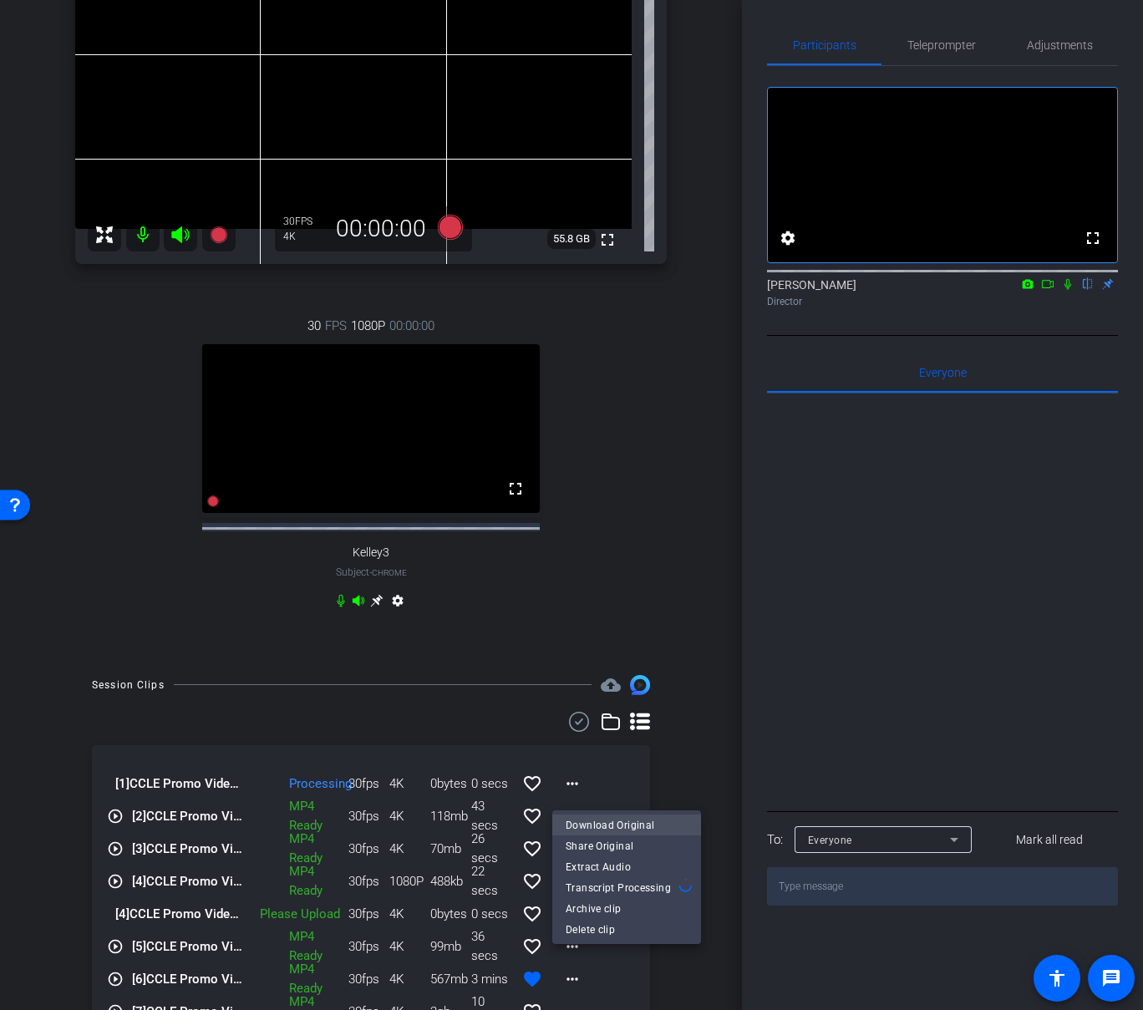
click at [650, 749] on span "Download Original" at bounding box center [627, 825] width 122 height 20
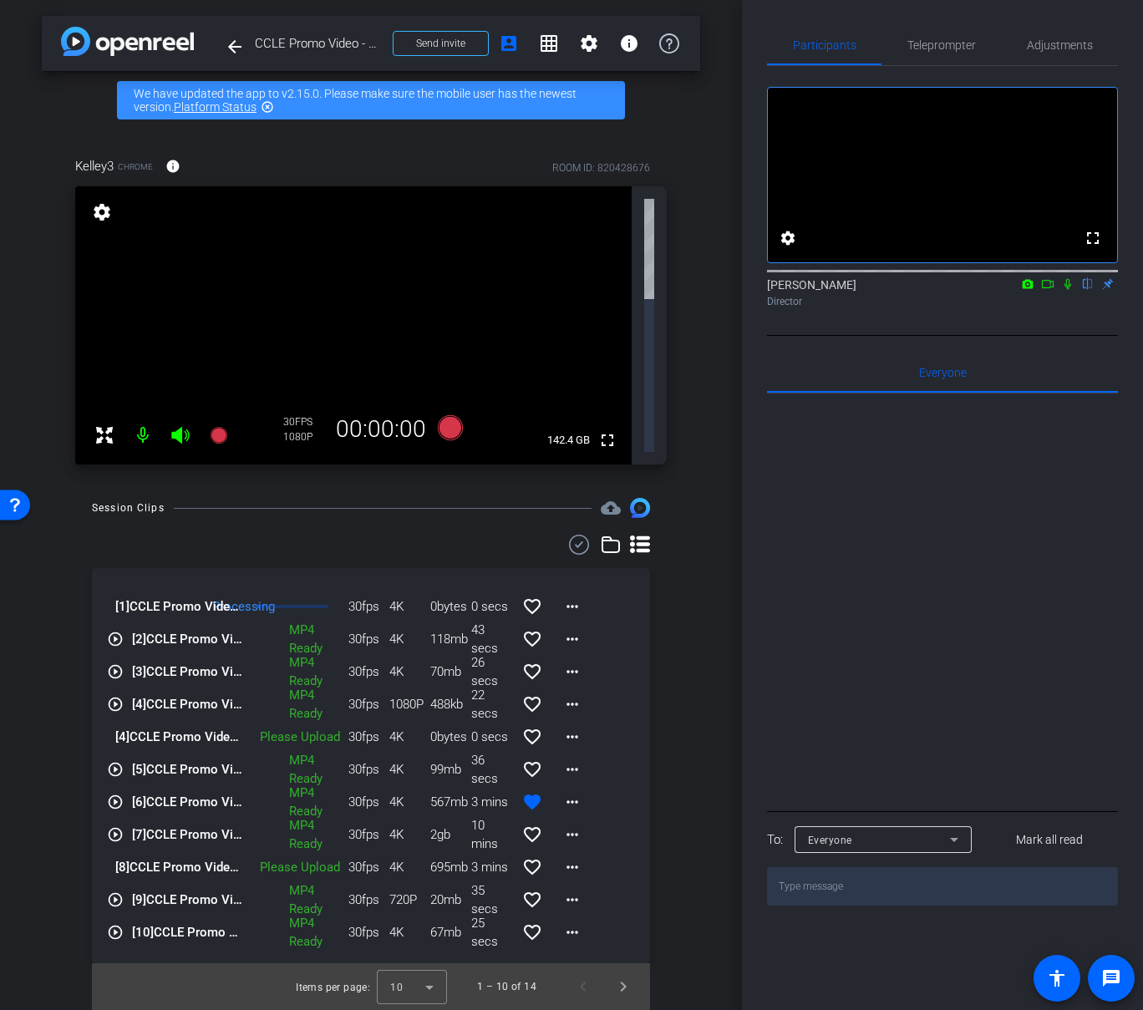
scroll to position [0, 0]
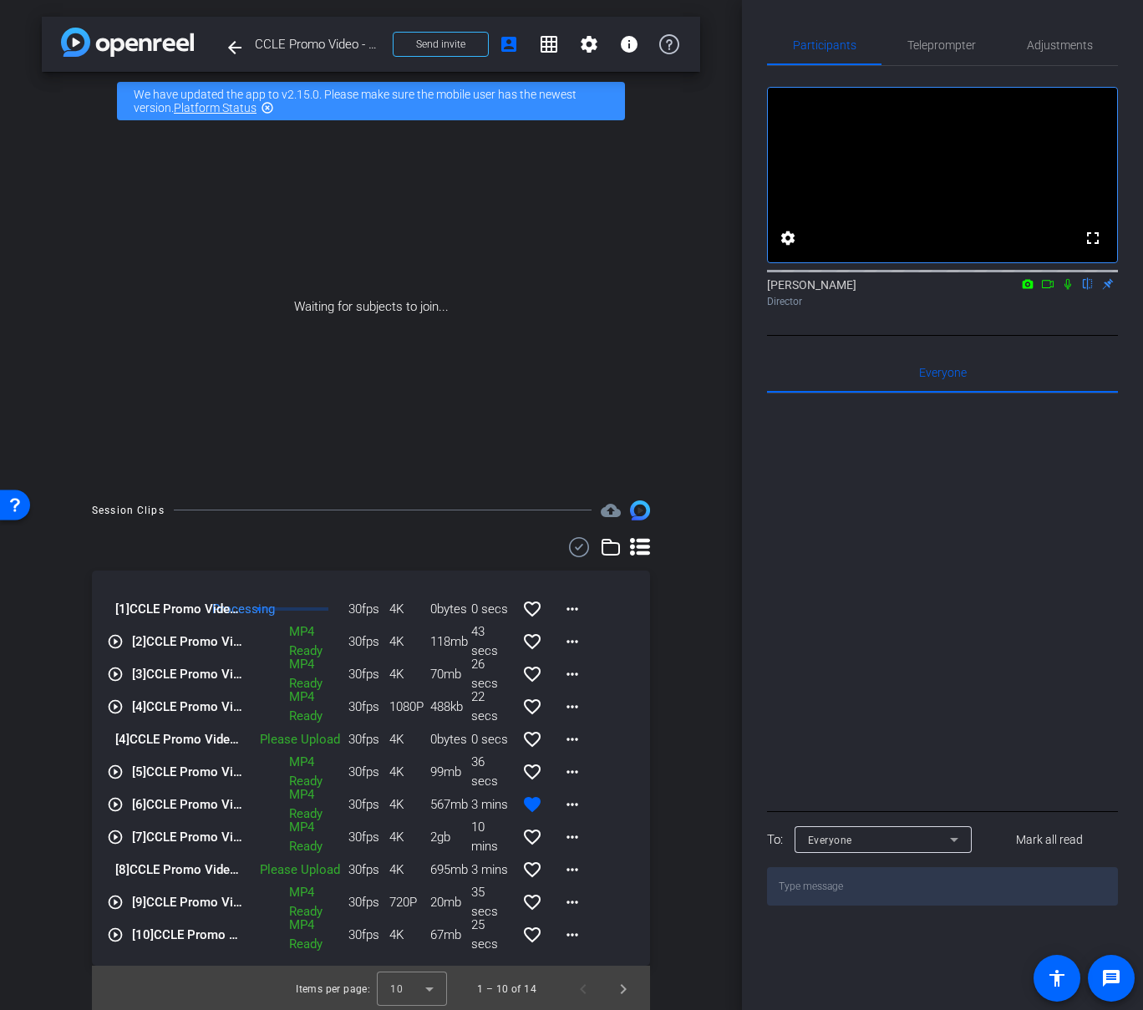
click at [1048, 288] on icon at bounding box center [1048, 284] width 12 height 8
click at [1082, 290] on icon at bounding box center [1087, 284] width 13 height 12
click at [533, 615] on mat-icon "favorite_border" at bounding box center [532, 609] width 20 height 20
